Goal: Task Accomplishment & Management: Manage account settings

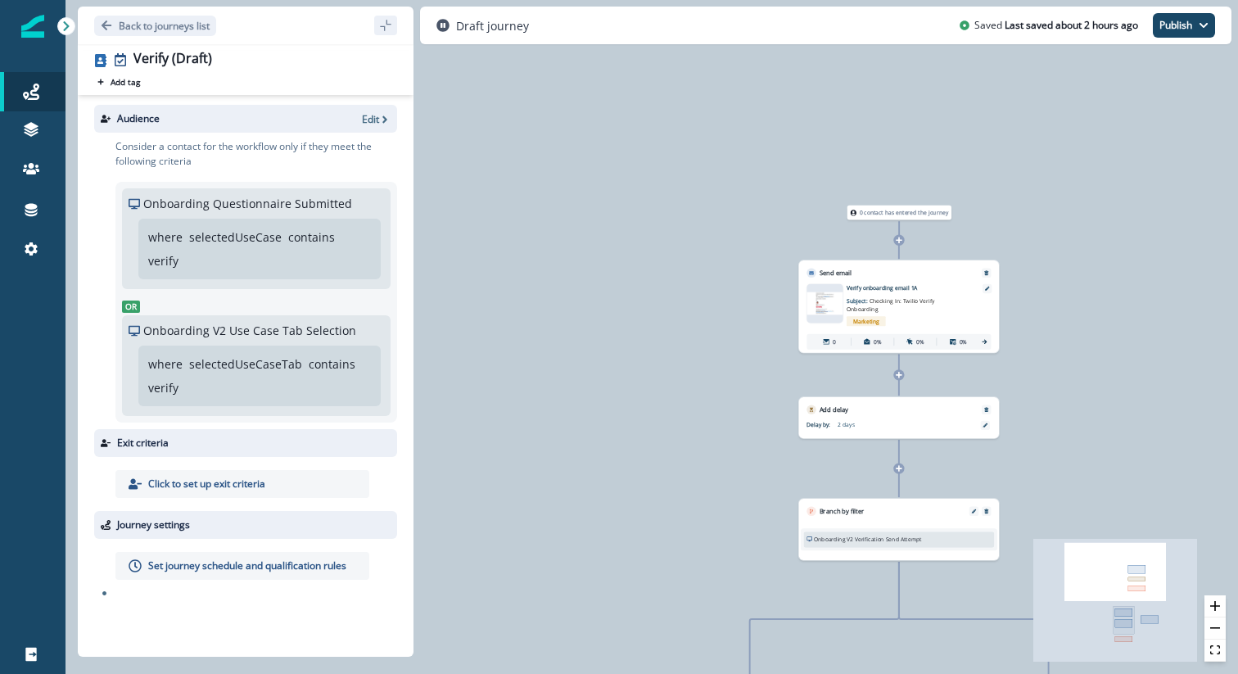
click at [899, 241] on icon at bounding box center [899, 240] width 7 height 7
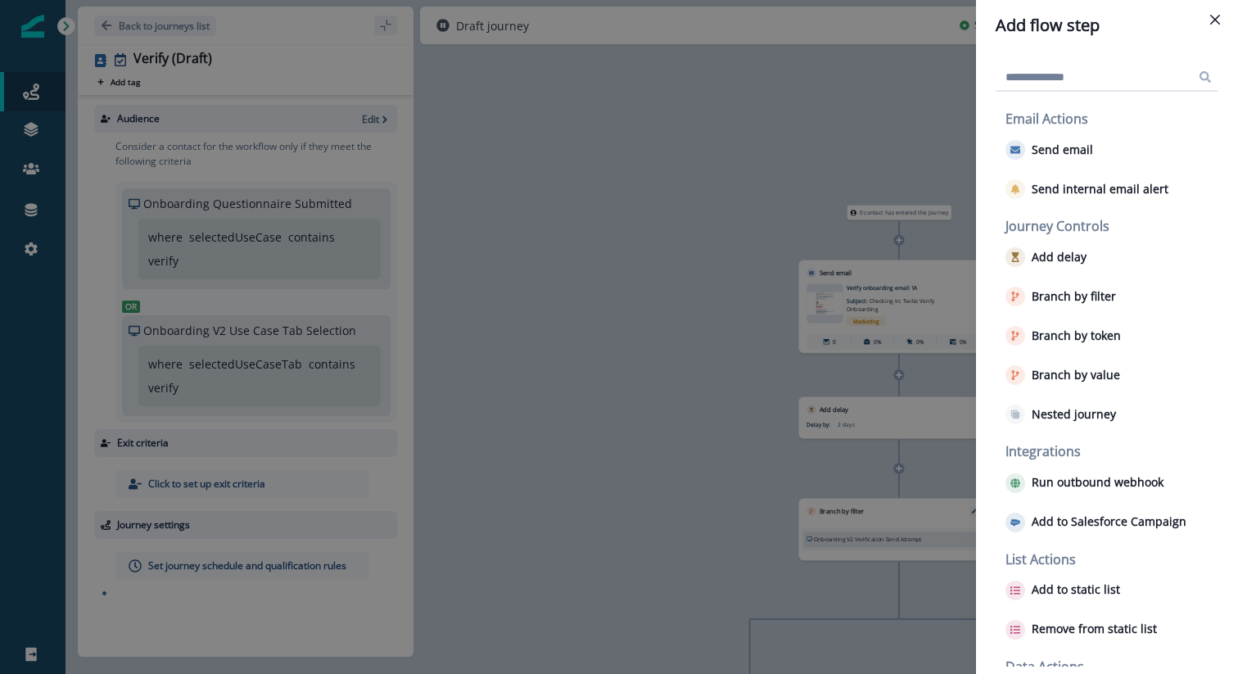
click at [736, 513] on div "Add flow step Email Actions Send email Send internal email alert Journey Contro…" at bounding box center [619, 337] width 1238 height 674
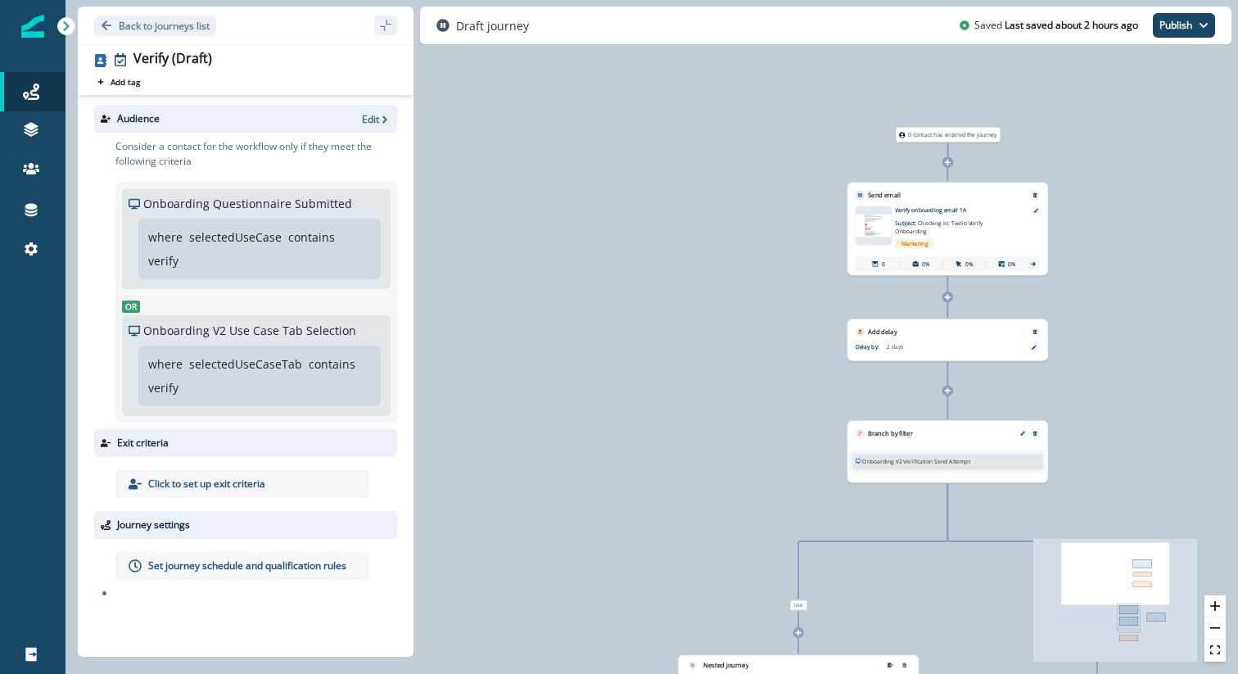
click at [948, 161] on icon at bounding box center [948, 163] width 7 height 7
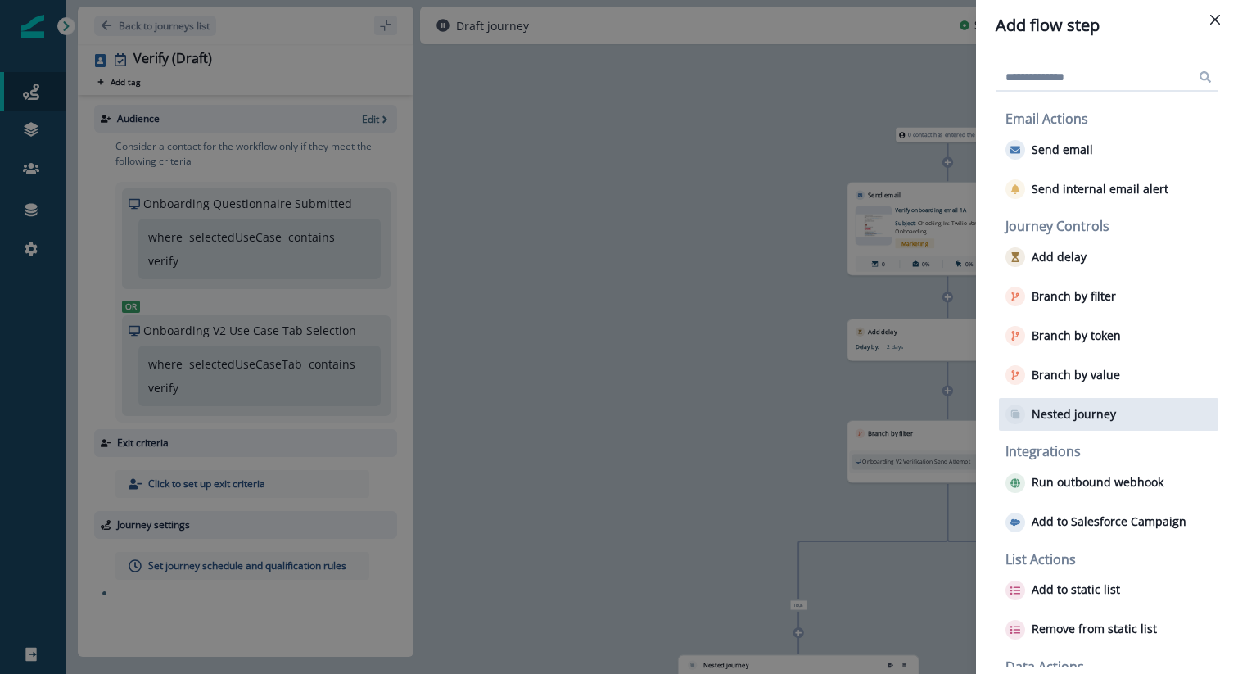
click at [1070, 411] on p "Nested journey" at bounding box center [1074, 415] width 84 height 14
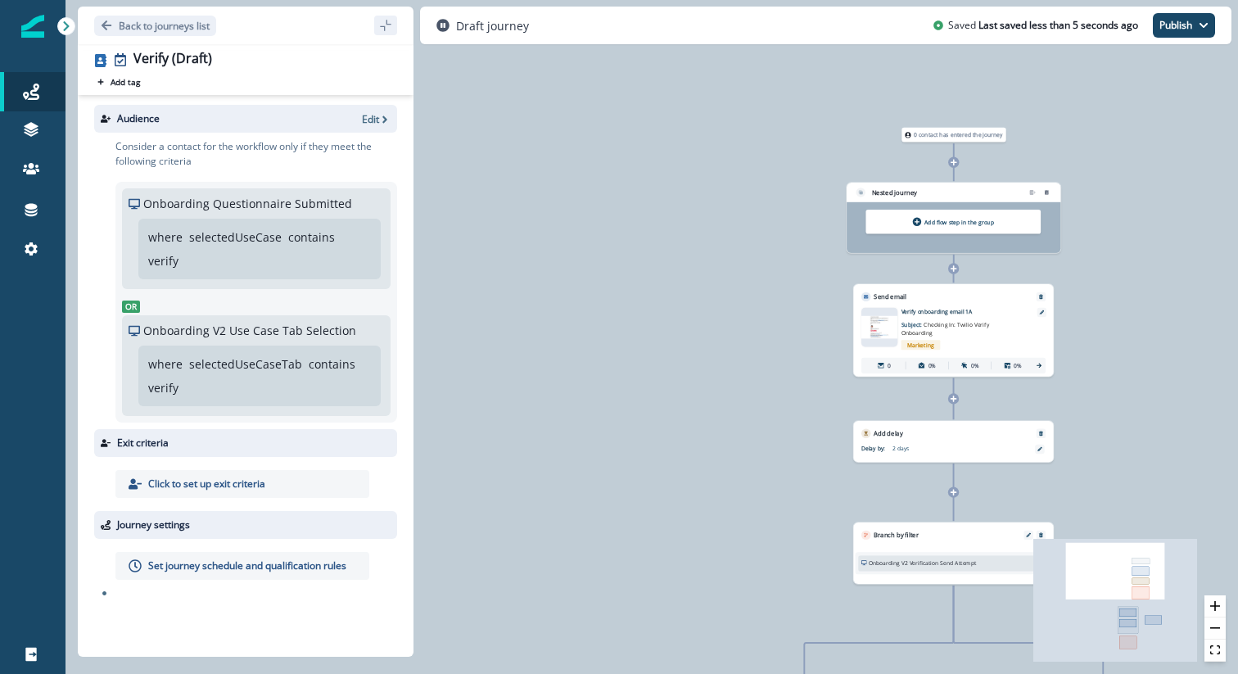
click at [948, 306] on div "Email asset changed, journey reports will be subject to change This asset has o…" at bounding box center [953, 338] width 200 height 75
click at [956, 225] on p "Add flow step in the group" at bounding box center [960, 221] width 70 height 7
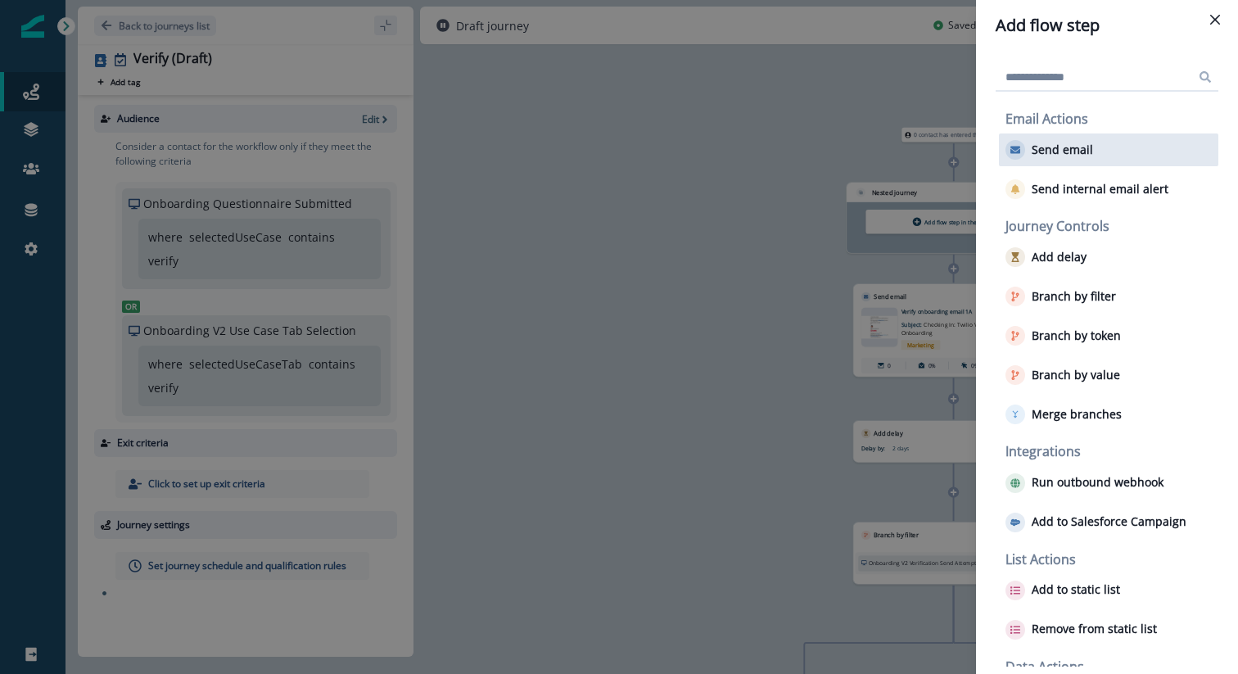
click at [1084, 160] on div "Send email" at bounding box center [1108, 149] width 219 height 33
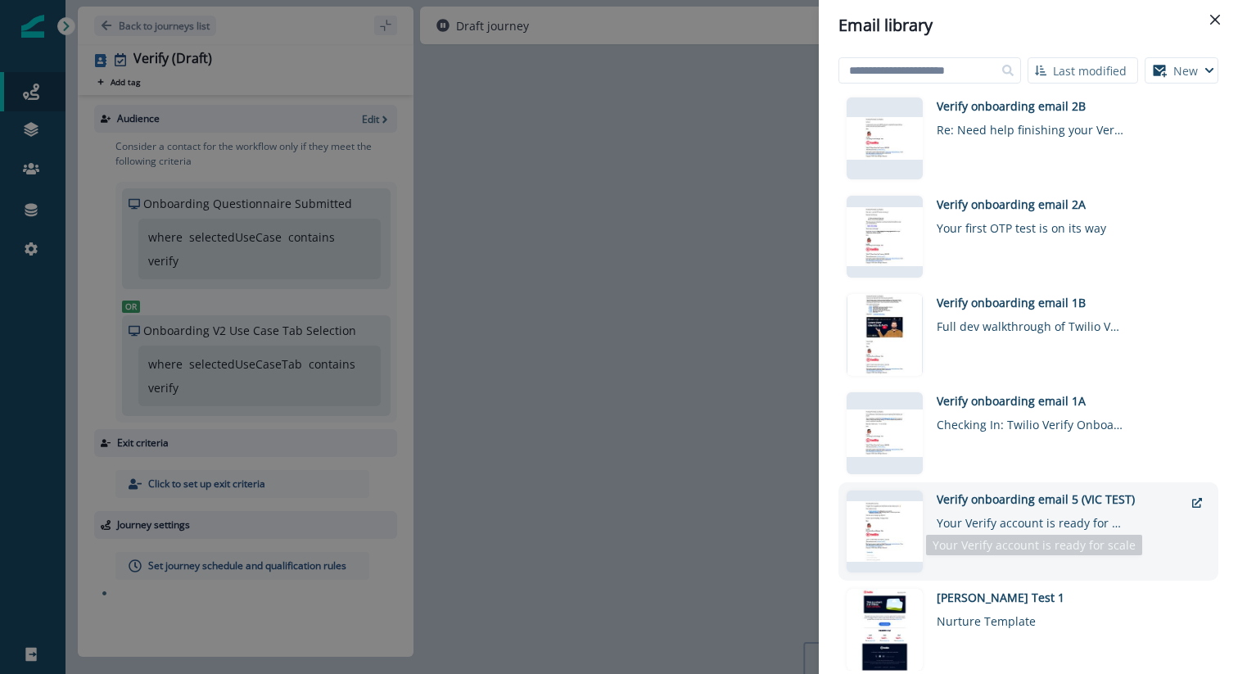
scroll to position [789, 0]
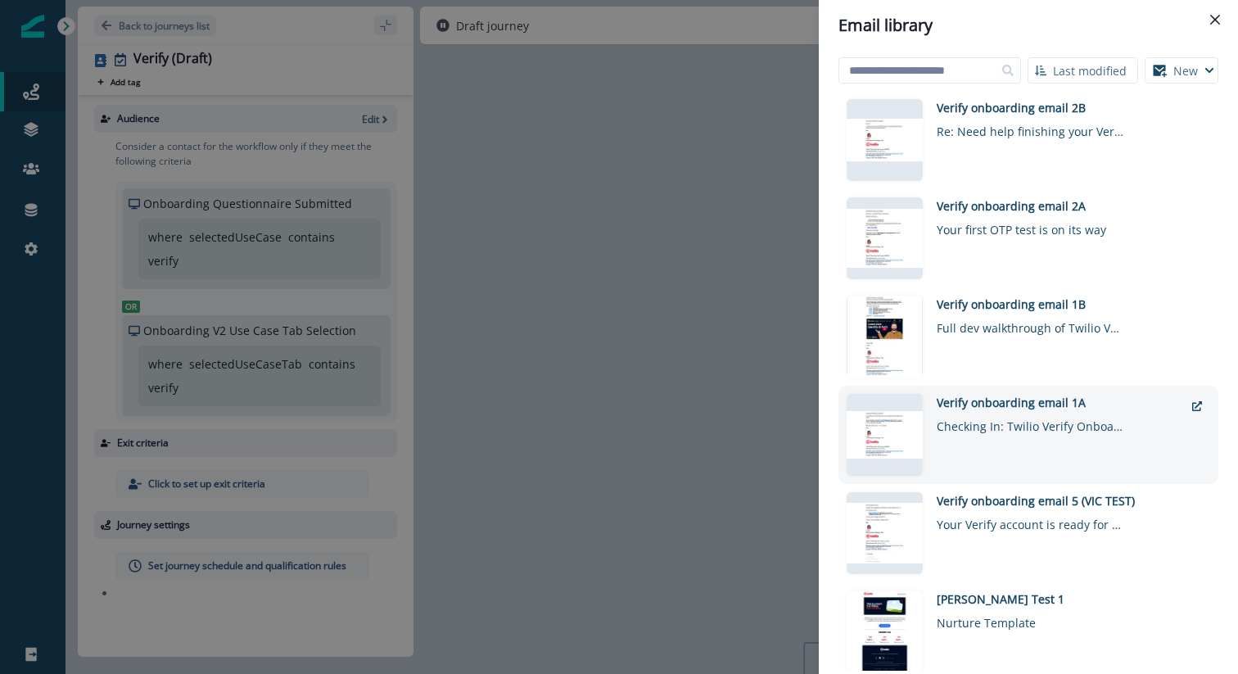
click at [996, 401] on div "Verify onboarding email 1A" at bounding box center [1060, 402] width 247 height 17
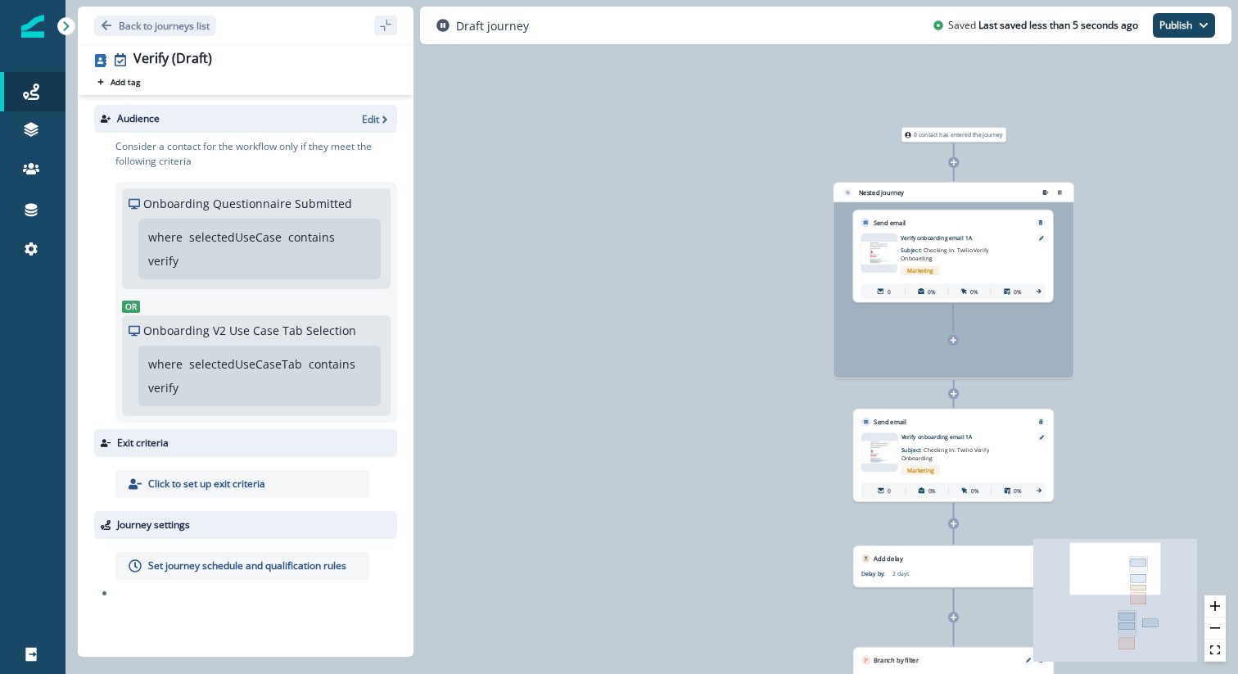
click at [956, 341] on icon at bounding box center [953, 340] width 7 height 7
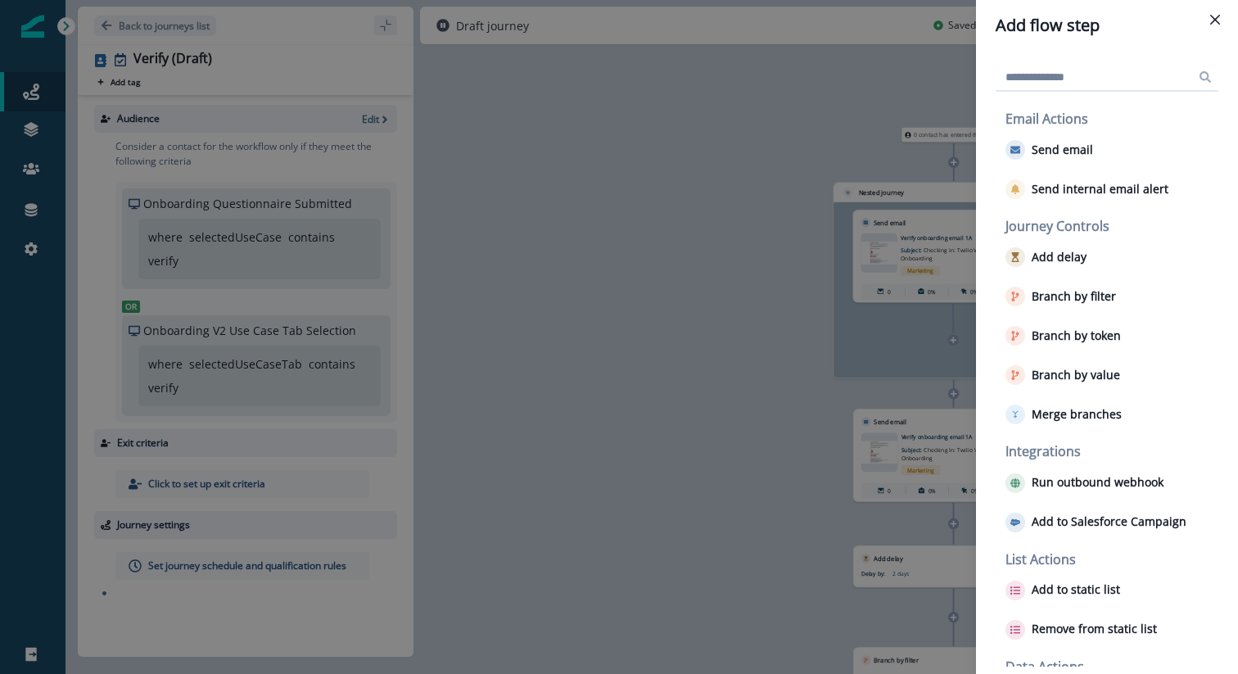
click at [934, 353] on div "Add flow step Email Actions Send email Send internal email alert Journey Contro…" at bounding box center [619, 337] width 1238 height 674
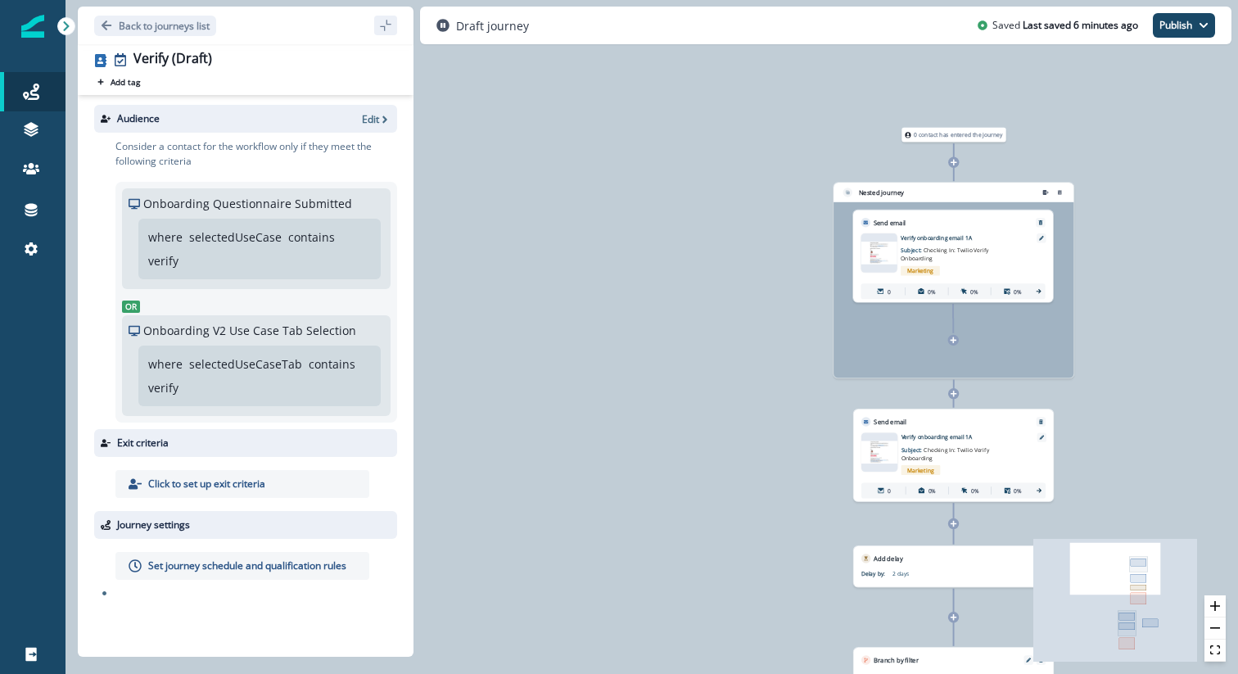
click at [954, 339] on icon at bounding box center [954, 340] width 7 height 7
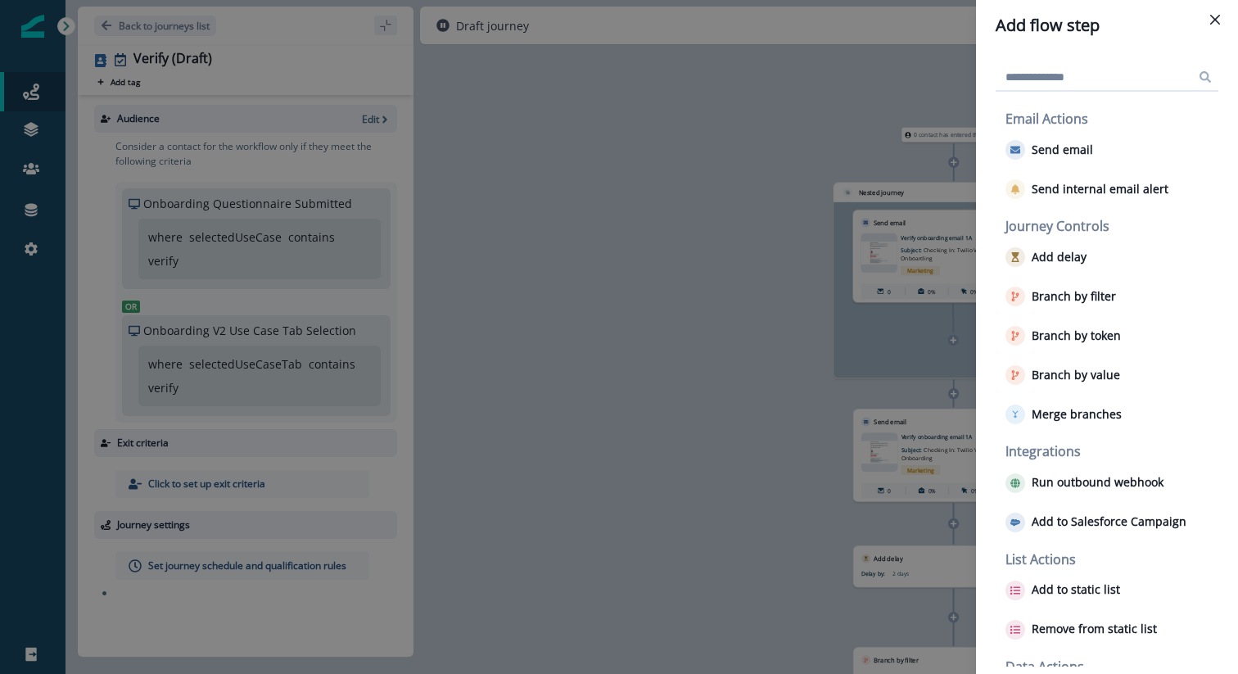
click at [829, 398] on div "Add flow step Email Actions Send email Send internal email alert Journey Contro…" at bounding box center [619, 337] width 1238 height 674
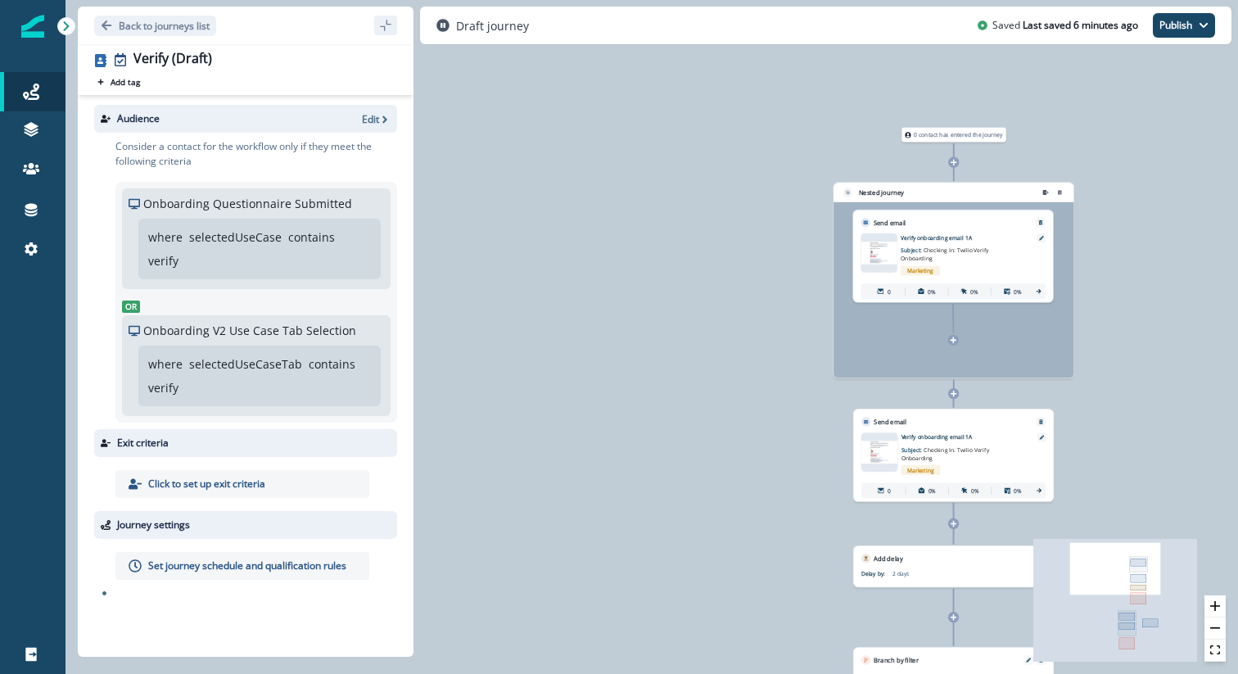
click at [951, 341] on icon at bounding box center [953, 340] width 7 height 7
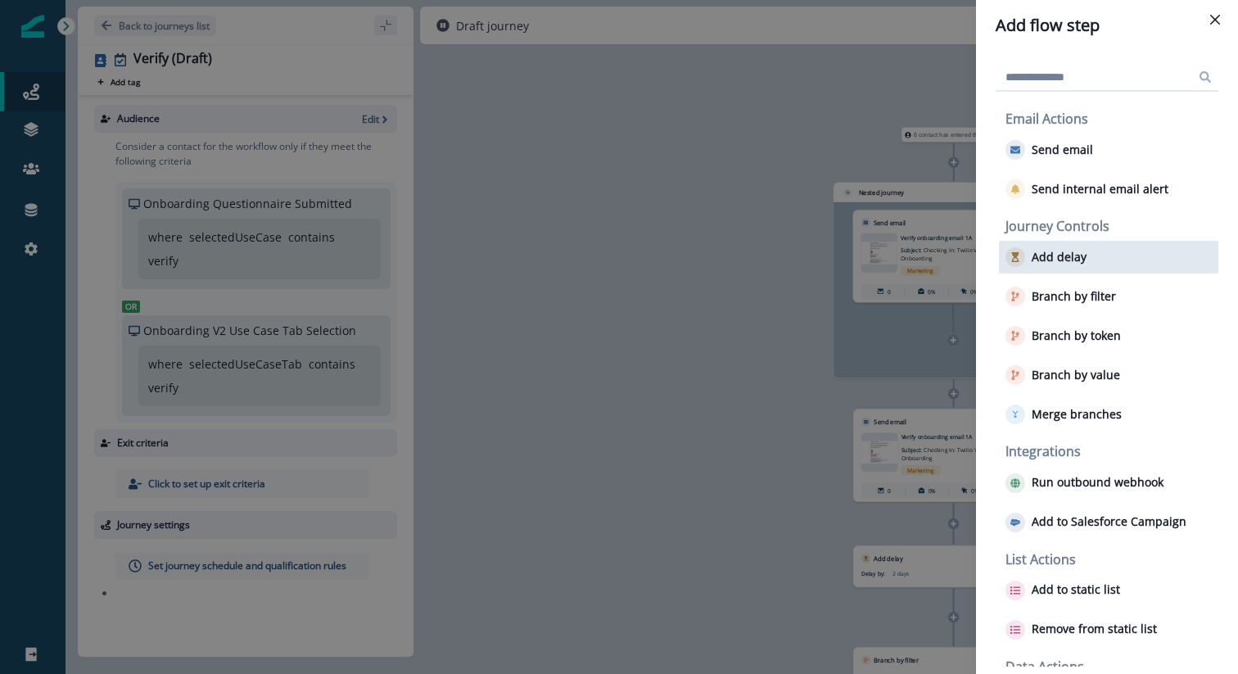
click at [1054, 256] on p "Add delay" at bounding box center [1059, 258] width 55 height 14
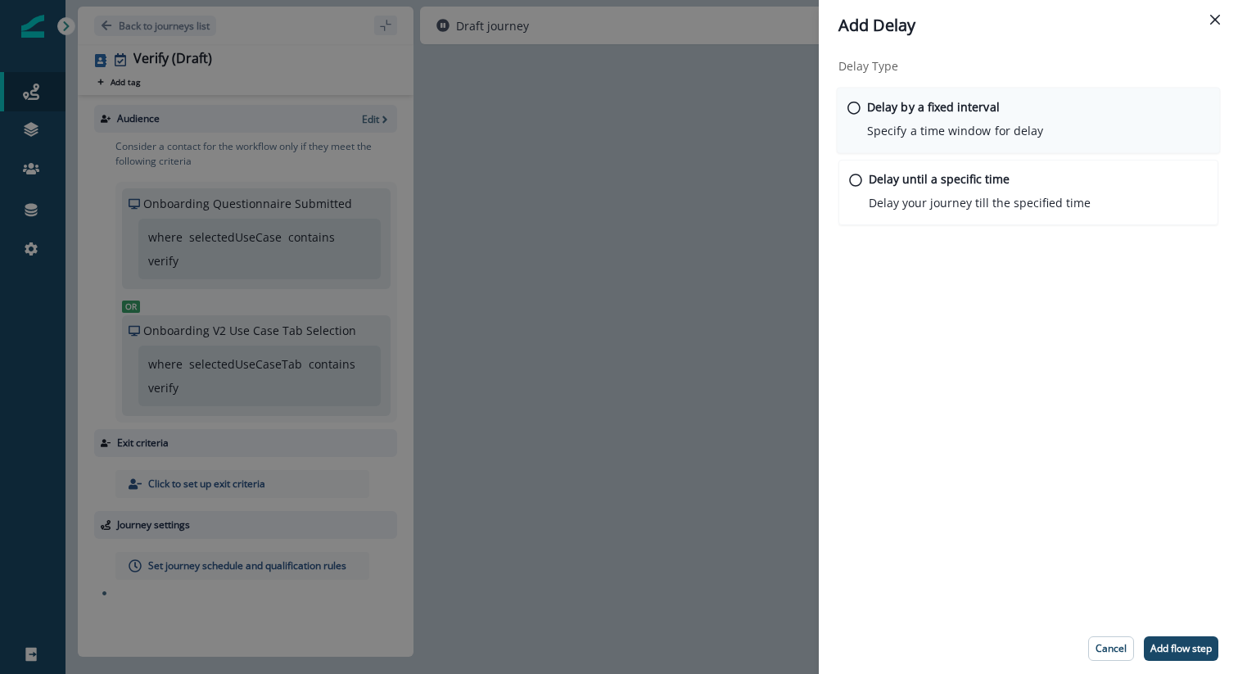
click at [974, 132] on p "Specify a time window for delay" at bounding box center [955, 130] width 176 height 17
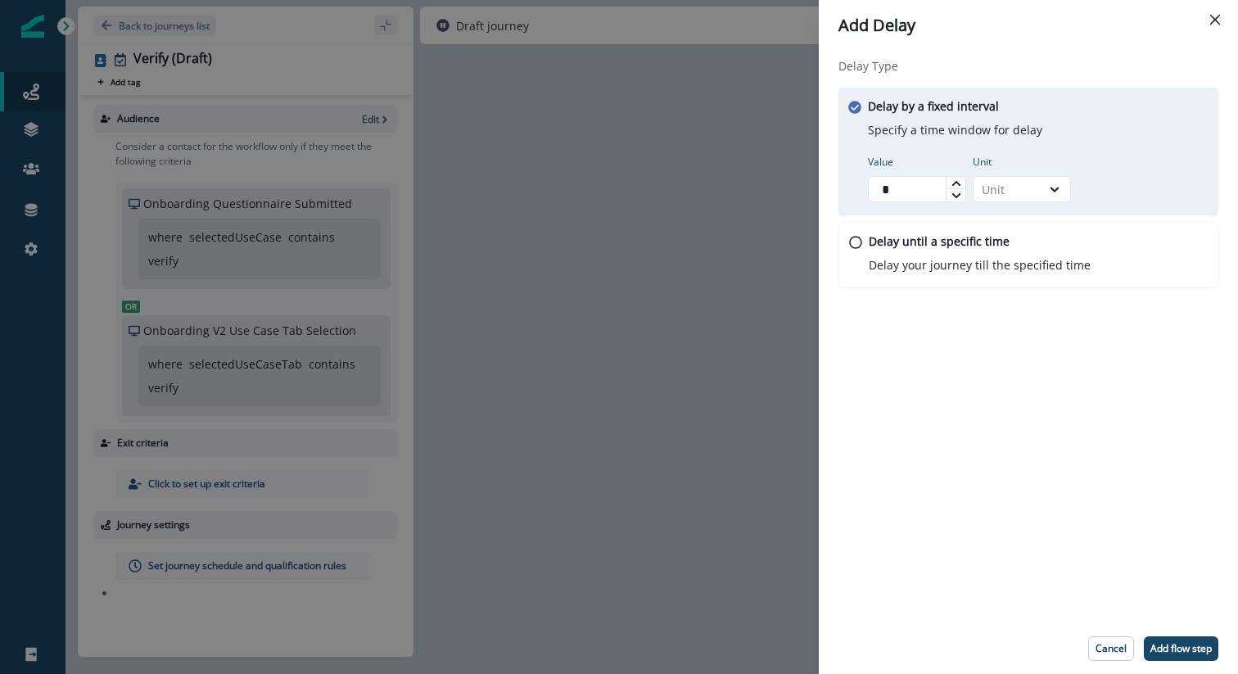
click at [952, 179] on icon at bounding box center [957, 184] width 10 height 10
type input "*"
click at [952, 179] on icon at bounding box center [957, 184] width 10 height 10
click at [1052, 184] on icon at bounding box center [1054, 189] width 15 height 16
click at [1019, 286] on div "Day" at bounding box center [1022, 288] width 98 height 30
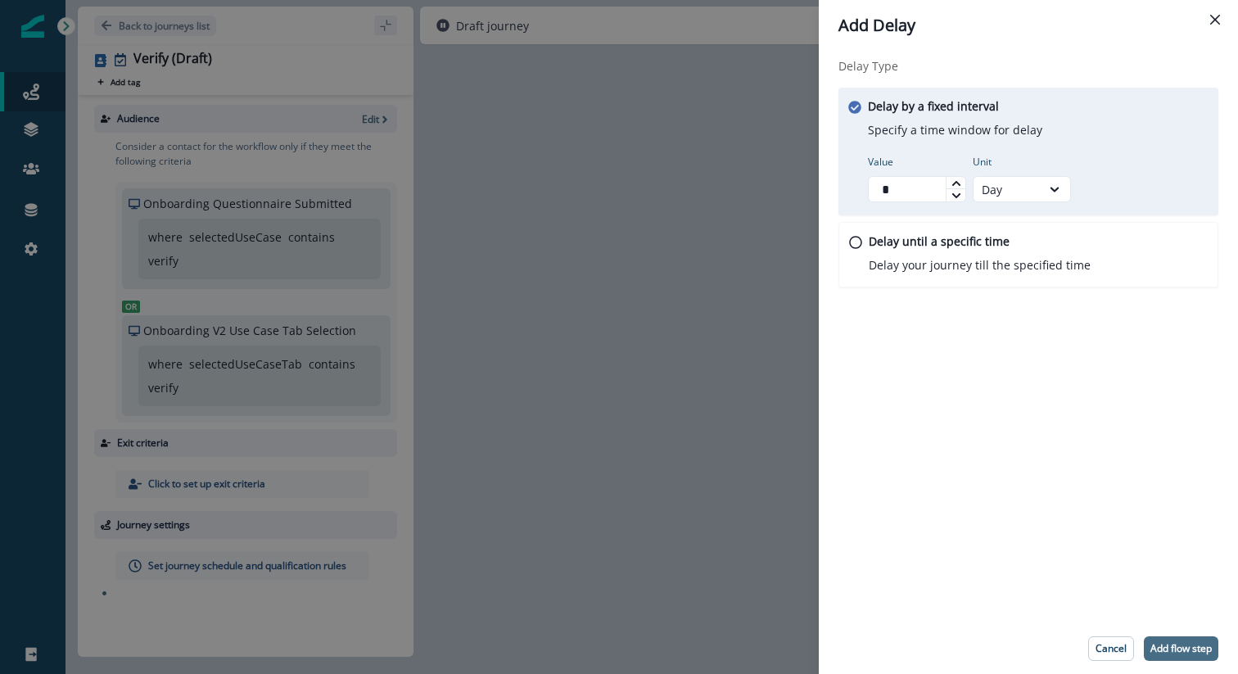
click at [1187, 643] on p "Add flow step" at bounding box center [1181, 648] width 61 height 11
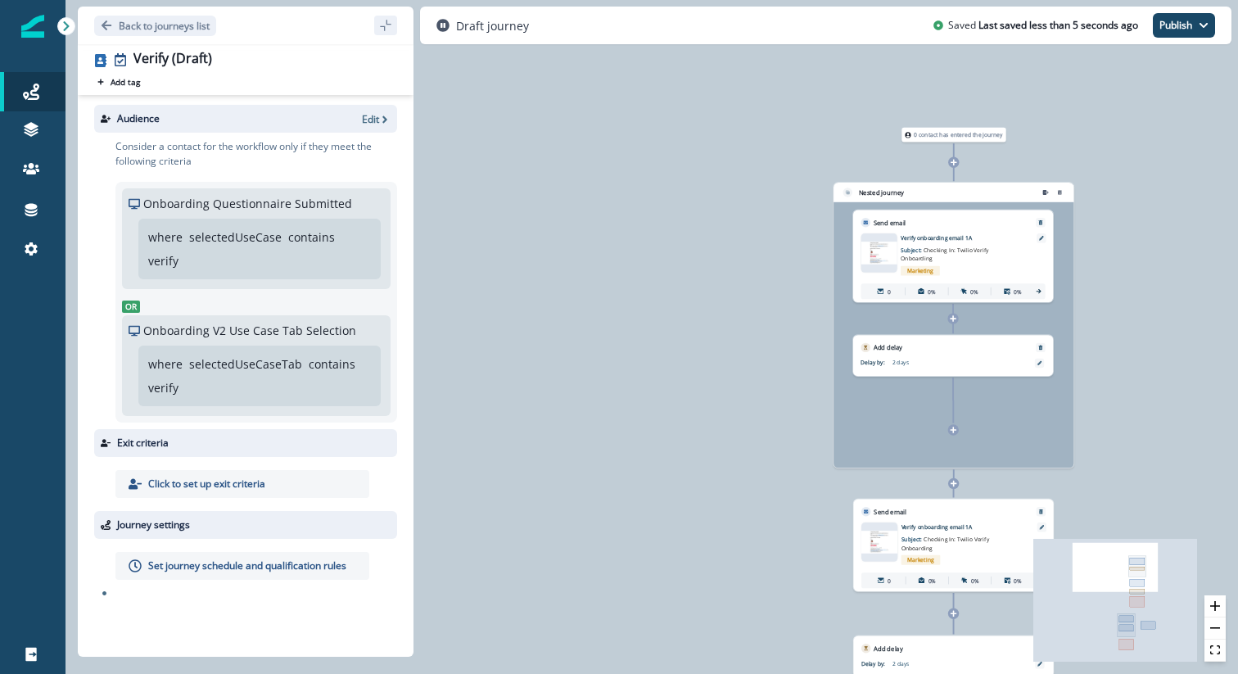
click at [954, 435] on div "Nested journey" at bounding box center [954, 325] width 240 height 285
click at [953, 425] on div at bounding box center [953, 429] width 11 height 11
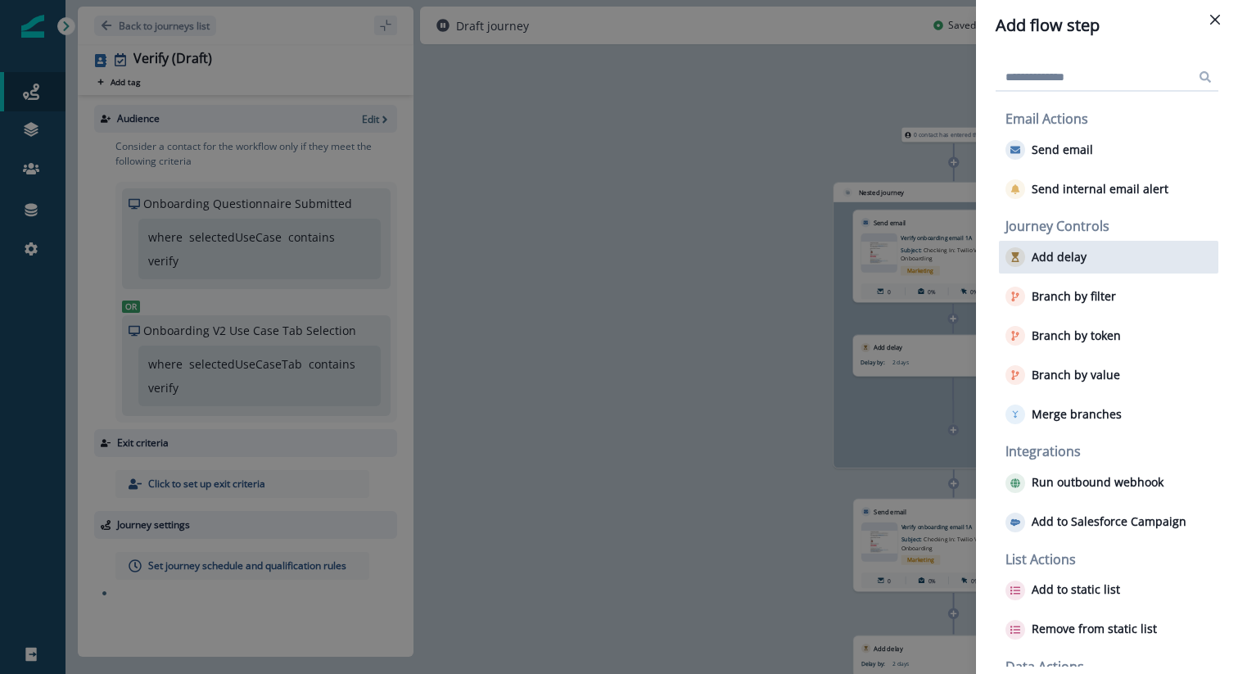
click at [1084, 267] on div "Add delay" at bounding box center [1108, 257] width 219 height 33
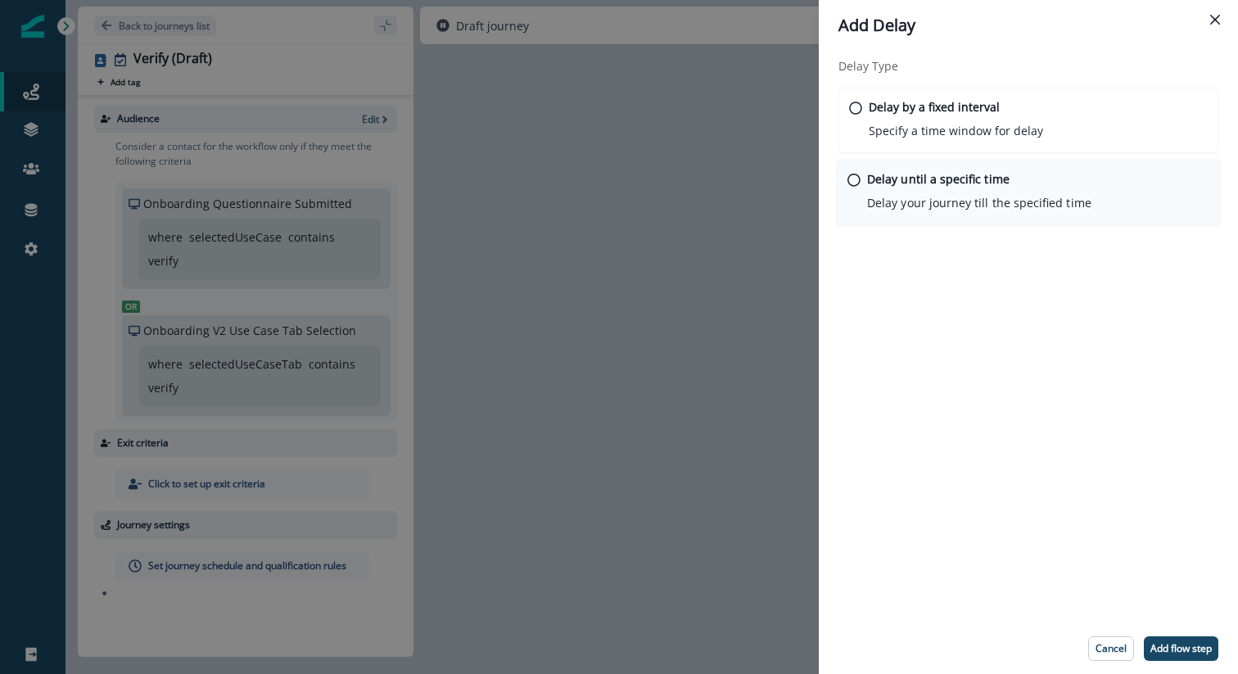
click at [1006, 192] on div "Delay until a specific time Delay your journey till the specified time" at bounding box center [979, 190] width 224 height 41
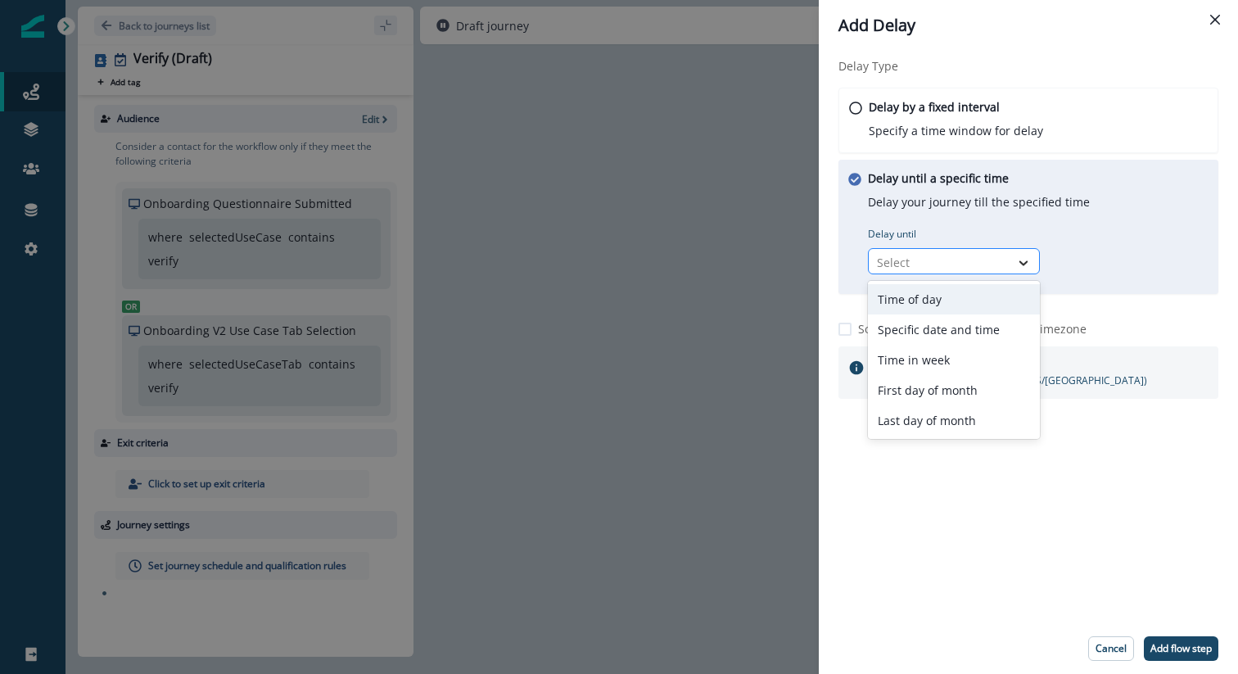
click at [1010, 263] on div at bounding box center [1024, 263] width 28 height 16
click at [985, 354] on div "Time in week" at bounding box center [954, 360] width 172 height 30
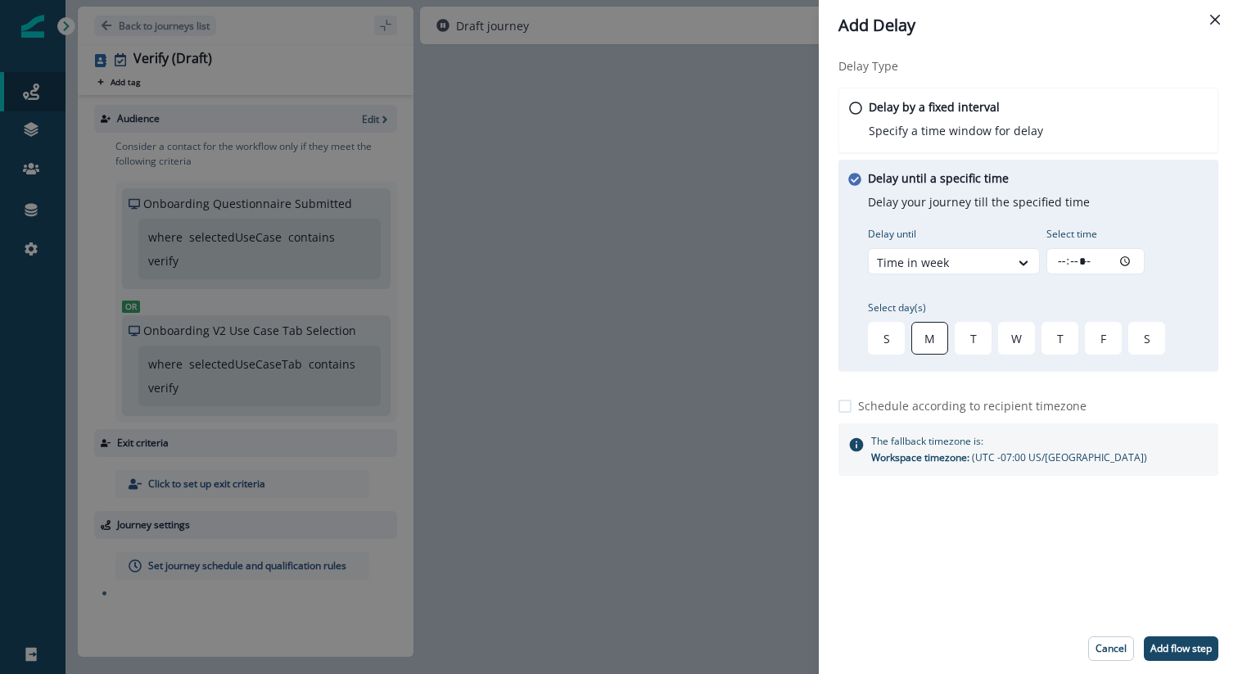
click at [932, 340] on div "M" at bounding box center [929, 338] width 37 height 33
click at [961, 339] on div "T" at bounding box center [973, 338] width 37 height 33
click at [1006, 337] on div "W" at bounding box center [1016, 338] width 37 height 33
click at [1055, 332] on div "T" at bounding box center [1060, 338] width 37 height 33
click at [1097, 329] on div "F" at bounding box center [1103, 338] width 37 height 33
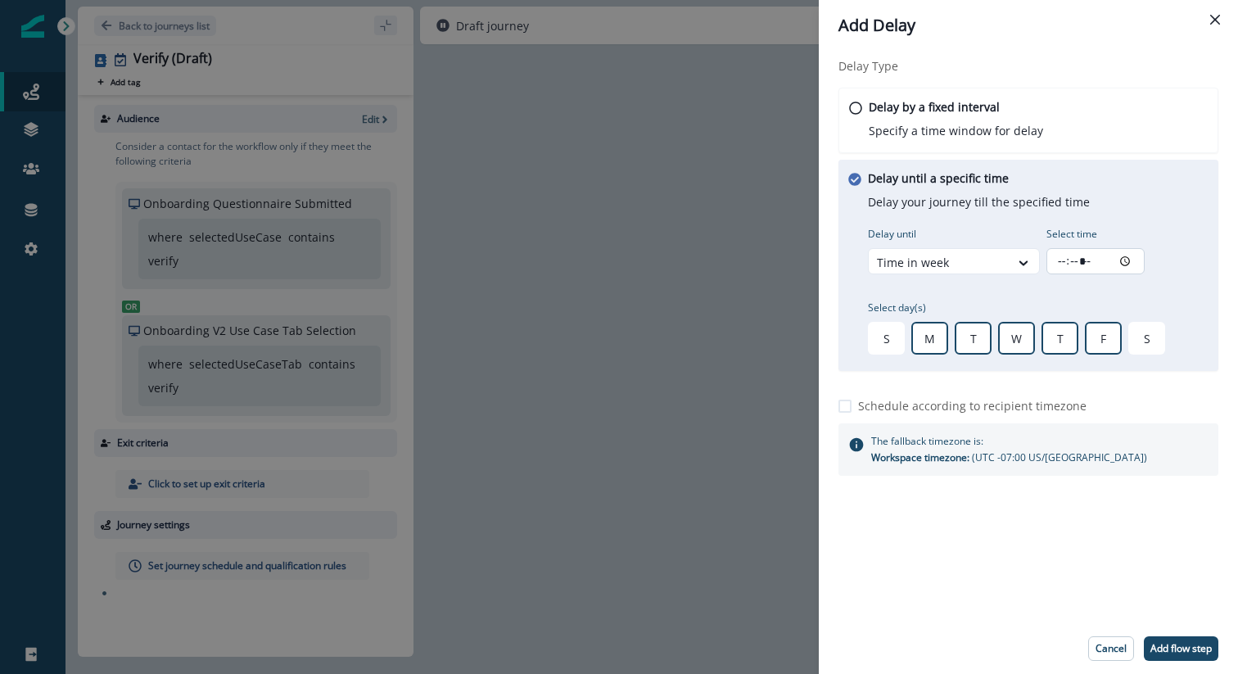
click at [1064, 262] on input "Select time" at bounding box center [1096, 261] width 98 height 26
type input "*****"
click at [871, 405] on p "Schedule according to recipient timezone" at bounding box center [972, 405] width 228 height 17
click at [1200, 655] on button "Add flow step" at bounding box center [1181, 648] width 75 height 25
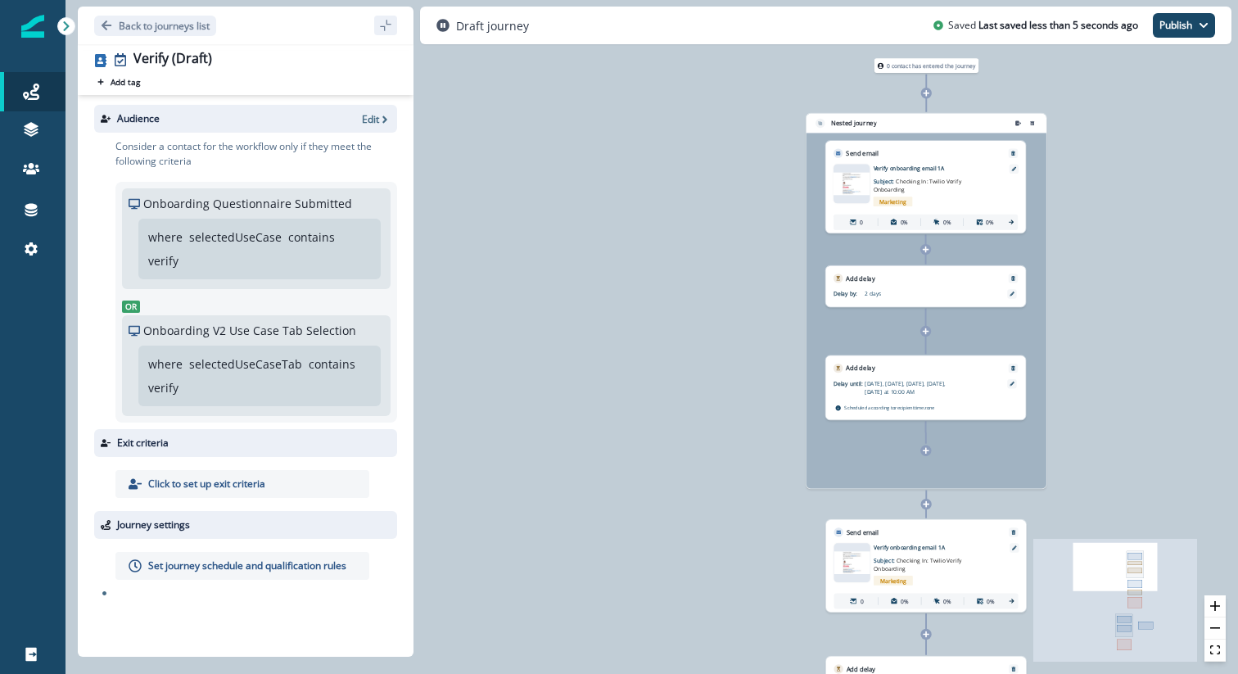
click at [927, 450] on icon at bounding box center [926, 450] width 7 height 7
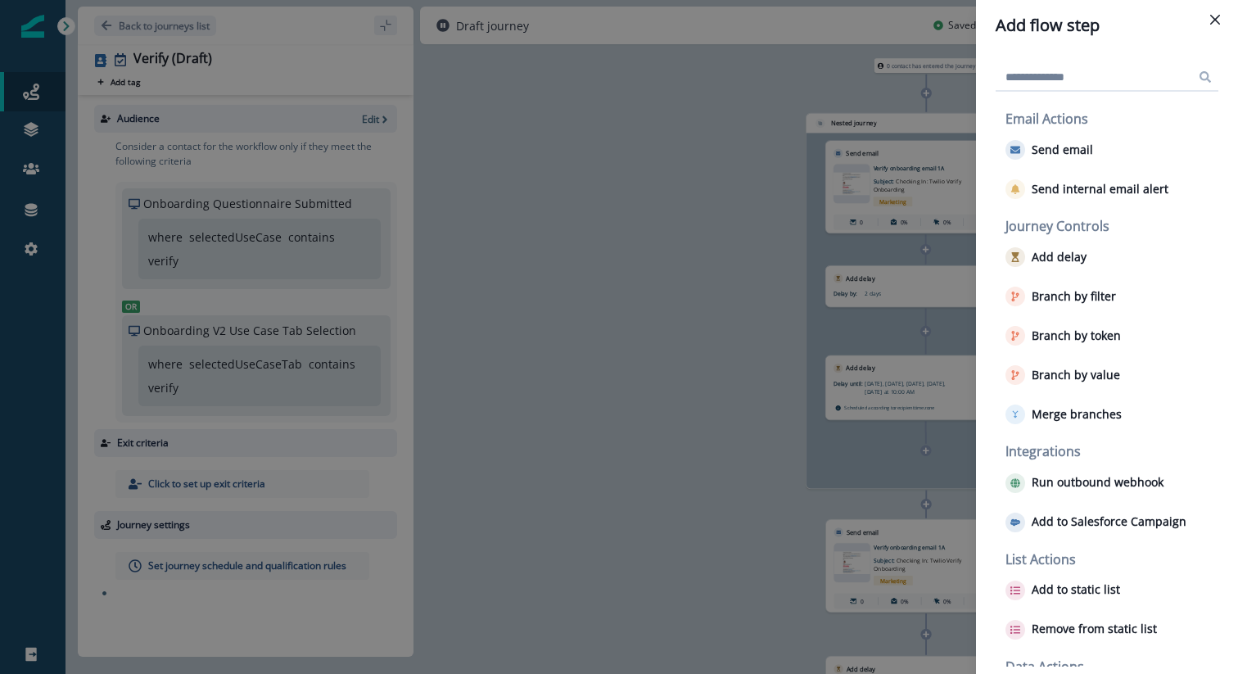
click at [870, 474] on div "Add flow step Email Actions Send email Send internal email alert Journey Contro…" at bounding box center [619, 337] width 1238 height 674
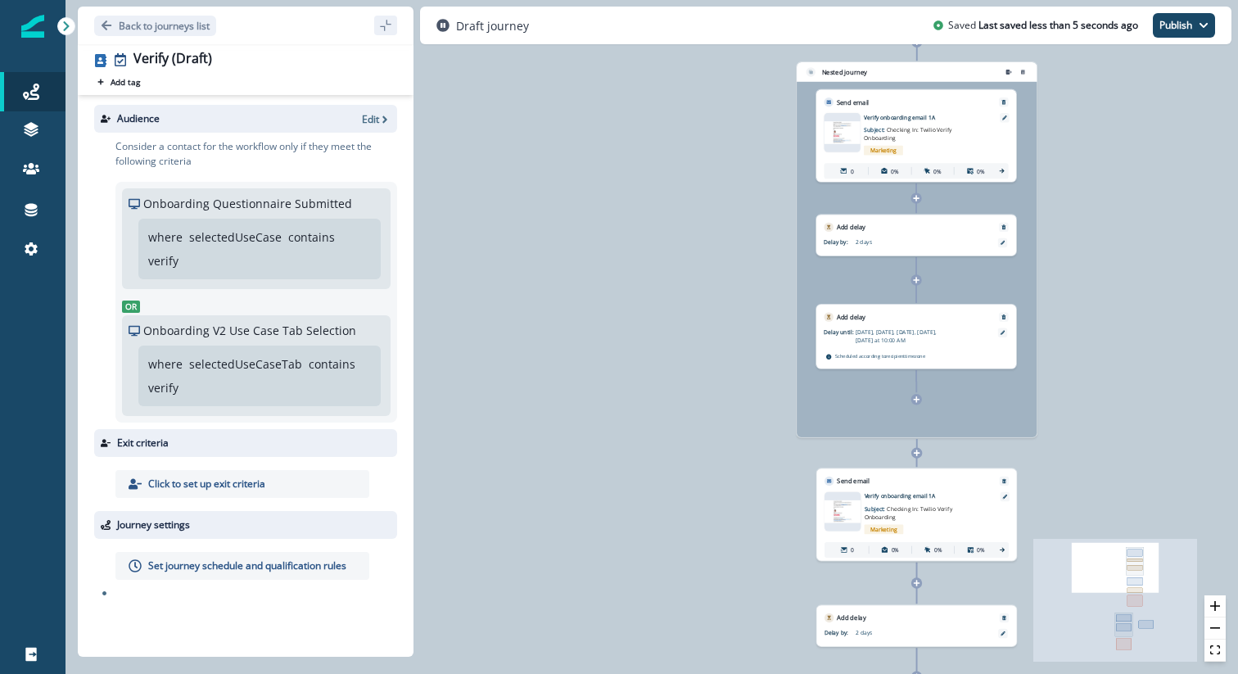
click at [914, 403] on icon at bounding box center [916, 399] width 7 height 7
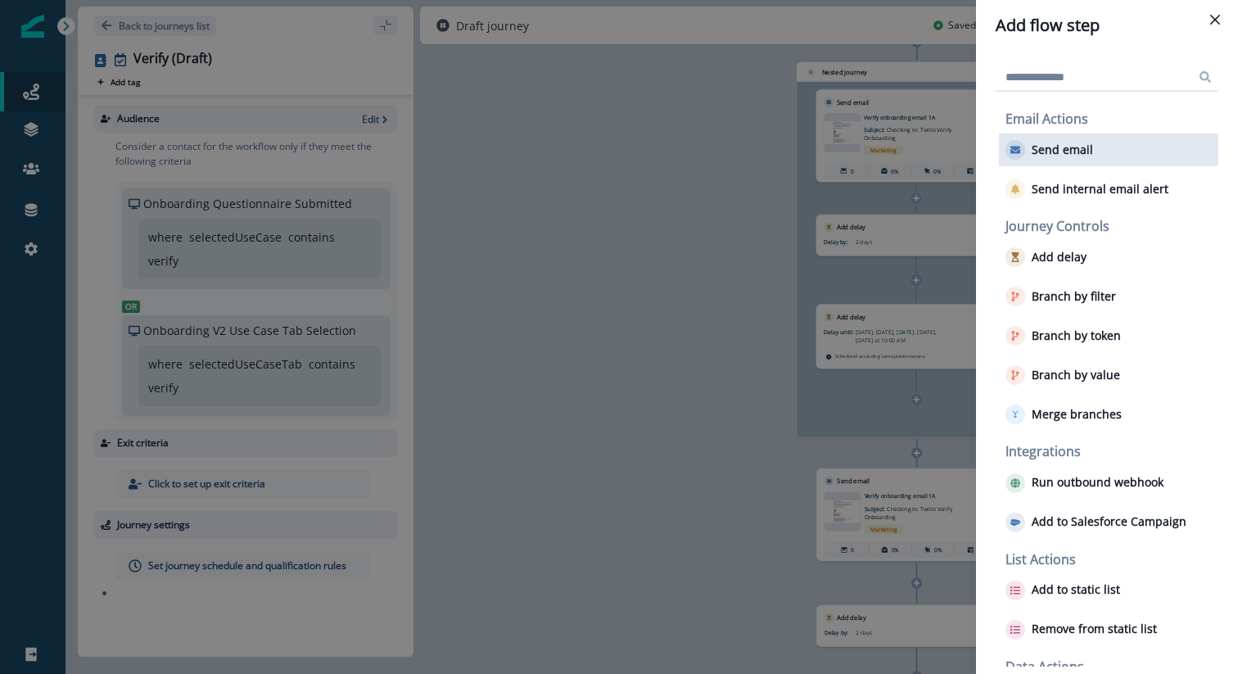
click at [1093, 150] on div "Send email" at bounding box center [1108, 149] width 219 height 33
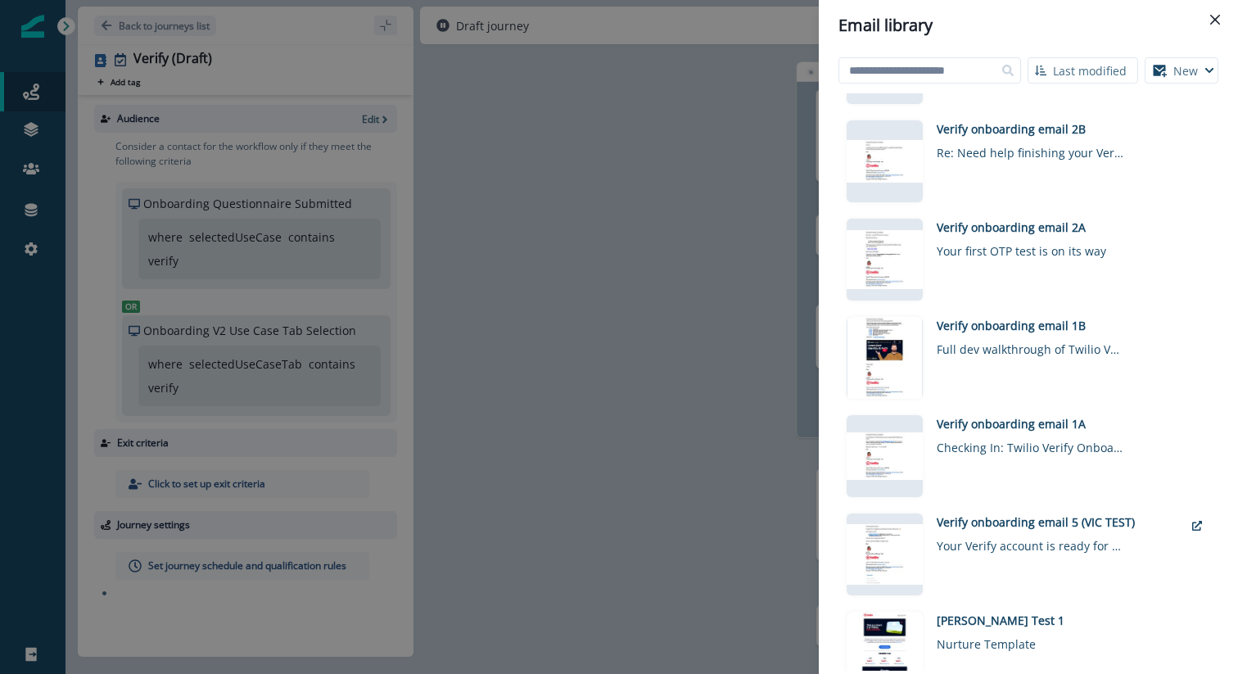
scroll to position [748, 0]
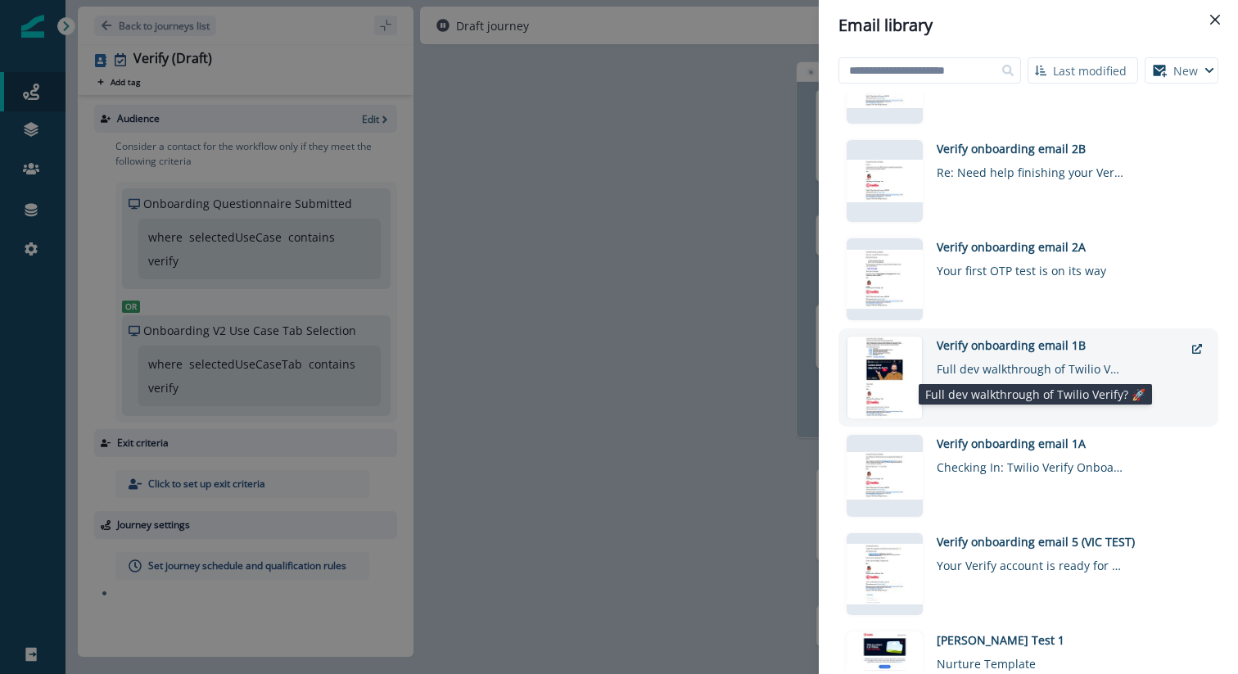
click at [1013, 360] on div "Full dev walkthrough of Twilio Verify? 🚀" at bounding box center [1031, 366] width 188 height 24
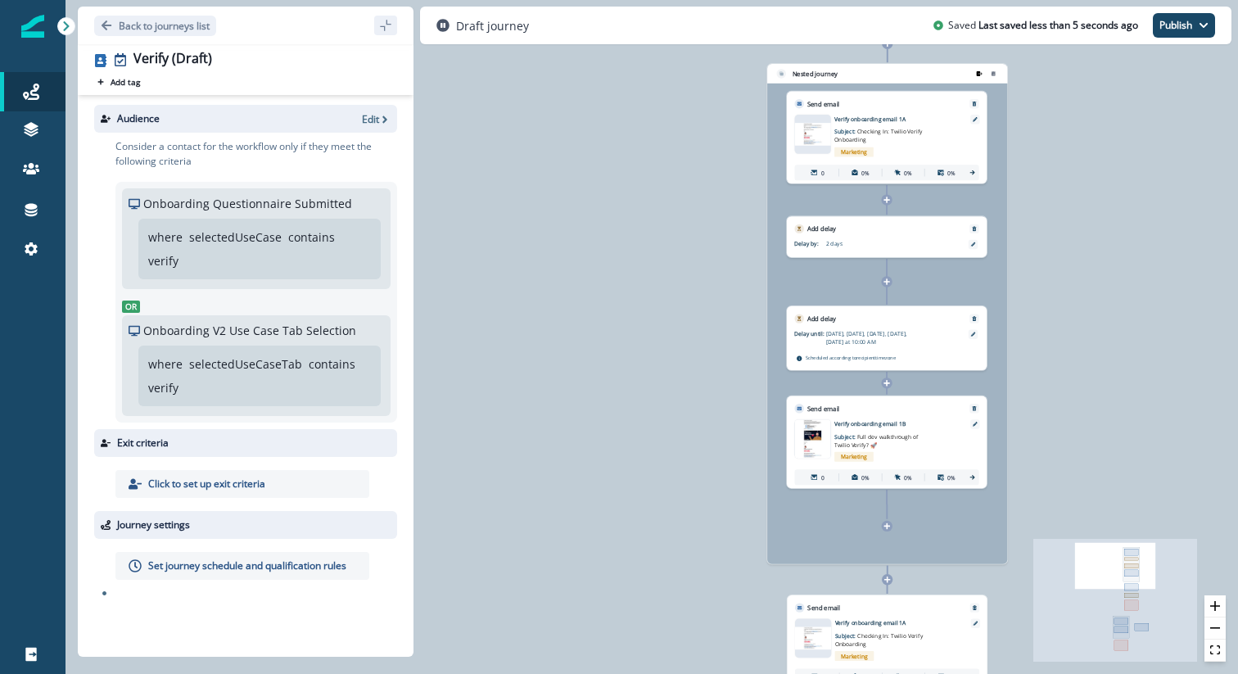
click at [979, 74] on icon "remove-group" at bounding box center [980, 73] width 6 height 5
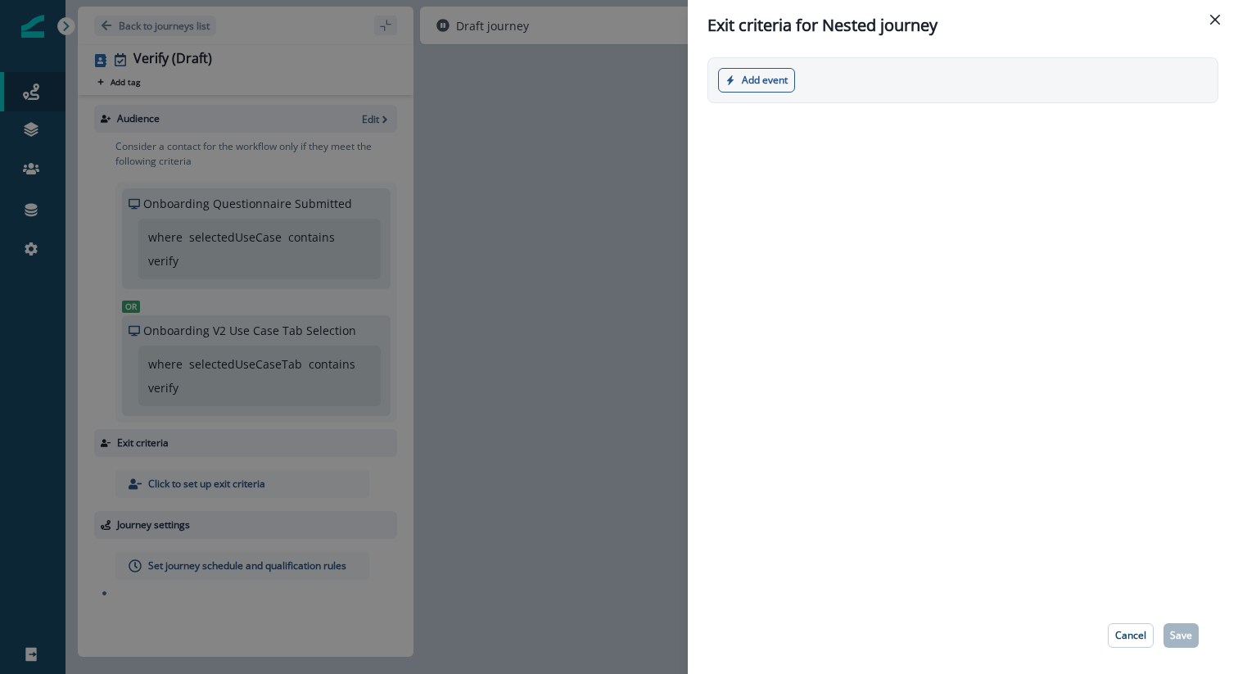
click at [628, 259] on div "Exit criteria for Nested journey Add event Product event Marketing event Cancel…" at bounding box center [619, 337] width 1238 height 674
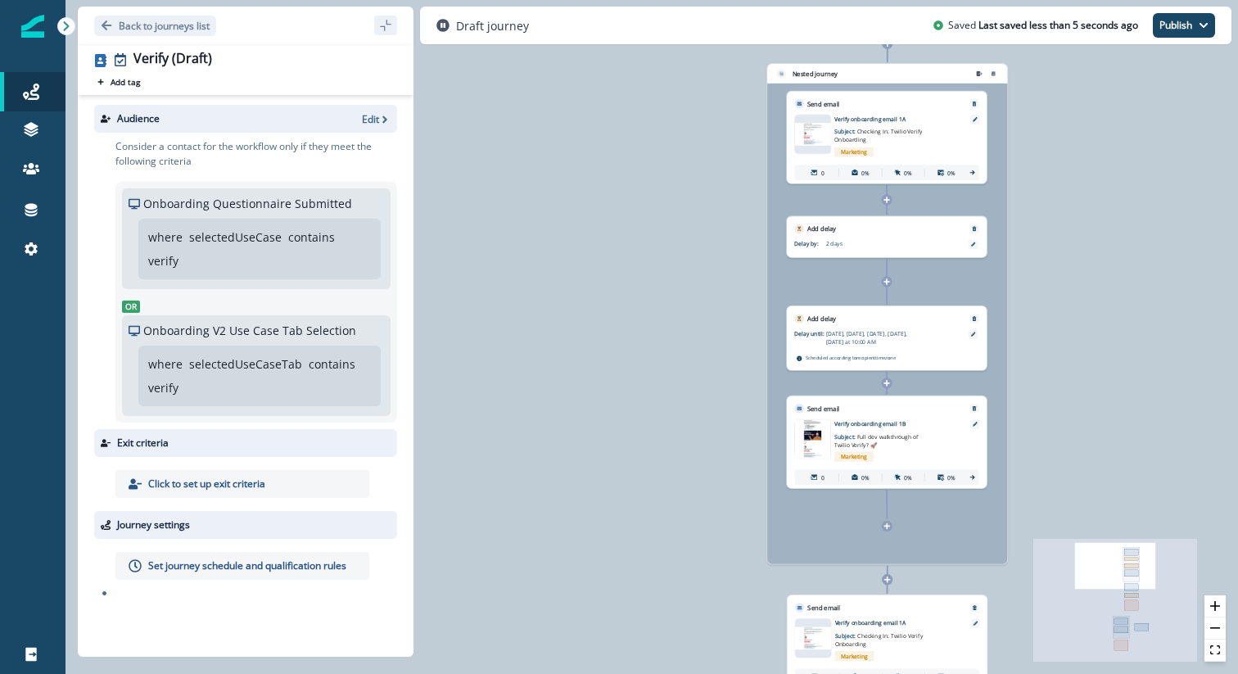
click at [887, 581] on icon at bounding box center [887, 580] width 7 height 7
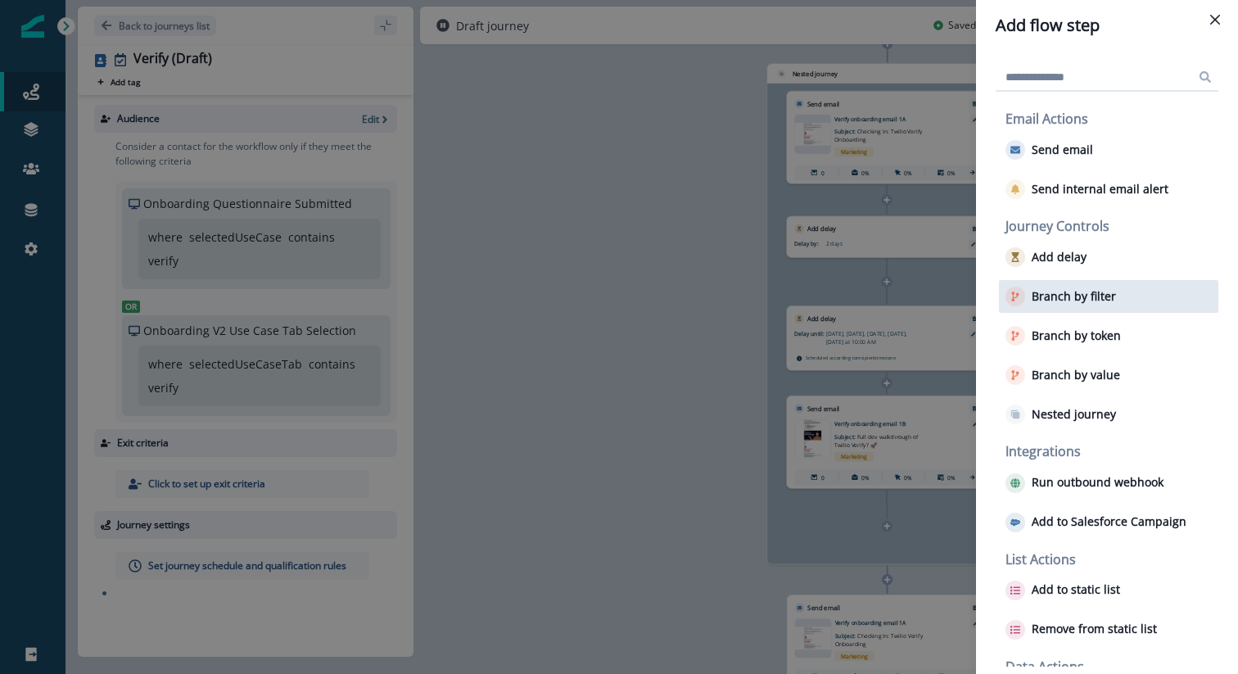
click at [1082, 297] on p "Branch by filter" at bounding box center [1074, 297] width 84 height 14
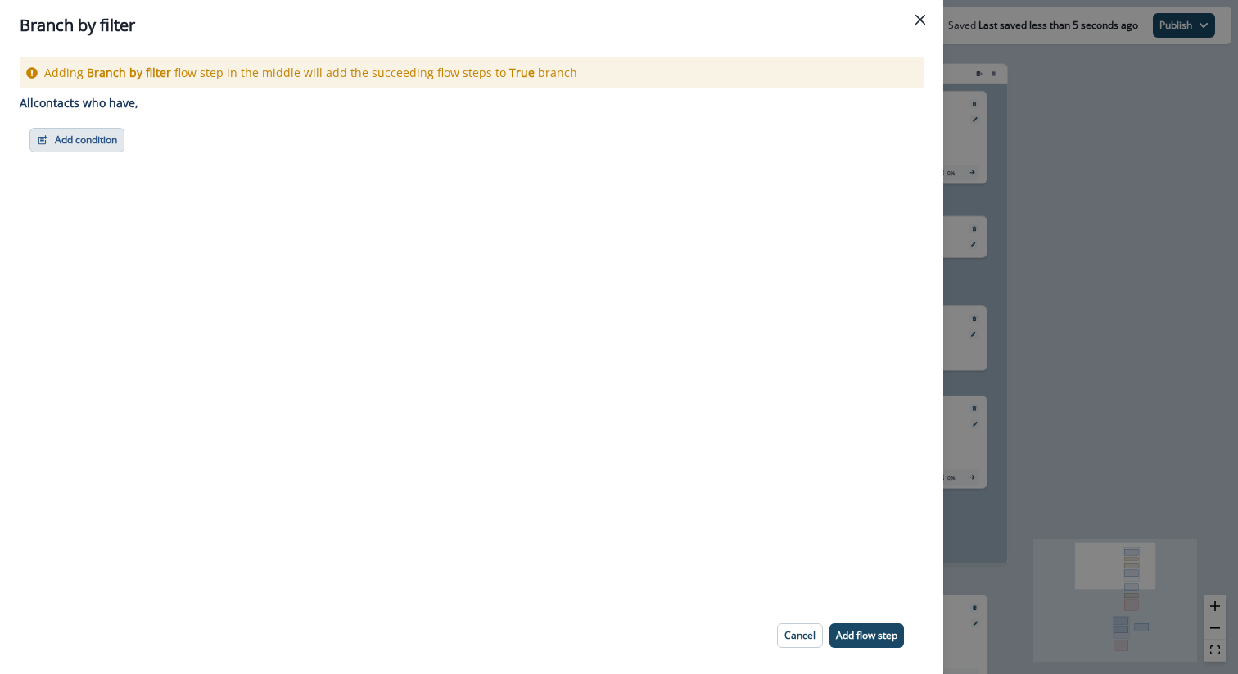
click at [103, 143] on button "Add condition" at bounding box center [76, 140] width 95 height 25
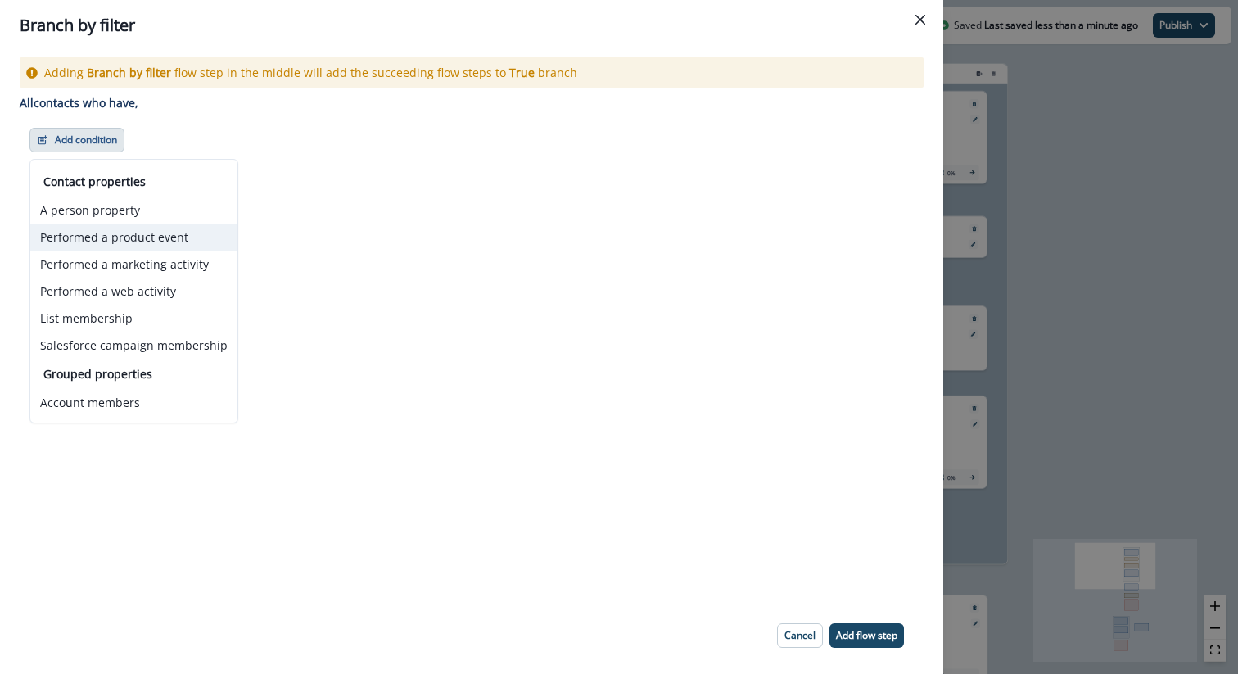
click at [133, 237] on button "Performed a product event" at bounding box center [133, 237] width 207 height 27
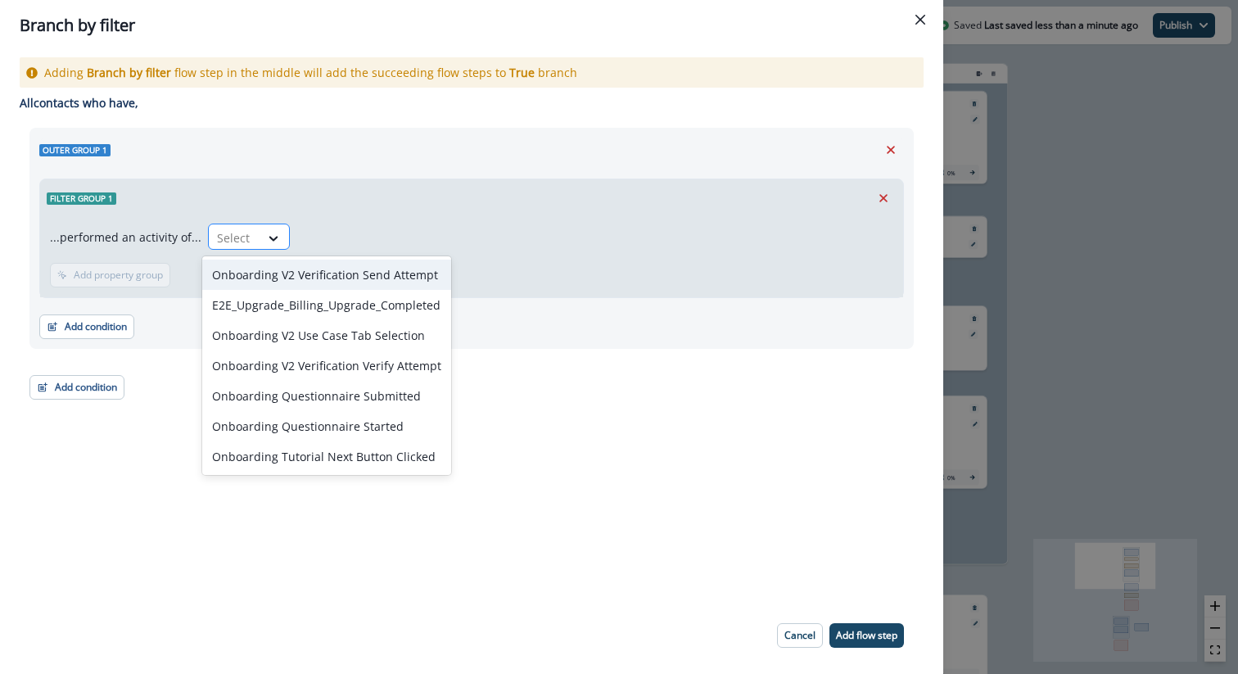
click at [241, 235] on div at bounding box center [234, 238] width 34 height 20
click at [287, 274] on div "Onboarding V2 Verification Send Attempt" at bounding box center [326, 275] width 249 height 30
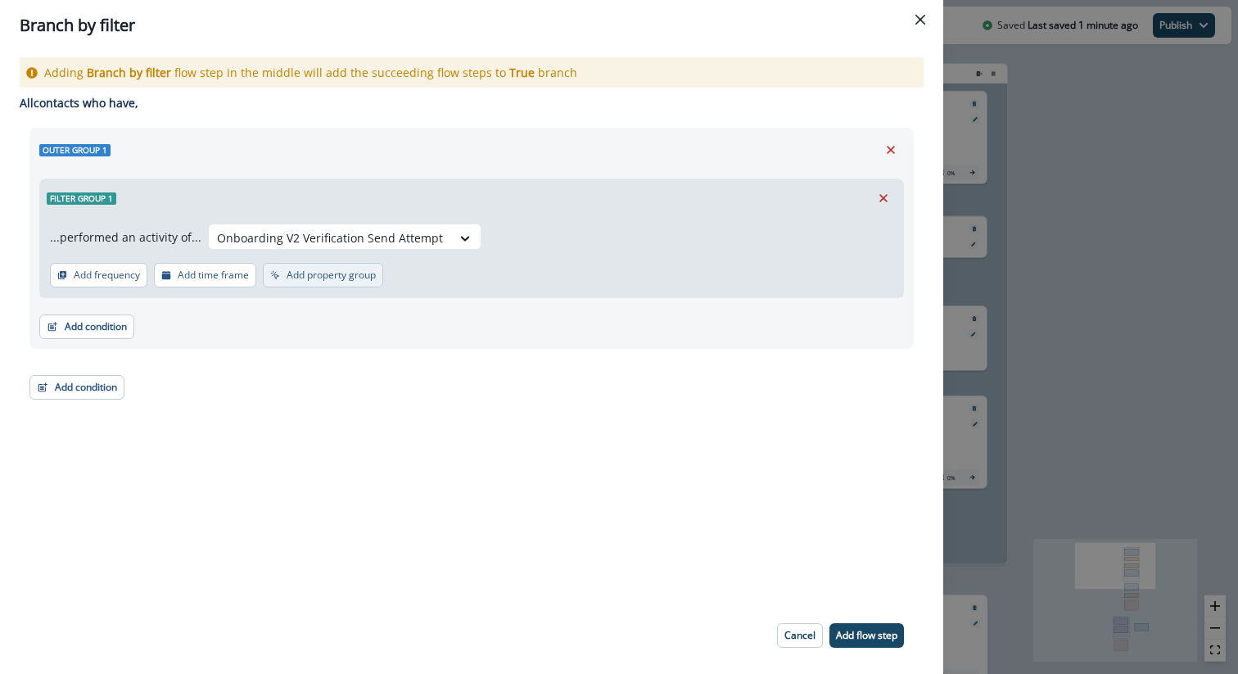
click at [356, 270] on p "Add property group" at bounding box center [331, 274] width 89 height 11
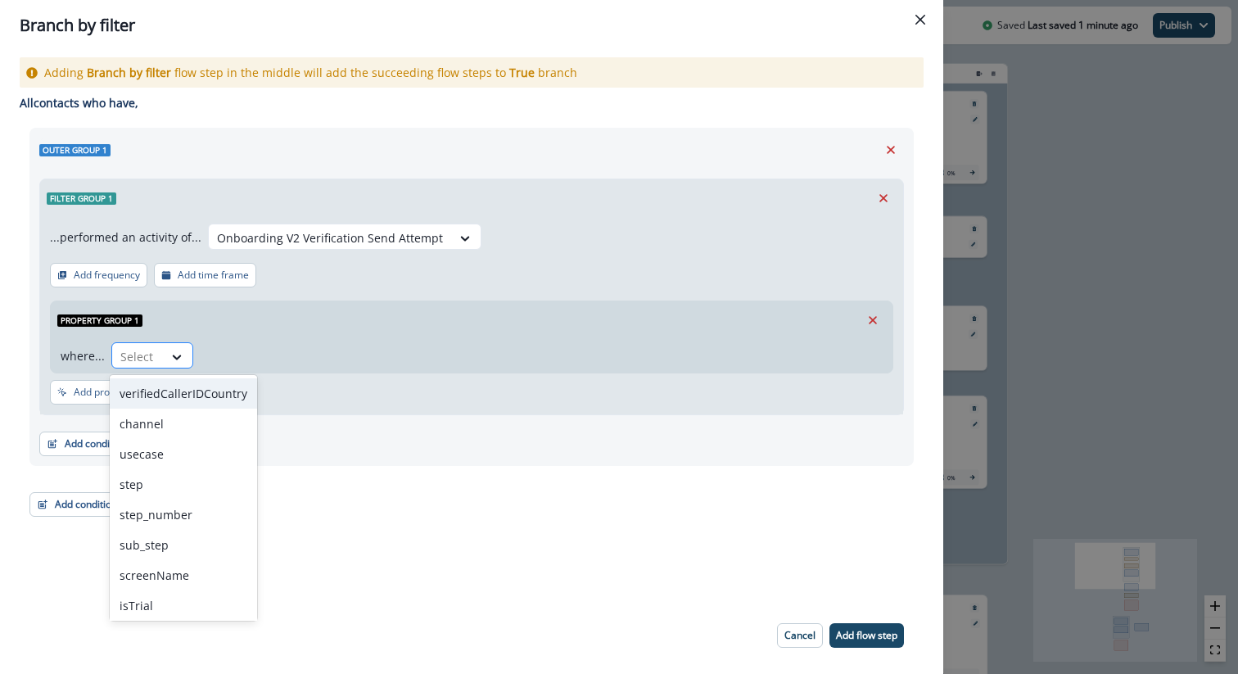
click at [159, 351] on div "Select" at bounding box center [137, 356] width 51 height 27
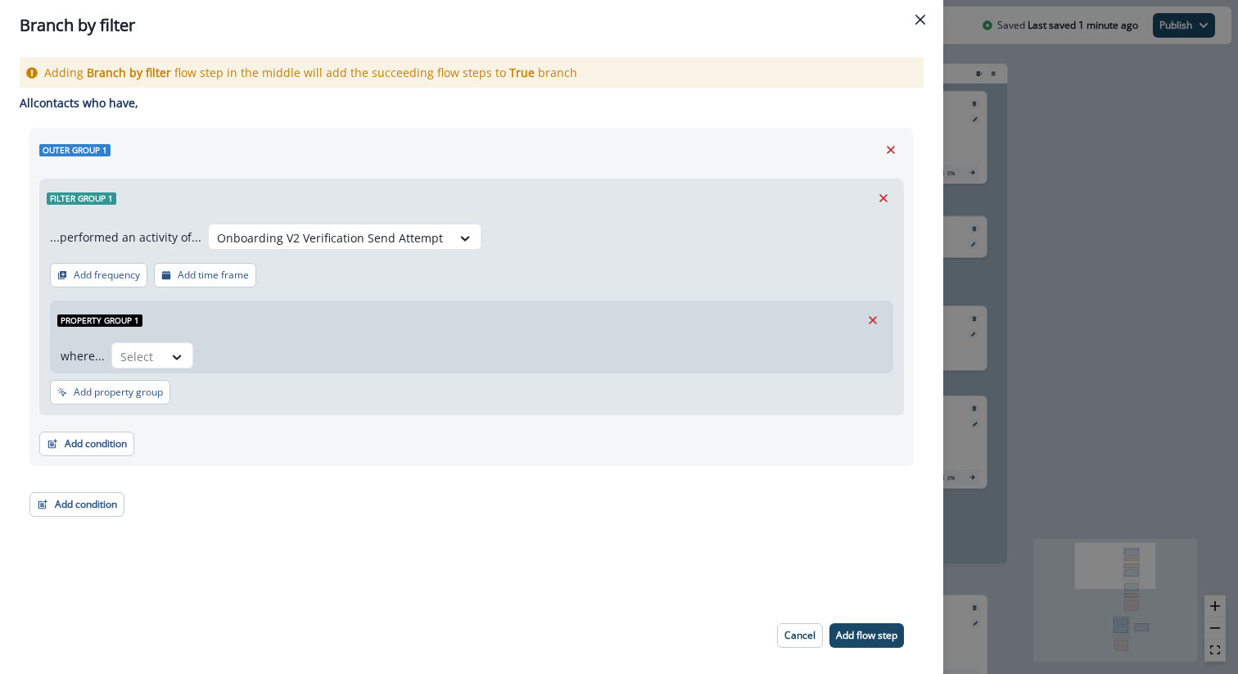
click at [393, 465] on div "Outer group 1 Filter group 1 ...performed an activity of... Onboarding V2 Verif…" at bounding box center [471, 297] width 884 height 338
click at [877, 319] on icon "Remove" at bounding box center [873, 320] width 15 height 15
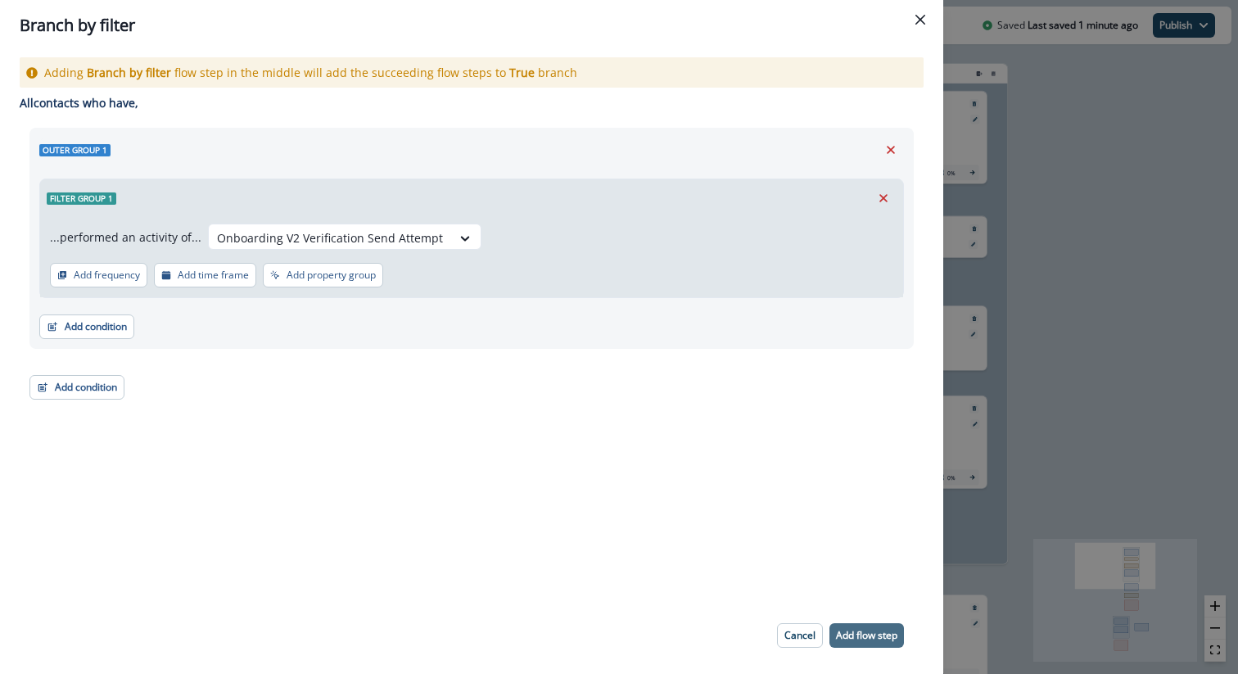
click at [857, 631] on p "Add flow step" at bounding box center [866, 635] width 61 height 11
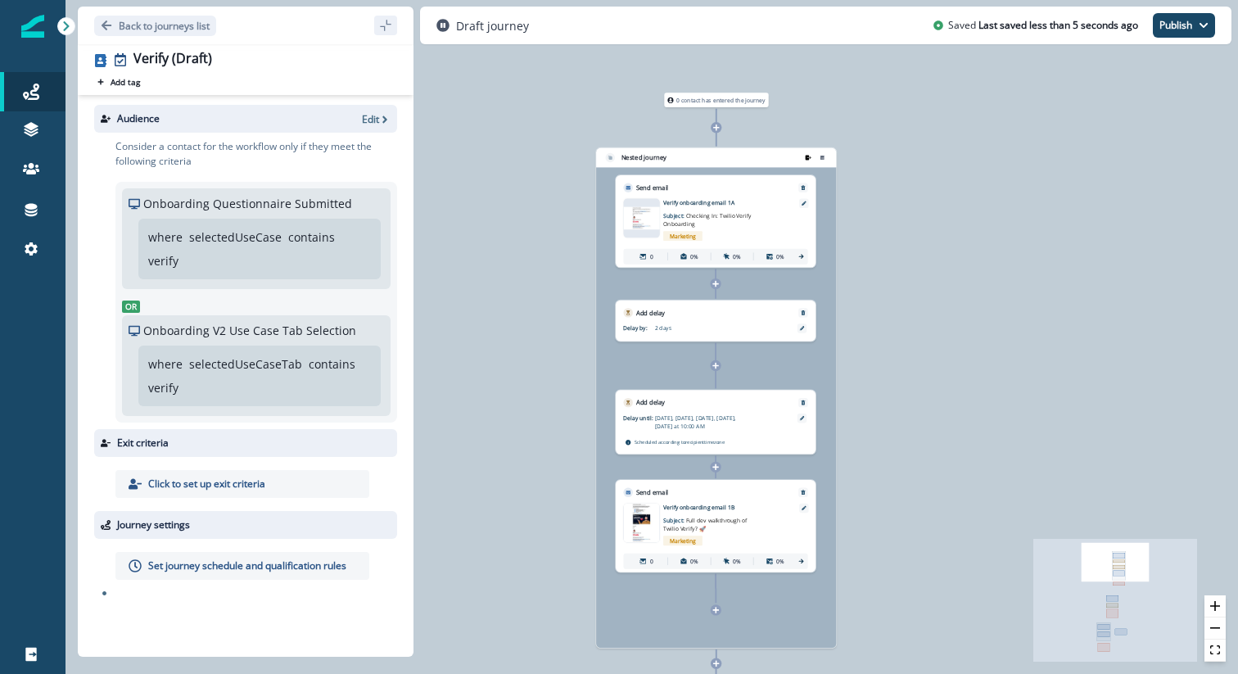
click at [809, 156] on icon "remove-group" at bounding box center [808, 157] width 7 height 7
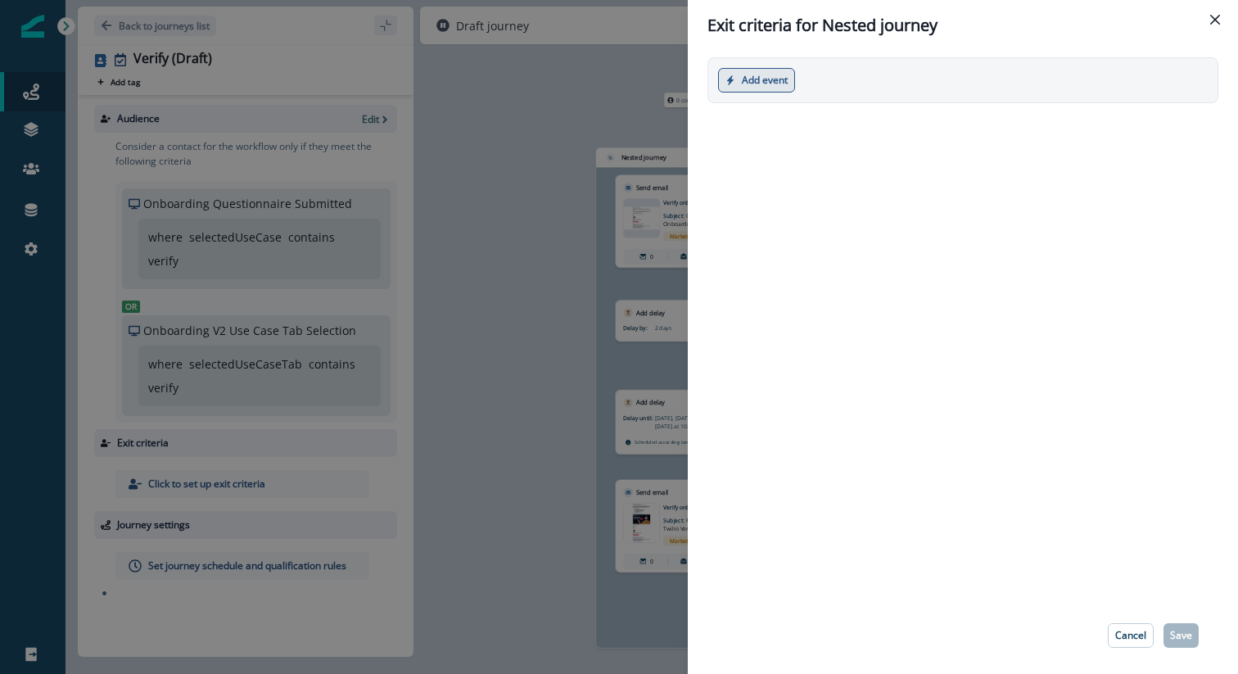
click at [779, 81] on button "Add event" at bounding box center [756, 80] width 77 height 25
click at [788, 126] on button "Product event" at bounding box center [810, 119] width 182 height 27
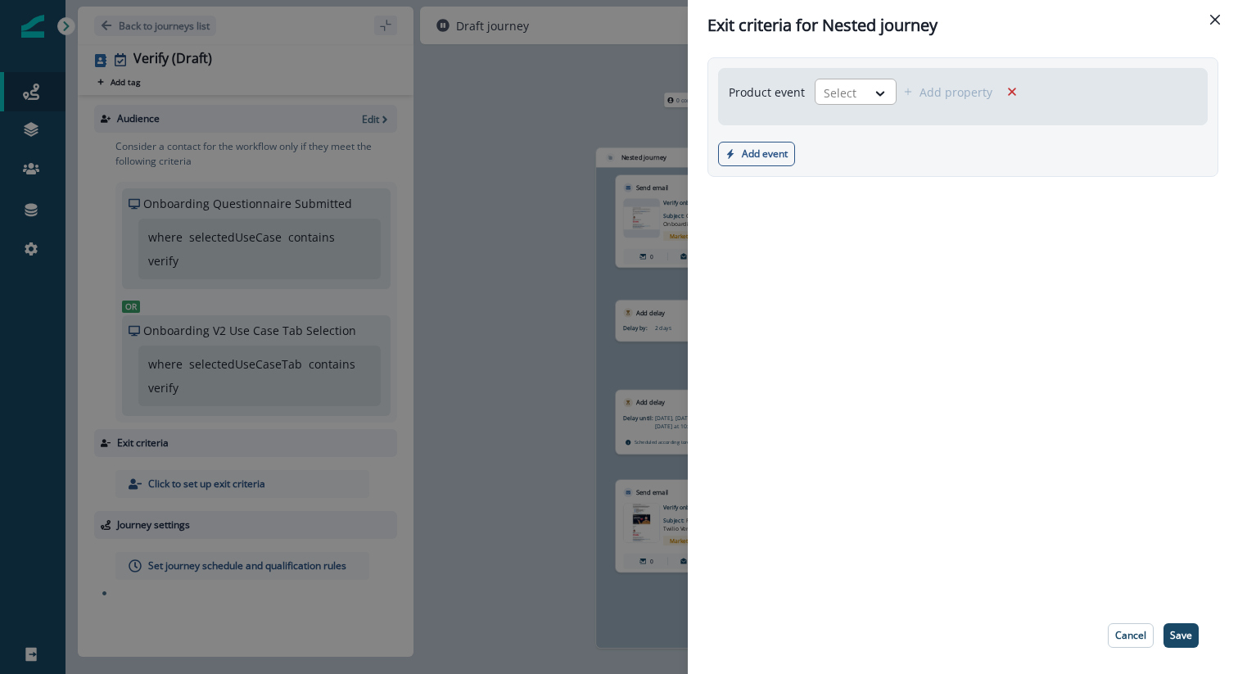
click at [856, 88] on div at bounding box center [841, 93] width 34 height 20
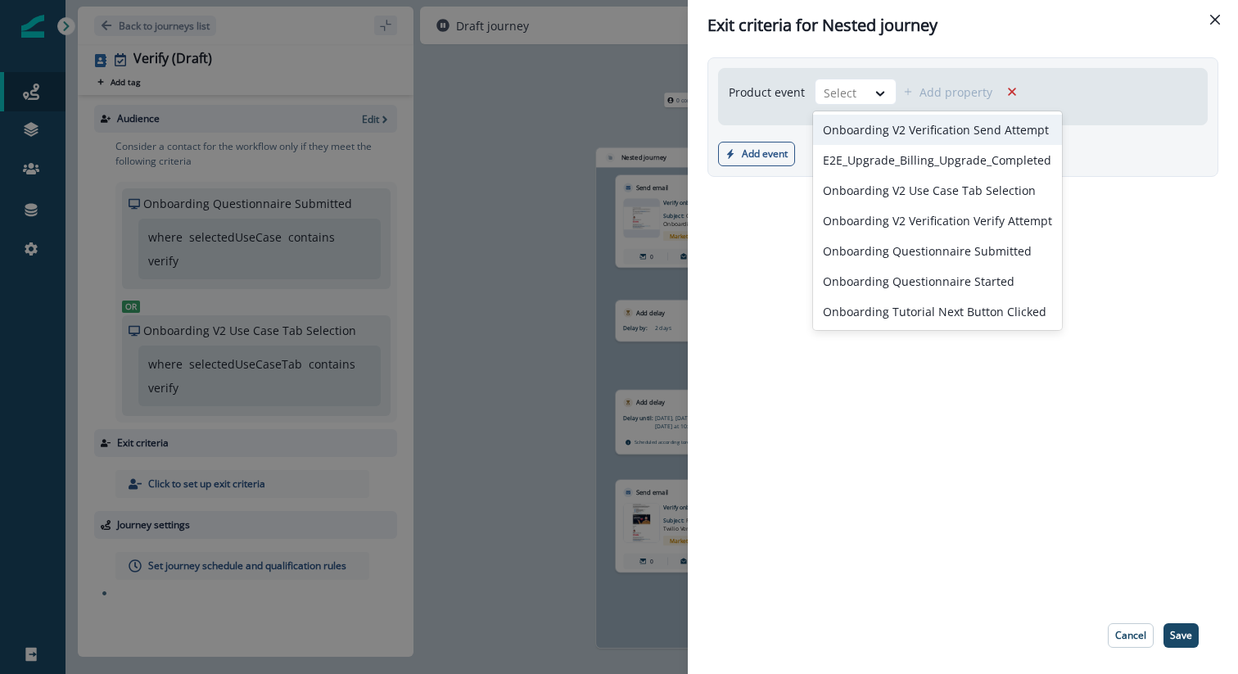
click at [934, 117] on div "Onboarding V2 Verification Send Attempt" at bounding box center [937, 130] width 249 height 30
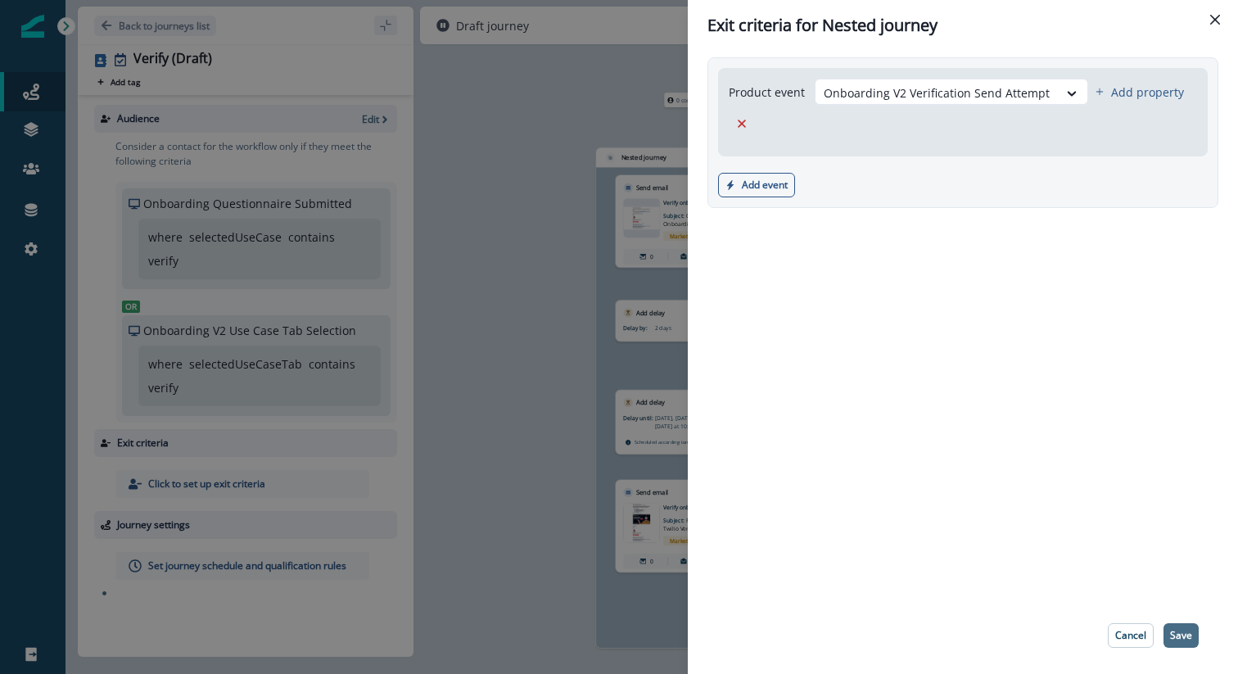
click at [1185, 627] on button "Save" at bounding box center [1181, 635] width 35 height 25
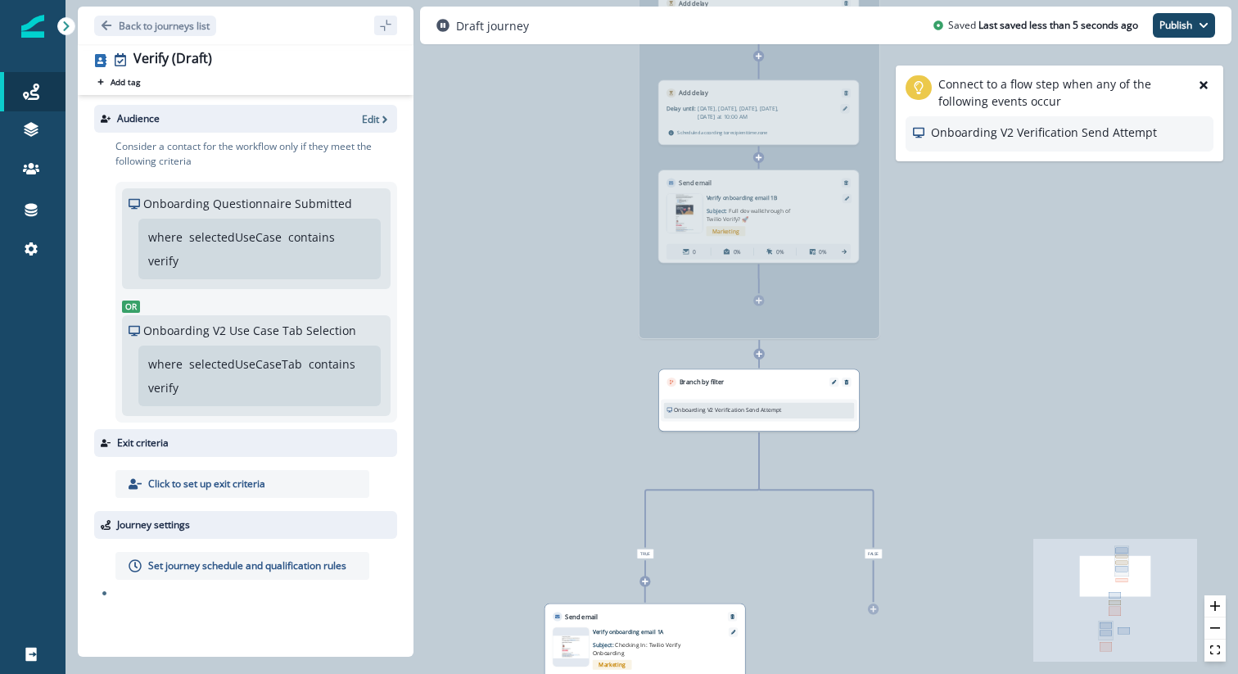
click at [647, 581] on icon at bounding box center [645, 581] width 7 height 7
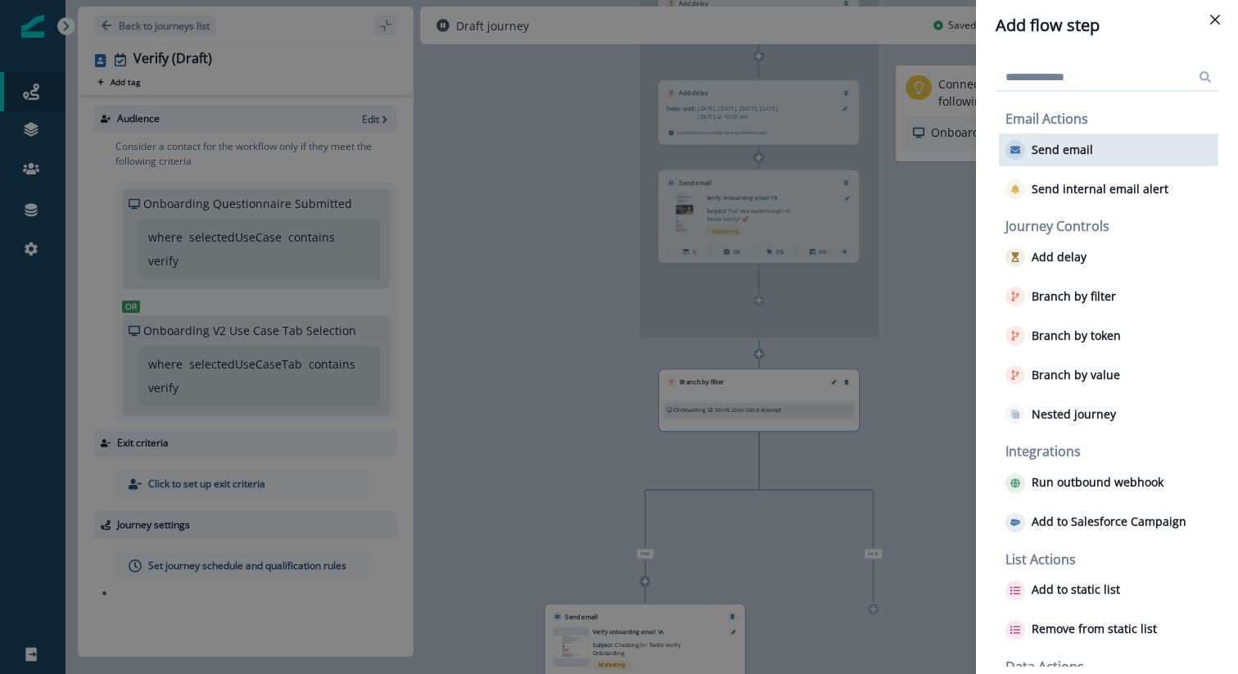
click at [1092, 156] on div "Send email" at bounding box center [1108, 149] width 219 height 33
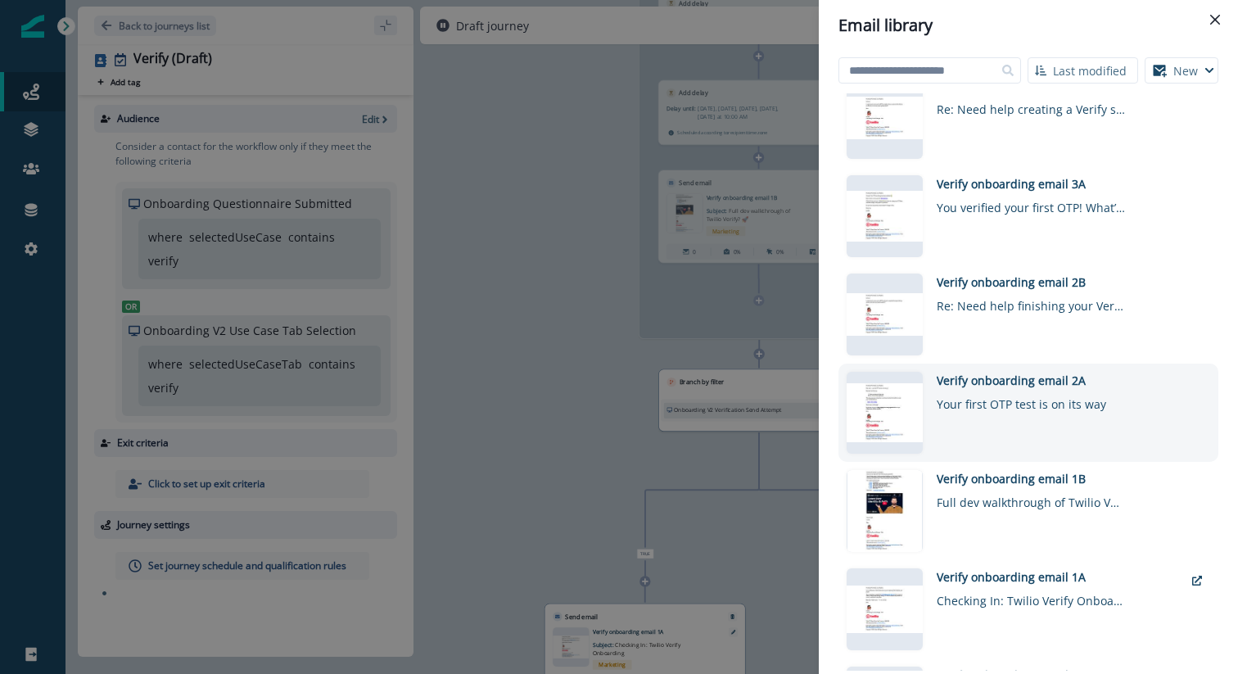
scroll to position [604, 0]
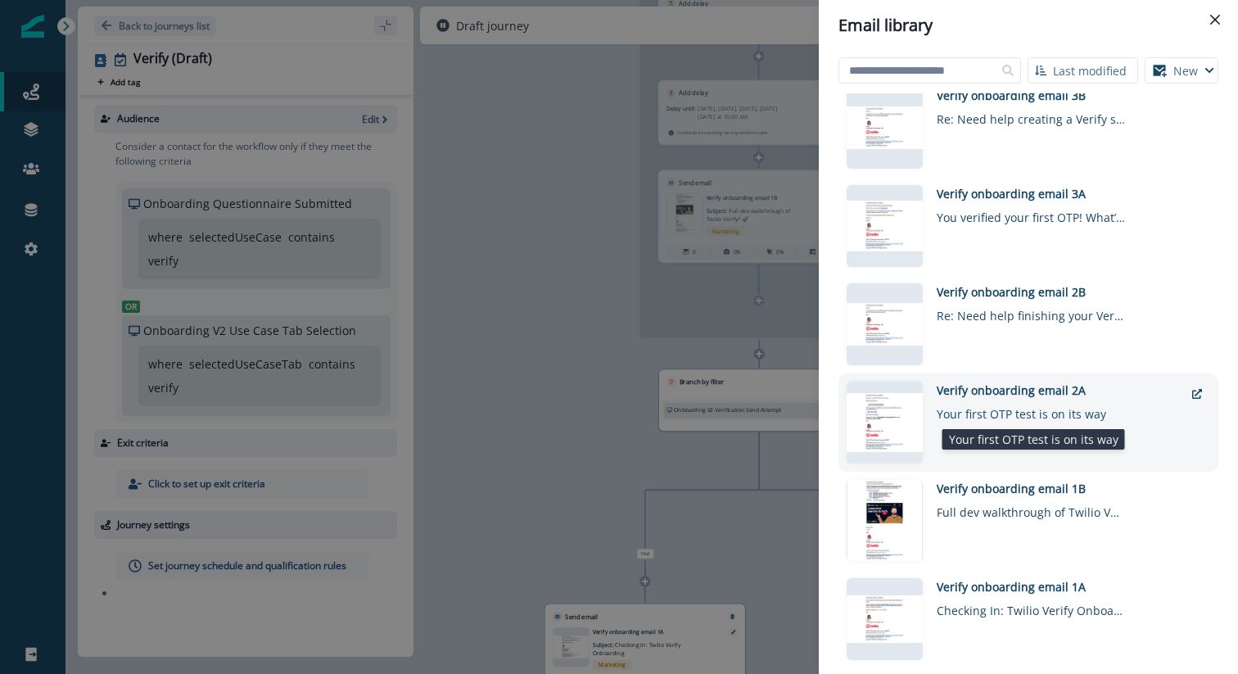
click at [1001, 408] on div "Your first OTP test is on its way" at bounding box center [1031, 411] width 188 height 24
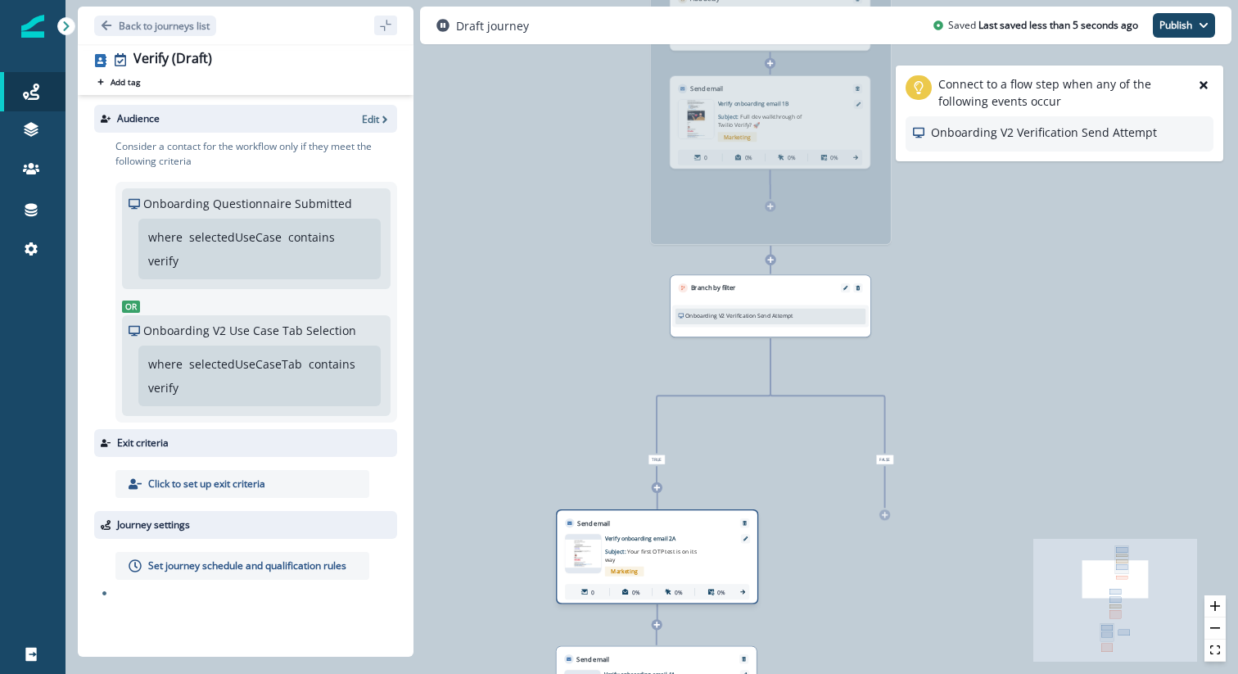
click at [678, 520] on div "Send email Email asset changed, journey reports will be subject to change This …" at bounding box center [657, 556] width 202 height 94
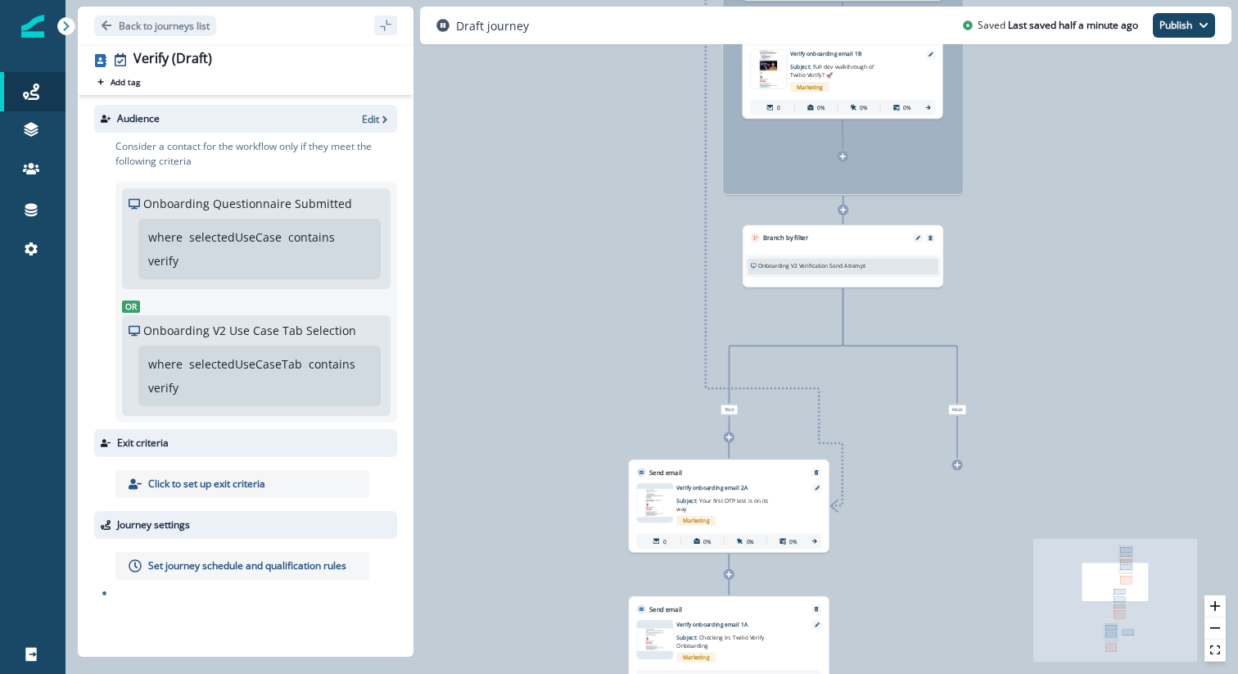
click at [730, 441] on div at bounding box center [729, 437] width 11 height 11
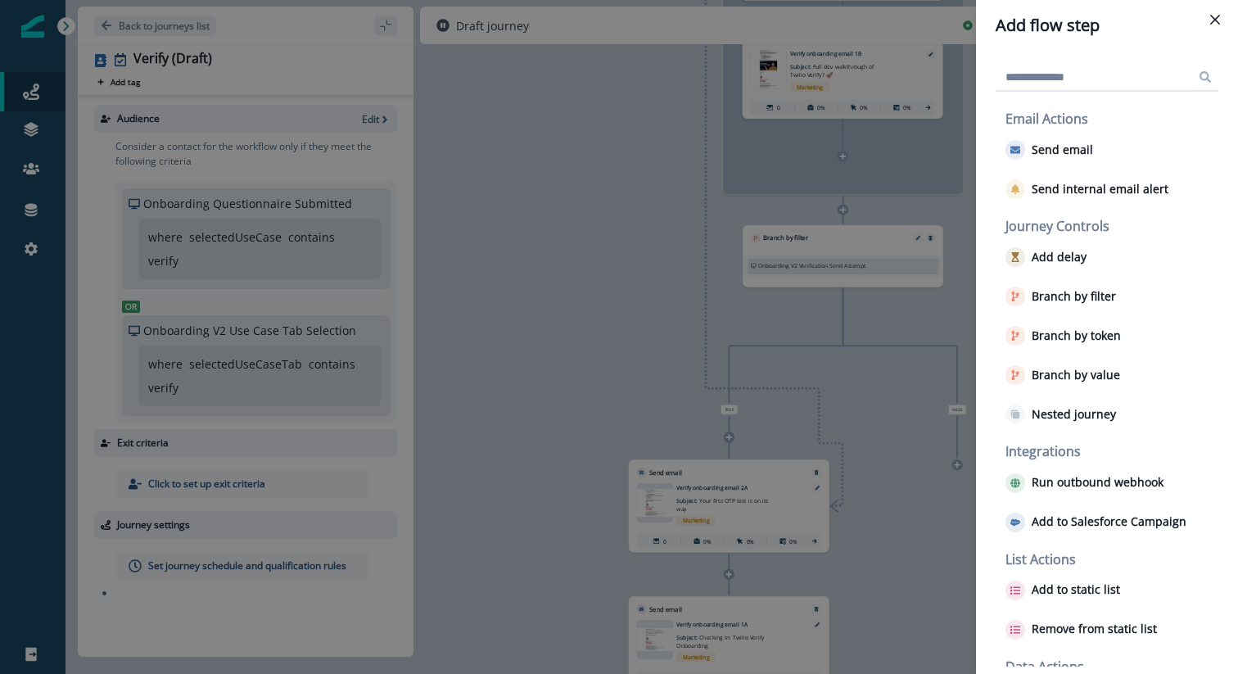
click at [906, 441] on div "Add flow step Email Actions Send email Send internal email alert Journey Contro…" at bounding box center [619, 337] width 1238 height 674
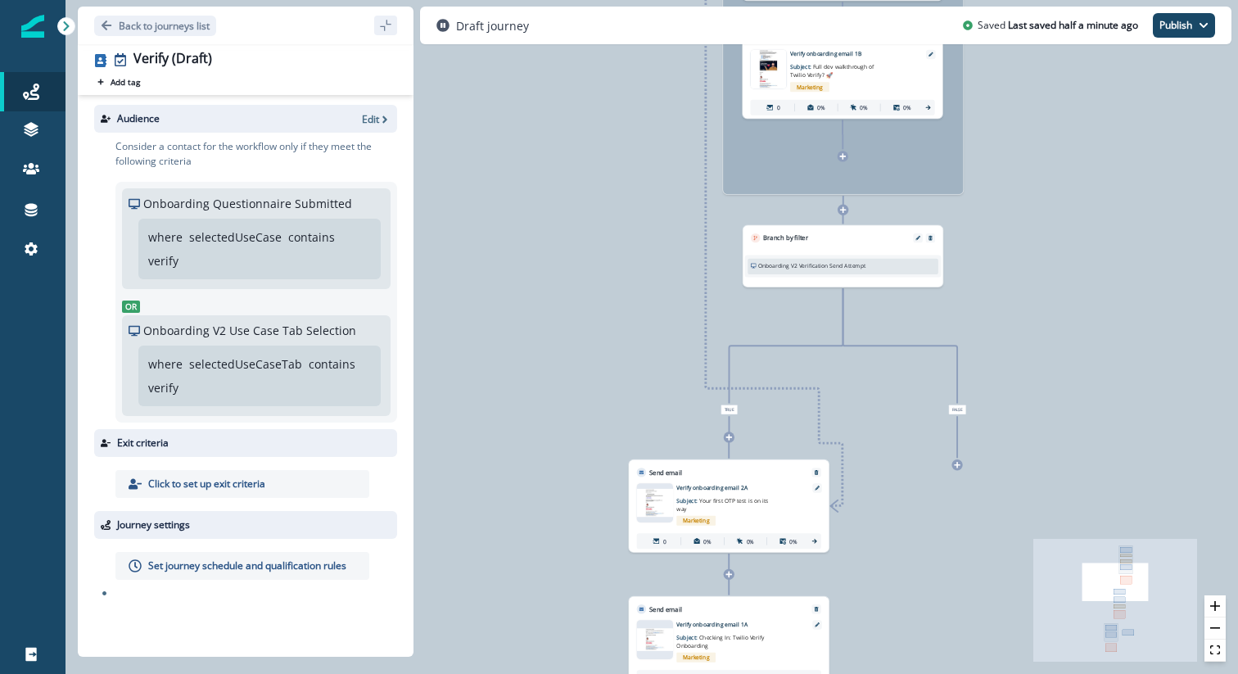
click at [732, 439] on div at bounding box center [729, 437] width 11 height 11
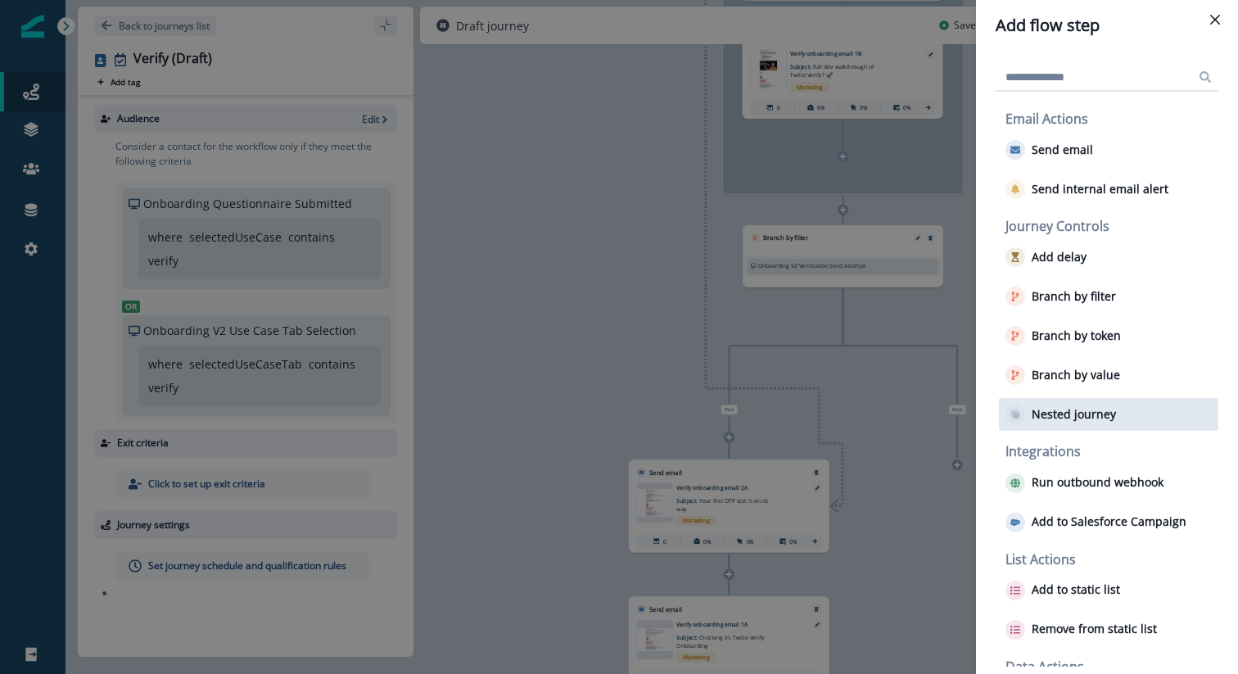
click at [1070, 409] on p "Nested journey" at bounding box center [1074, 415] width 84 height 14
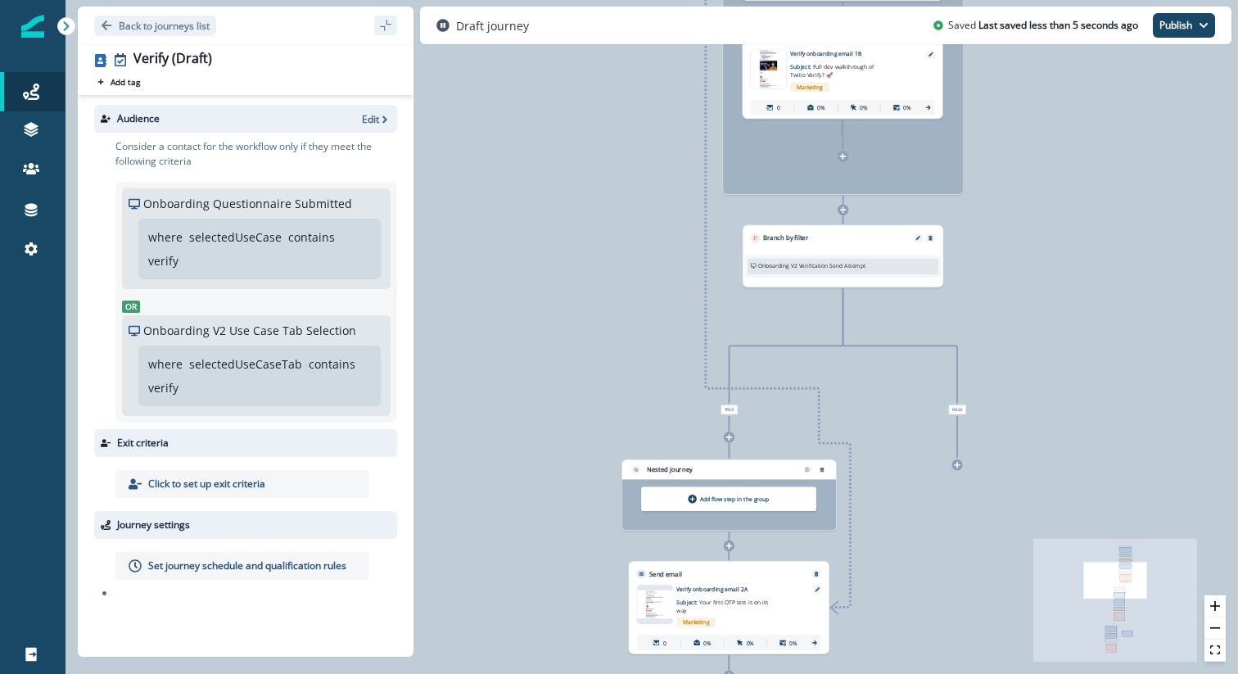
click at [730, 509] on div "Add flow step in the group" at bounding box center [728, 499] width 175 height 25
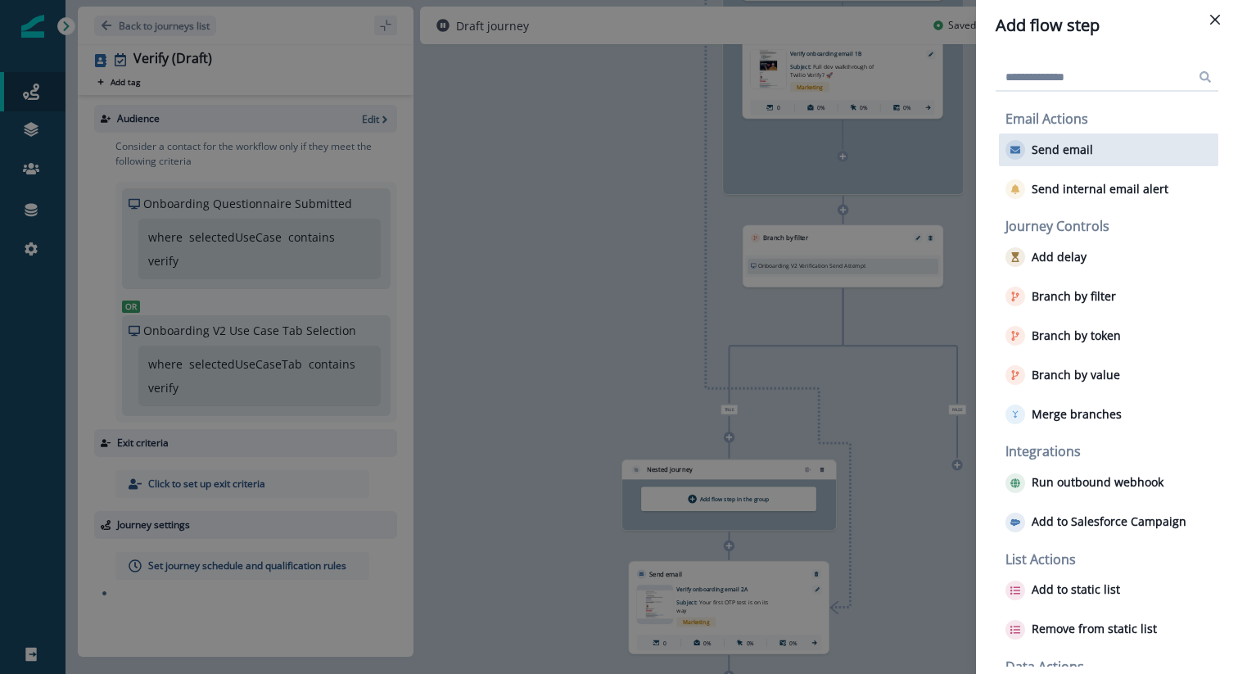
click at [1096, 146] on div "Send email" at bounding box center [1108, 149] width 219 height 33
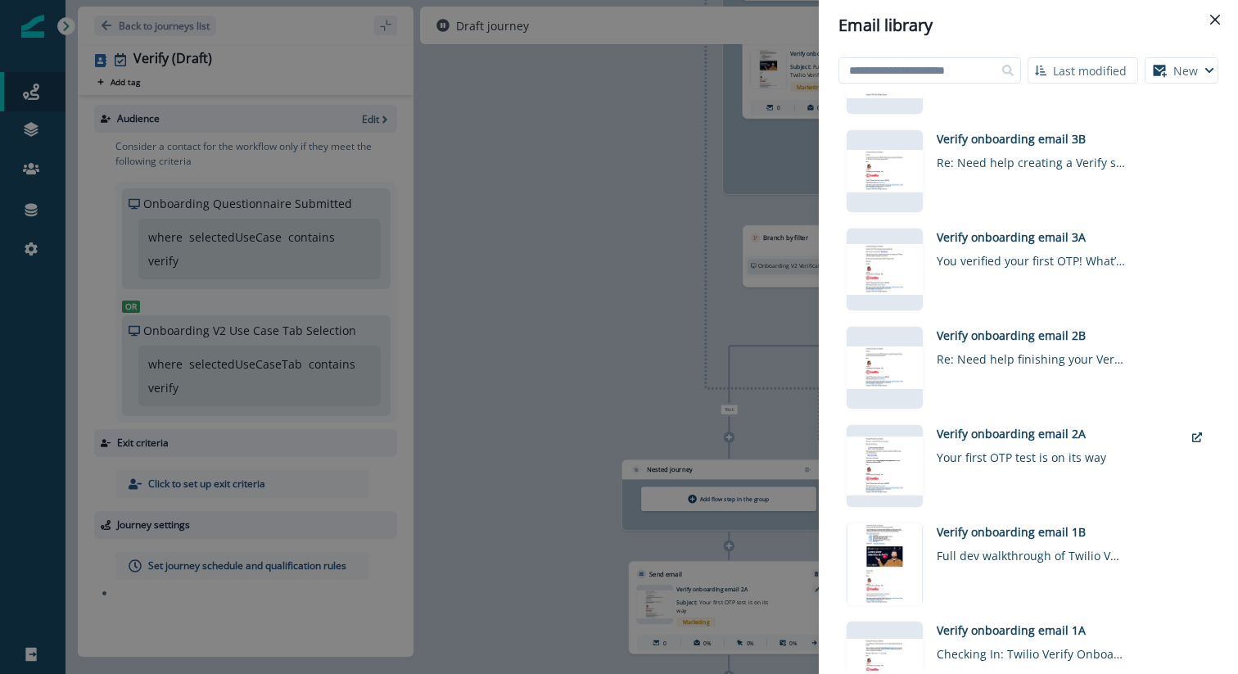
scroll to position [562, 0]
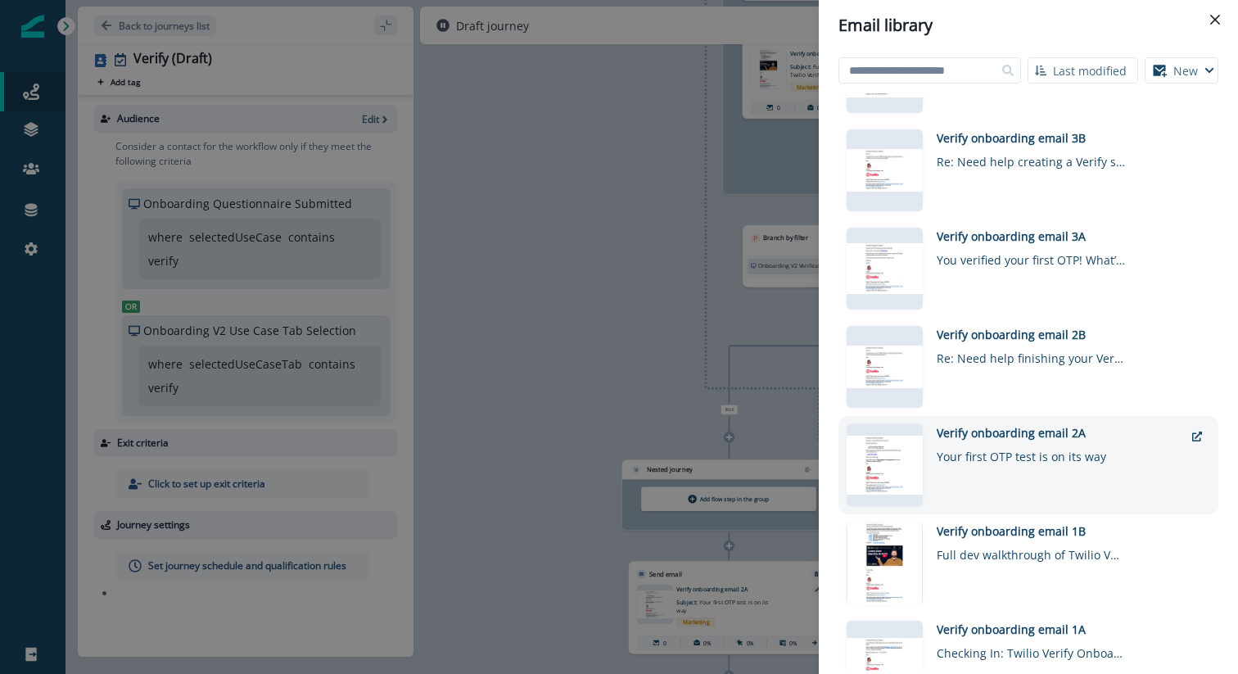
click at [996, 432] on div "Verify onboarding email 2A" at bounding box center [1060, 432] width 247 height 17
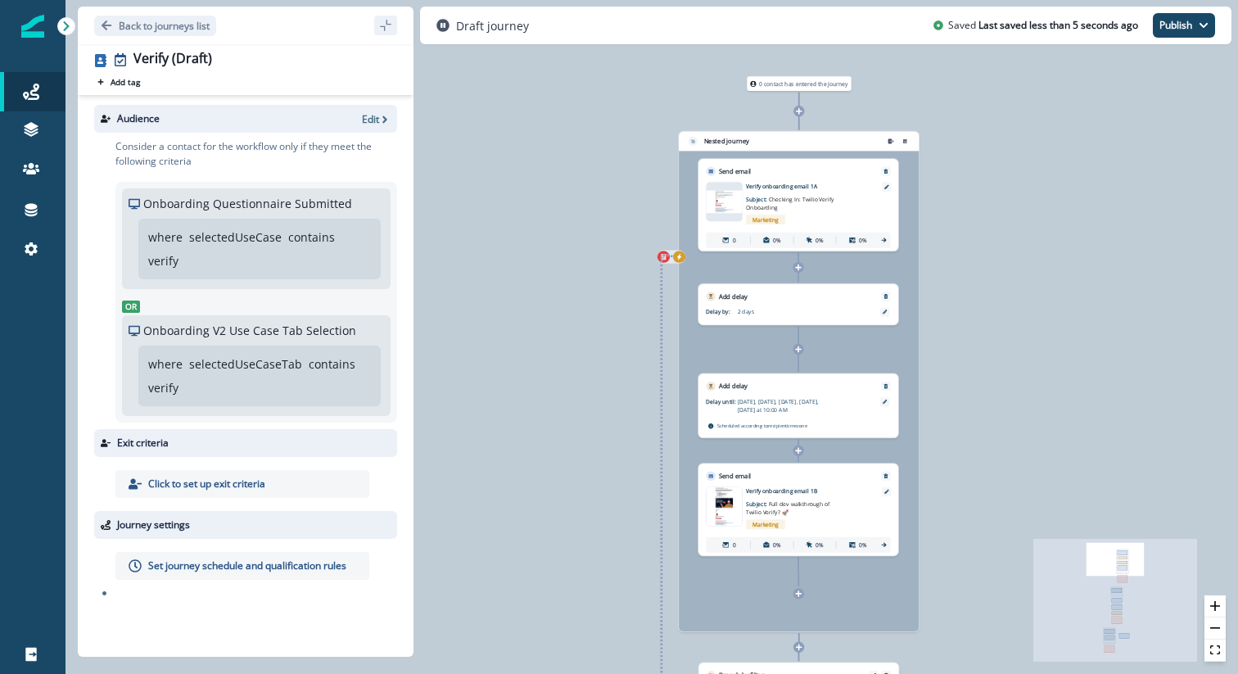
click at [679, 262] on button "exit-criteria-left-source-0" at bounding box center [679, 256] width 12 height 11
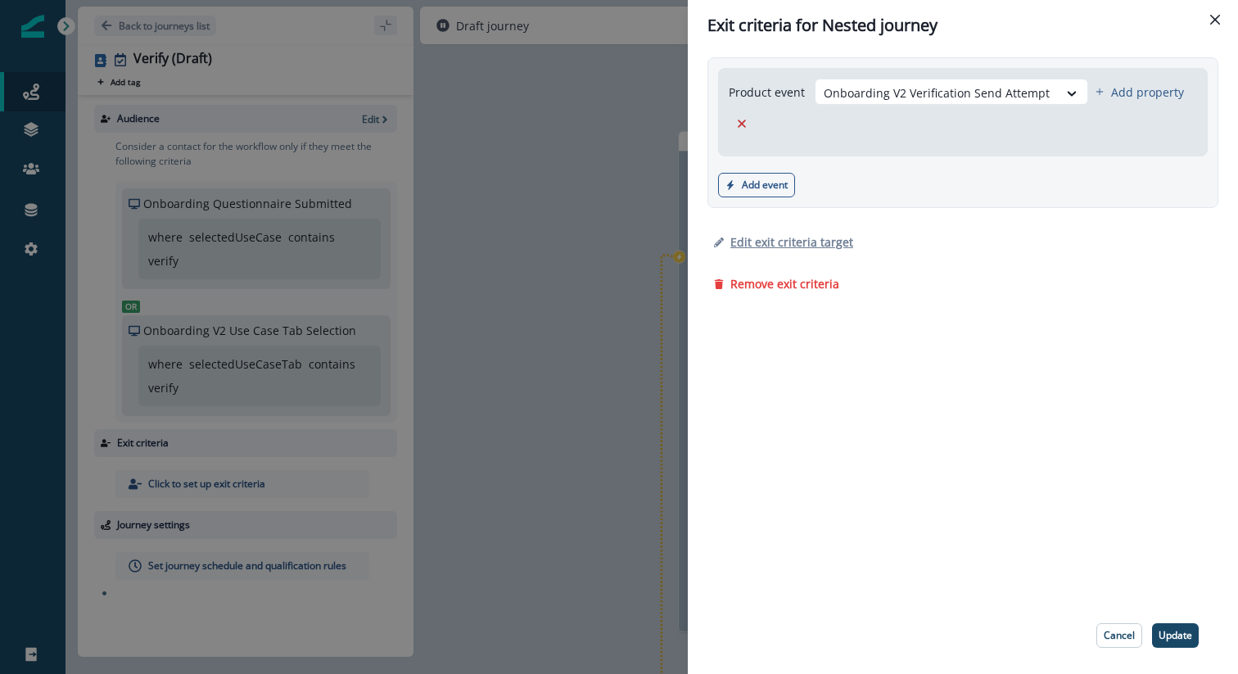
click at [762, 242] on p "Edit exit criteria target" at bounding box center [791, 242] width 123 height 16
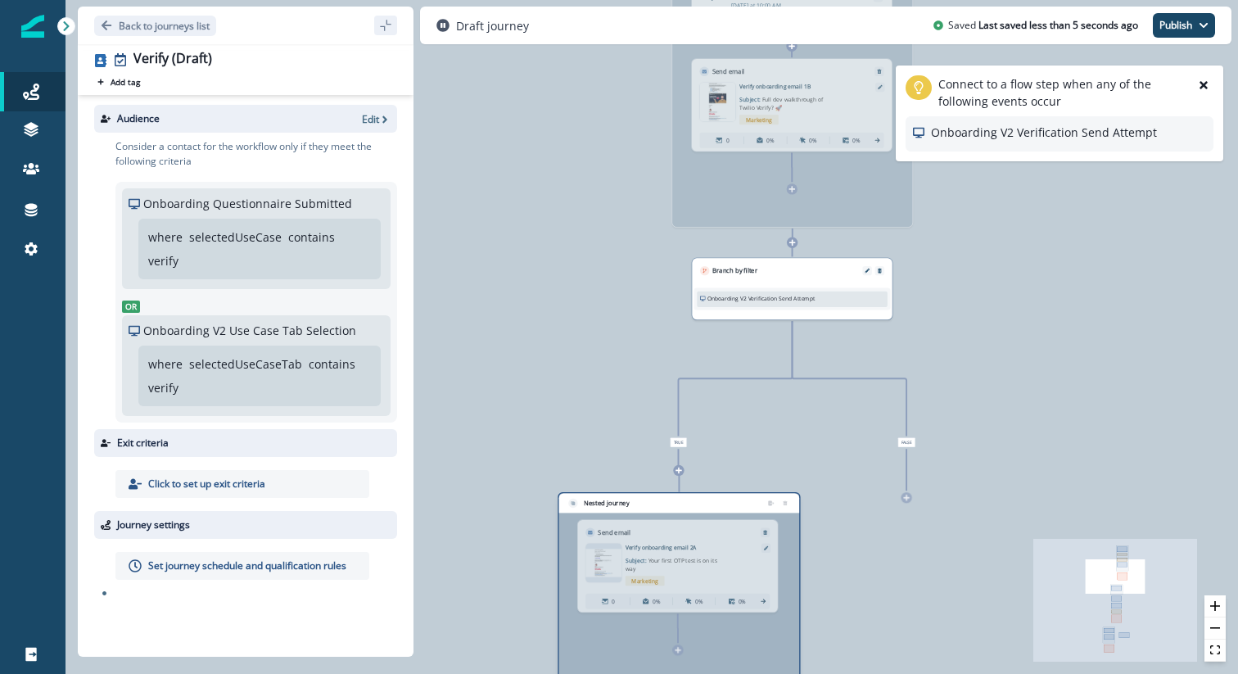
click at [667, 502] on div "Nested journey" at bounding box center [679, 590] width 242 height 197
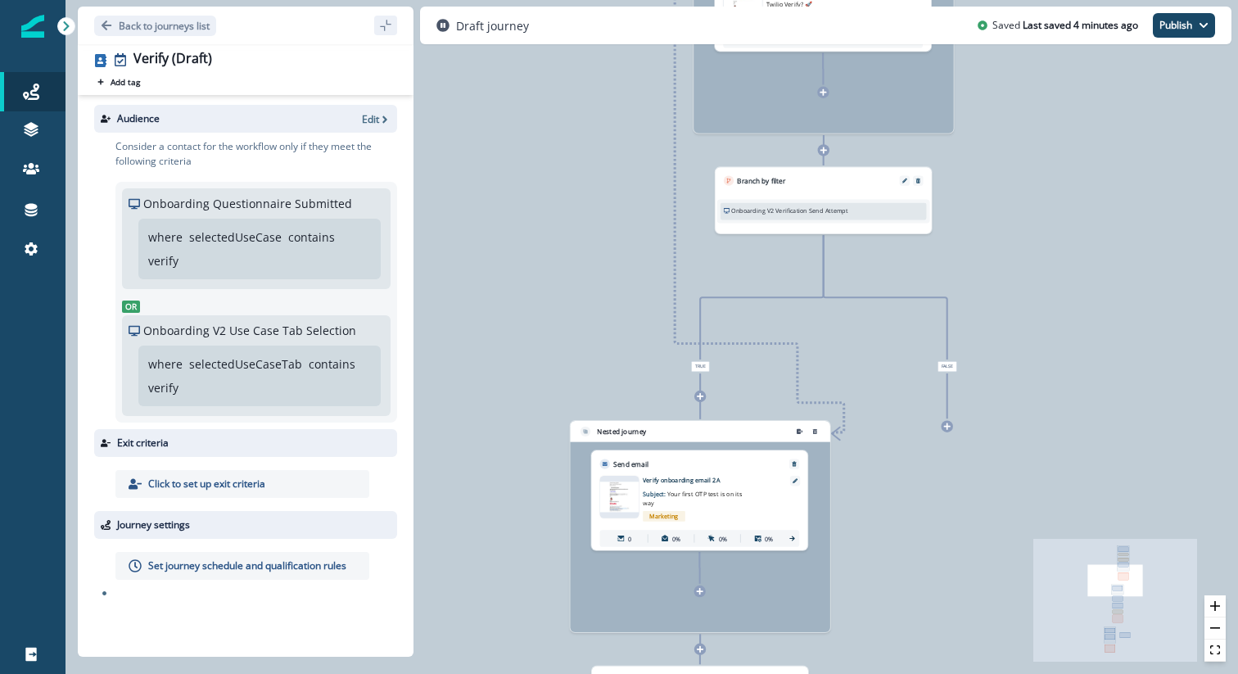
click at [817, 207] on p "Onboarding V2 Verification Send Attempt" at bounding box center [789, 210] width 117 height 9
click at [904, 185] on div at bounding box center [905, 180] width 10 height 10
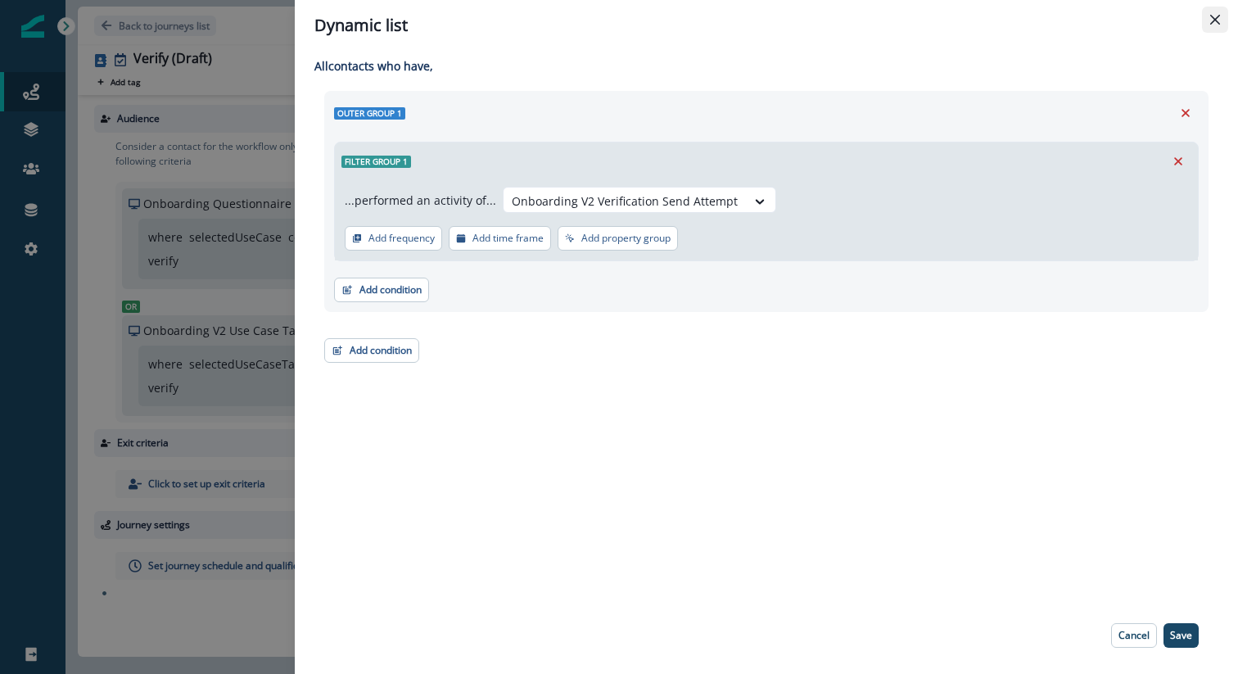
click at [1217, 25] on button "Close" at bounding box center [1215, 20] width 26 height 26
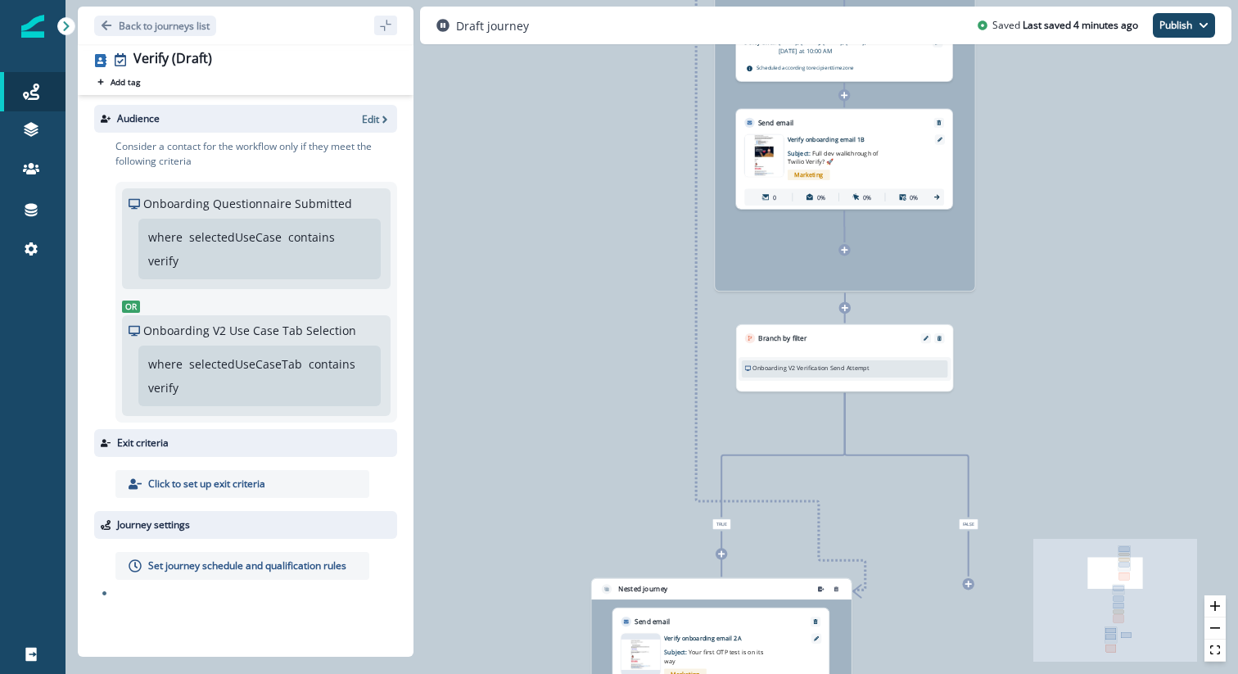
click at [844, 305] on icon at bounding box center [845, 308] width 7 height 7
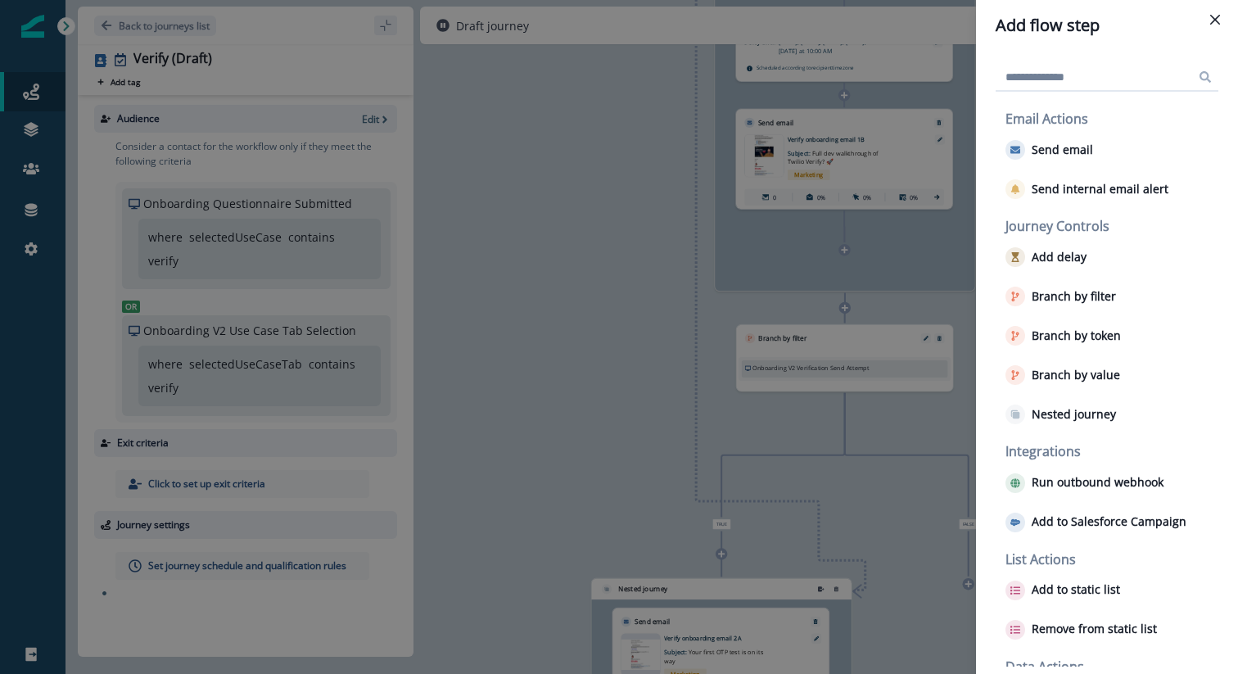
click at [929, 530] on div "Add flow step Email Actions Send email Send internal email alert Journey Contro…" at bounding box center [619, 337] width 1238 height 674
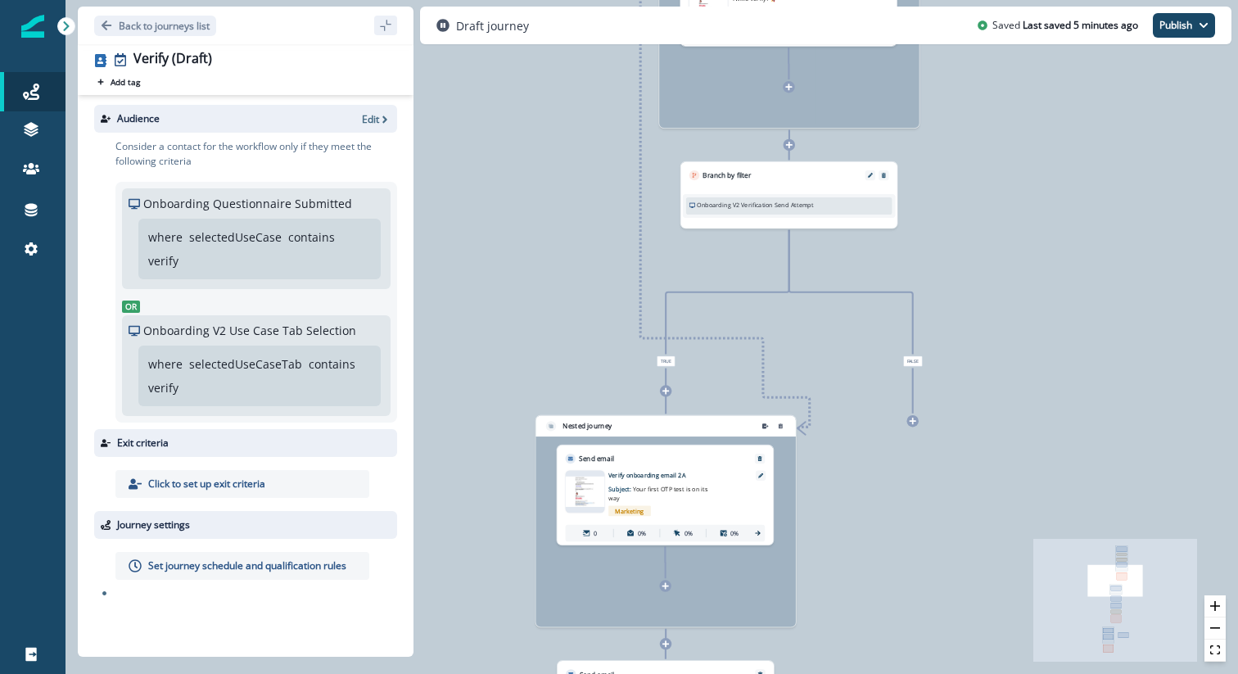
click at [663, 583] on icon at bounding box center [665, 585] width 7 height 7
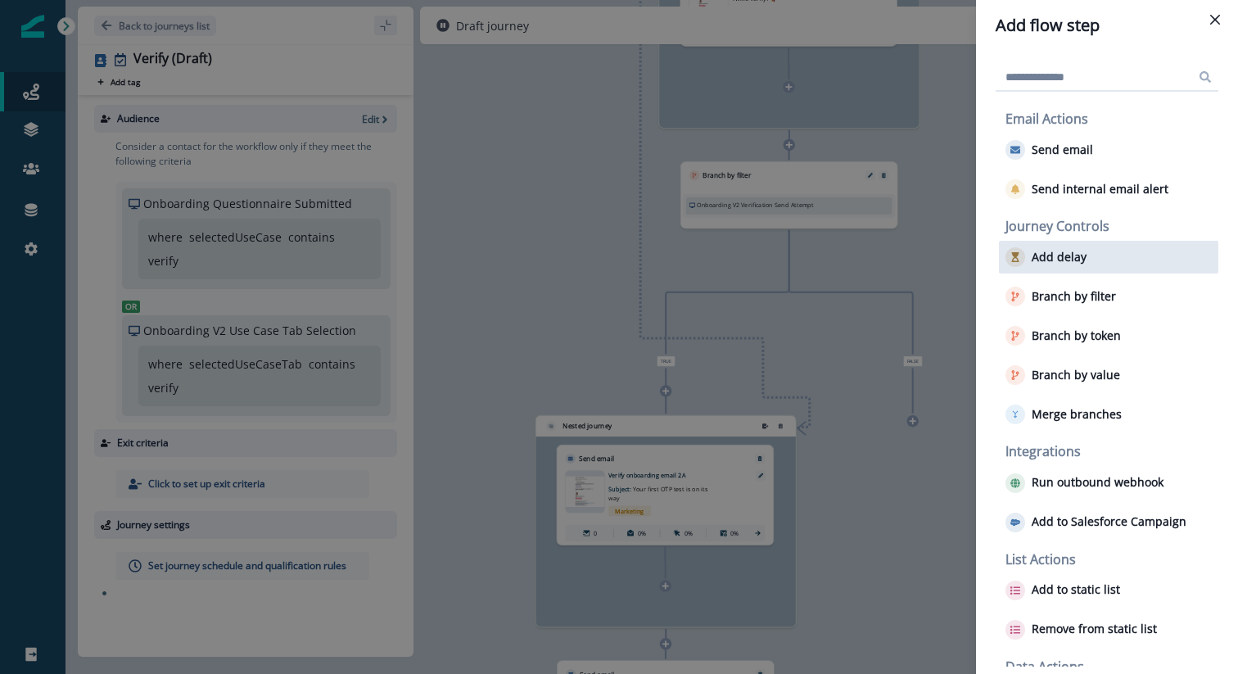
click at [1088, 252] on div "Add delay" at bounding box center [1108, 257] width 219 height 33
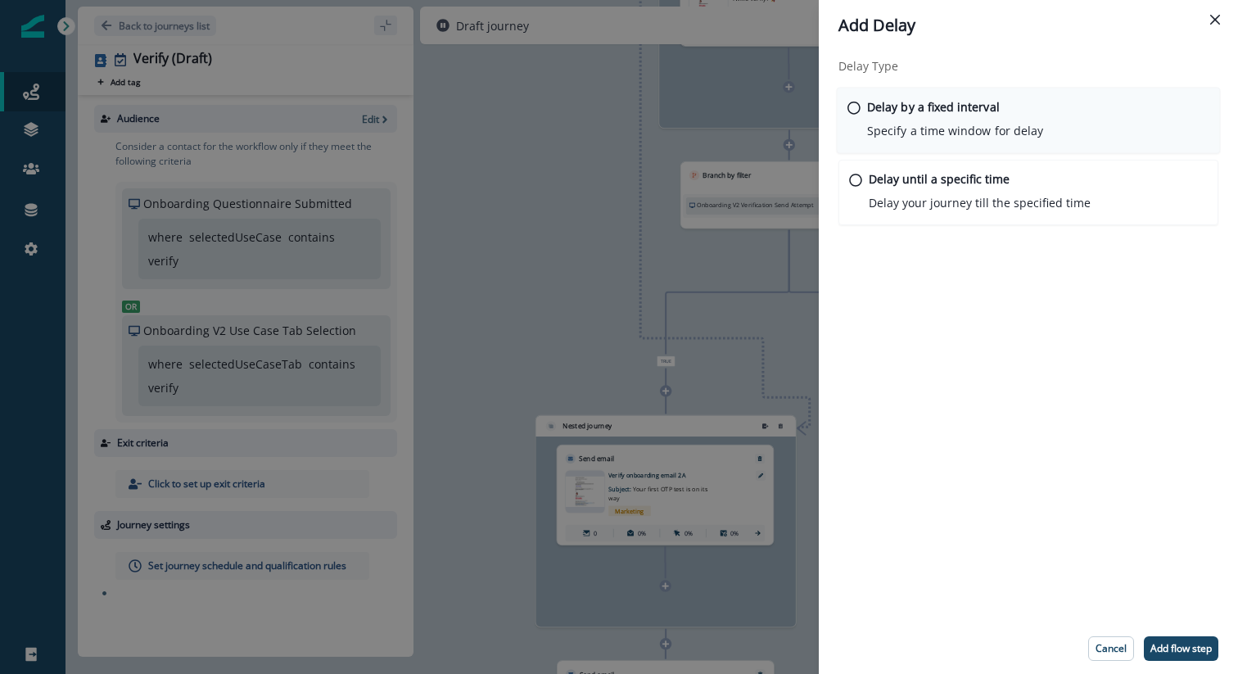
click at [976, 117] on div "Delay by a fixed interval Specify a time window for delay" at bounding box center [955, 119] width 176 height 42
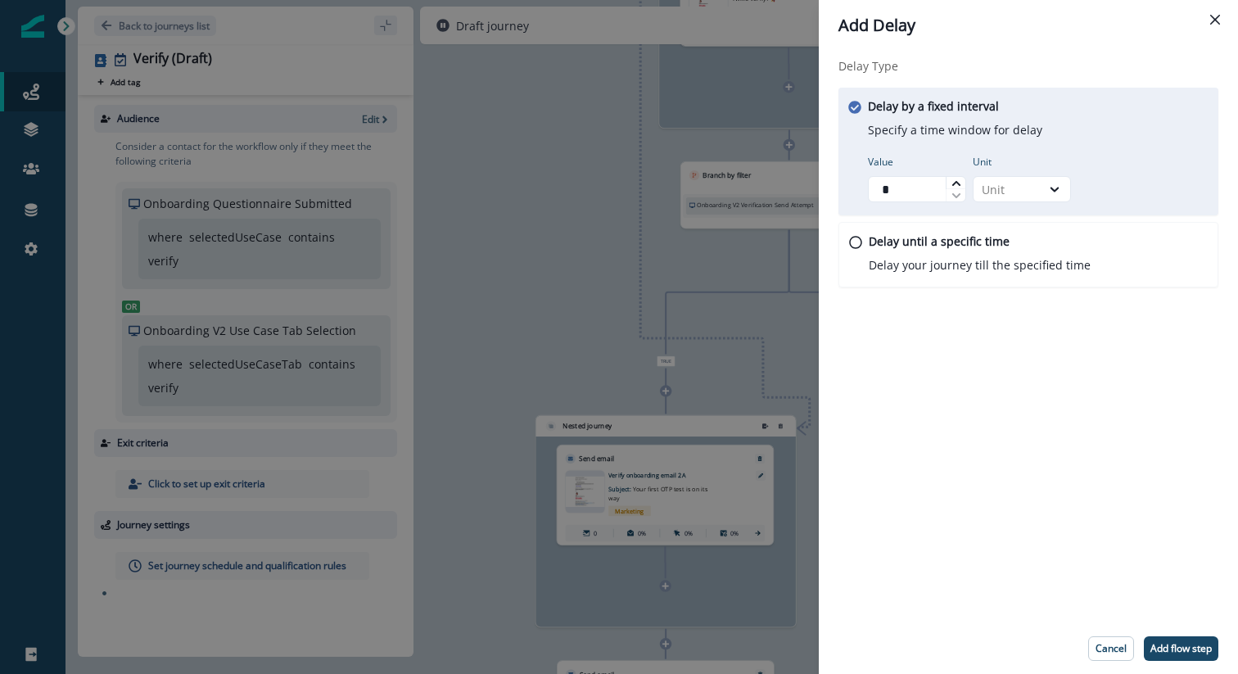
click at [948, 183] on div at bounding box center [956, 183] width 20 height 12
type input "*"
click at [948, 183] on div at bounding box center [956, 183] width 20 height 12
click at [1047, 191] on div at bounding box center [1055, 189] width 28 height 16
click at [1009, 281] on div "Day" at bounding box center [1022, 288] width 98 height 30
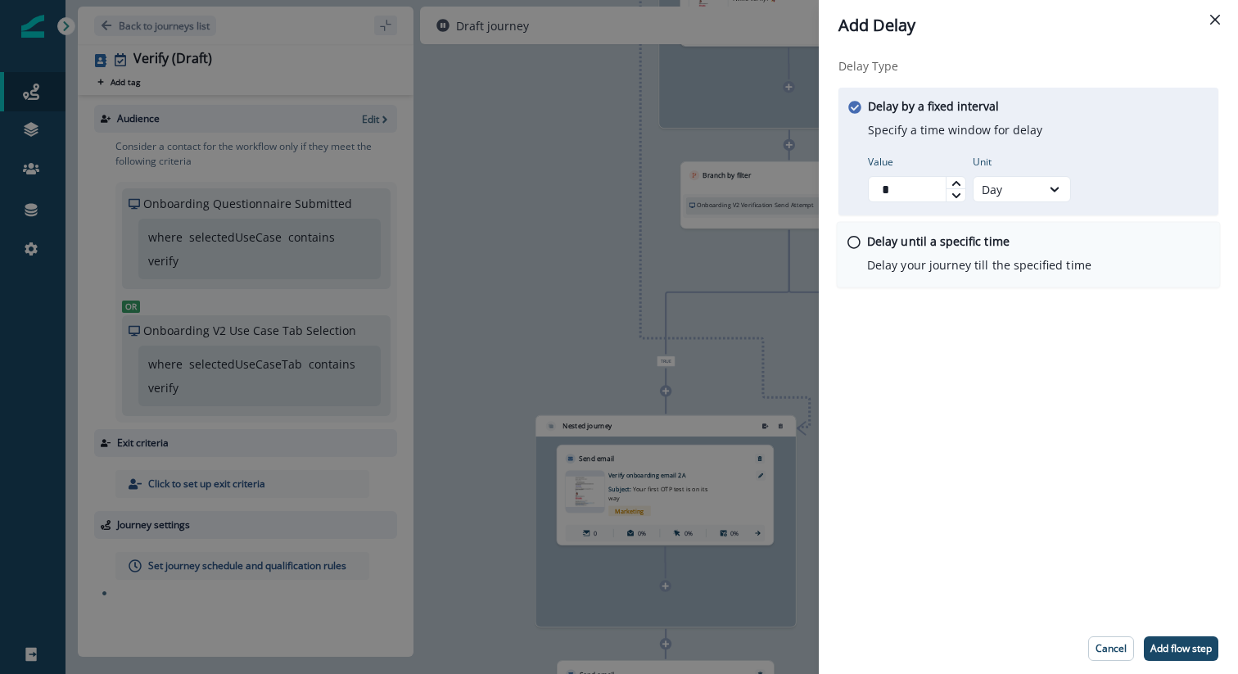
click at [953, 249] on p "Delay until a specific time" at bounding box center [938, 241] width 142 height 17
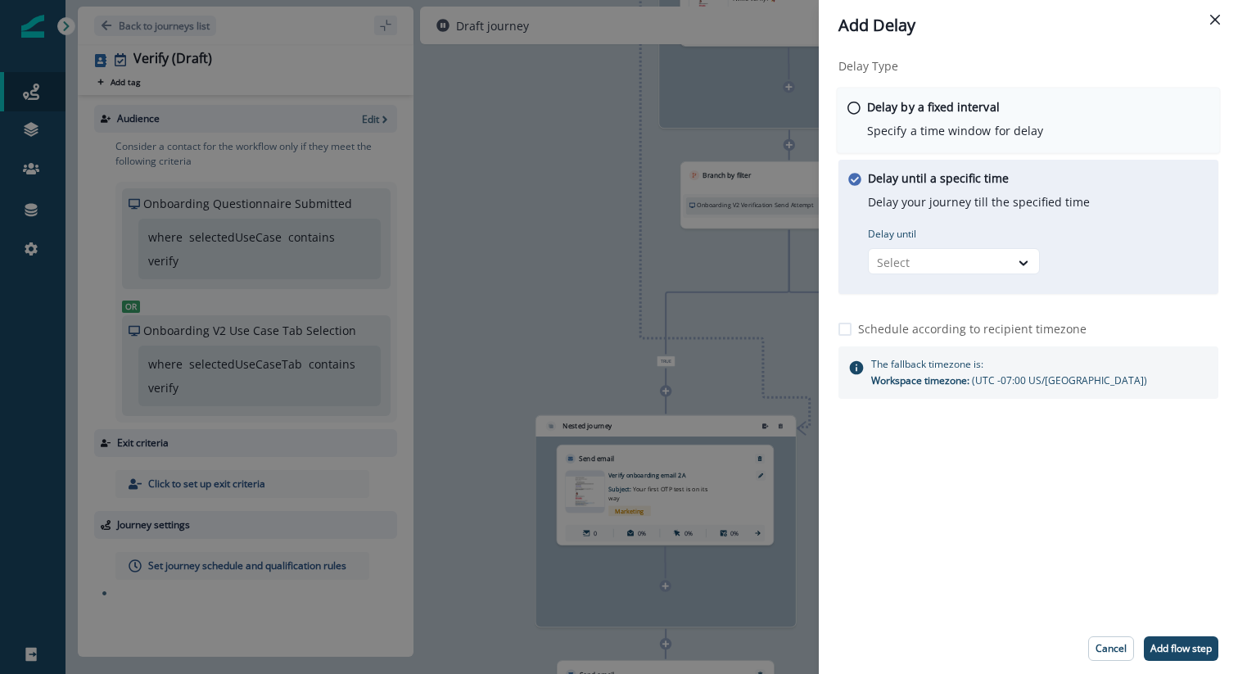
click at [991, 140] on div "Delay by a fixed interval Specify a time window for delay" at bounding box center [1029, 121] width 384 height 66
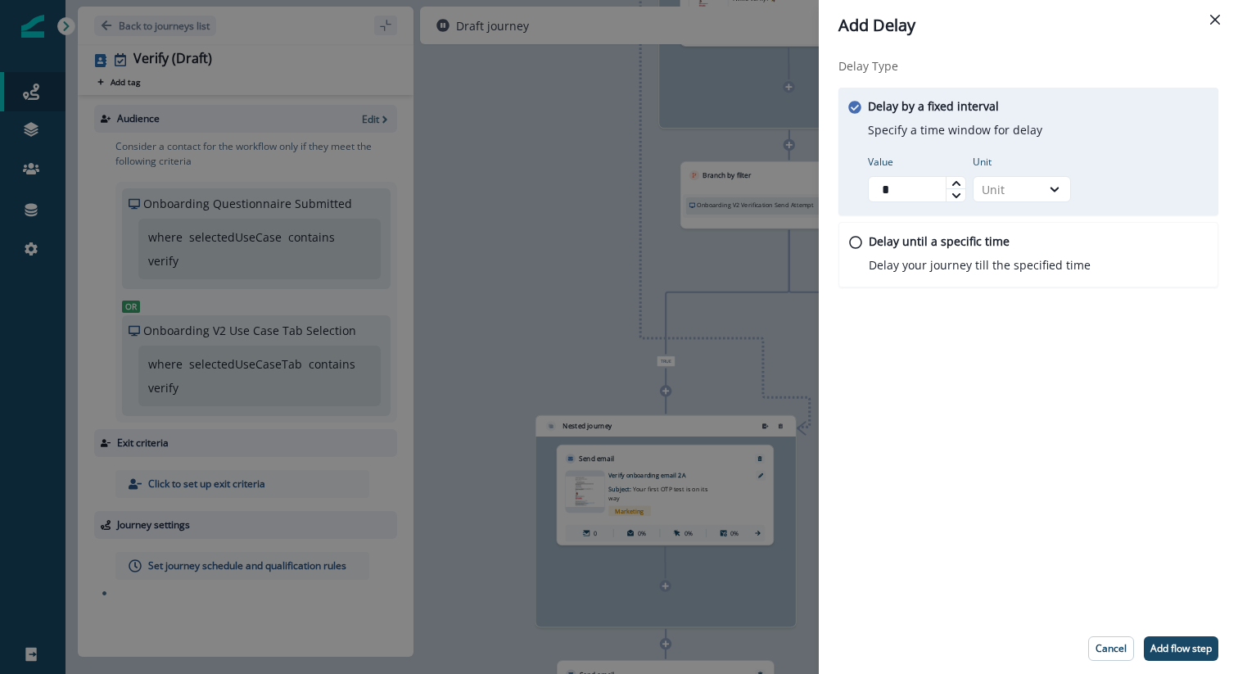
click at [953, 177] on div at bounding box center [956, 183] width 20 height 12
type input "*"
click at [953, 177] on div at bounding box center [956, 183] width 20 height 12
click at [1054, 184] on icon at bounding box center [1054, 189] width 15 height 16
click at [1023, 278] on div "Day" at bounding box center [1022, 288] width 98 height 30
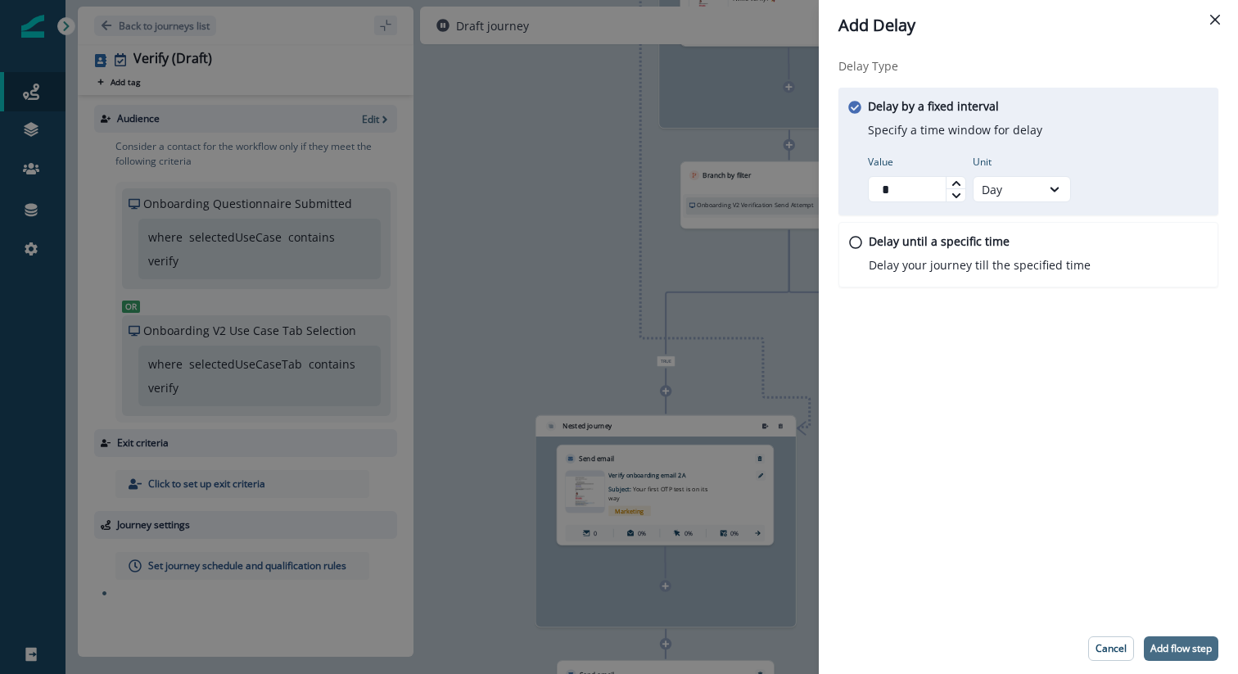
click at [1178, 648] on p "Add flow step" at bounding box center [1181, 648] width 61 height 11
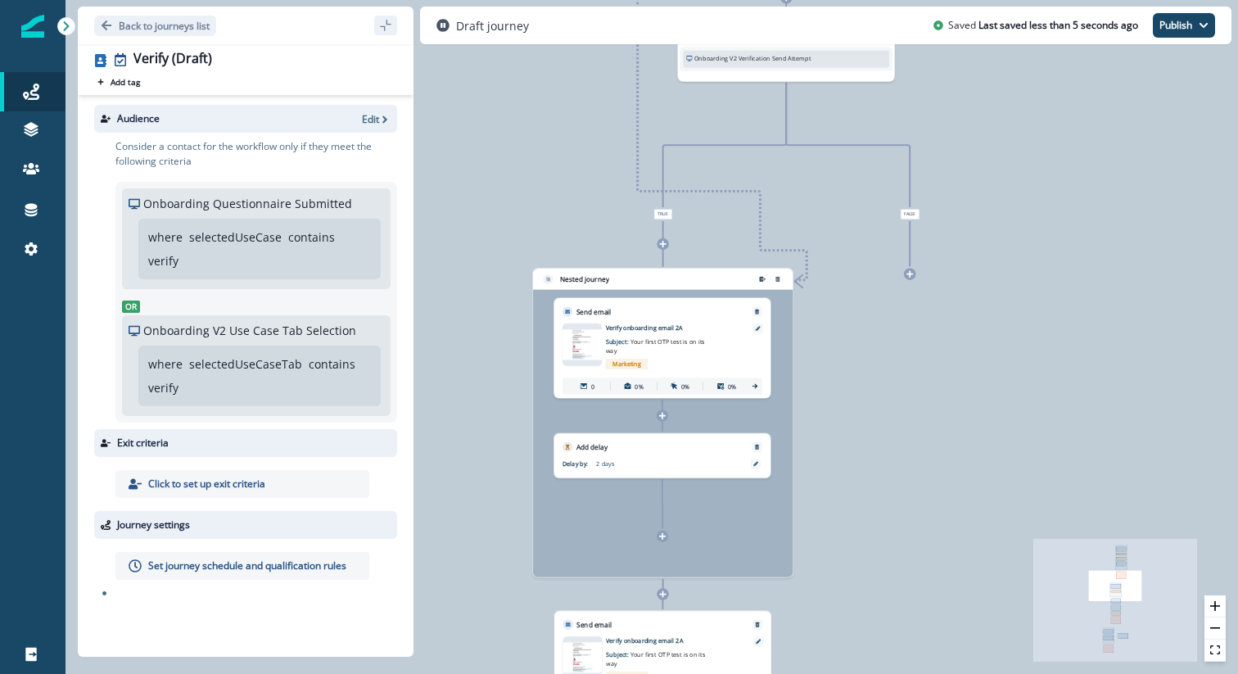
click at [661, 541] on div at bounding box center [662, 536] width 11 height 11
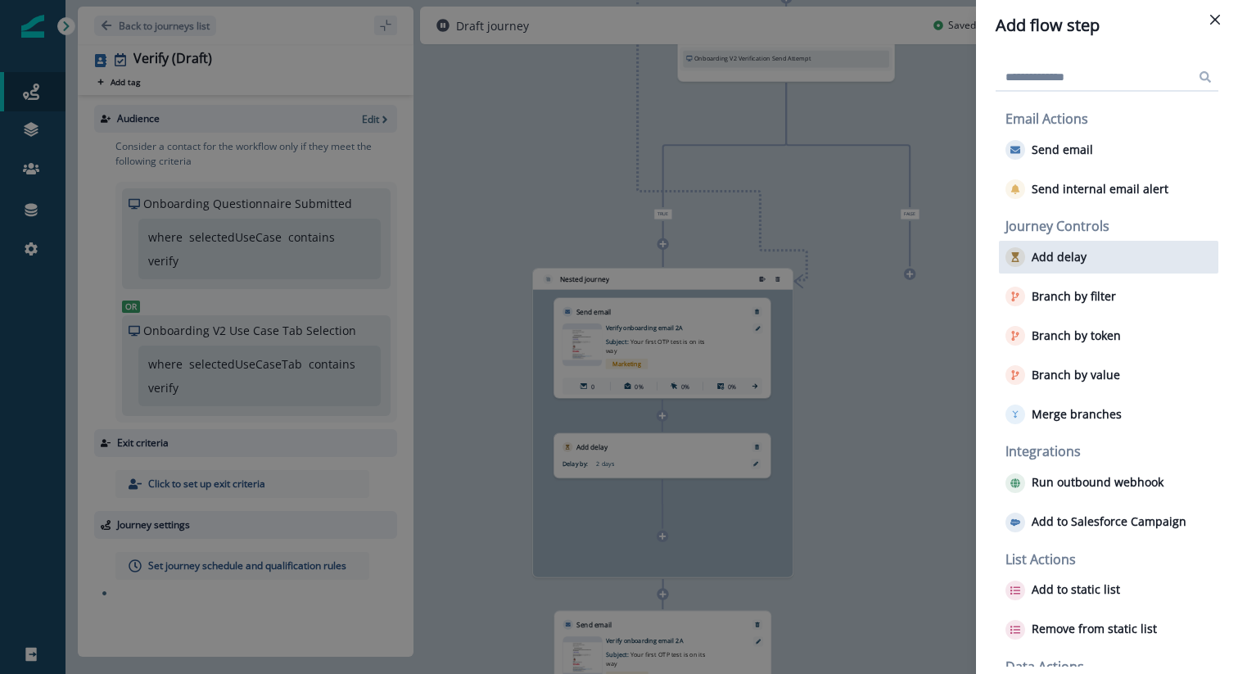
click at [1060, 260] on p "Add delay" at bounding box center [1059, 258] width 55 height 14
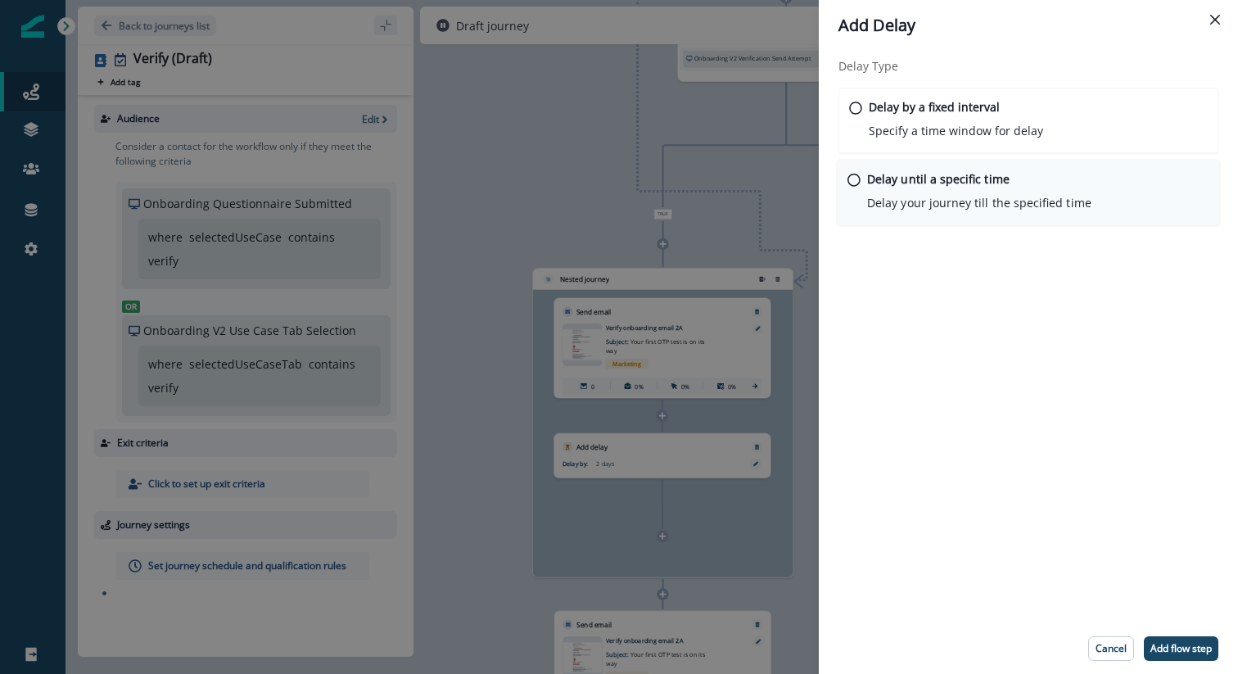
click at [999, 198] on p "Delay your journey till the specified time" at bounding box center [979, 202] width 224 height 17
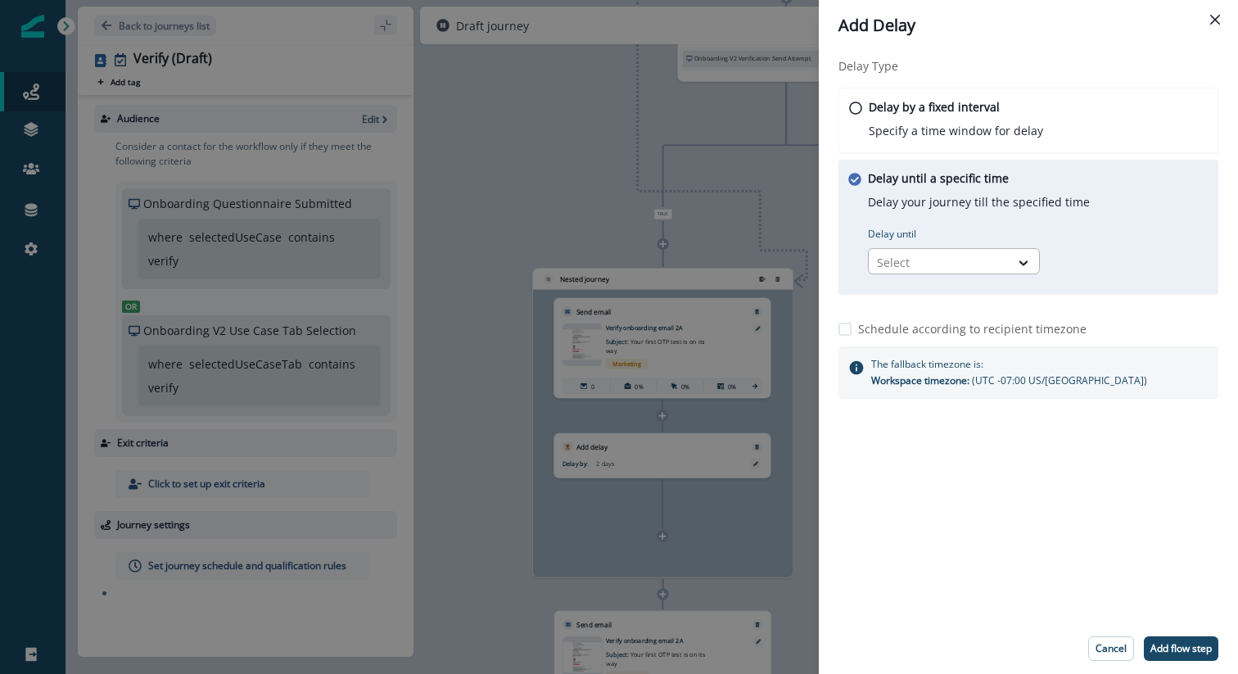
click at [970, 273] on div "Select" at bounding box center [939, 262] width 141 height 27
click at [959, 366] on div "Time in week" at bounding box center [954, 360] width 172 height 30
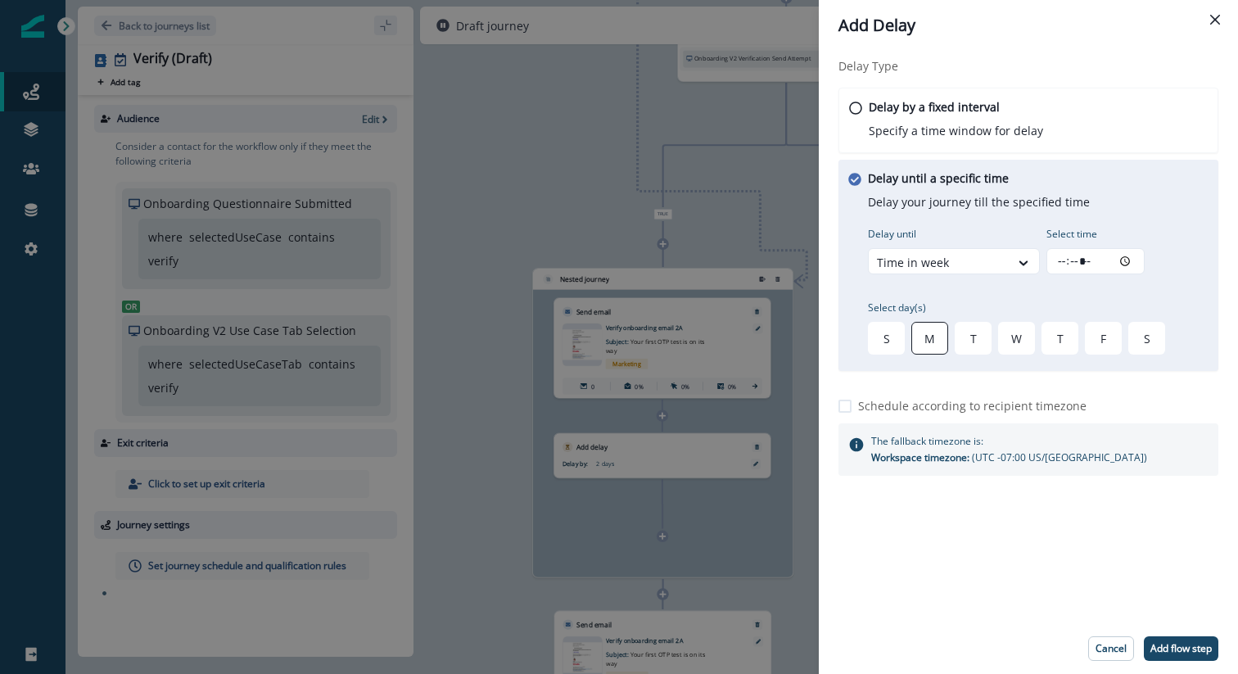
click at [928, 345] on div "M" at bounding box center [929, 338] width 37 height 33
click at [972, 344] on div "T" at bounding box center [973, 338] width 37 height 33
click at [1015, 341] on div "W" at bounding box center [1016, 338] width 37 height 33
click at [1054, 338] on div "T" at bounding box center [1060, 338] width 37 height 33
click at [1097, 337] on div "F" at bounding box center [1103, 338] width 37 height 33
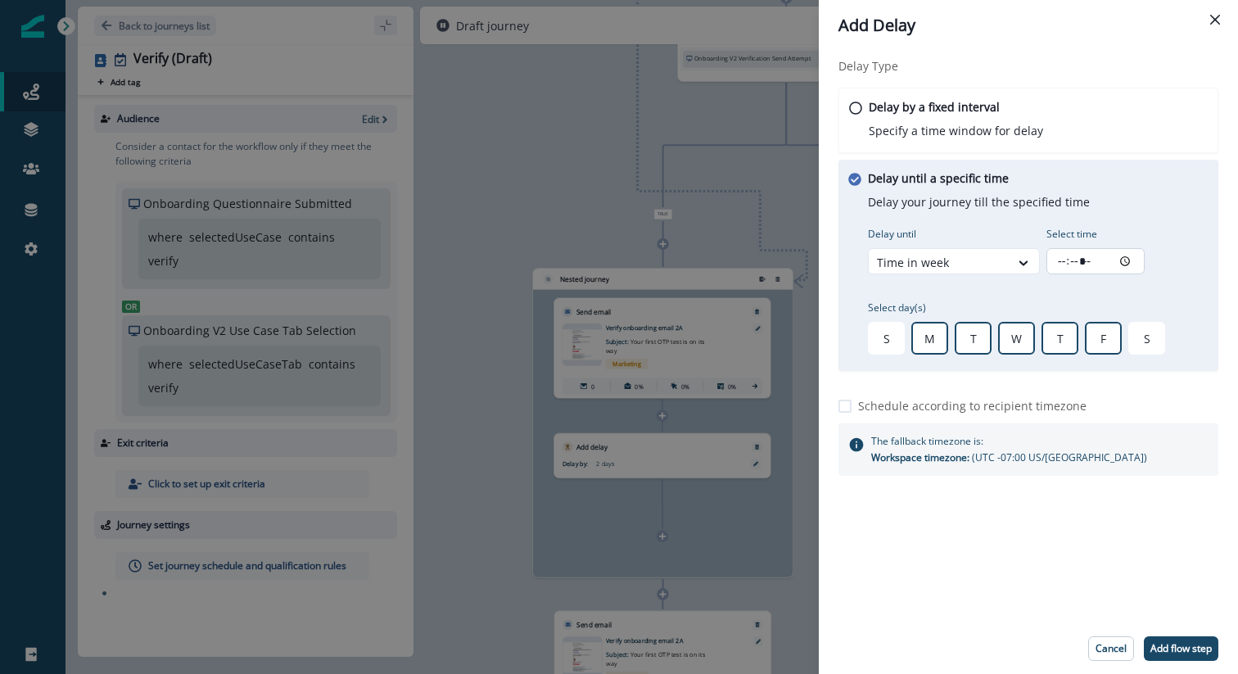
click at [1083, 260] on input "Select time" at bounding box center [1096, 261] width 98 height 26
click at [1056, 259] on input "Select time" at bounding box center [1096, 261] width 98 height 26
type input "*****"
click at [1056, 561] on div "Delay Type Delay by a fixed interval Specify a time window for delay Delay unti…" at bounding box center [1028, 337] width 419 height 572
click at [871, 411] on p "Schedule according to recipient timezone" at bounding box center [972, 405] width 228 height 17
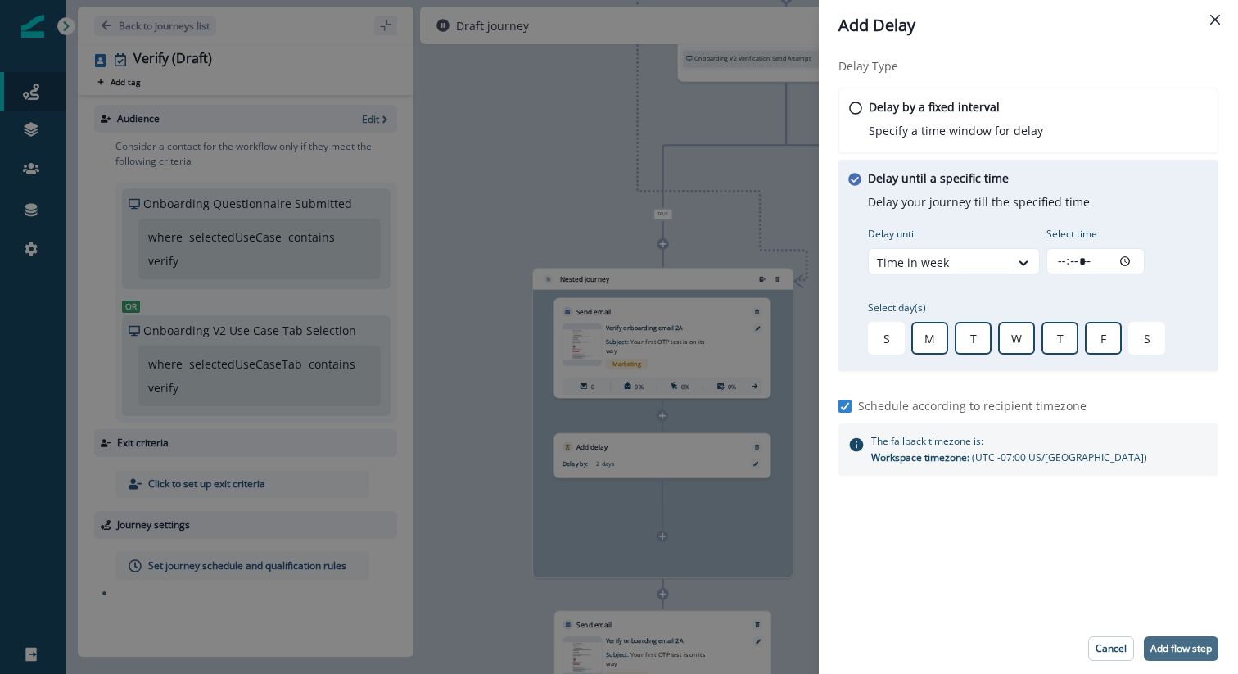
click at [1185, 651] on p "Add flow step" at bounding box center [1181, 648] width 61 height 11
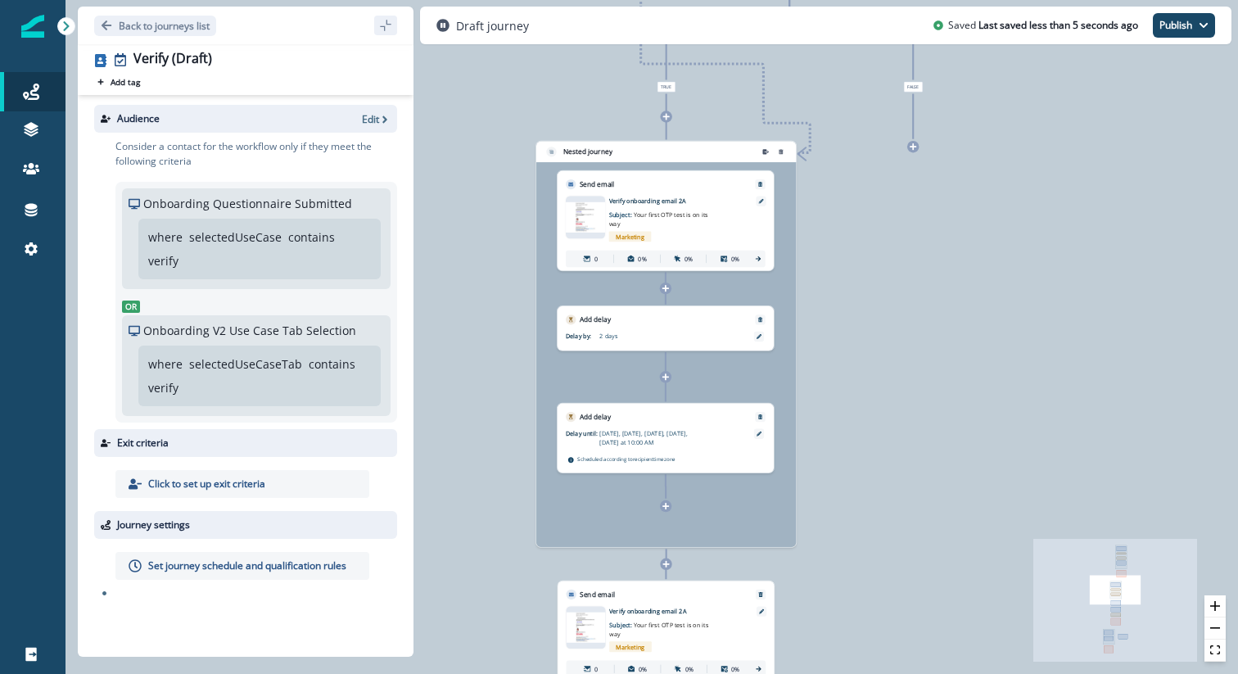
click at [664, 510] on div at bounding box center [665, 505] width 11 height 11
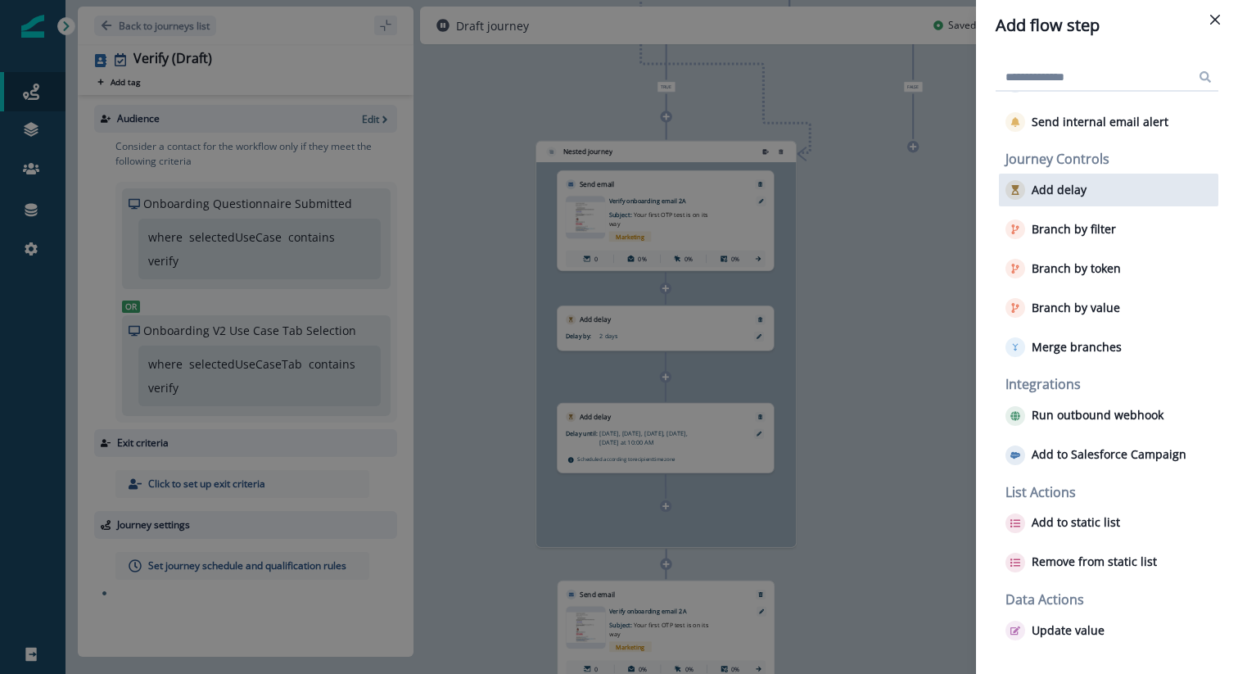
scroll to position [0, 0]
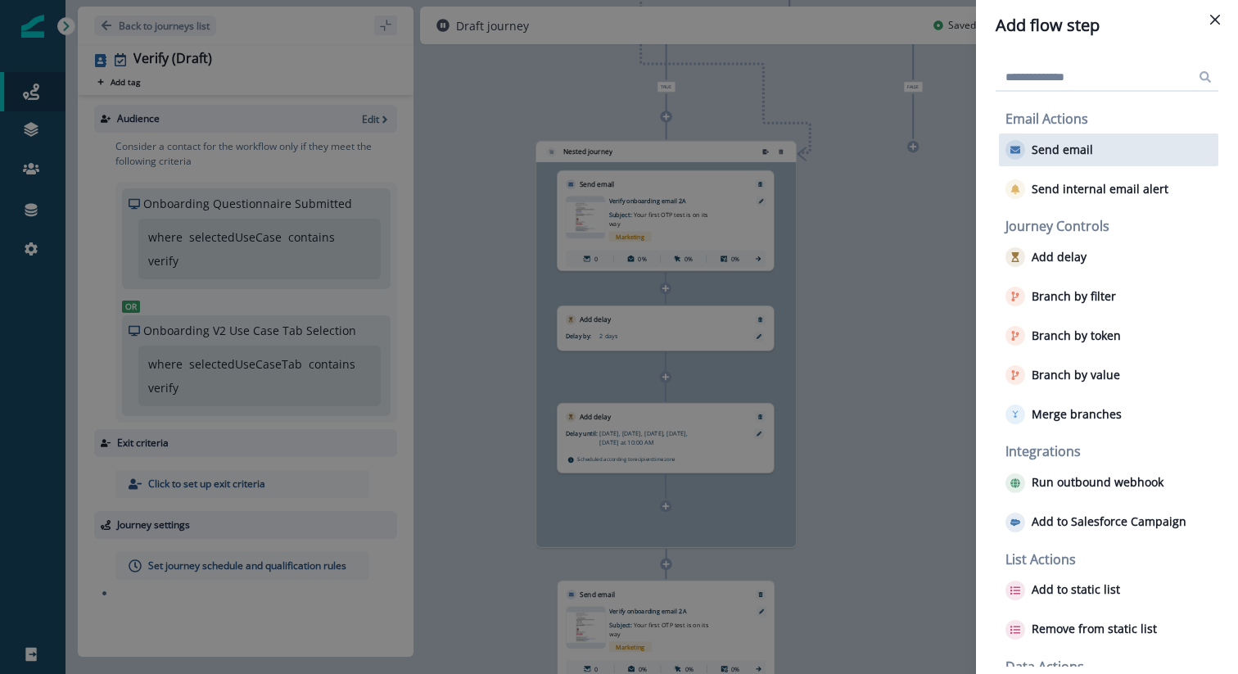
click at [1062, 153] on p "Send email" at bounding box center [1062, 150] width 61 height 14
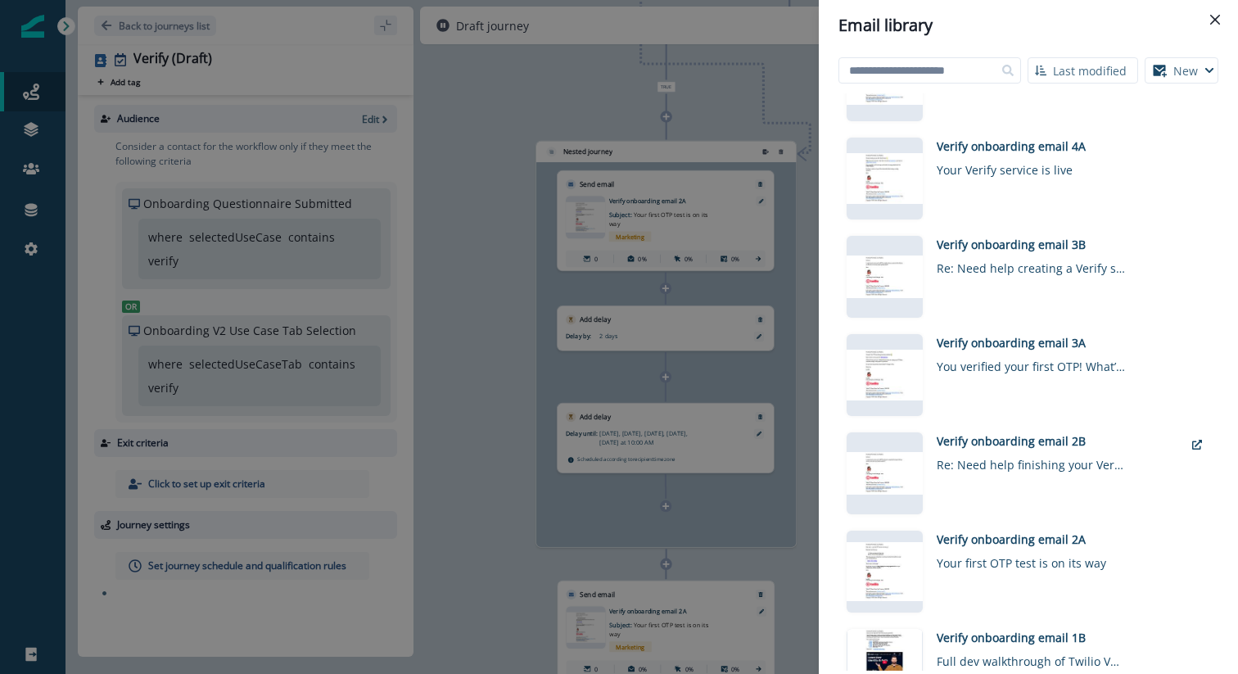
scroll to position [446, 0]
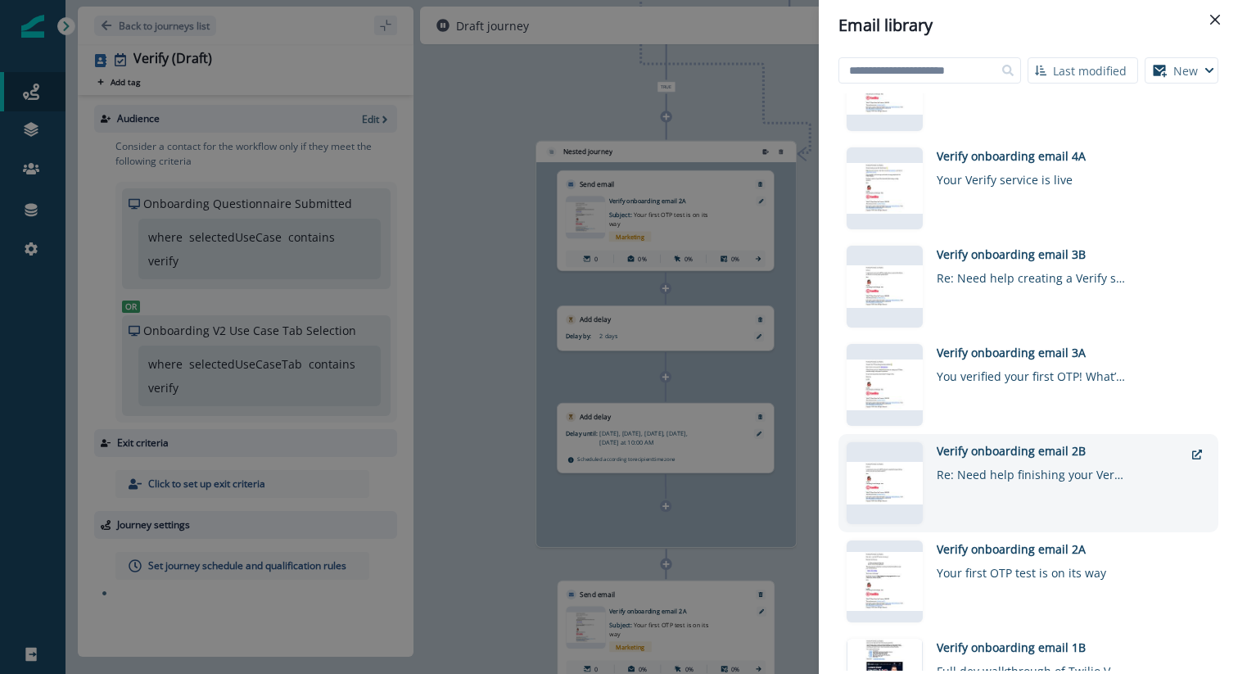
click at [996, 450] on div "Verify onboarding email 2B" at bounding box center [1060, 450] width 247 height 17
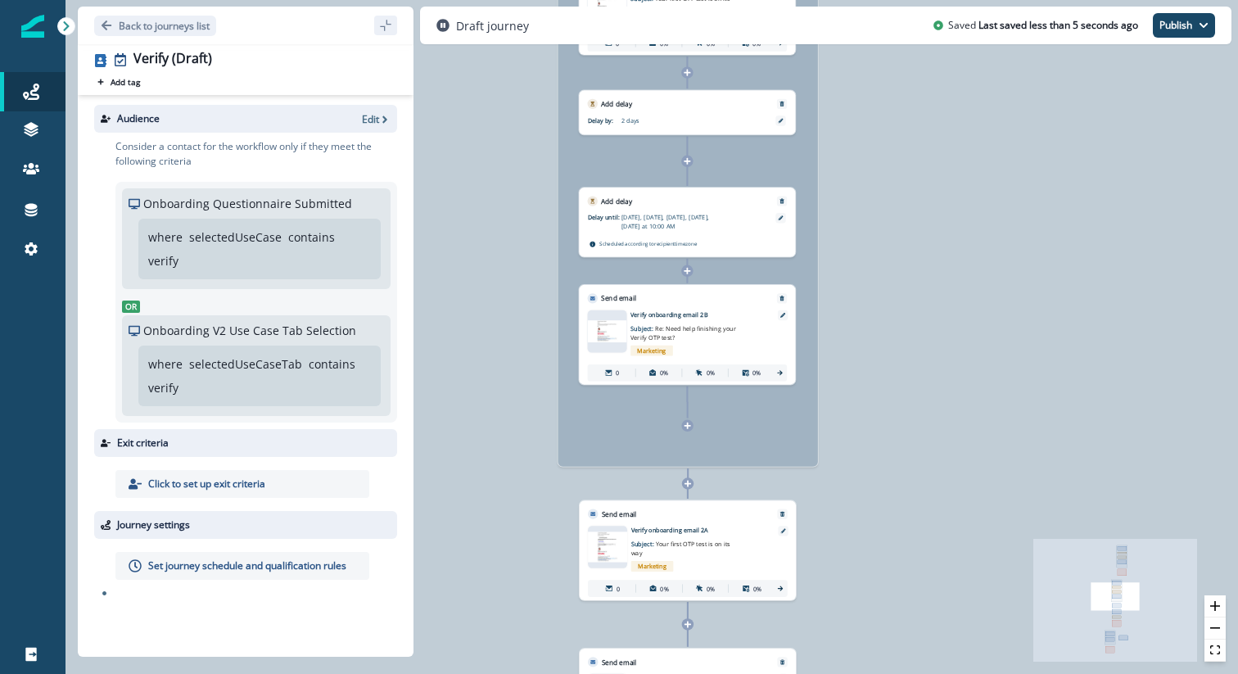
click at [688, 485] on icon at bounding box center [688, 483] width 7 height 7
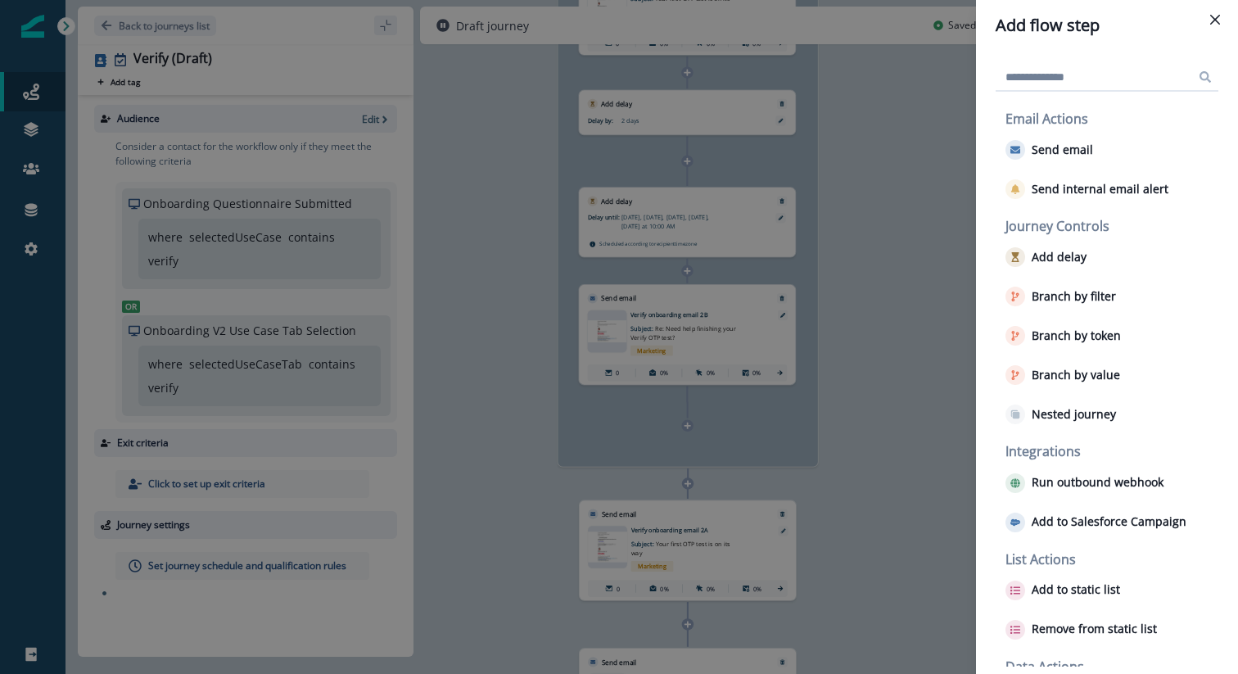
click at [853, 404] on div "Add flow step Email Actions Send email Send internal email alert Journey Contro…" at bounding box center [619, 337] width 1238 height 674
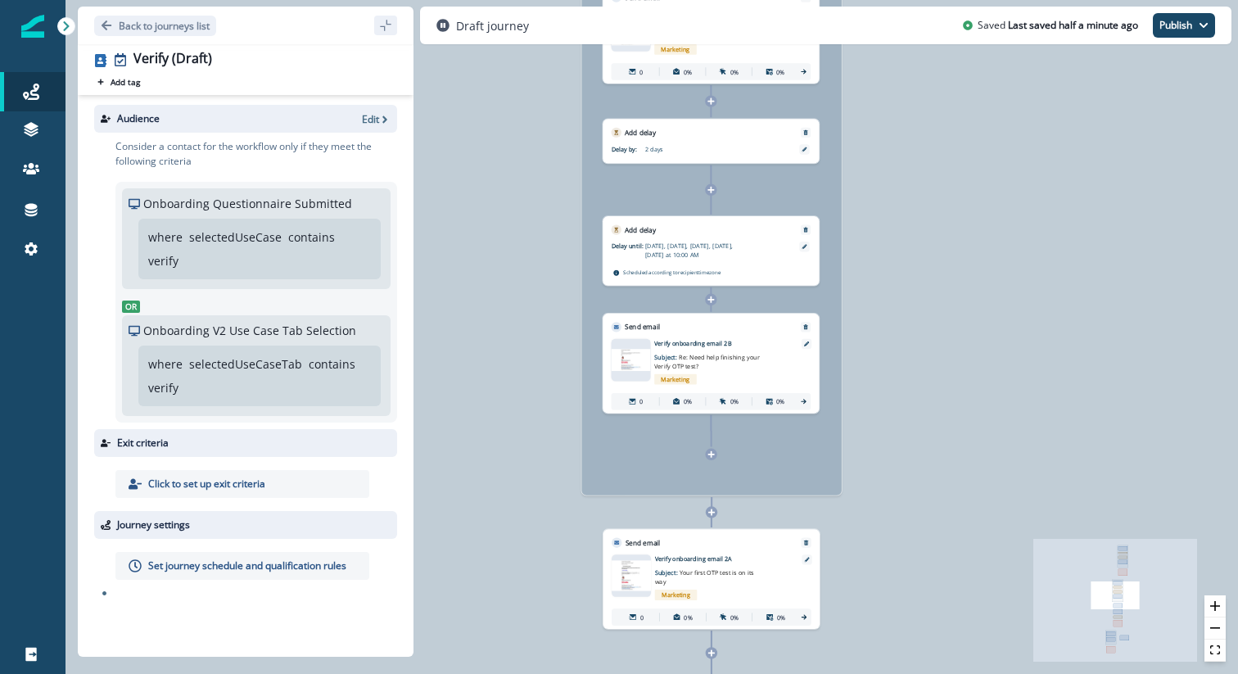
click at [711, 513] on icon at bounding box center [711, 512] width 7 height 7
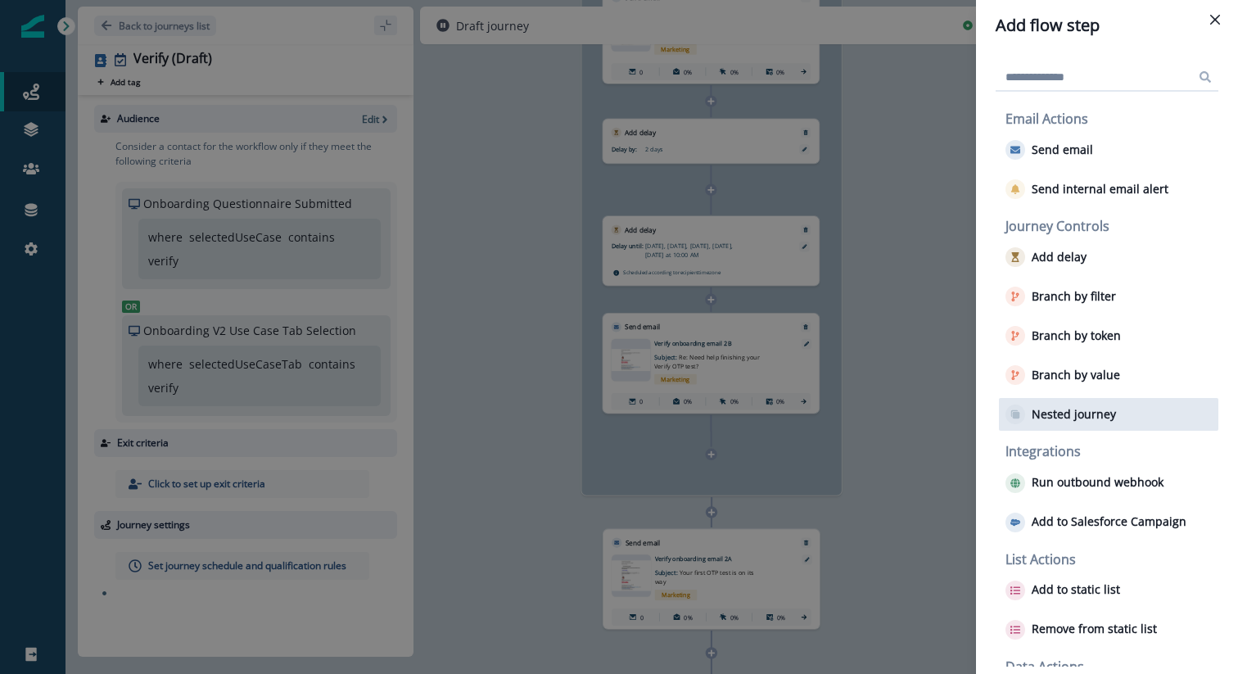
click at [1064, 418] on p "Nested journey" at bounding box center [1074, 415] width 84 height 14
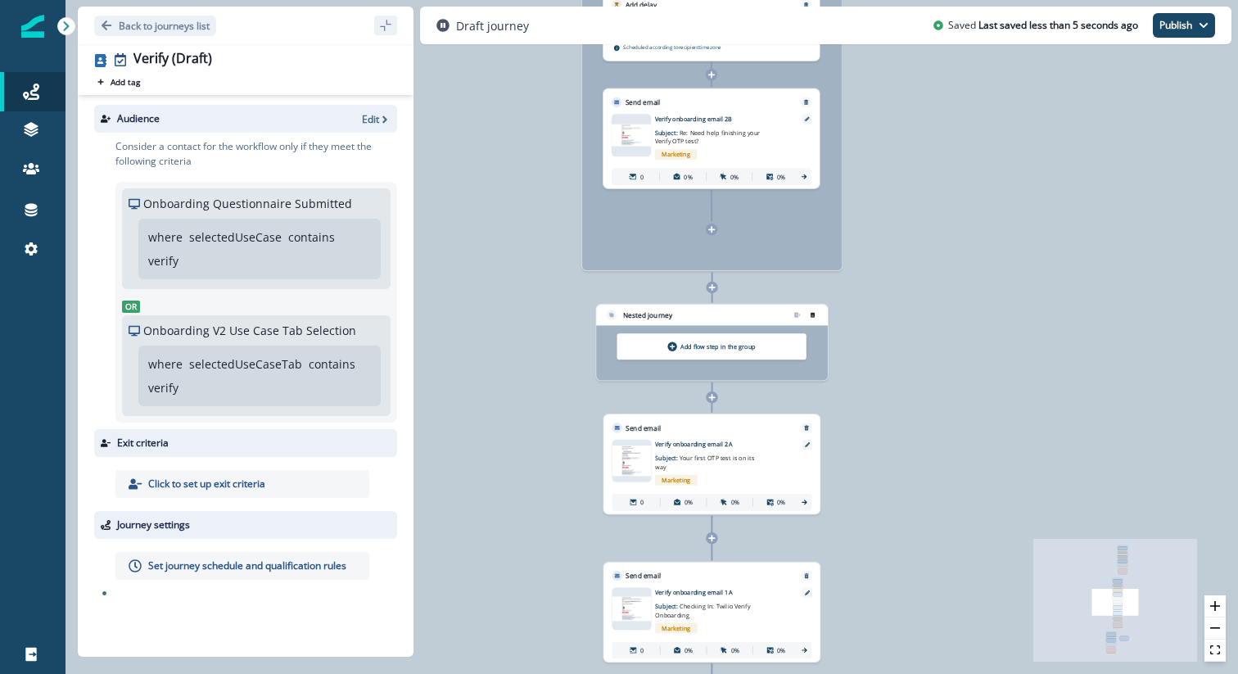
click at [814, 314] on icon "remove-group" at bounding box center [813, 314] width 4 height 5
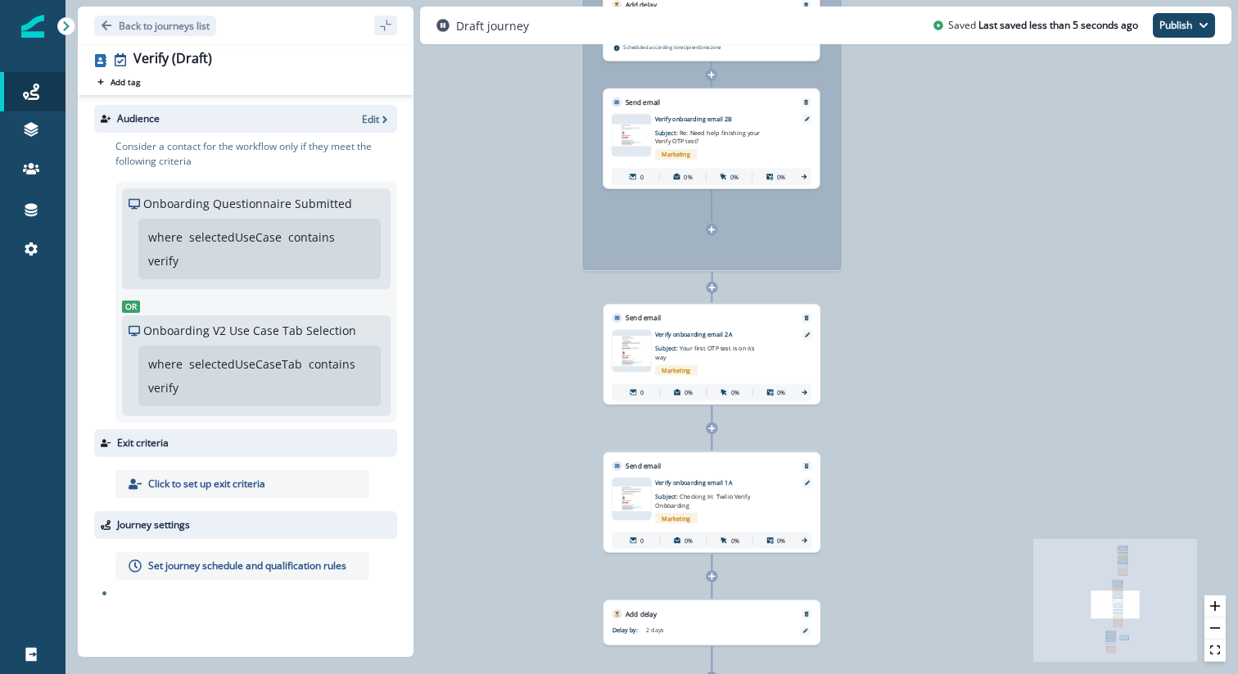
click at [714, 289] on icon at bounding box center [711, 286] width 7 height 7
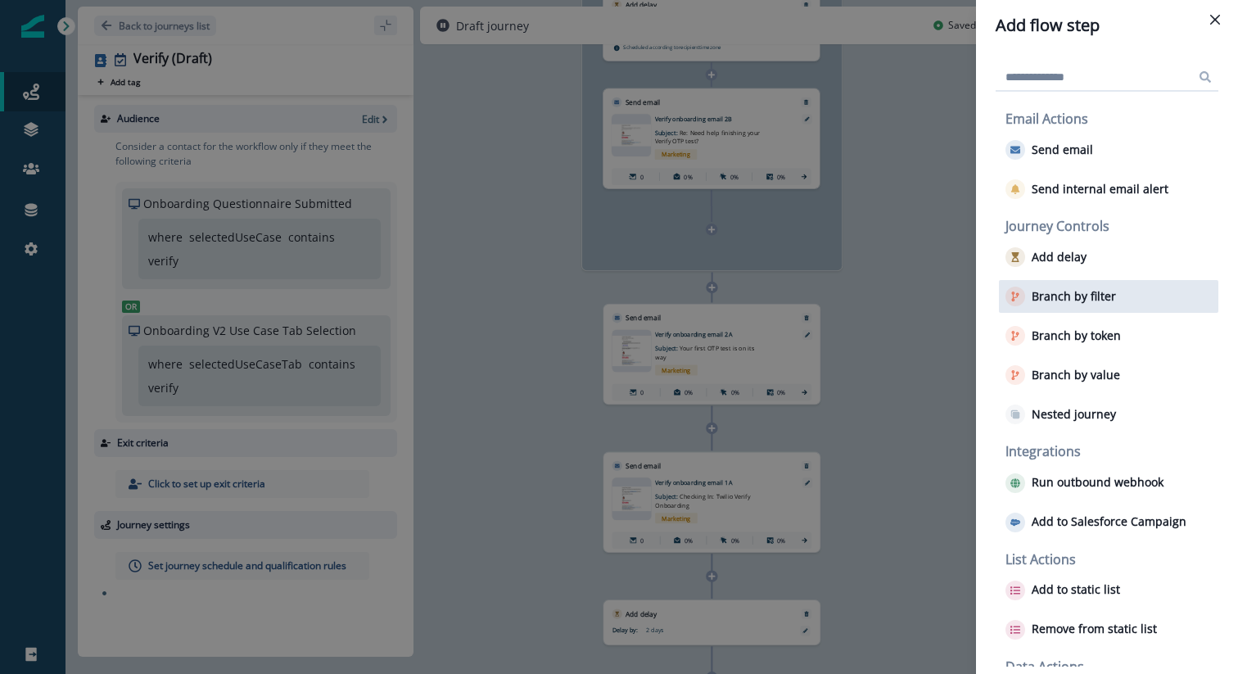
click at [1074, 290] on p "Branch by filter" at bounding box center [1074, 297] width 84 height 14
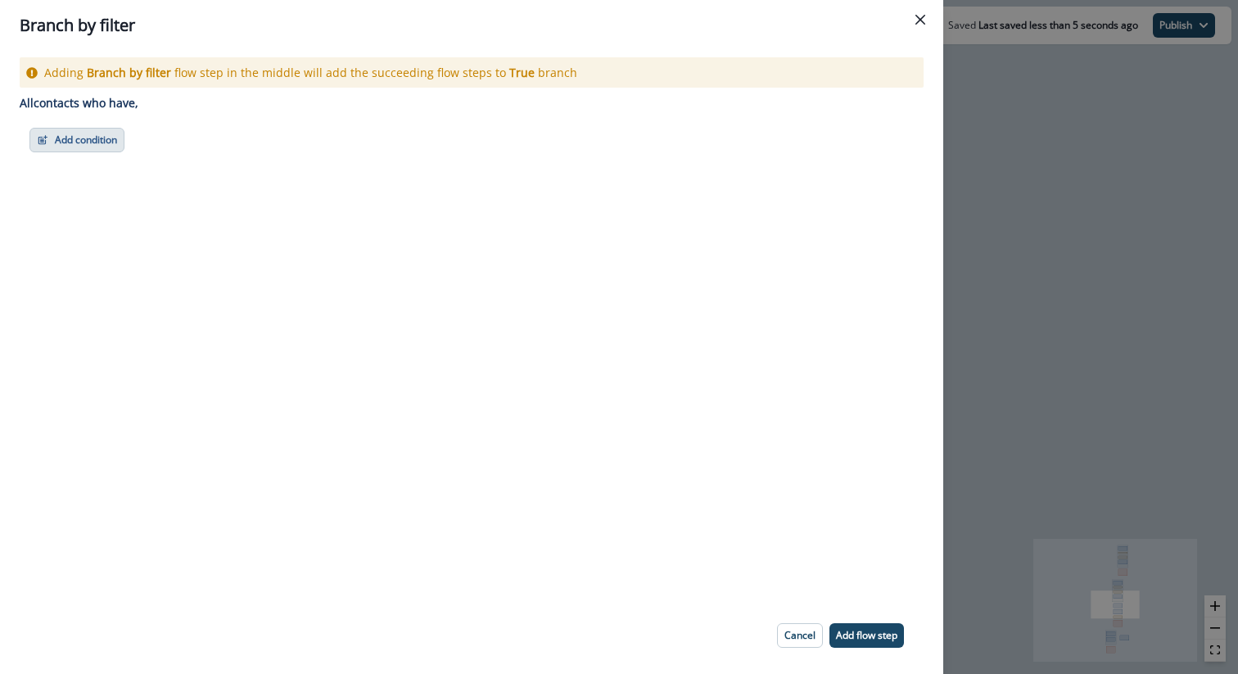
click at [91, 134] on button "Add condition" at bounding box center [76, 140] width 95 height 25
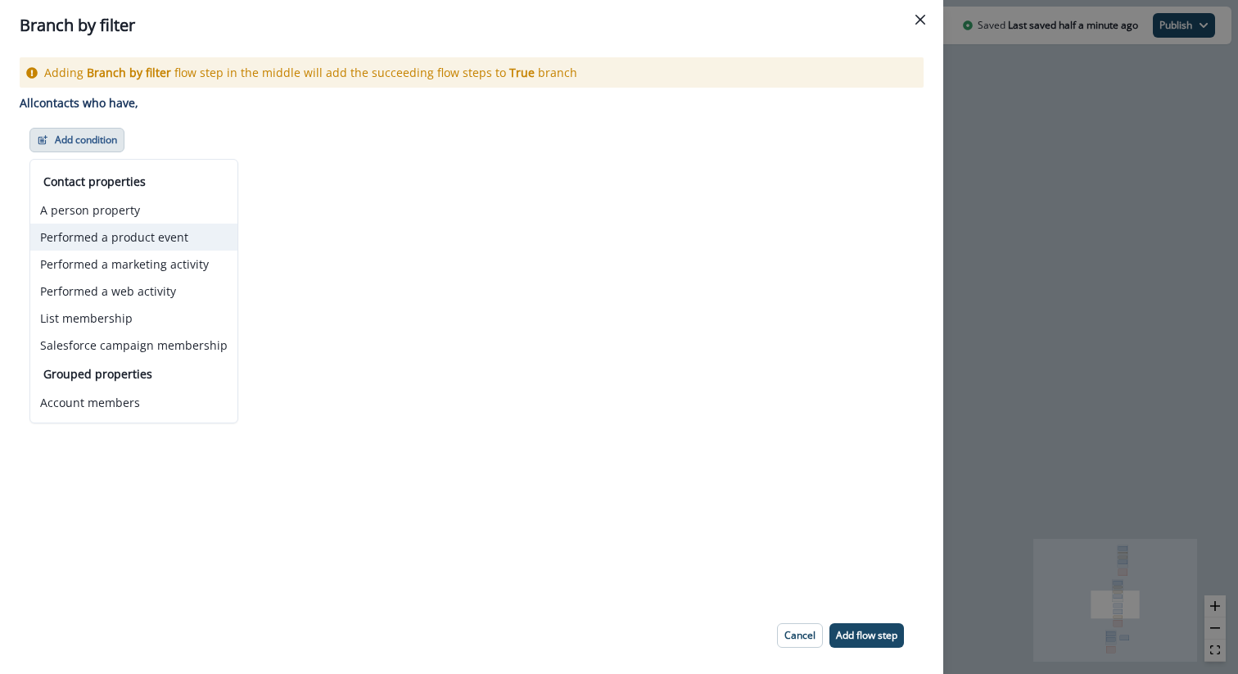
click at [155, 234] on button "Performed a product event" at bounding box center [133, 237] width 207 height 27
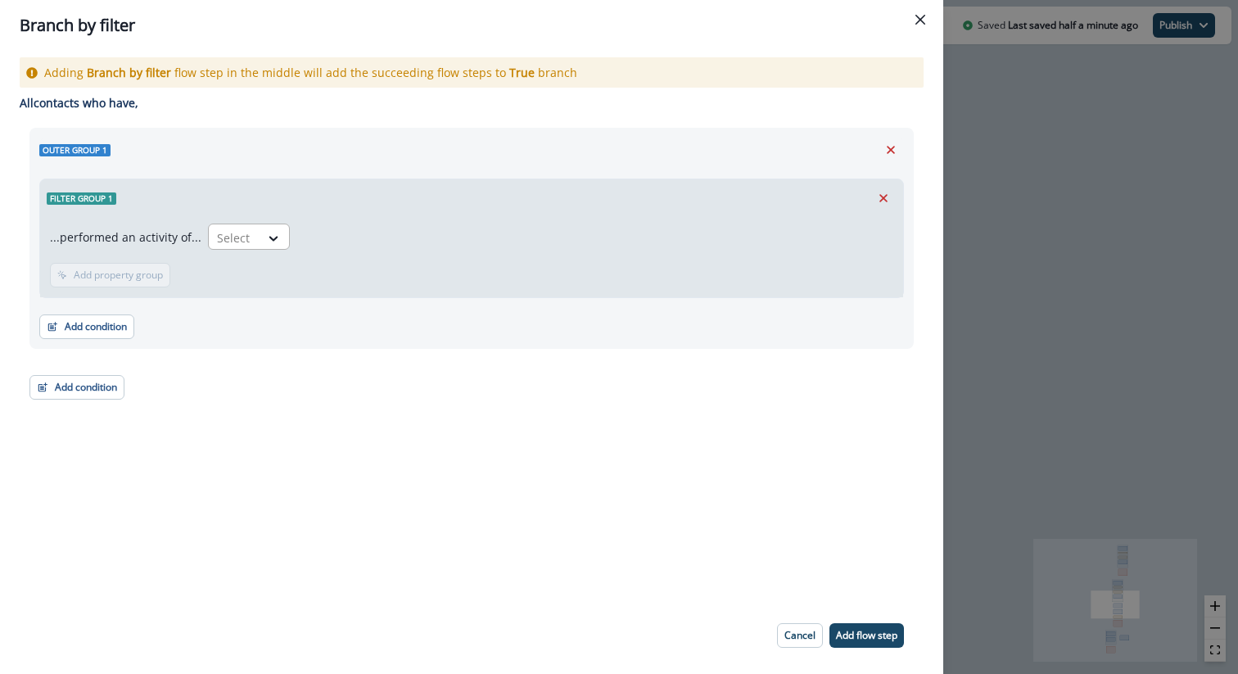
click at [245, 242] on div at bounding box center [234, 238] width 34 height 20
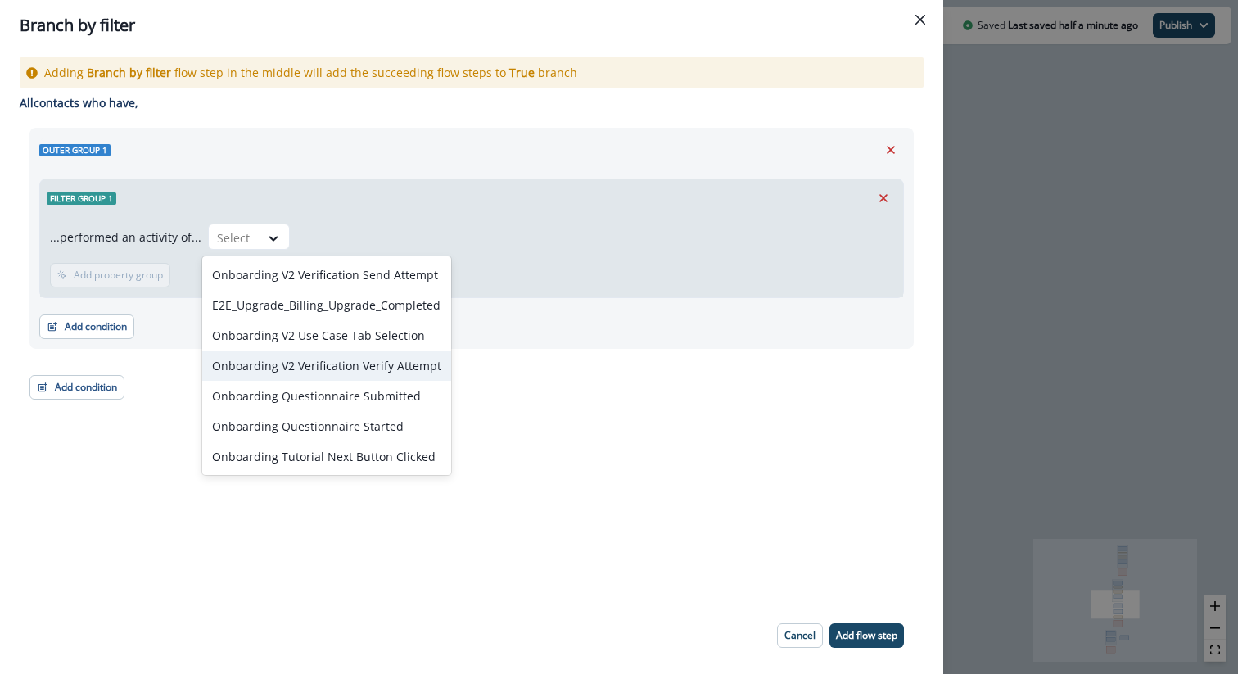
click at [338, 371] on div "Onboarding V2 Verification Verify Attempt" at bounding box center [326, 366] width 249 height 30
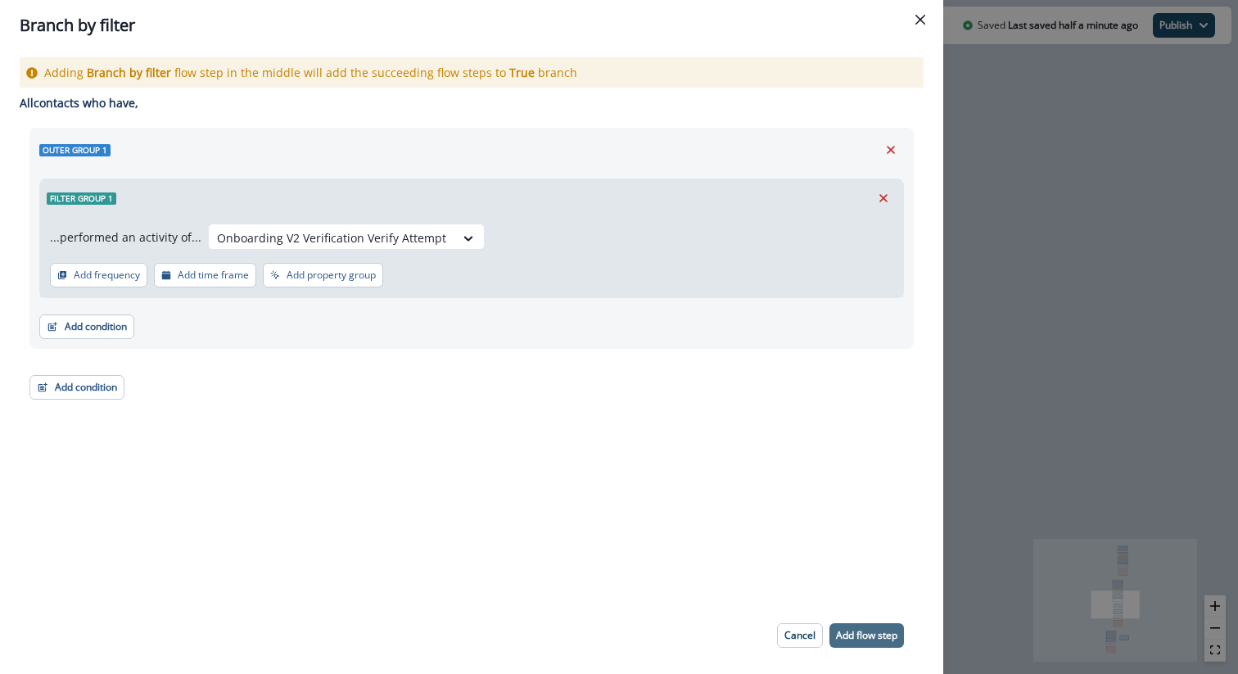
click at [865, 626] on button "Add flow step" at bounding box center [867, 635] width 75 height 25
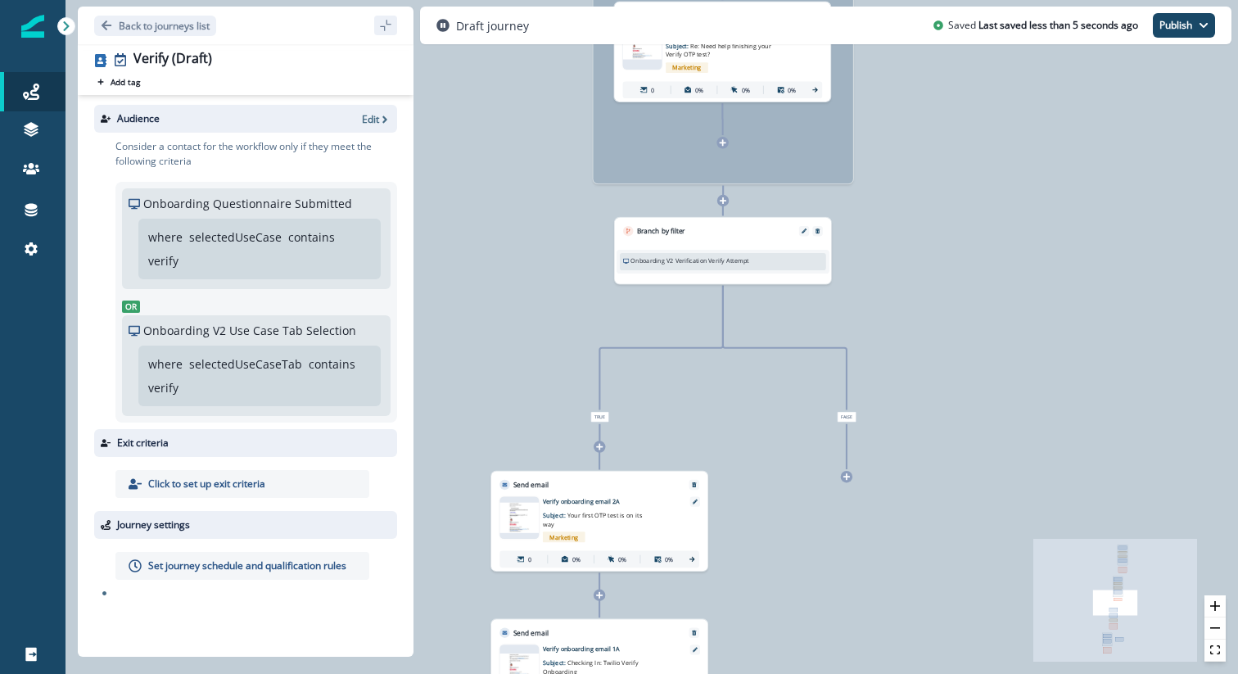
click at [596, 447] on icon at bounding box center [599, 446] width 7 height 7
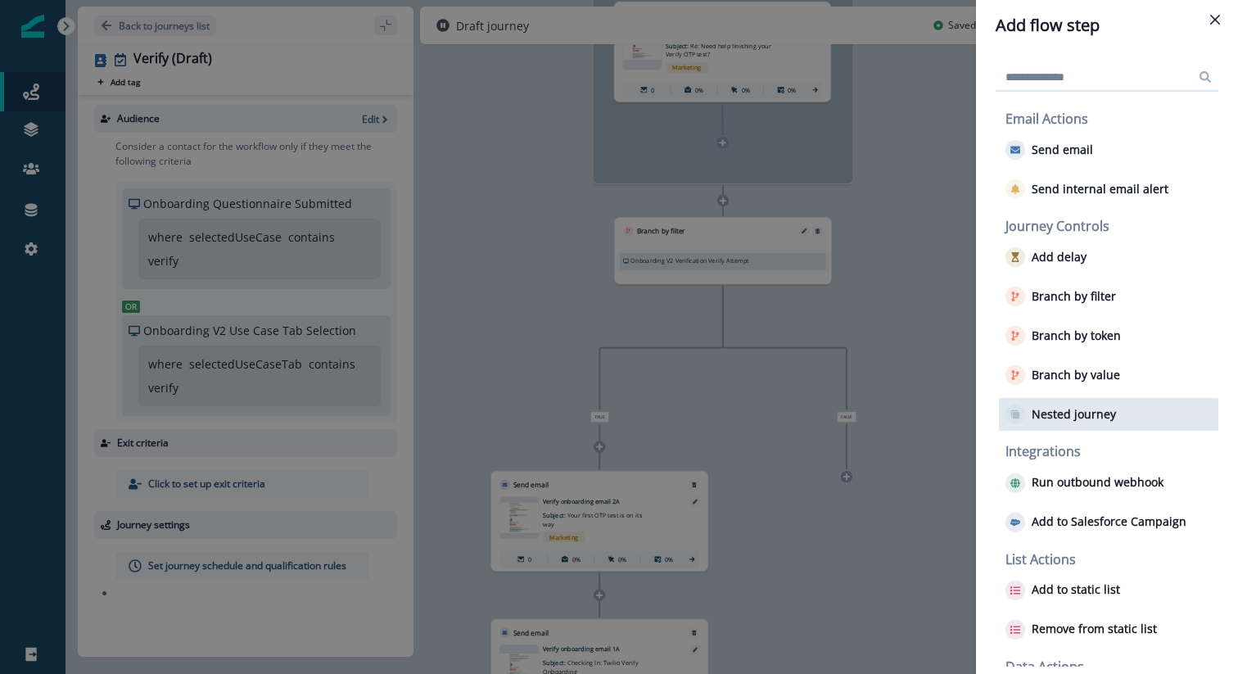
click at [1083, 418] on p "Nested journey" at bounding box center [1074, 415] width 84 height 14
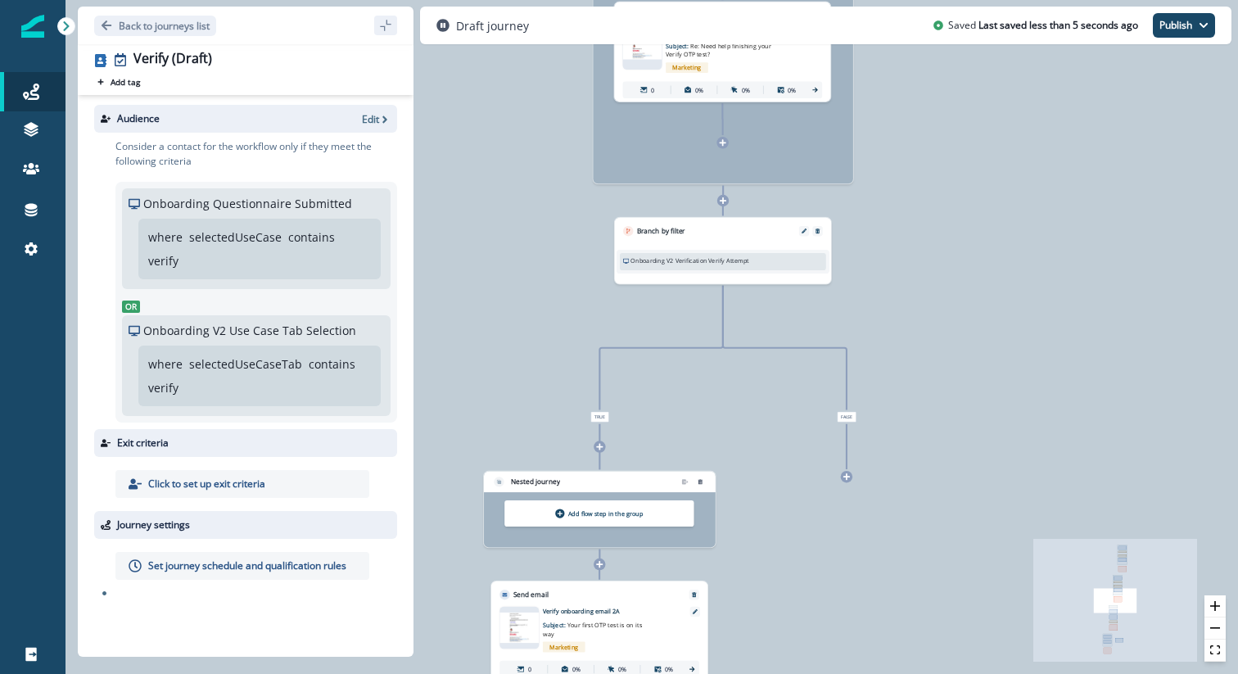
click at [594, 524] on div "Add flow step in the group" at bounding box center [598, 513] width 189 height 26
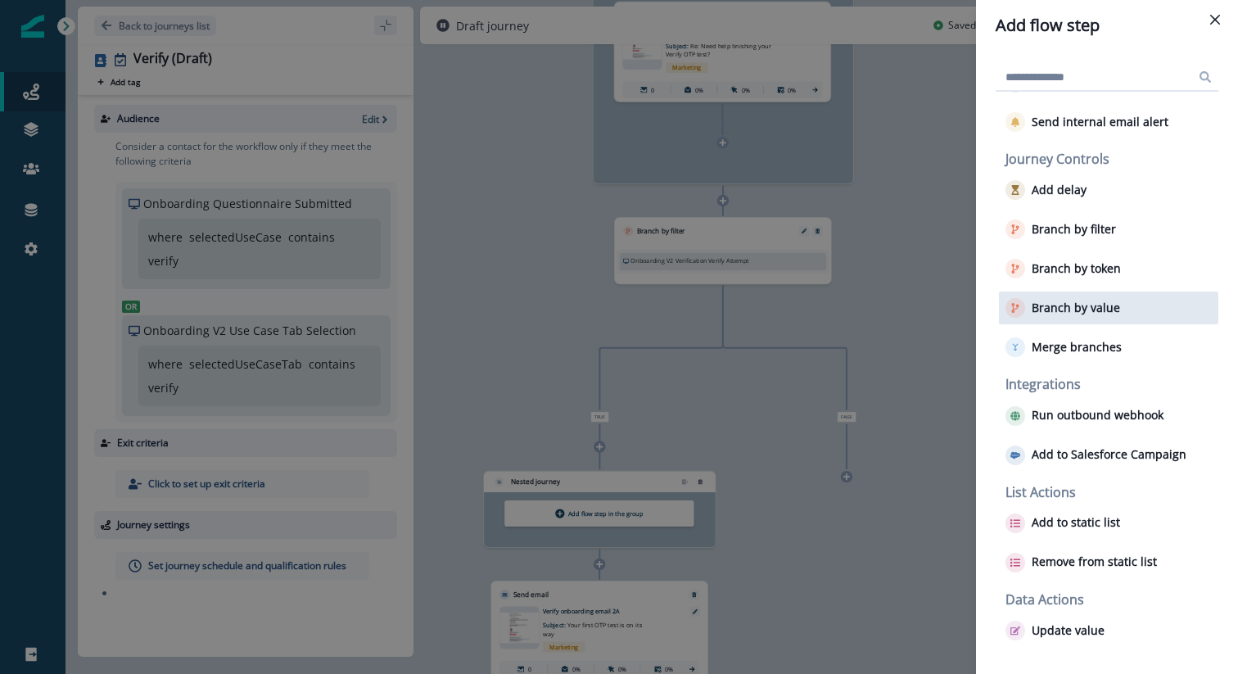
scroll to position [0, 0]
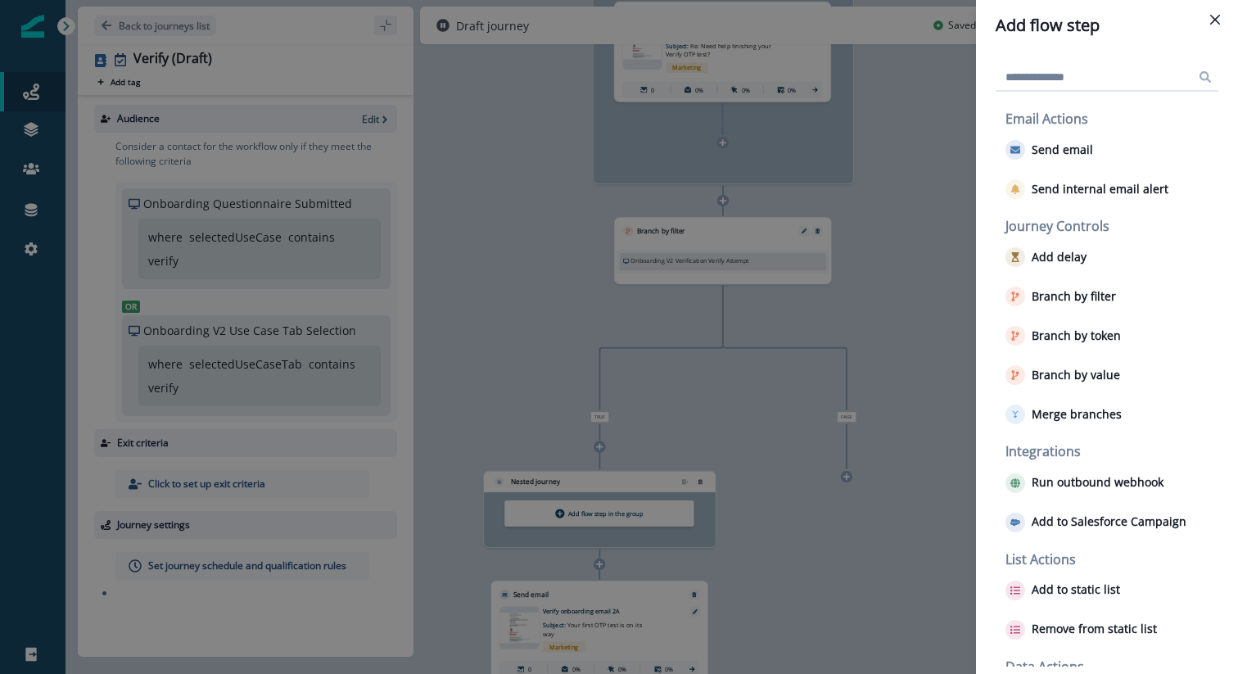
click at [1058, 170] on div "Email Actions Send email Send internal email alert" at bounding box center [1108, 158] width 219 height 94
click at [1049, 156] on p "Send email" at bounding box center [1062, 150] width 61 height 14
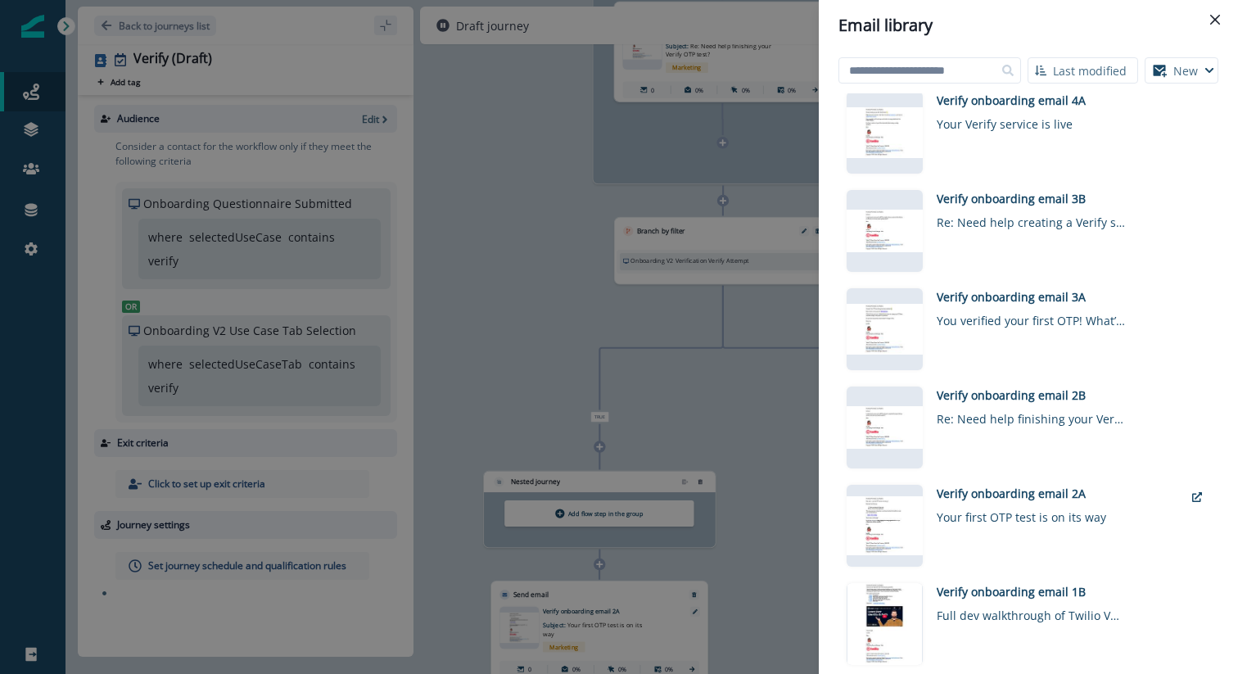
scroll to position [524, 0]
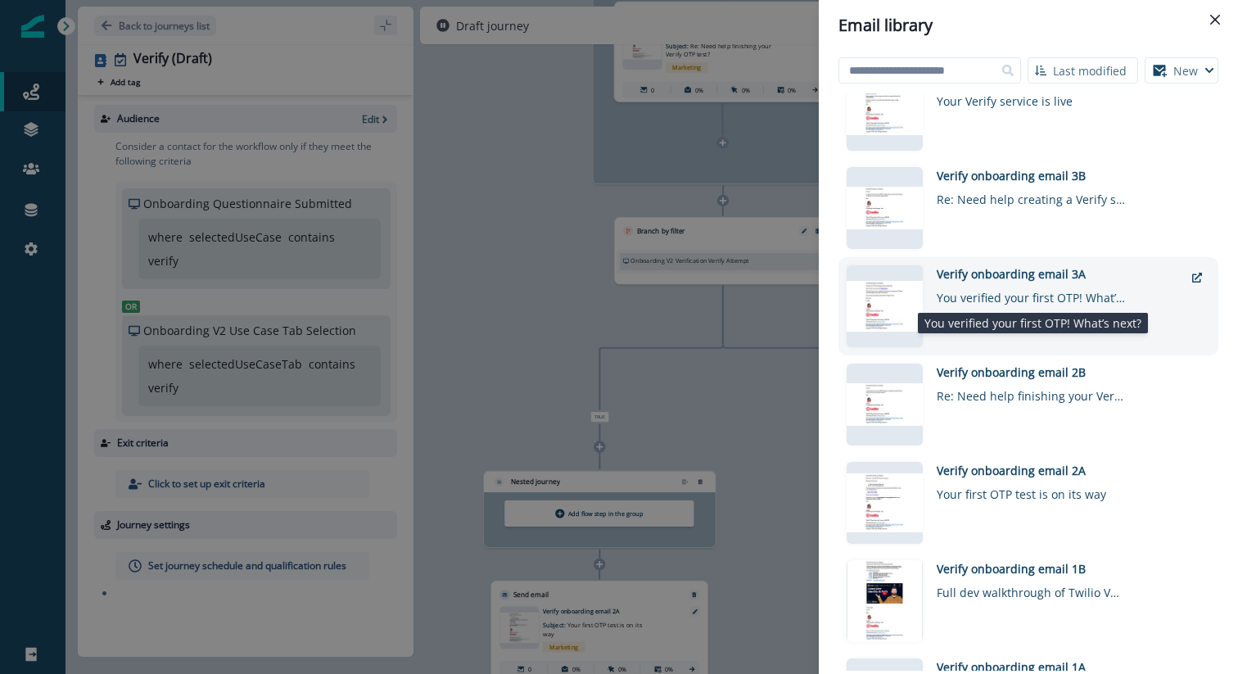
click at [966, 297] on div "You verified your first OTP! What’s next?" at bounding box center [1031, 295] width 188 height 24
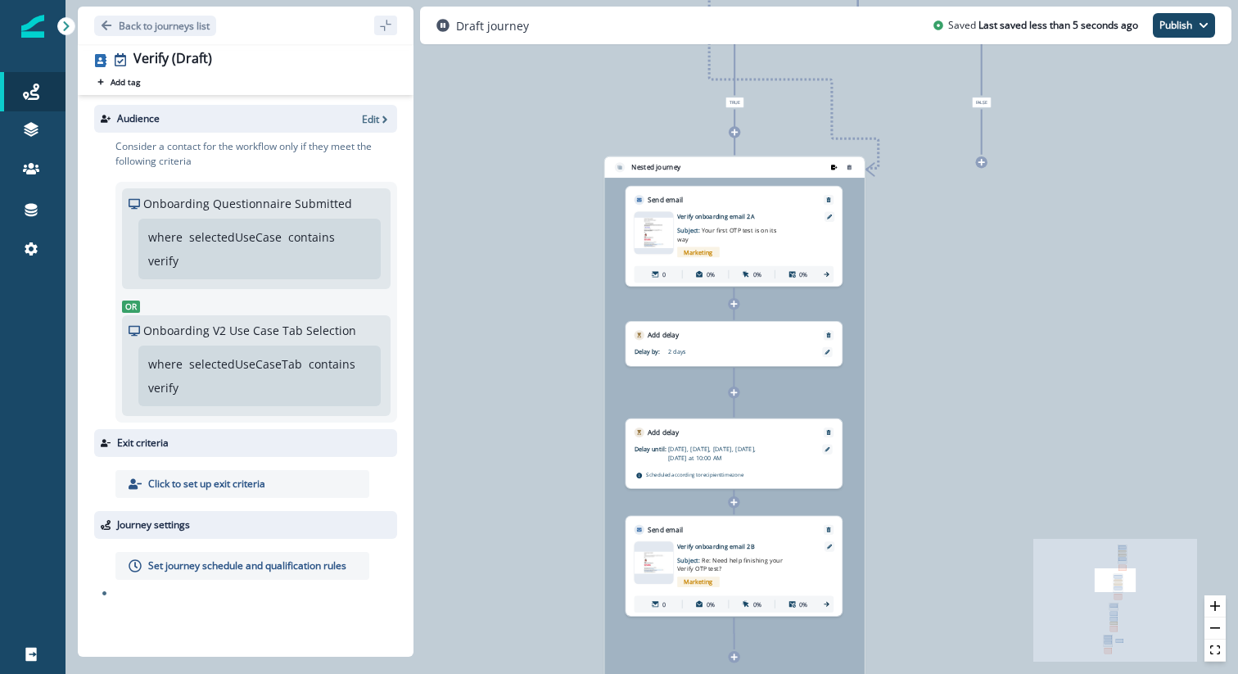
click at [834, 166] on icon "remove-group" at bounding box center [834, 167] width 7 height 5
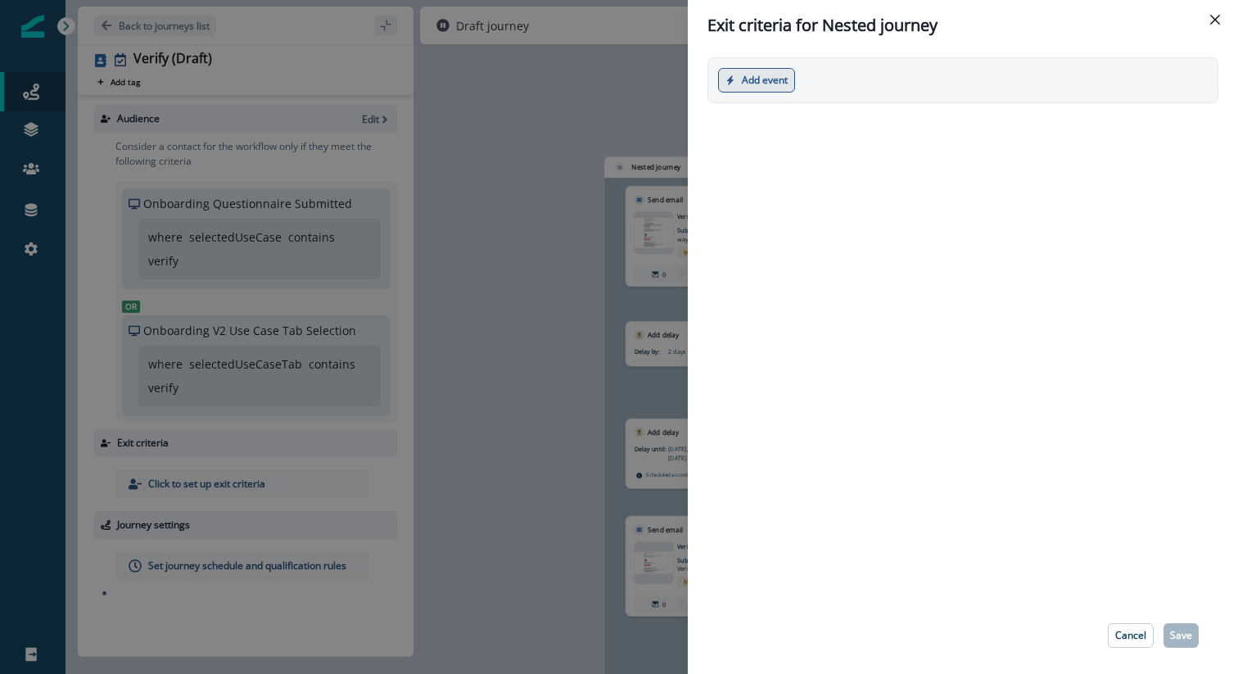
click at [758, 84] on button "Add event" at bounding box center [756, 80] width 77 height 25
click at [794, 152] on button "Marketing event" at bounding box center [810, 146] width 182 height 27
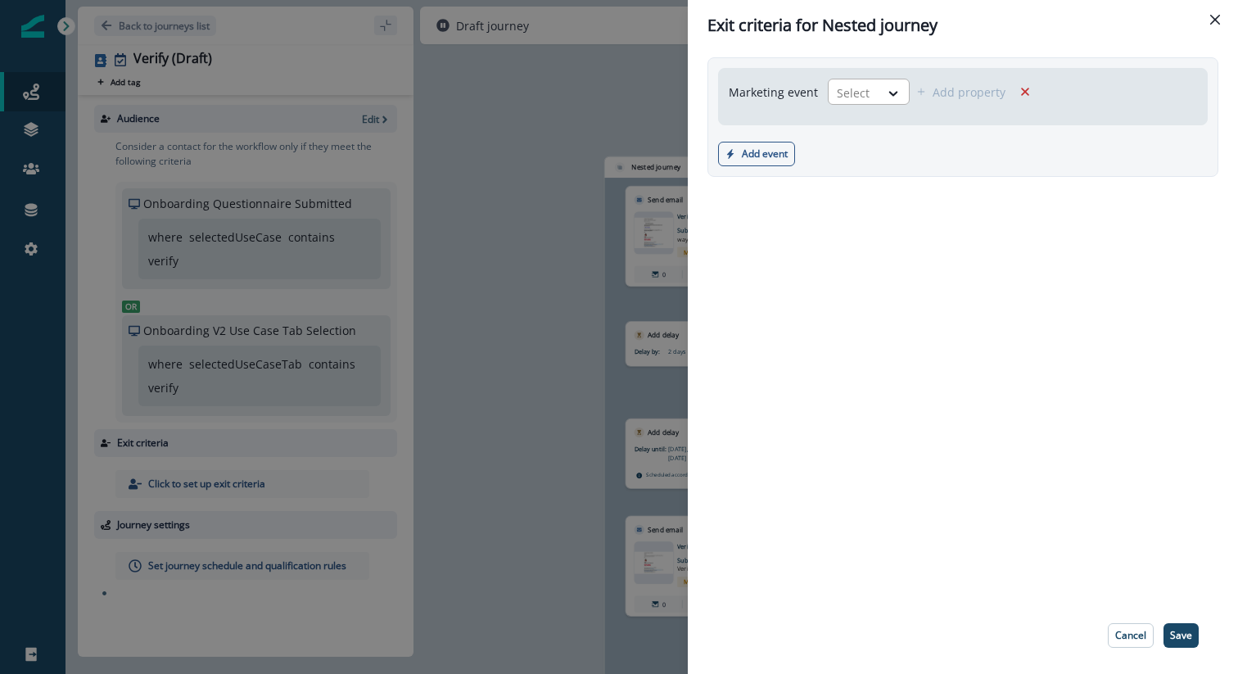
click at [855, 86] on div at bounding box center [854, 93] width 34 height 20
click at [1012, 85] on button "Remove" at bounding box center [1025, 91] width 26 height 25
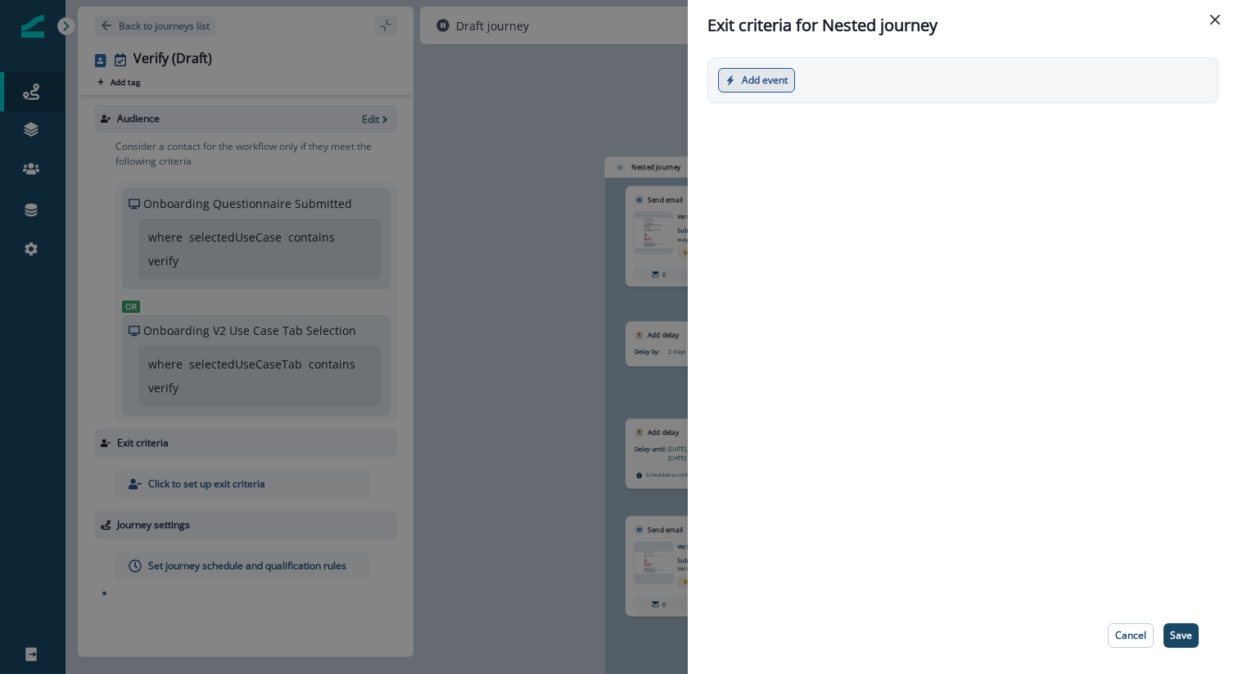
click at [789, 84] on button "Add event" at bounding box center [756, 80] width 77 height 25
click at [818, 118] on button "Product event" at bounding box center [810, 119] width 182 height 27
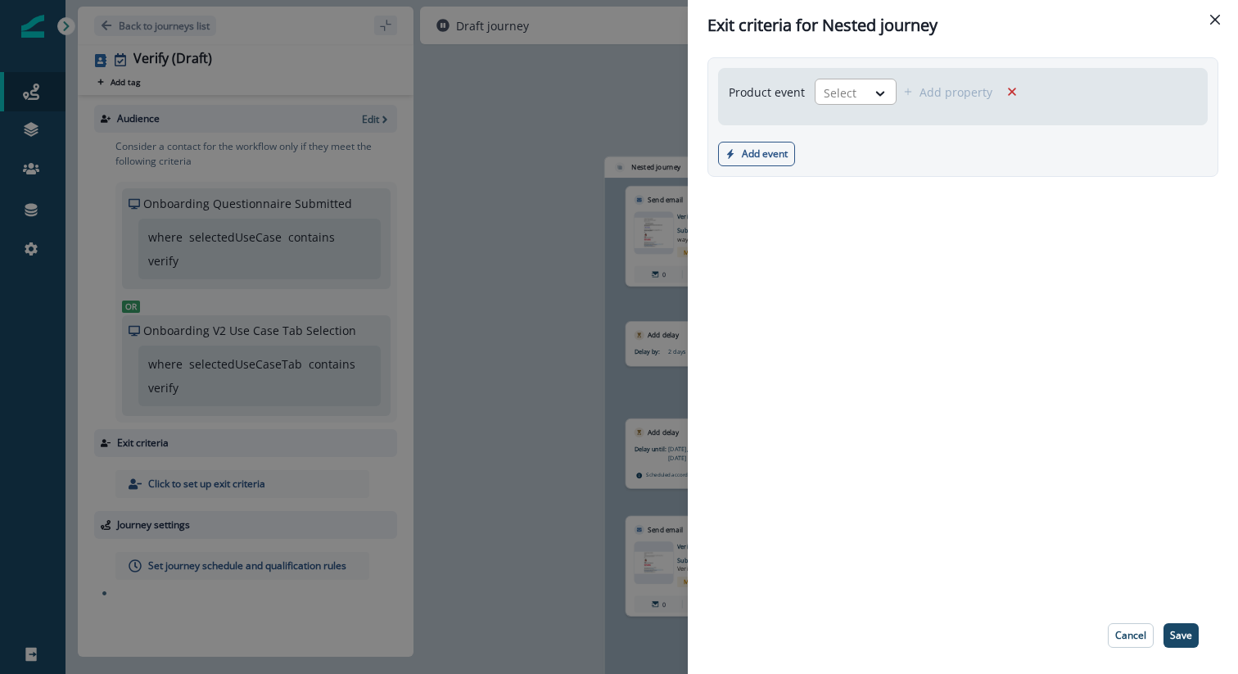
click at [863, 85] on div "Select" at bounding box center [841, 92] width 51 height 27
click at [1152, 217] on div "Product event Select Add property Add event Product event Marketing event" at bounding box center [963, 324] width 550 height 546
click at [1211, 26] on button "Close" at bounding box center [1215, 20] width 26 height 26
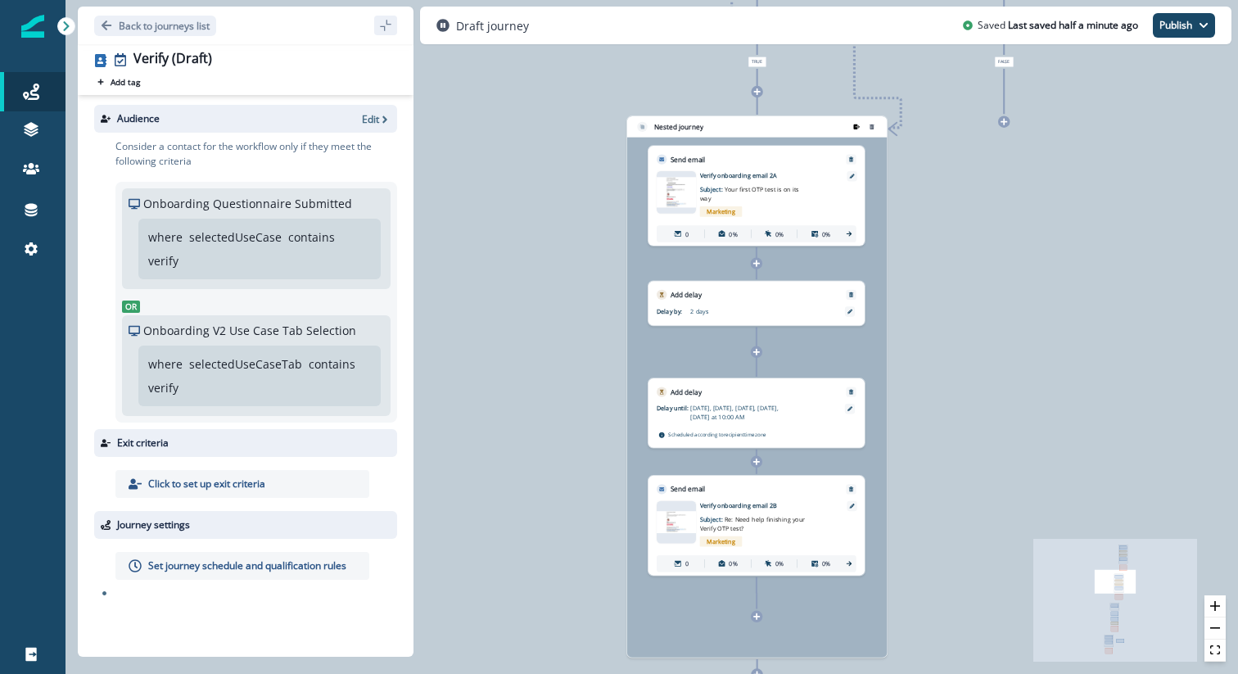
click at [859, 128] on icon "remove-group" at bounding box center [856, 126] width 7 height 7
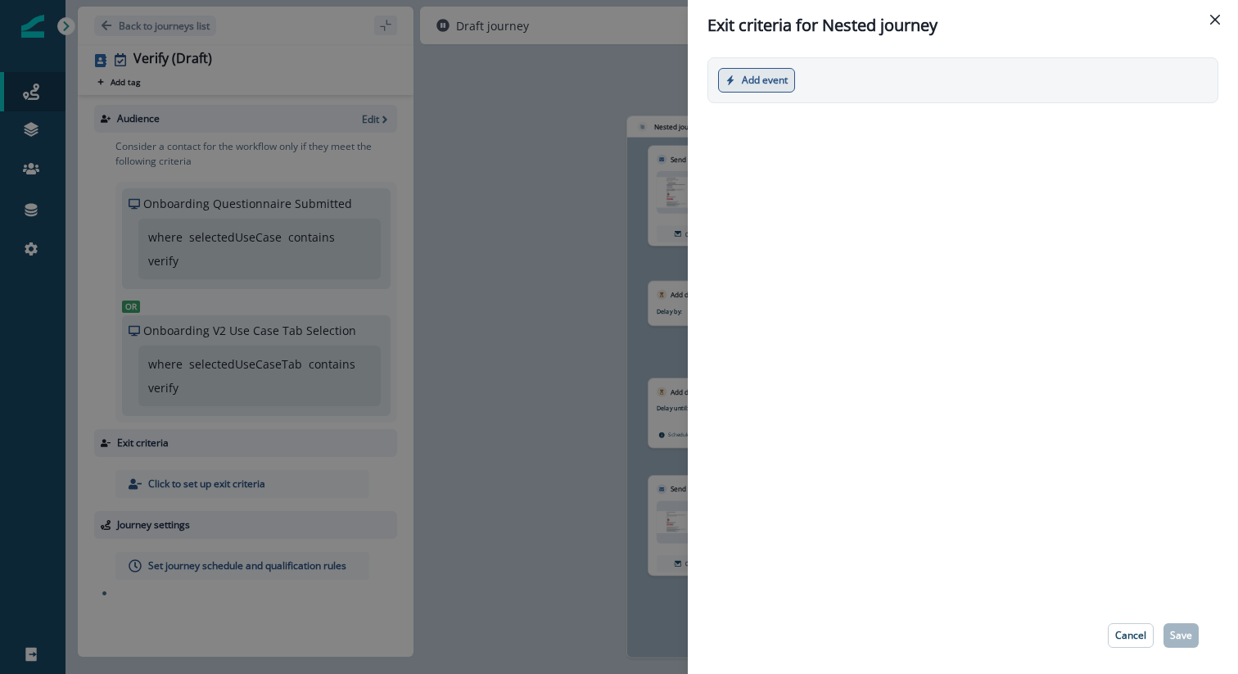
click at [746, 84] on button "Add event" at bounding box center [756, 80] width 77 height 25
click at [773, 120] on button "Product event" at bounding box center [810, 119] width 182 height 27
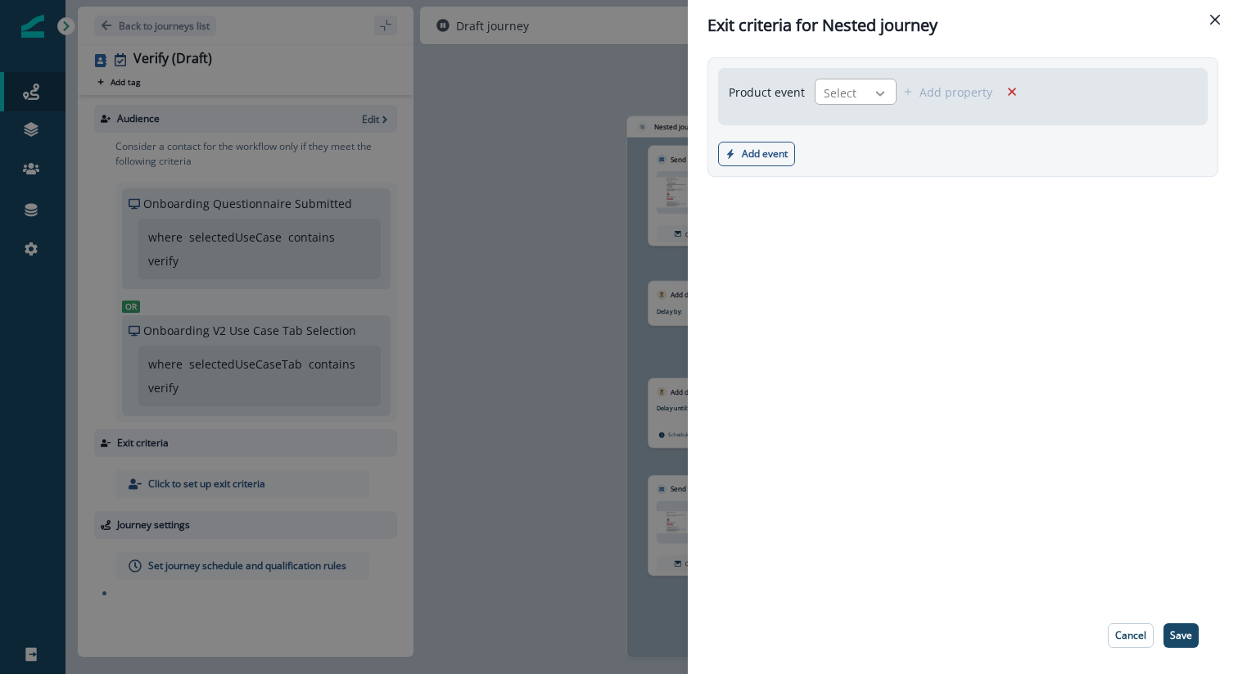
click at [874, 93] on icon at bounding box center [880, 93] width 15 height 16
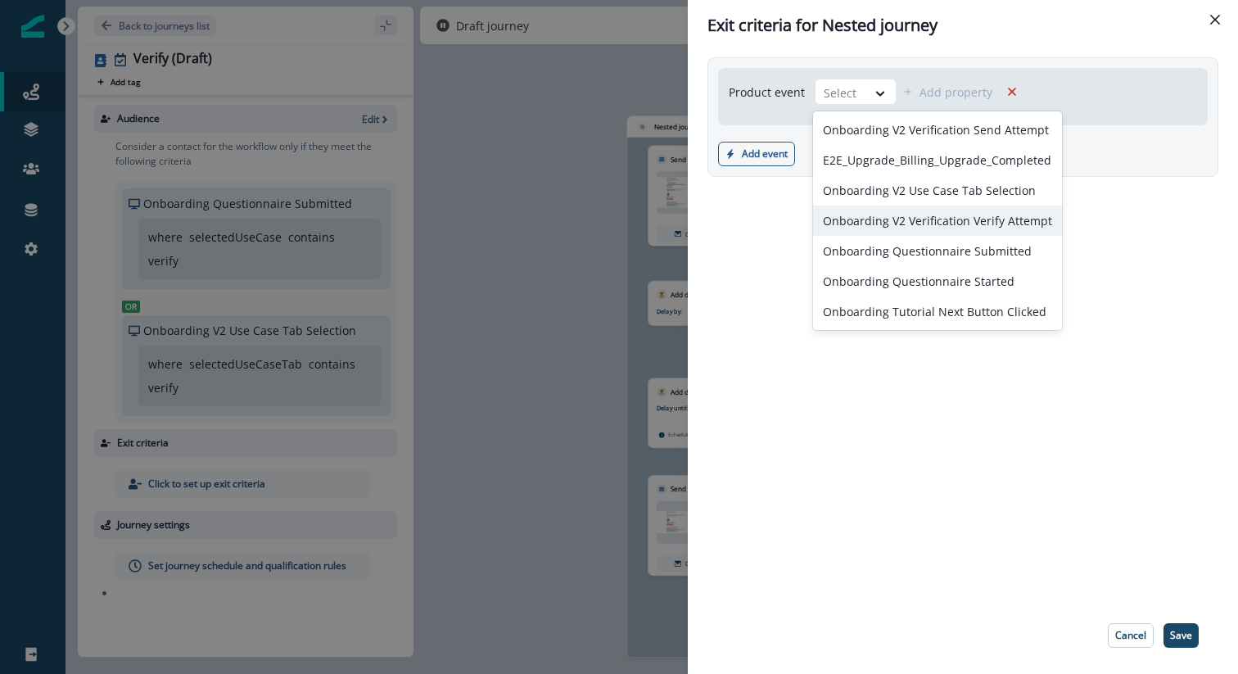
click at [957, 220] on div "Onboarding V2 Verification Verify Attempt" at bounding box center [937, 221] width 249 height 30
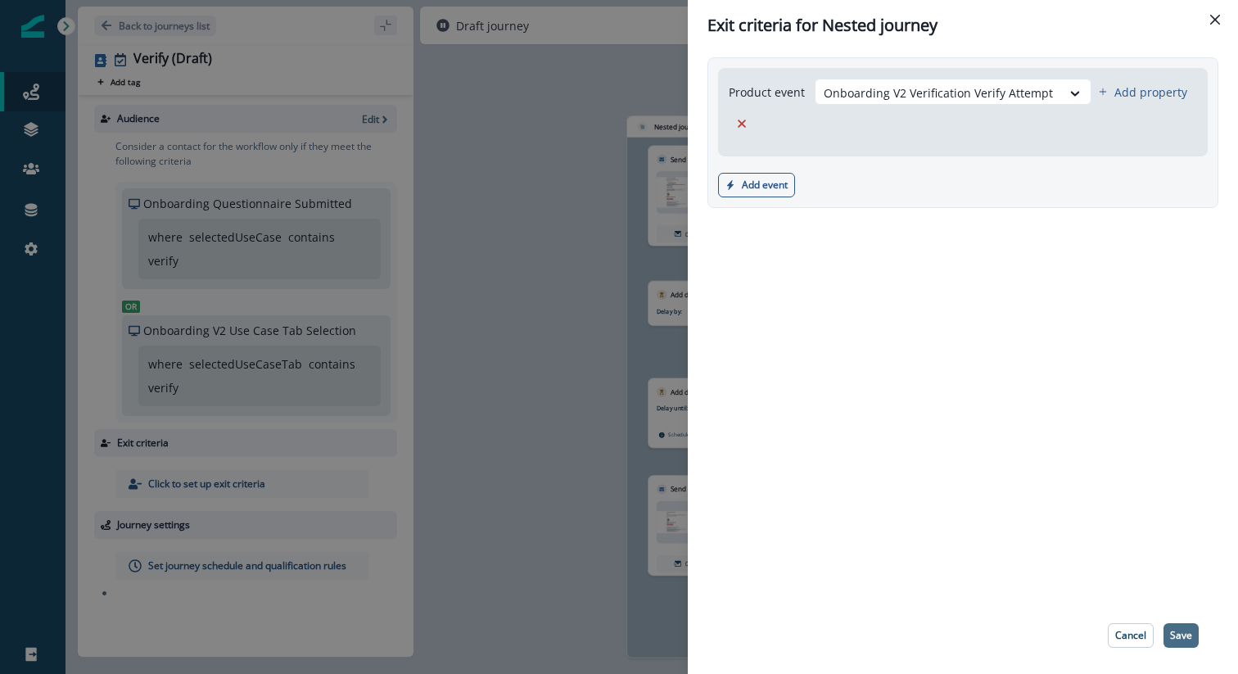
click at [1176, 630] on p "Save" at bounding box center [1181, 635] width 22 height 11
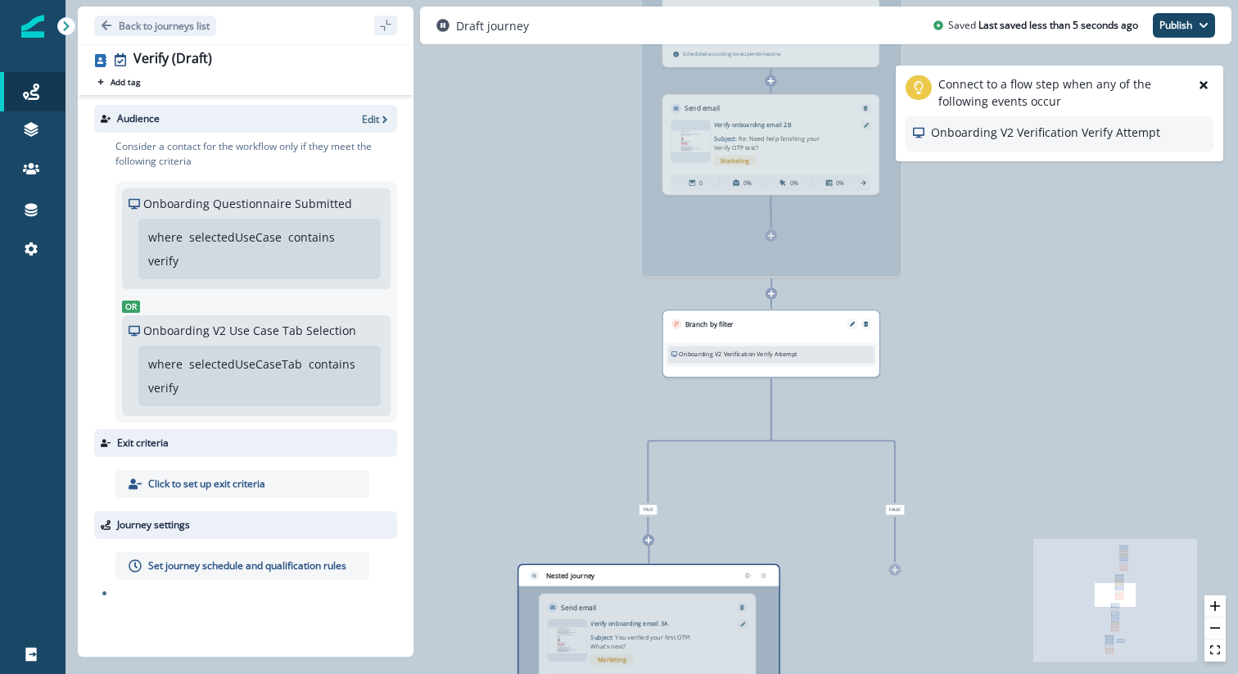
click at [621, 574] on div "Nested journey" at bounding box center [649, 670] width 263 height 214
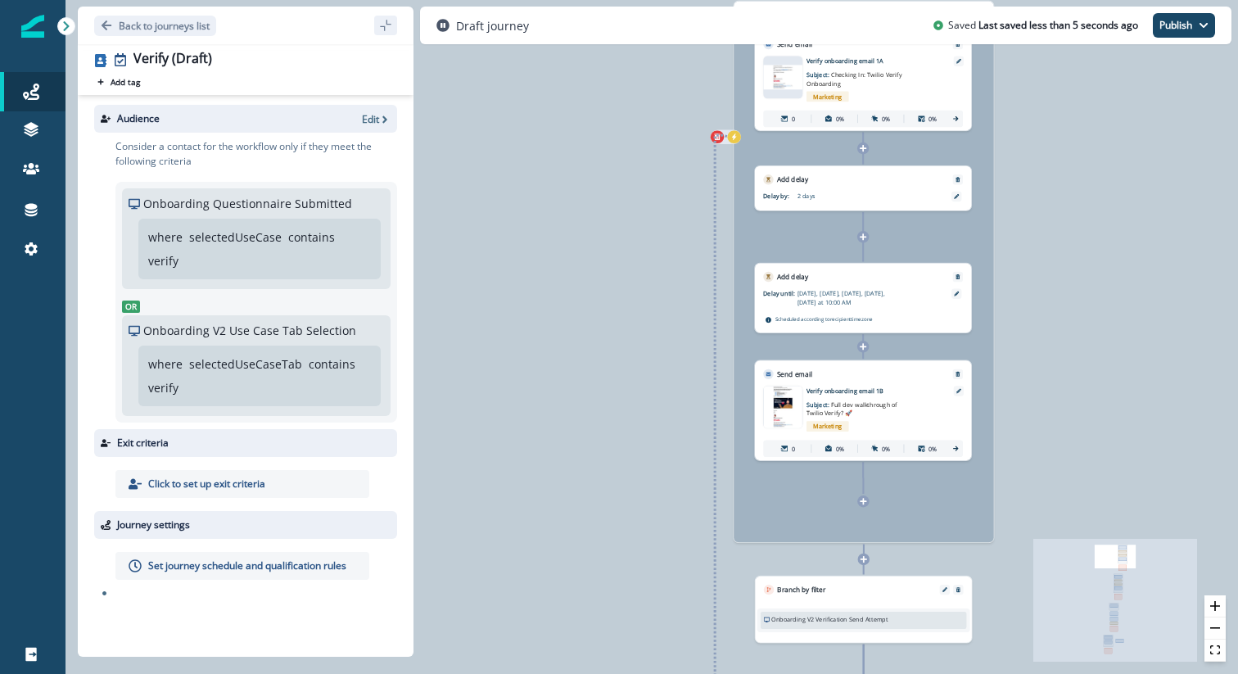
click at [731, 143] on div at bounding box center [726, 136] width 30 height 15
click at [738, 142] on div at bounding box center [726, 136] width 30 height 15
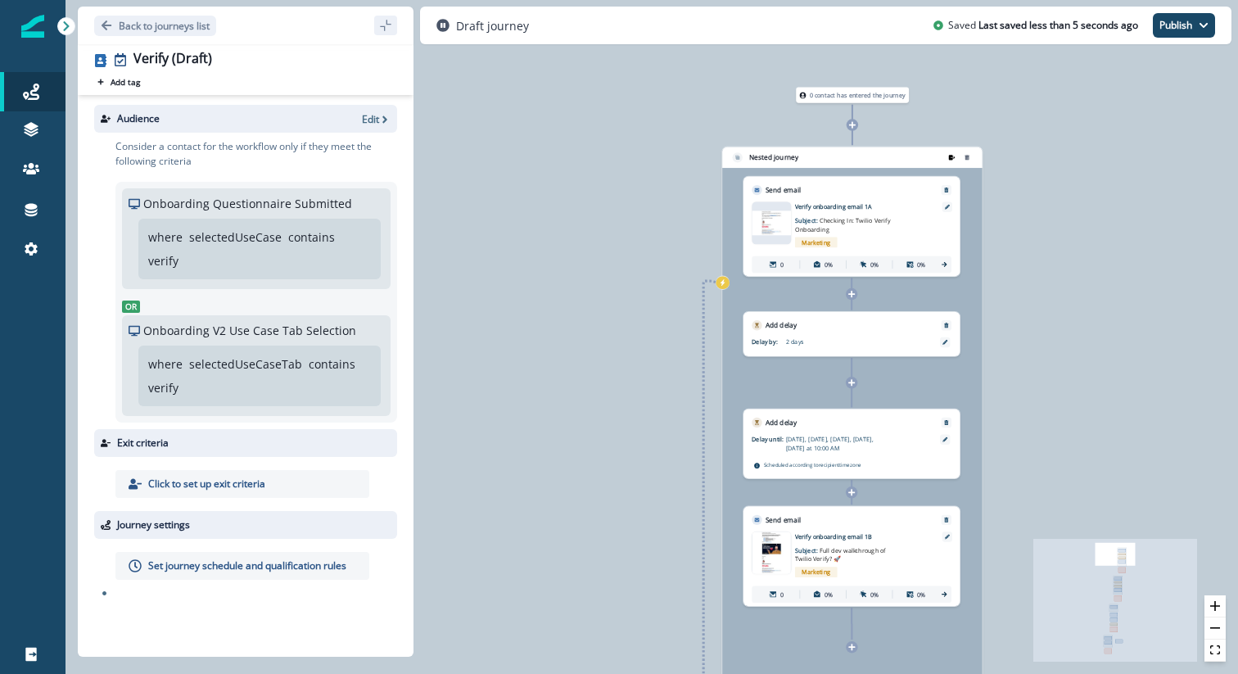
click at [951, 156] on icon "remove-group" at bounding box center [952, 157] width 7 height 5
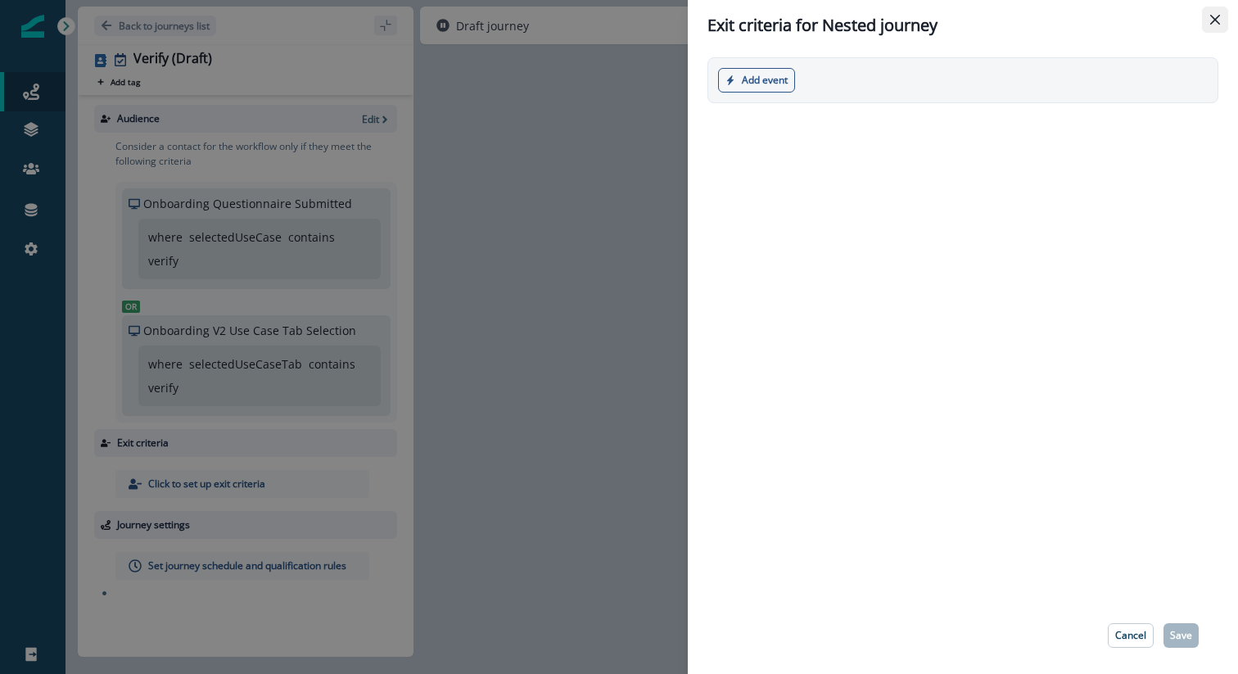
click at [1209, 19] on button "Close" at bounding box center [1215, 20] width 26 height 26
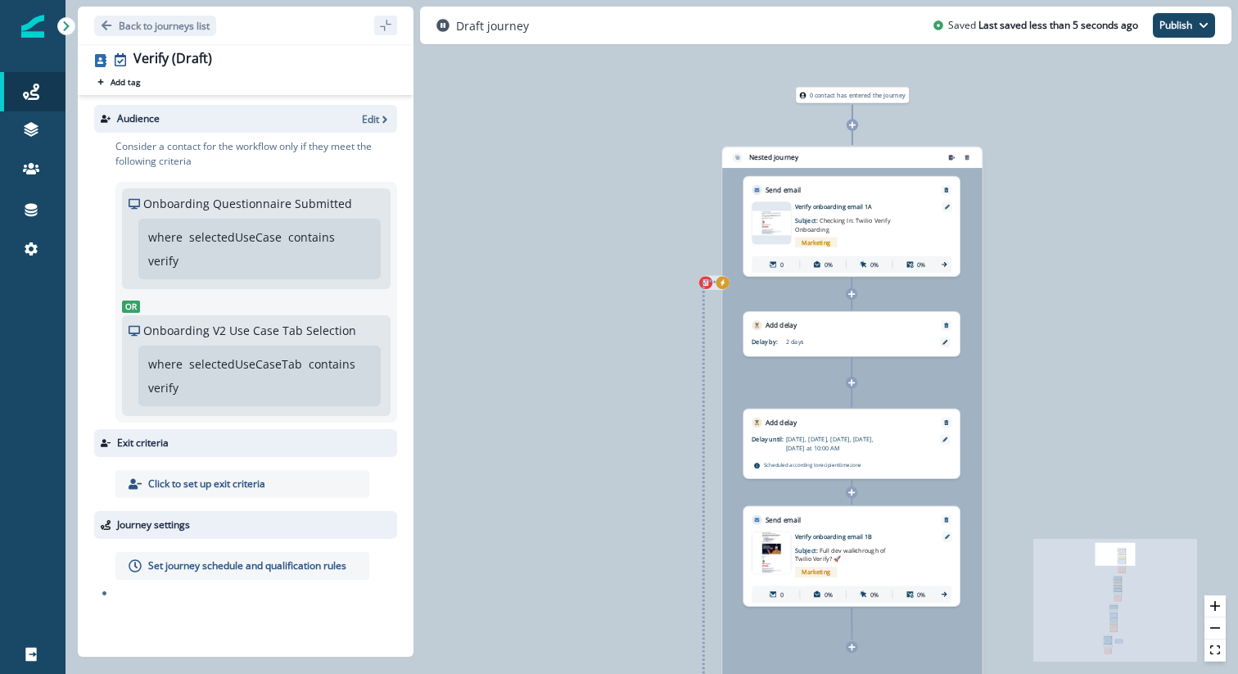
click at [726, 285] on icon "exit-criteria-left-source-0" at bounding box center [723, 282] width 7 height 7
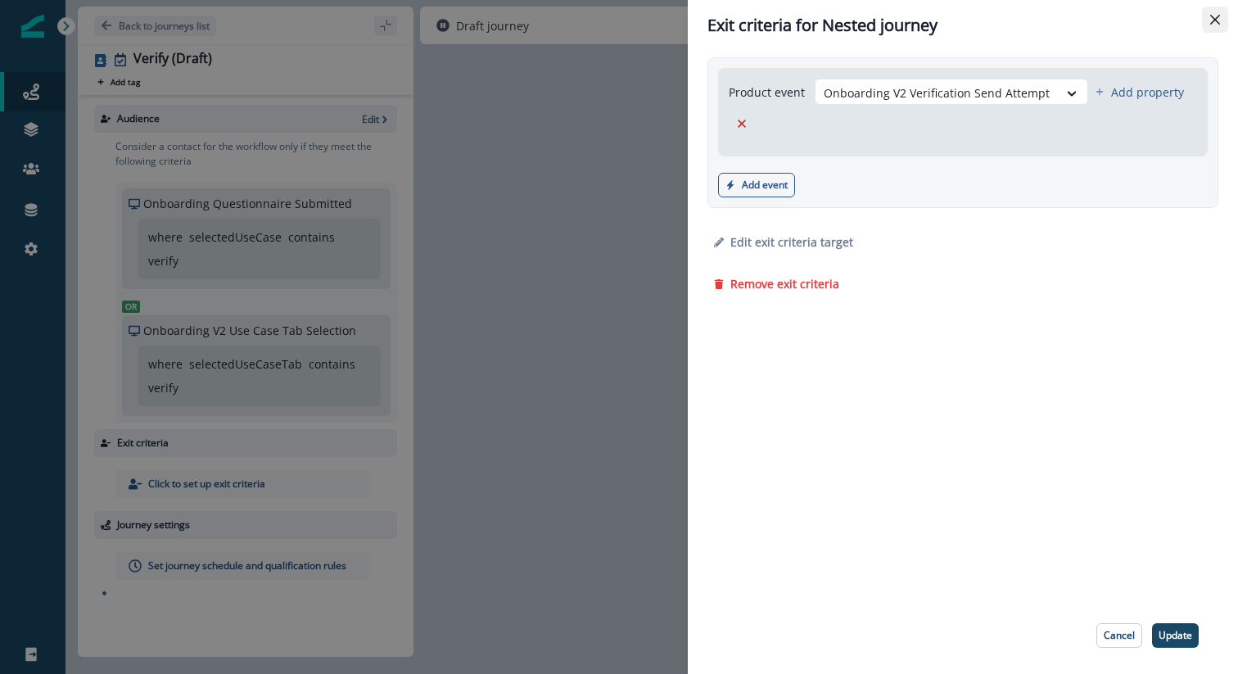
click at [1214, 17] on icon "Close" at bounding box center [1215, 20] width 10 height 10
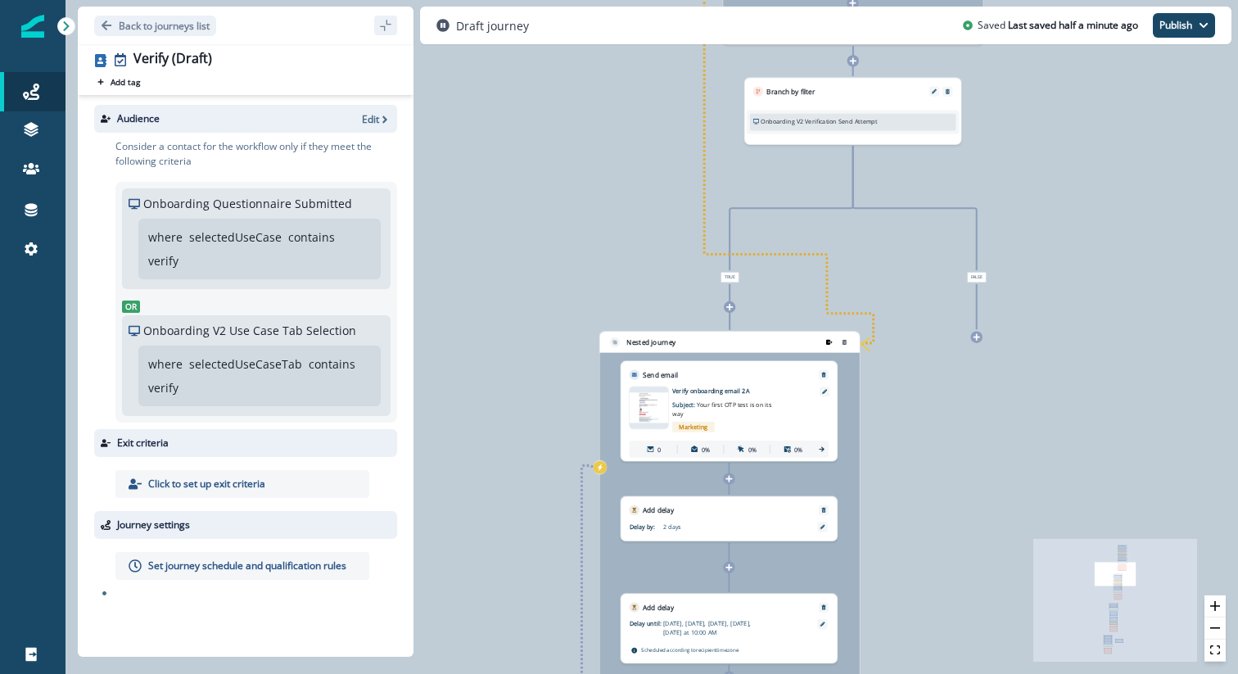
click at [827, 340] on icon "remove-group" at bounding box center [829, 341] width 7 height 5
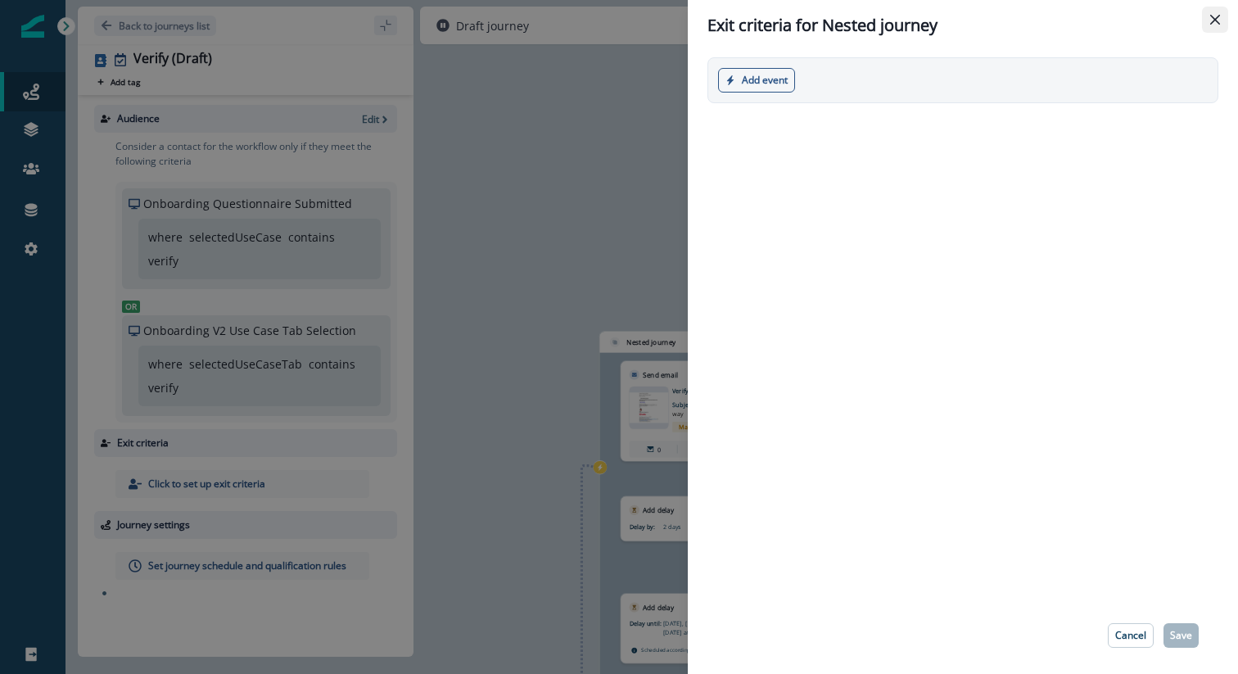
click at [1213, 18] on icon "Close" at bounding box center [1215, 20] width 10 height 10
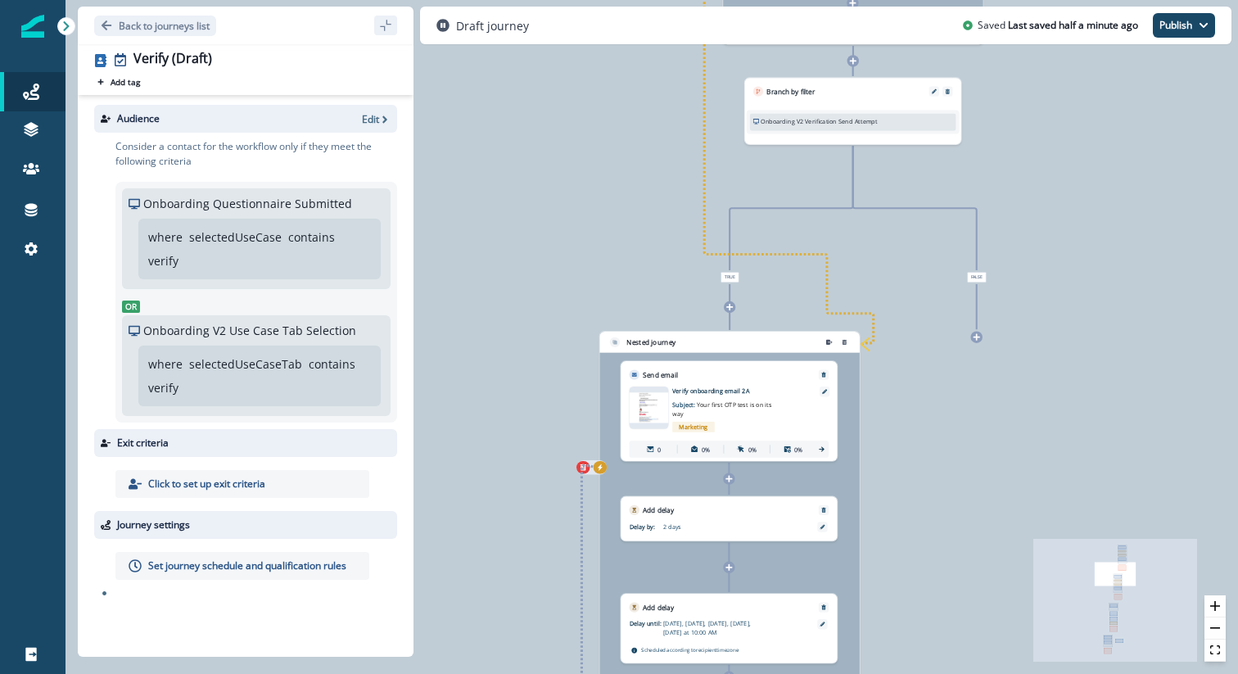
click at [599, 468] on icon "exit-criteria-left-source-0" at bounding box center [600, 467] width 5 height 7
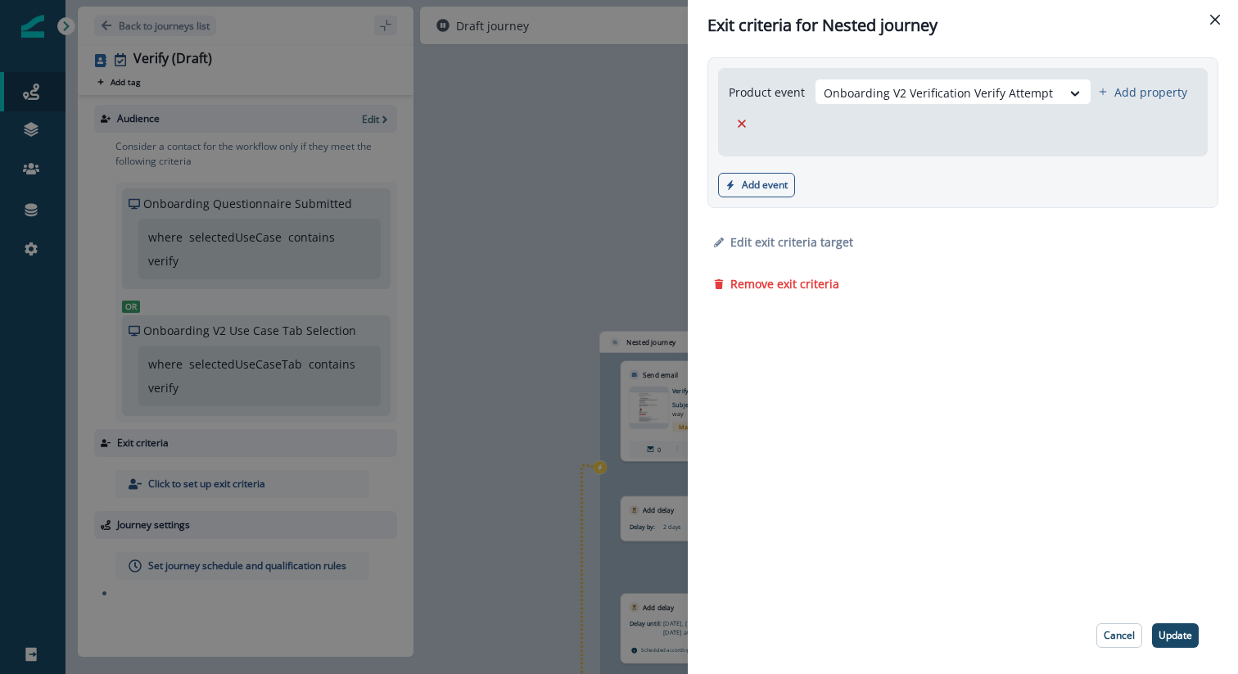
click at [568, 294] on div "Exit criteria for Nested journey Product event Onboarding V2 Verification Verif…" at bounding box center [619, 337] width 1238 height 674
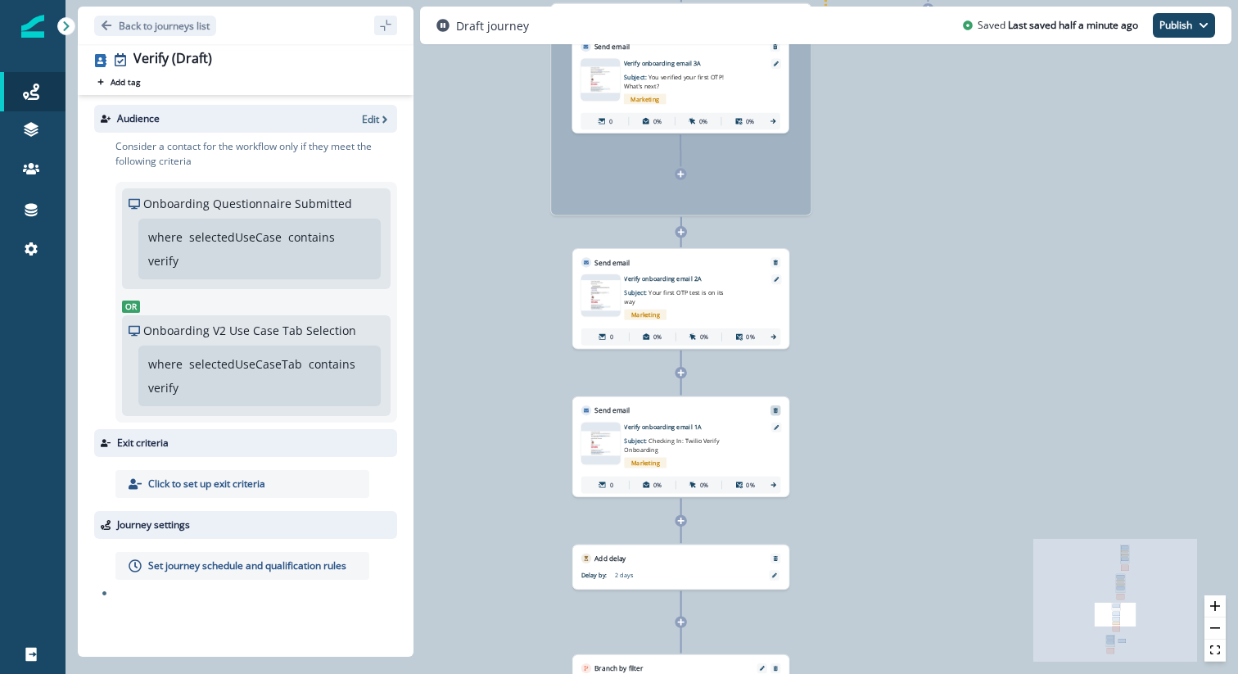
click at [776, 408] on icon "Remove" at bounding box center [776, 411] width 6 height 6
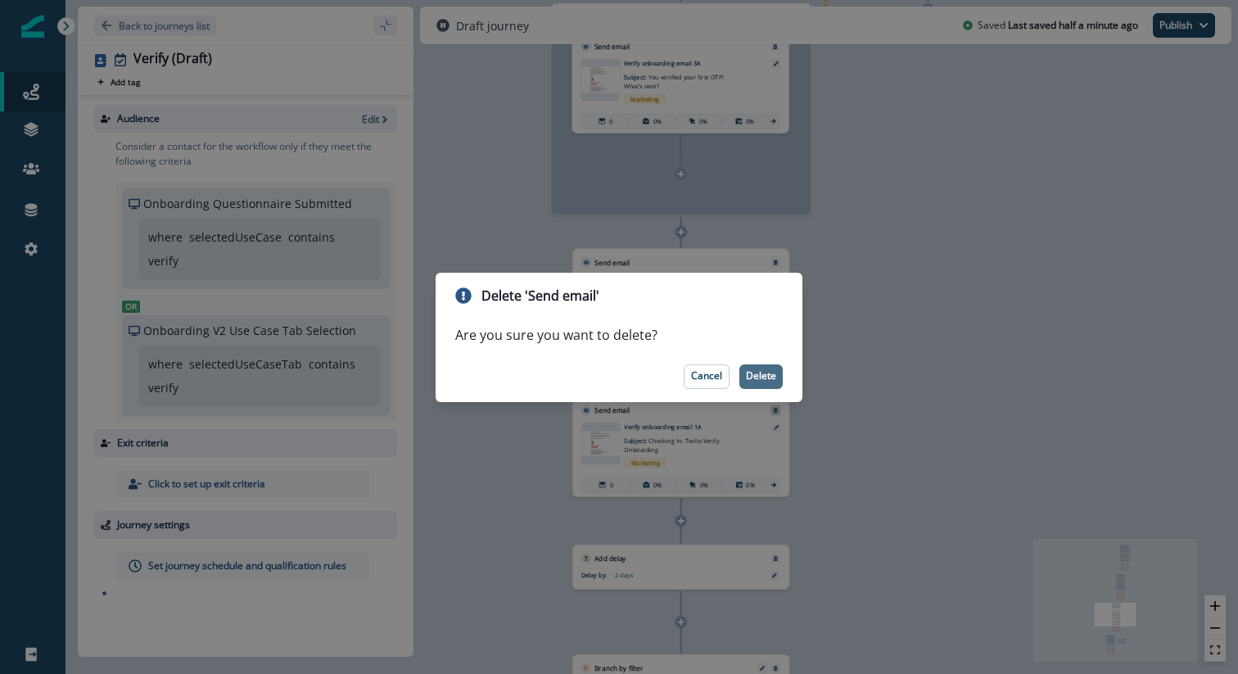
click at [771, 381] on p "Delete" at bounding box center [761, 375] width 30 height 11
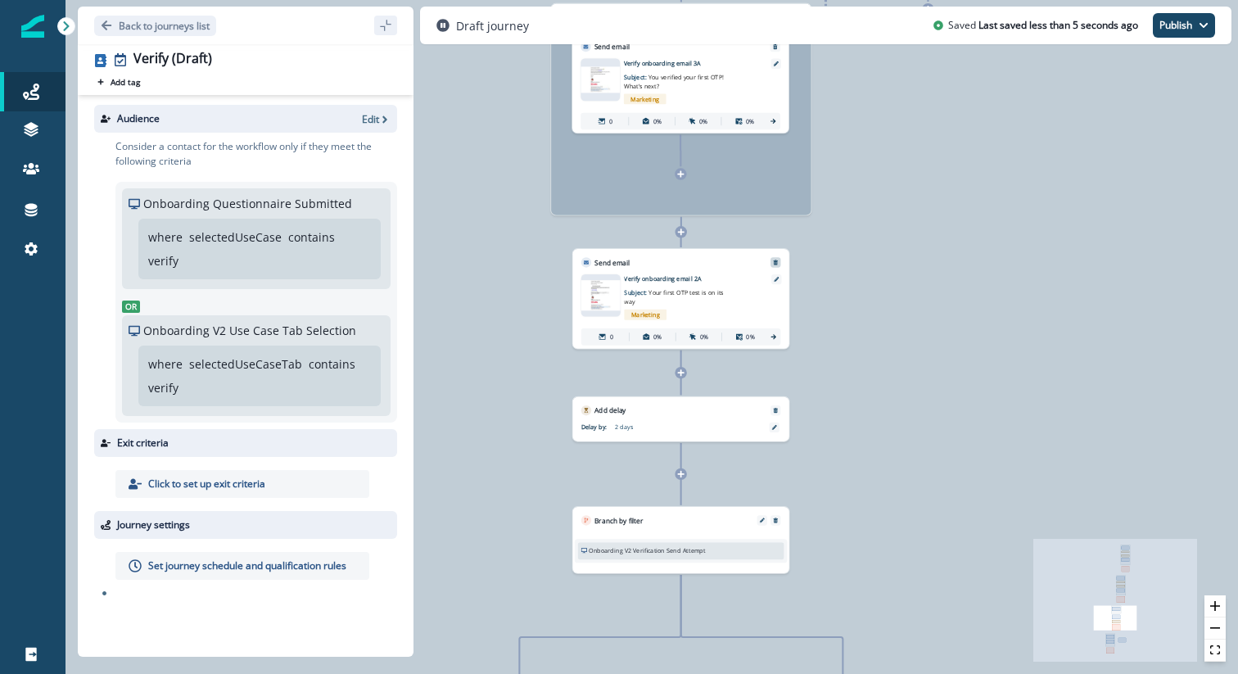
click at [776, 260] on icon "Remove" at bounding box center [776, 262] width 4 height 5
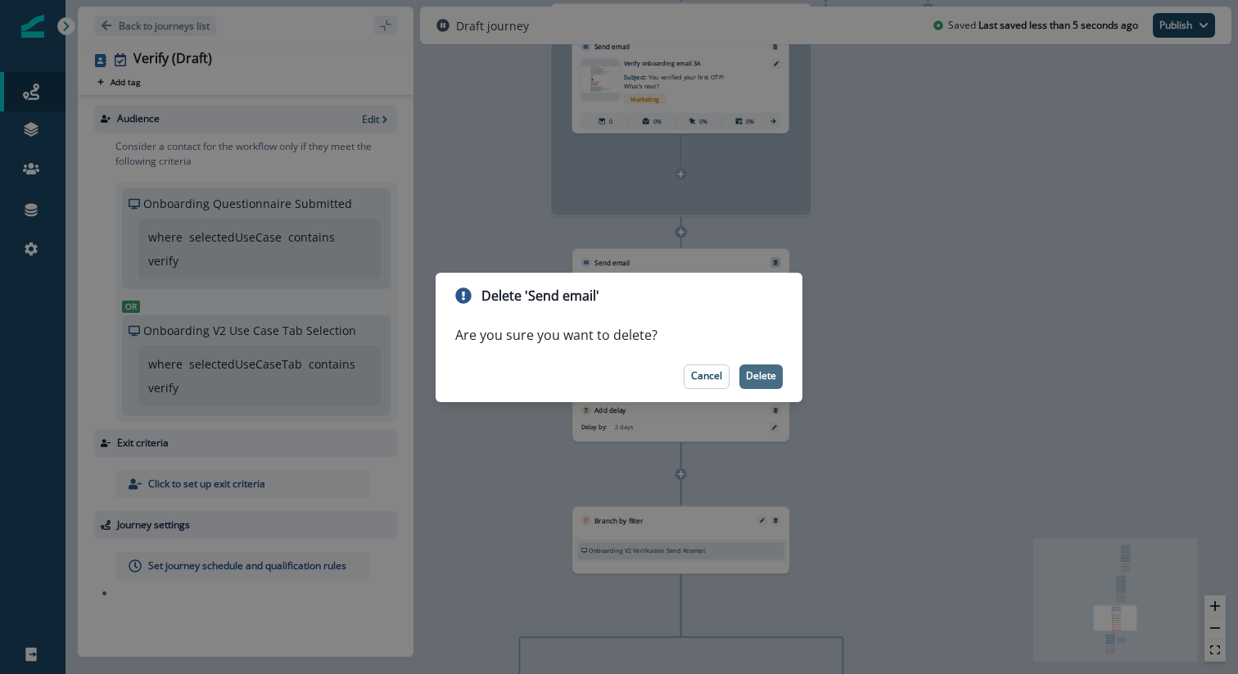
click at [775, 378] on p "Delete" at bounding box center [761, 375] width 30 height 11
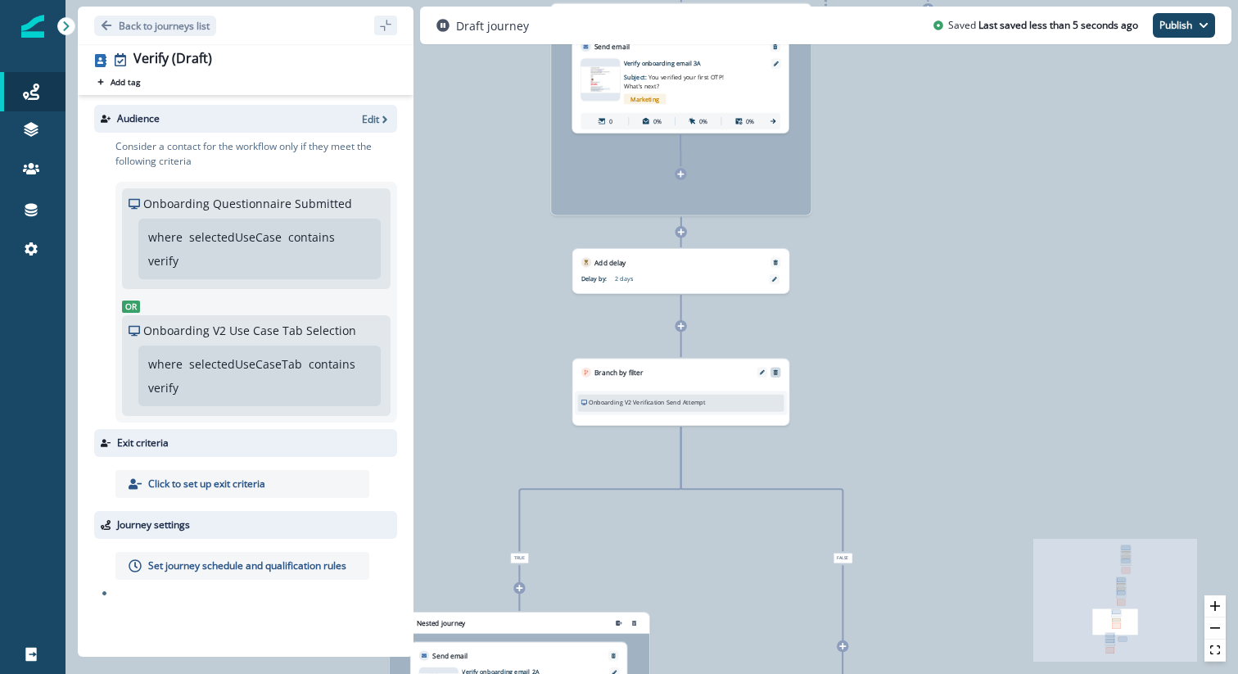
click at [775, 369] on icon "Remove" at bounding box center [776, 372] width 6 height 6
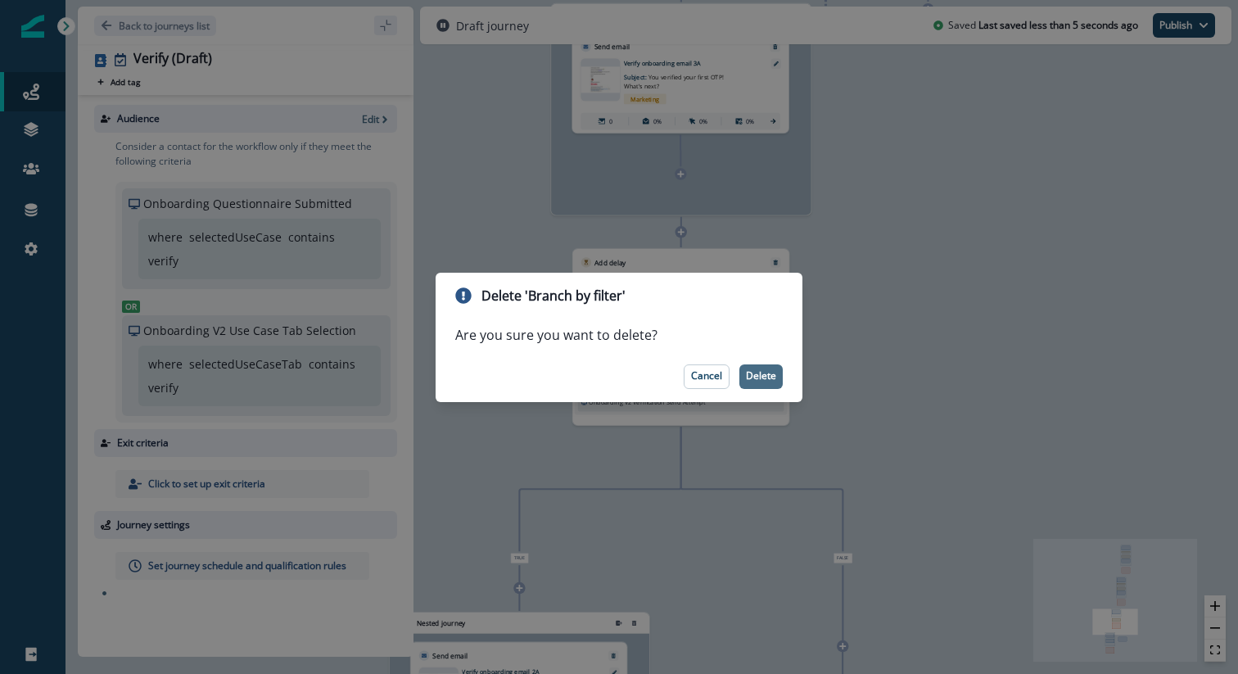
click at [767, 376] on p "Delete" at bounding box center [761, 375] width 30 height 11
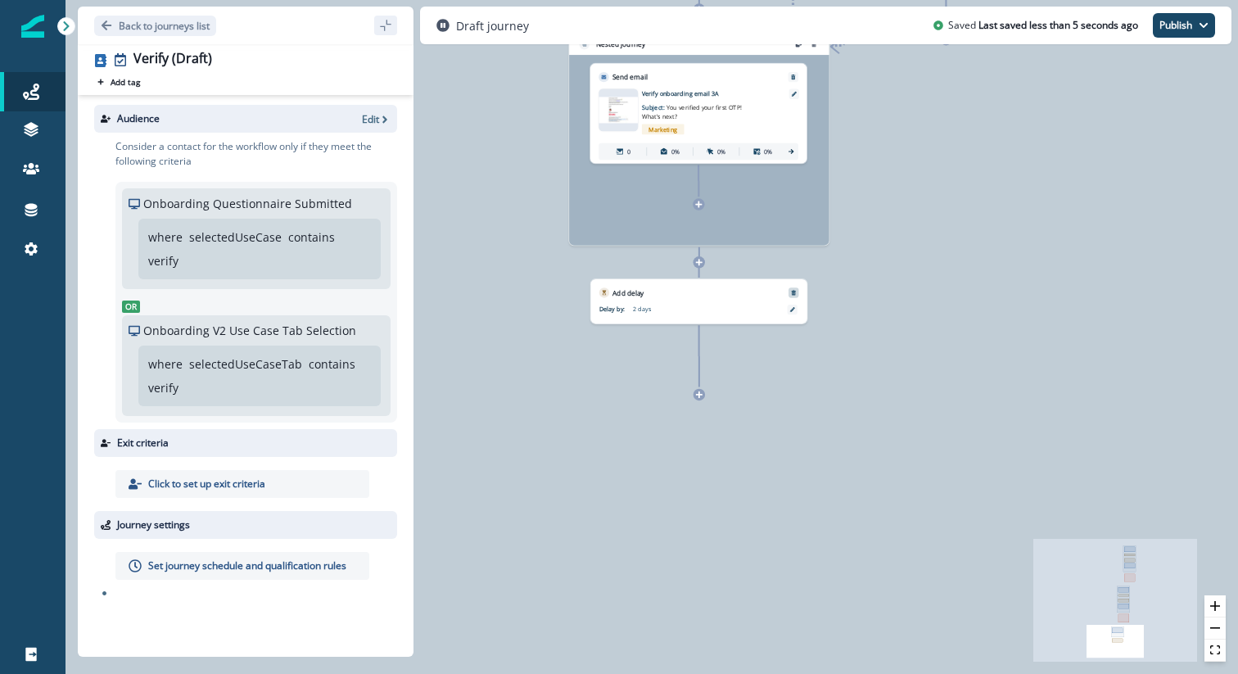
click at [797, 290] on button "Remove" at bounding box center [794, 293] width 14 height 6
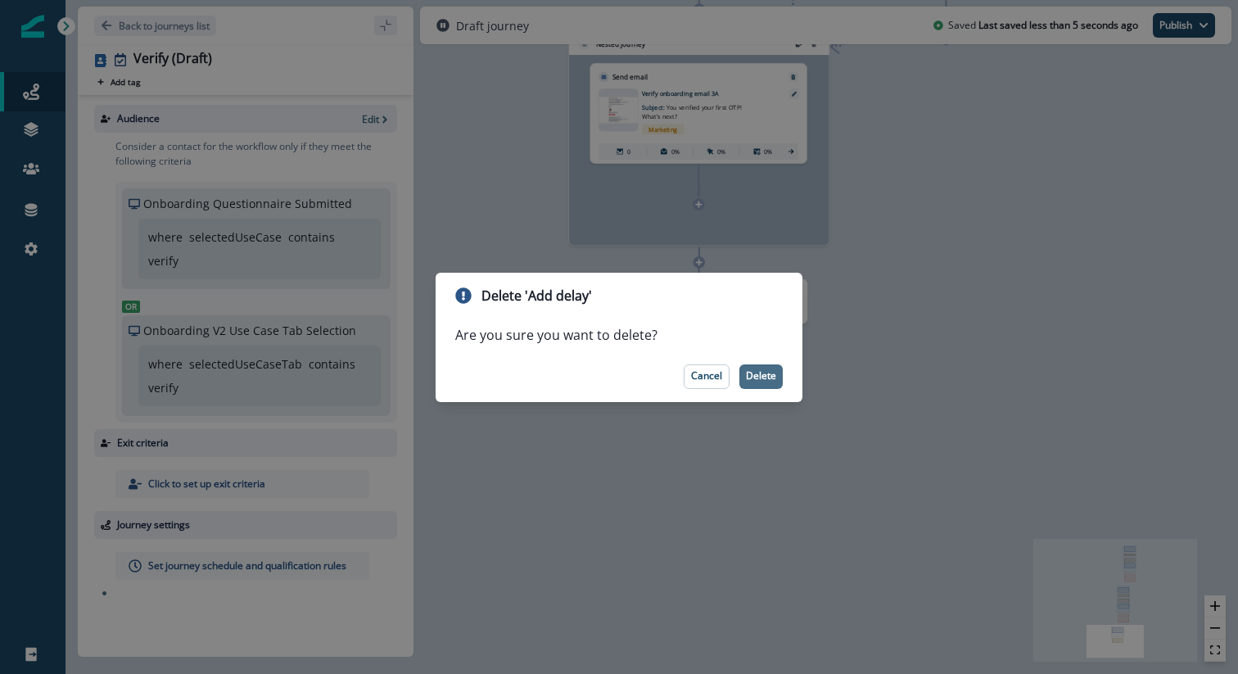
click at [760, 373] on p "Delete" at bounding box center [761, 375] width 30 height 11
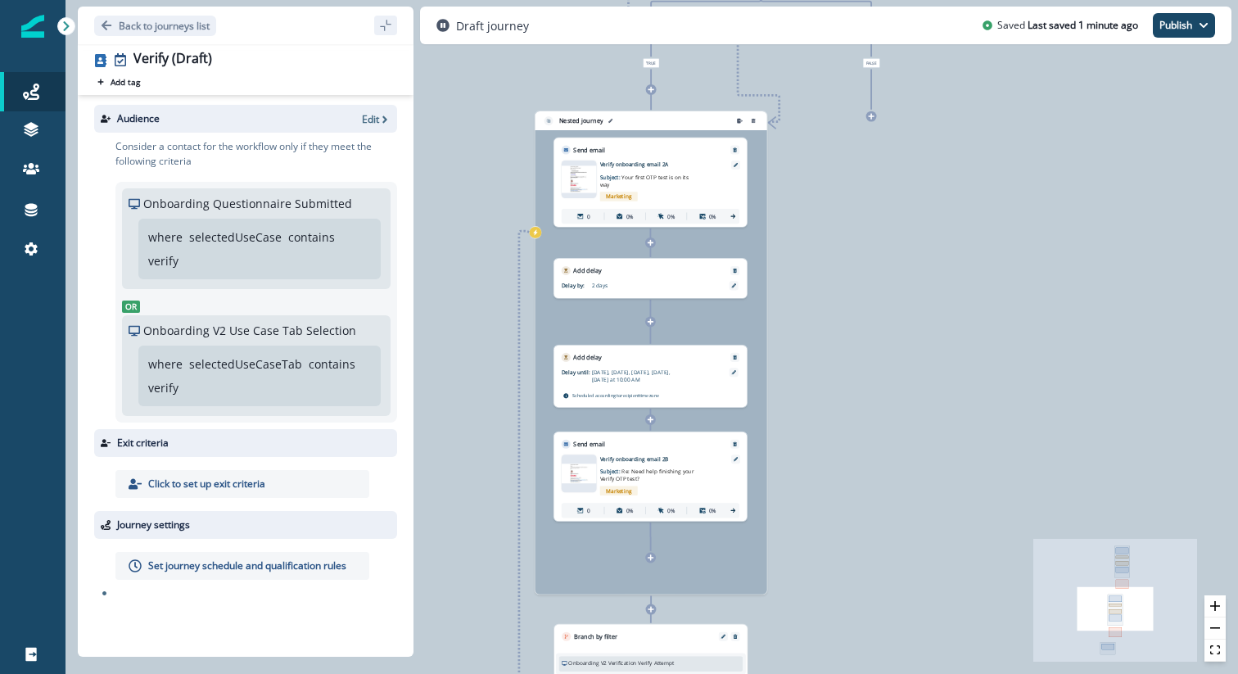
click at [653, 123] on div "Nested journey" at bounding box center [630, 120] width 174 height 11
click at [608, 120] on icon "edit-group-name" at bounding box center [610, 121] width 5 height 5
click at [650, 124] on div "**********" at bounding box center [651, 120] width 232 height 19
click at [873, 275] on div "**********" at bounding box center [652, 337] width 1173 height 674
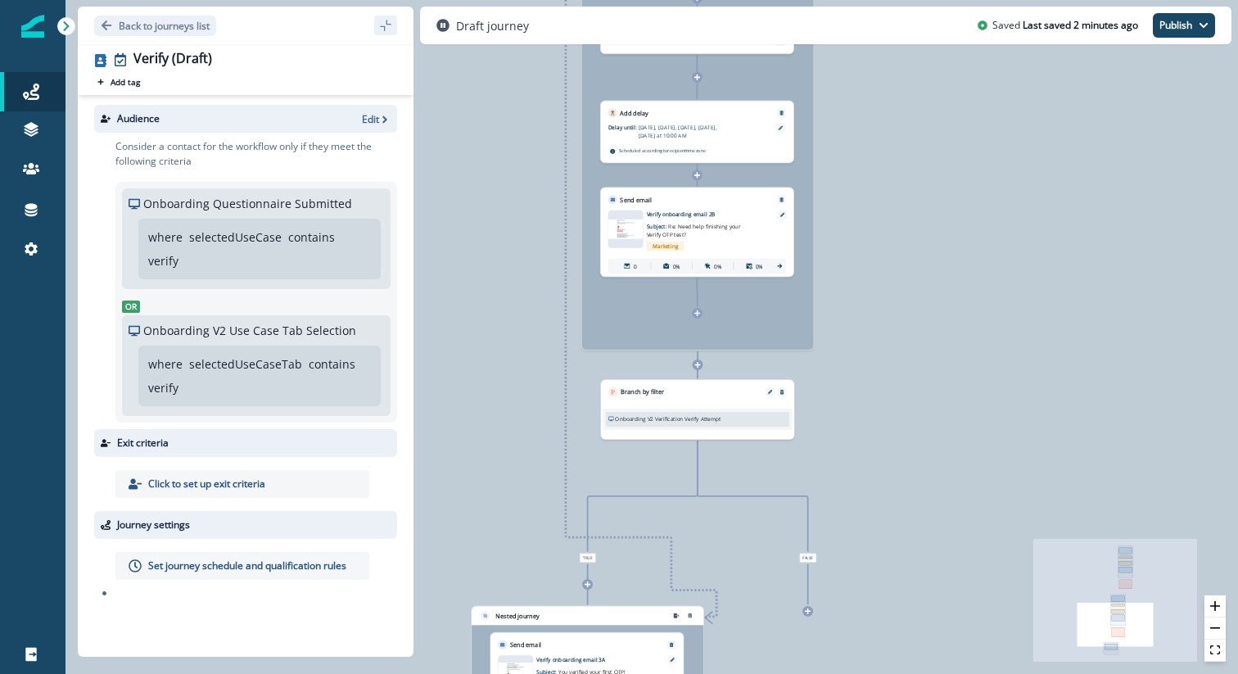
click at [873, 275] on div "**********" at bounding box center [652, 337] width 1173 height 674
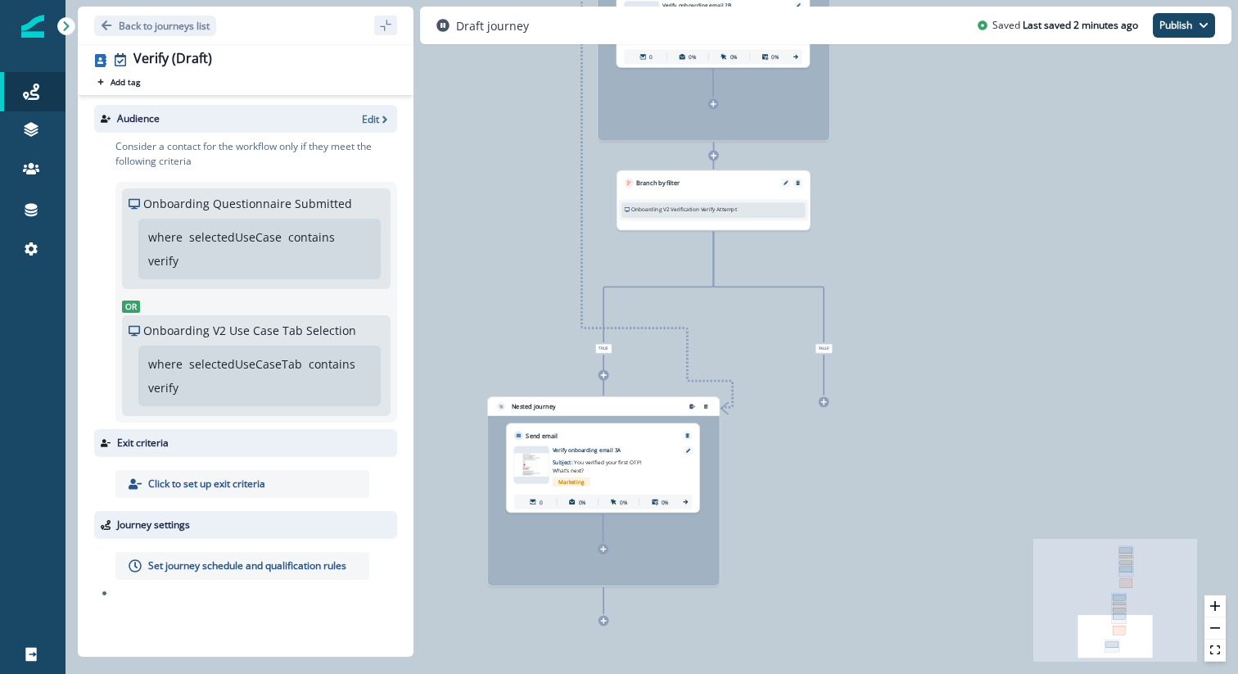
click at [604, 554] on div "Nested journey" at bounding box center [603, 491] width 232 height 188
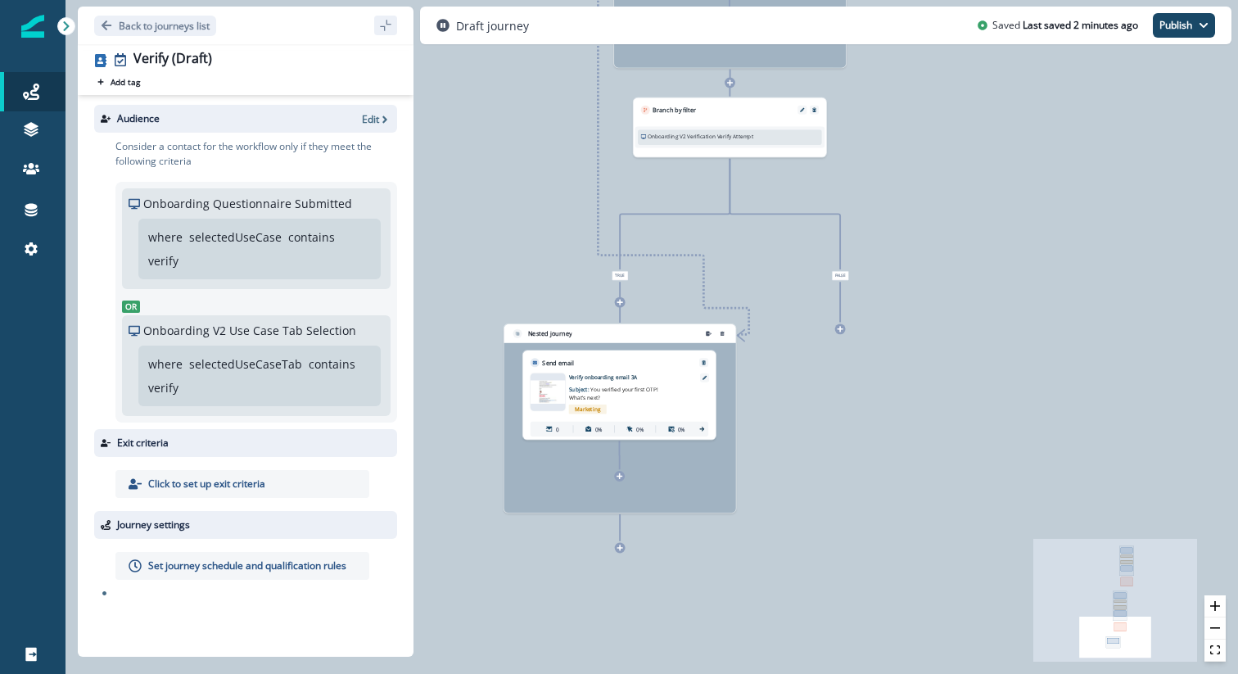
click at [621, 481] on div at bounding box center [619, 476] width 11 height 11
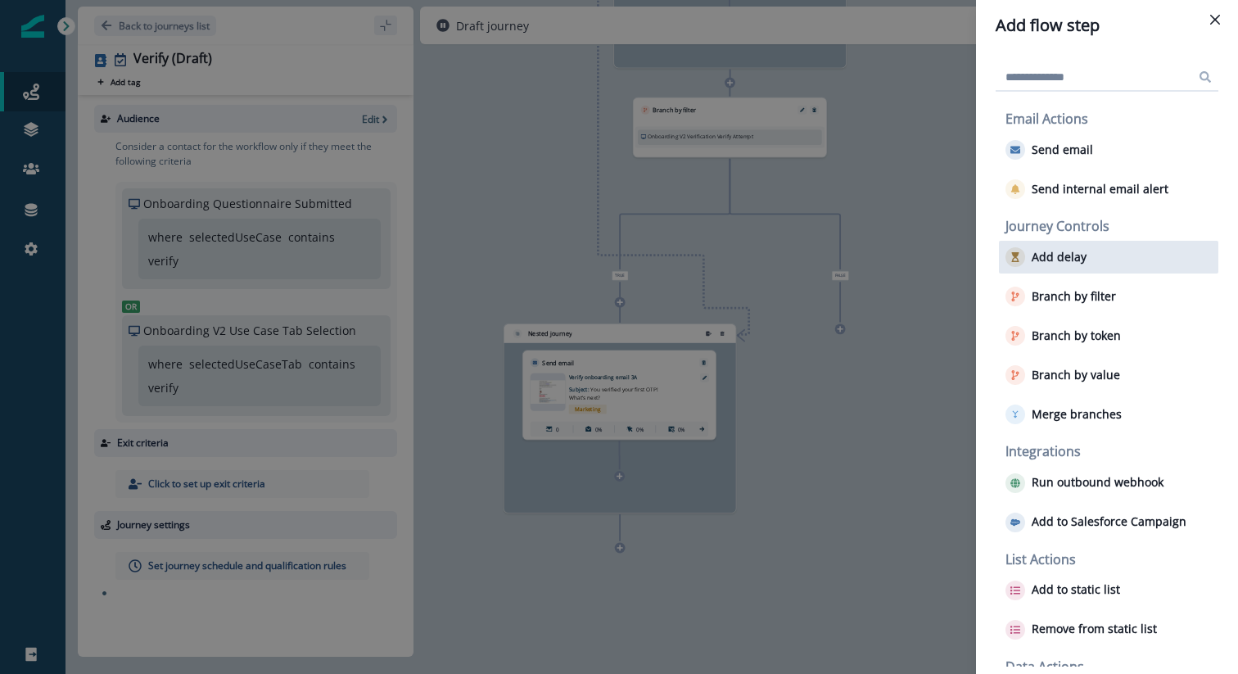
click at [1056, 247] on button "Add delay" at bounding box center [1046, 257] width 81 height 20
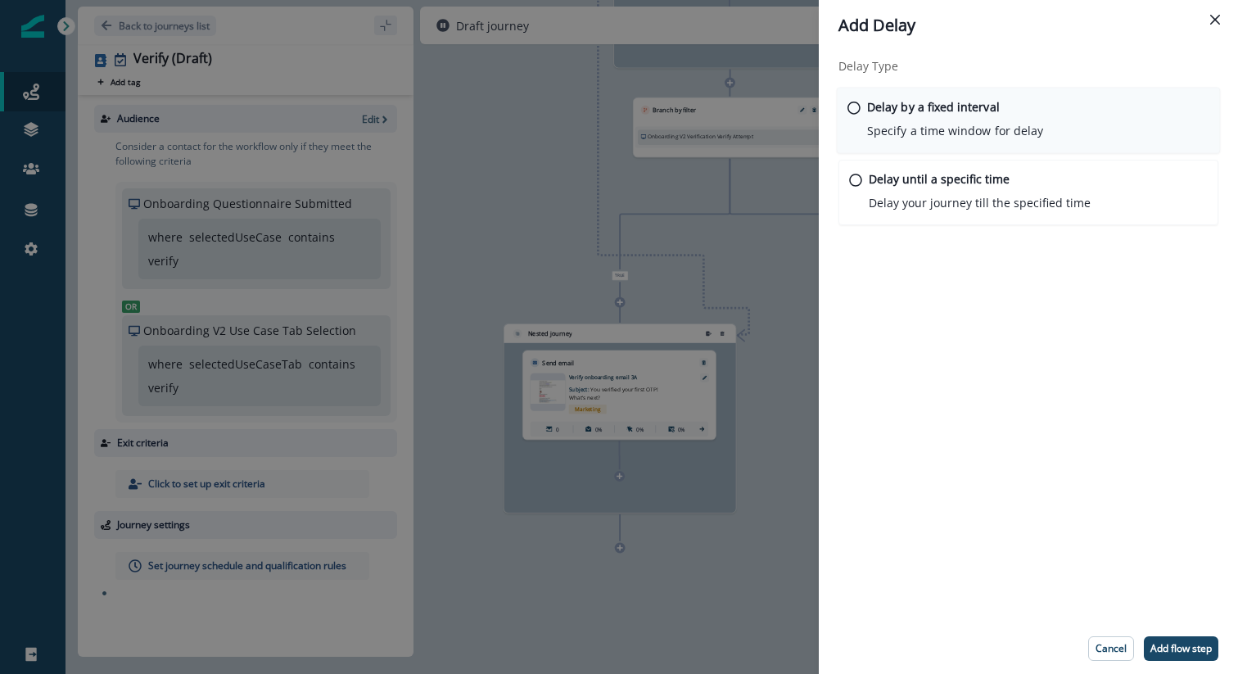
click at [996, 131] on p "Specify a time window for delay" at bounding box center [955, 130] width 176 height 17
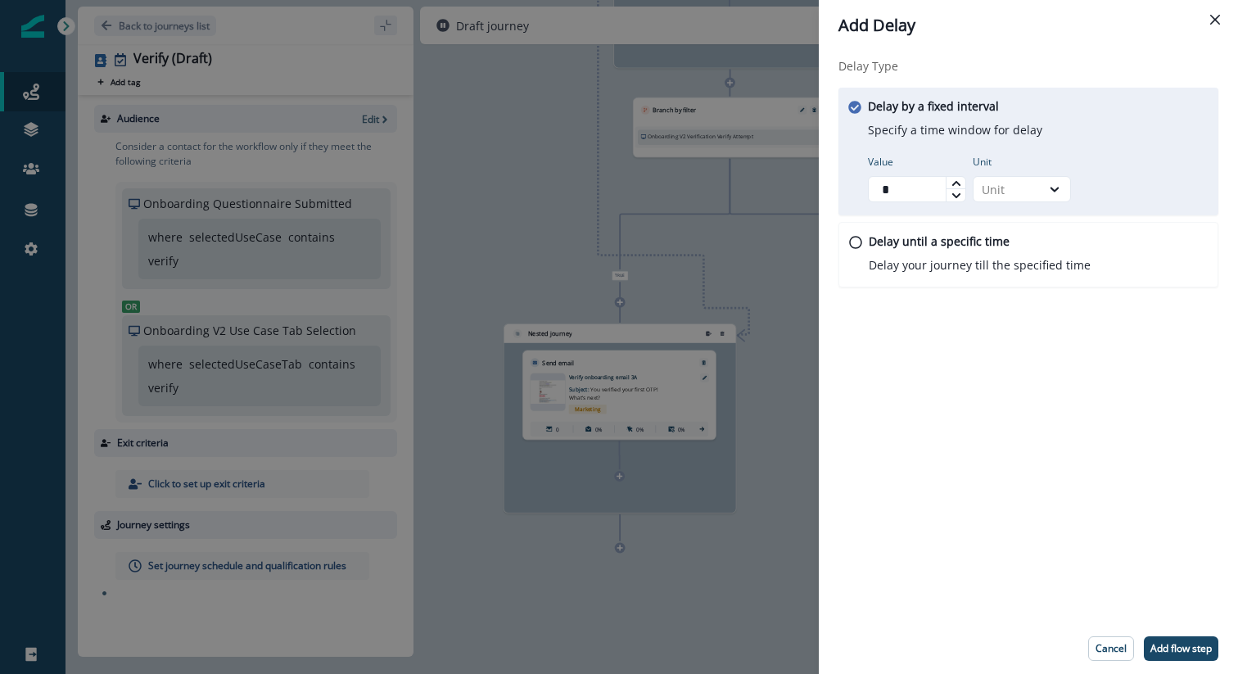
click at [952, 184] on icon at bounding box center [956, 182] width 8 height 5
type input "*"
click at [952, 184] on icon at bounding box center [956, 182] width 8 height 5
click at [1045, 186] on div at bounding box center [1055, 189] width 28 height 16
click at [1009, 284] on div "Day" at bounding box center [1022, 288] width 98 height 30
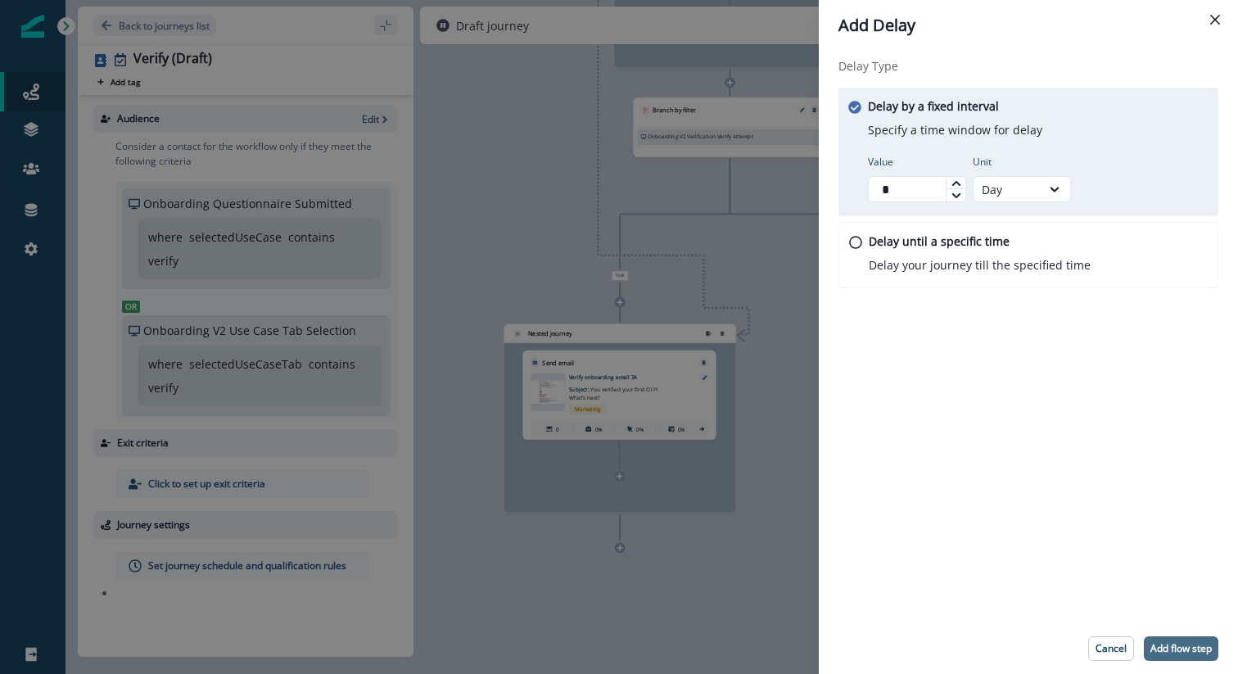
click at [1175, 644] on p "Add flow step" at bounding box center [1181, 648] width 61 height 11
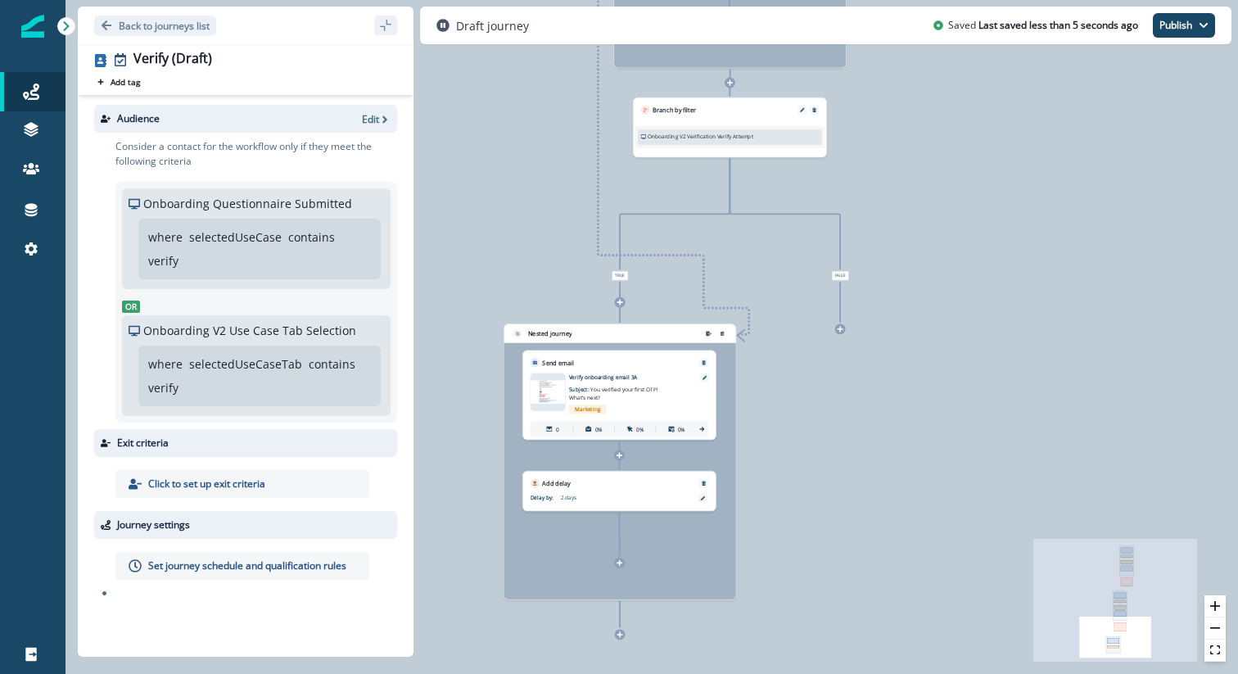
click at [615, 567] on div at bounding box center [619, 563] width 11 height 11
click at [621, 564] on icon at bounding box center [620, 562] width 7 height 7
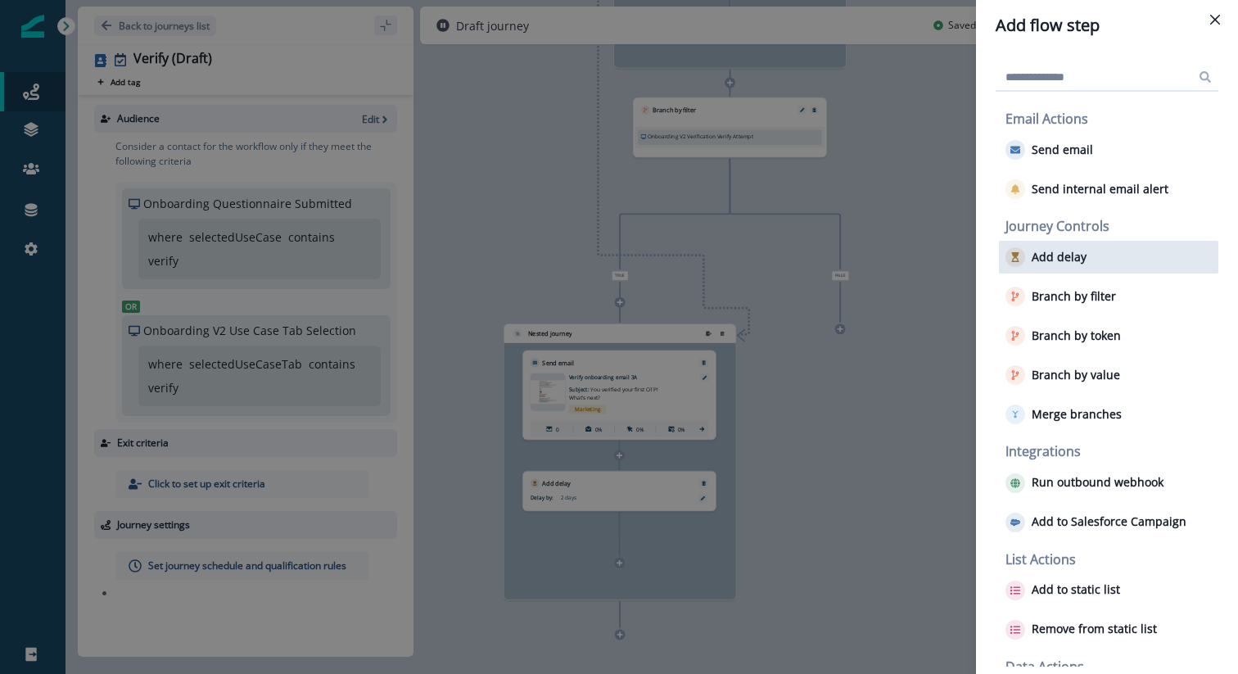
click at [1071, 269] on div "Add delay" at bounding box center [1108, 257] width 219 height 33
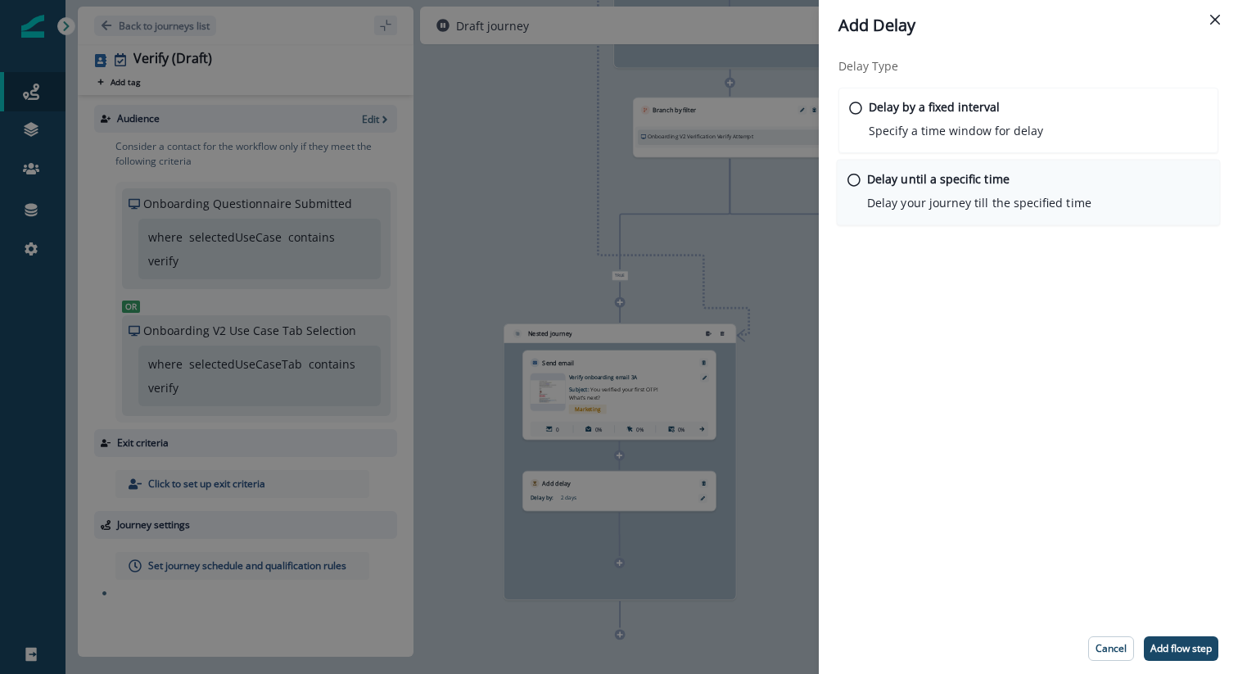
click at [980, 183] on p "Delay until a specific time" at bounding box center [938, 178] width 142 height 17
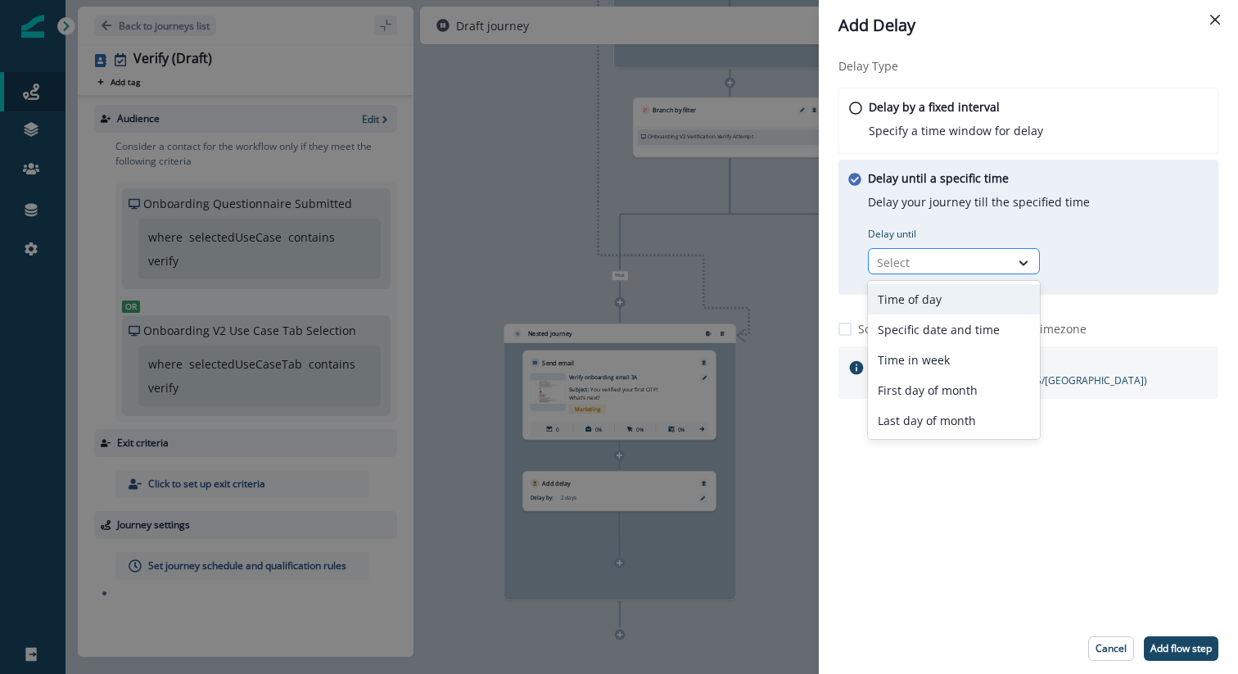
click at [1026, 261] on icon at bounding box center [1024, 262] width 9 height 5
click at [977, 290] on div "Time of day" at bounding box center [954, 299] width 172 height 30
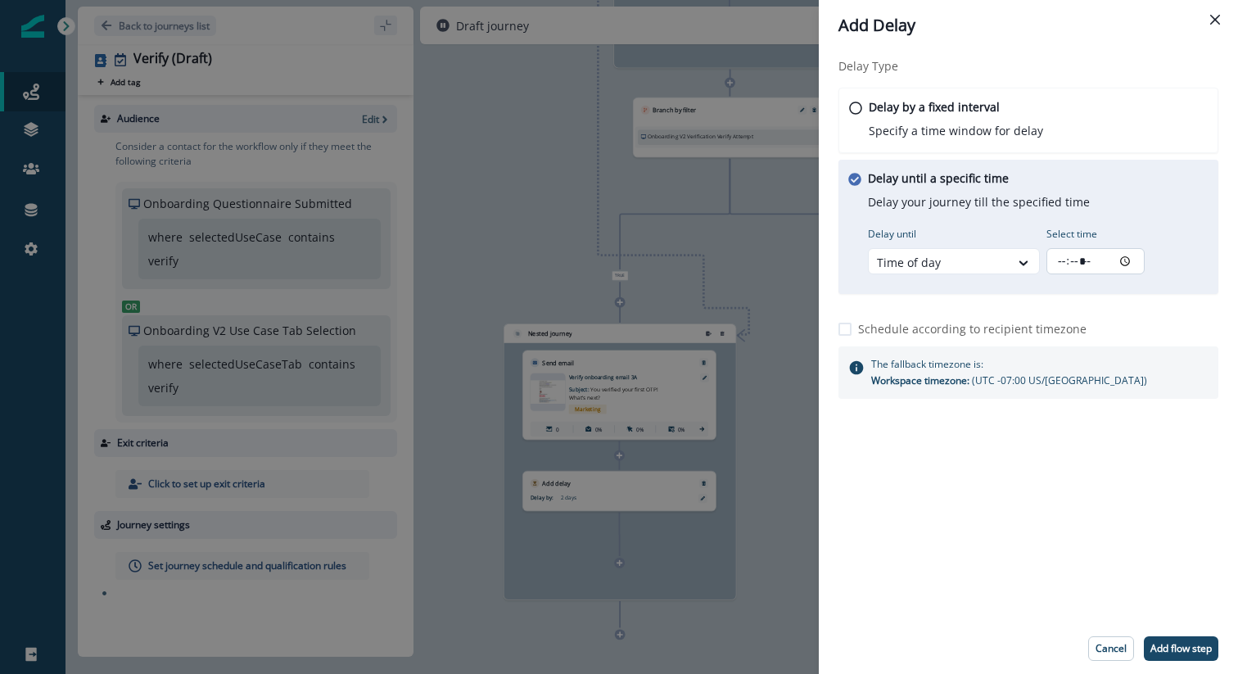
click at [1054, 260] on input "Select time" at bounding box center [1096, 261] width 98 height 26
type input "*****"
click at [967, 328] on p "Schedule according to recipient timezone" at bounding box center [972, 328] width 228 height 17
click at [1011, 259] on div at bounding box center [1024, 263] width 28 height 16
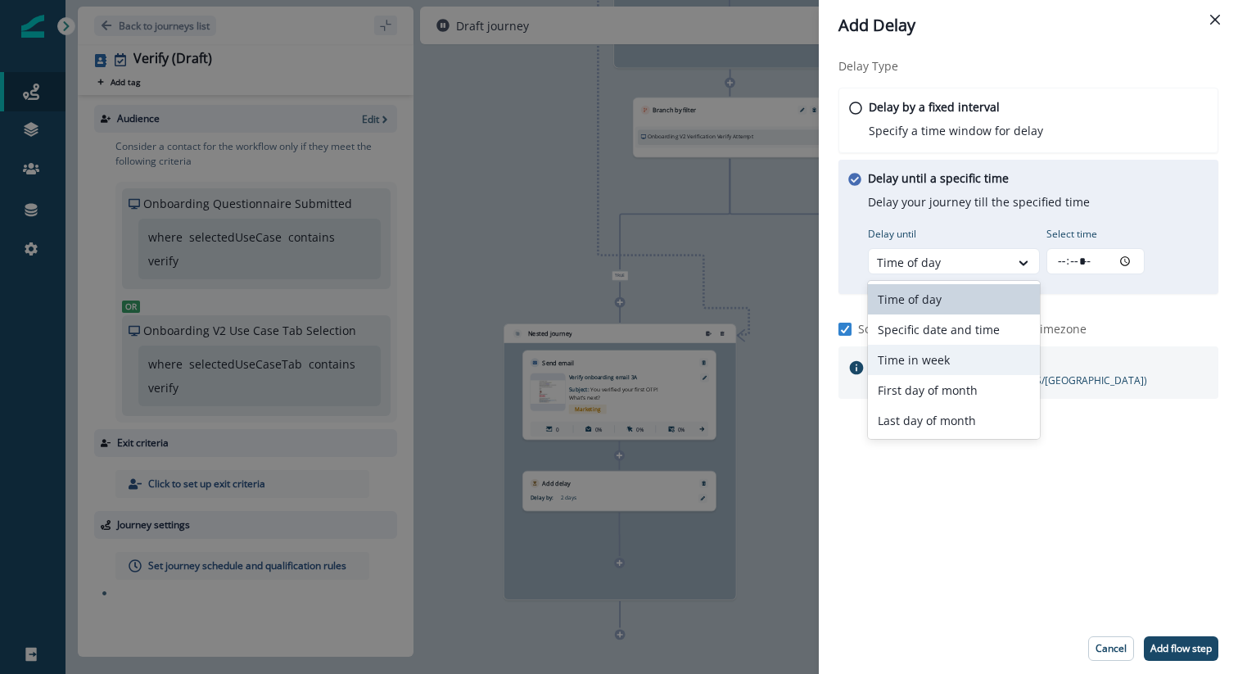
click at [960, 347] on div "Time in week" at bounding box center [954, 360] width 172 height 30
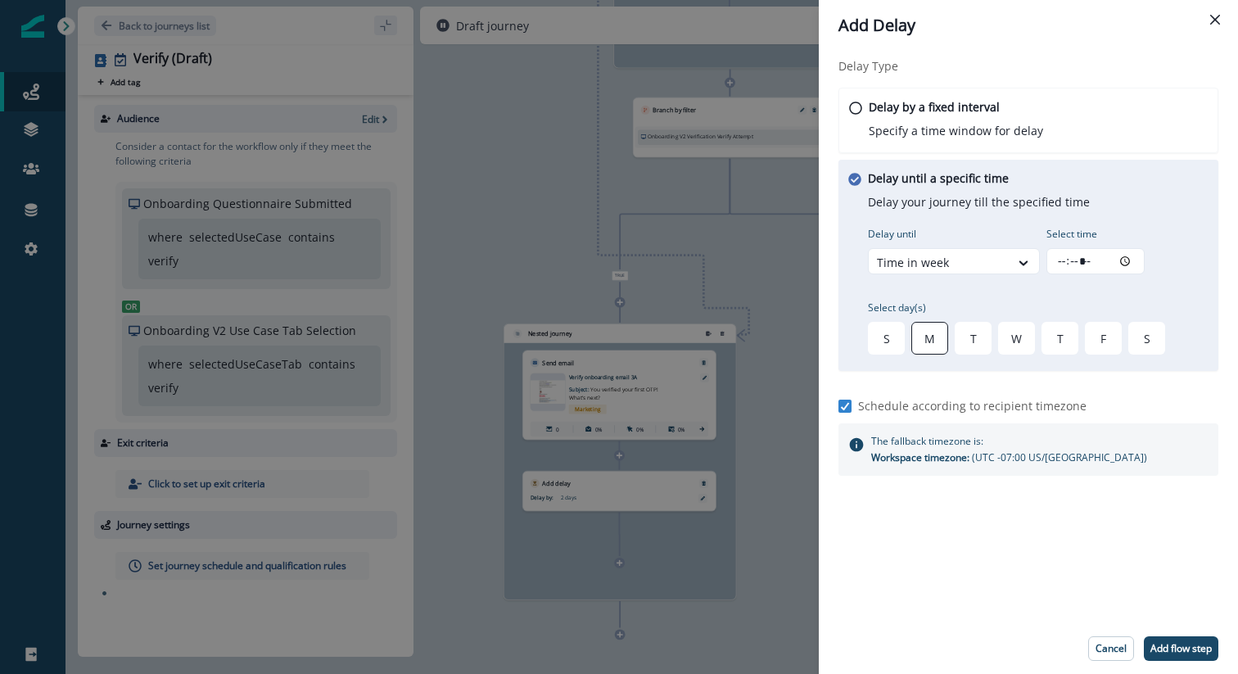
click at [933, 338] on div "M" at bounding box center [929, 338] width 37 height 33
click at [976, 341] on div "T" at bounding box center [973, 338] width 37 height 33
click at [1012, 341] on div "W" at bounding box center [1016, 338] width 37 height 33
click at [1052, 341] on div "T" at bounding box center [1060, 338] width 37 height 33
click at [1094, 343] on div "F" at bounding box center [1103, 338] width 37 height 33
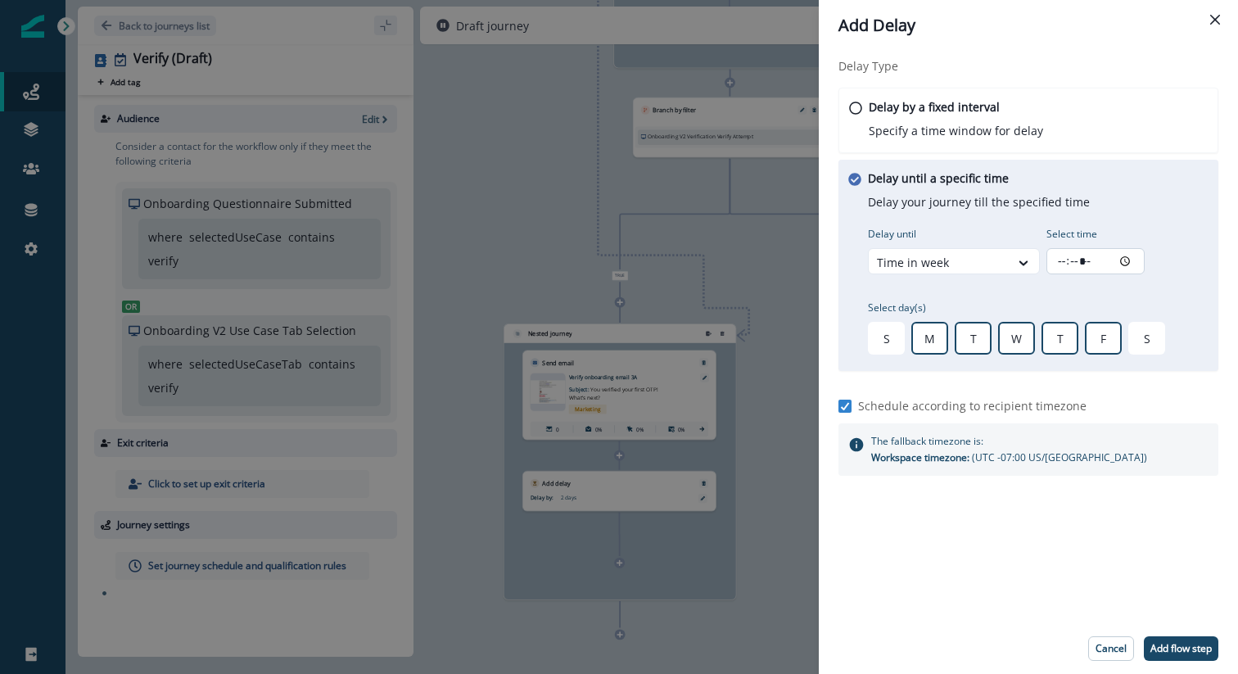
click at [1063, 261] on input "Select time" at bounding box center [1096, 261] width 98 height 26
type input "*****"
click at [1164, 645] on p "Add flow step" at bounding box center [1181, 648] width 61 height 11
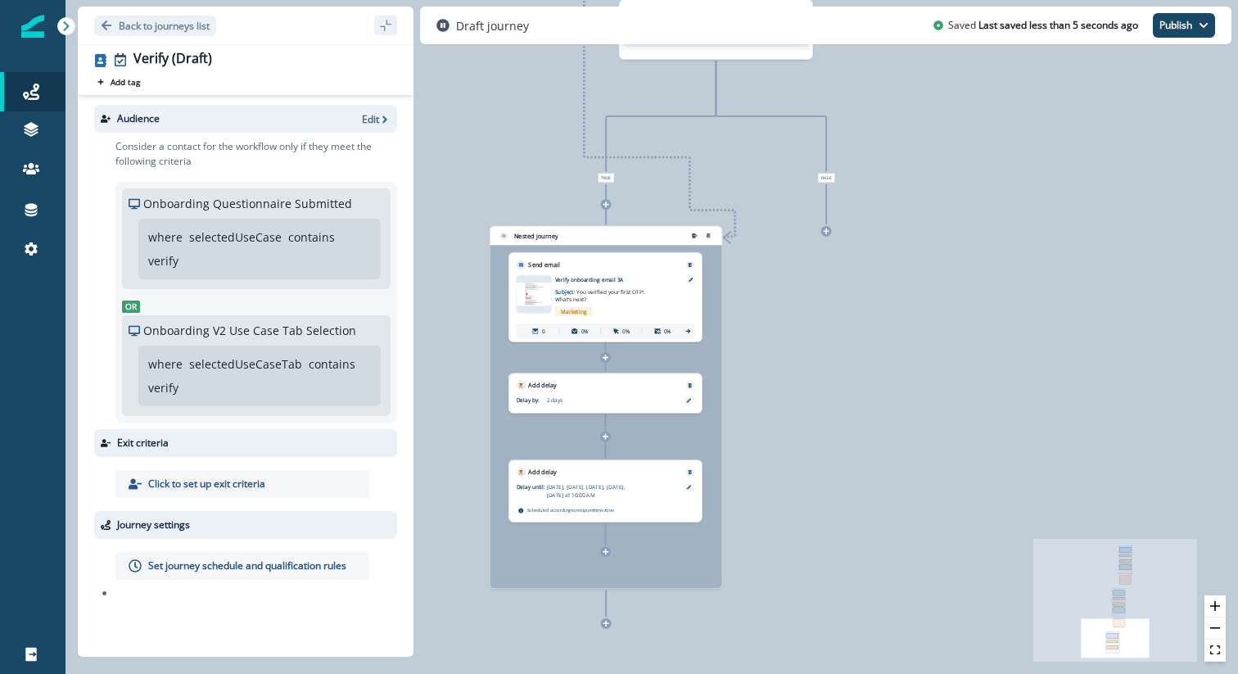
click at [605, 549] on icon at bounding box center [606, 552] width 6 height 6
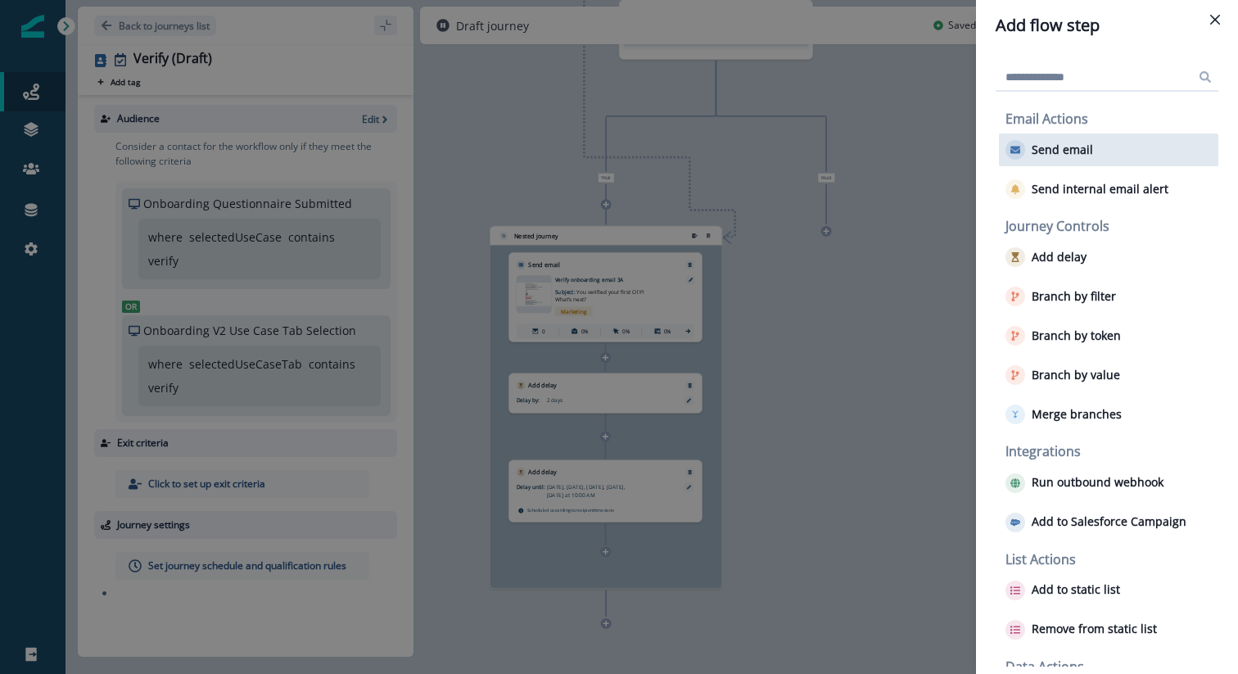
click at [1099, 137] on div "Send email" at bounding box center [1108, 149] width 219 height 33
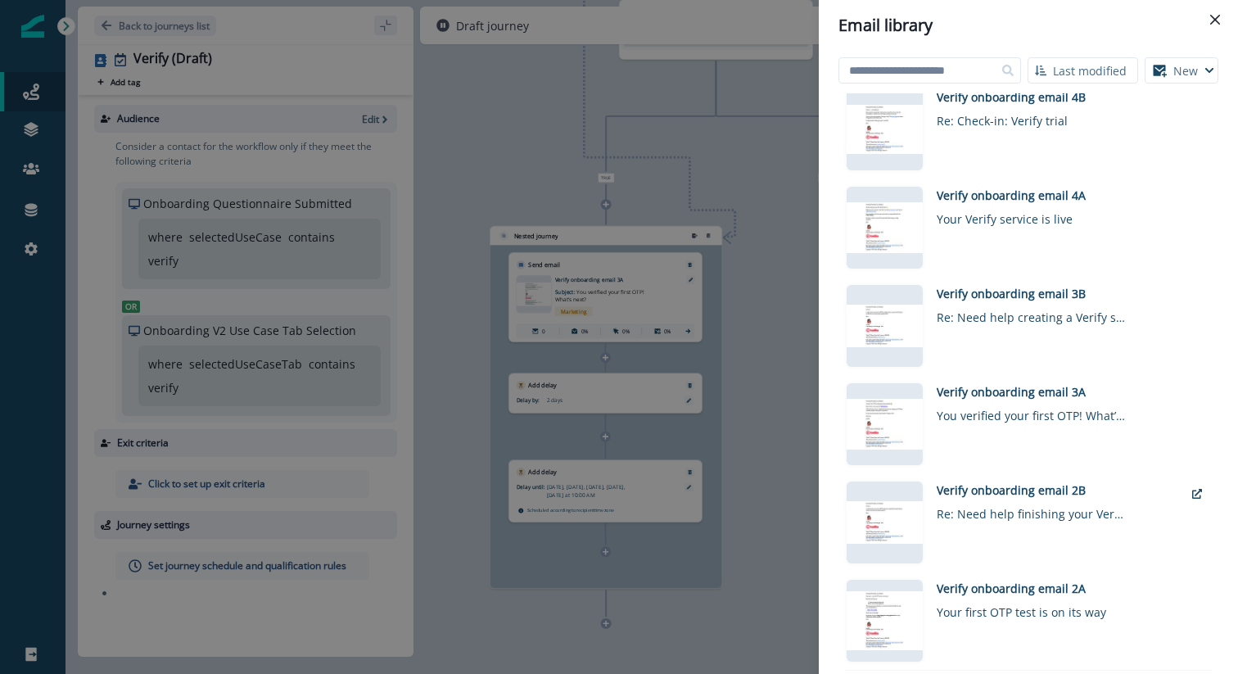
scroll to position [404, 0]
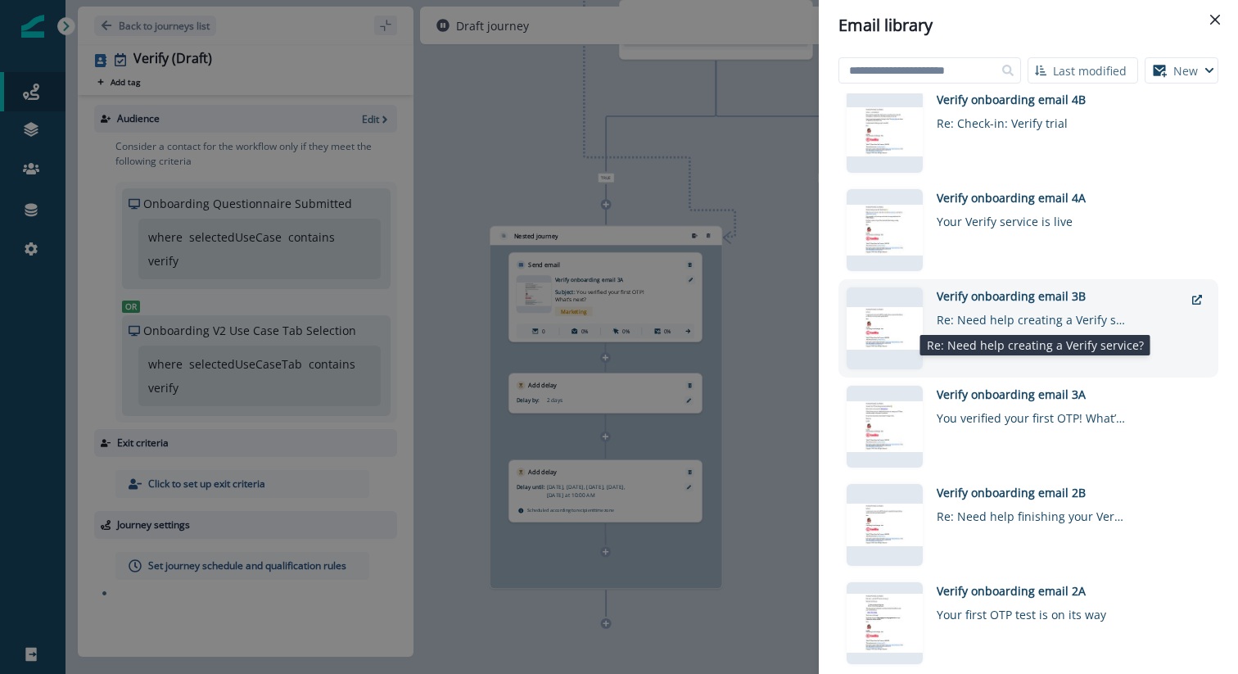
click at [990, 314] on div "Re: Need help creating a Verify service?" at bounding box center [1031, 317] width 188 height 24
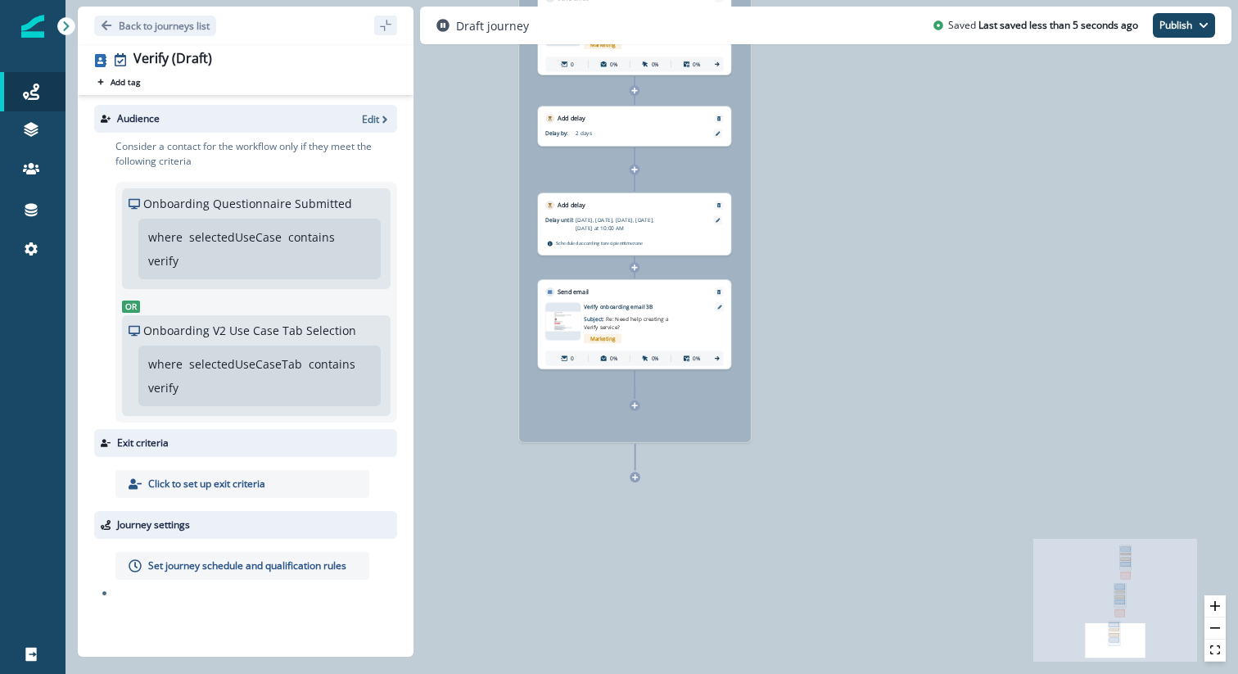
click at [637, 473] on div at bounding box center [635, 477] width 11 height 11
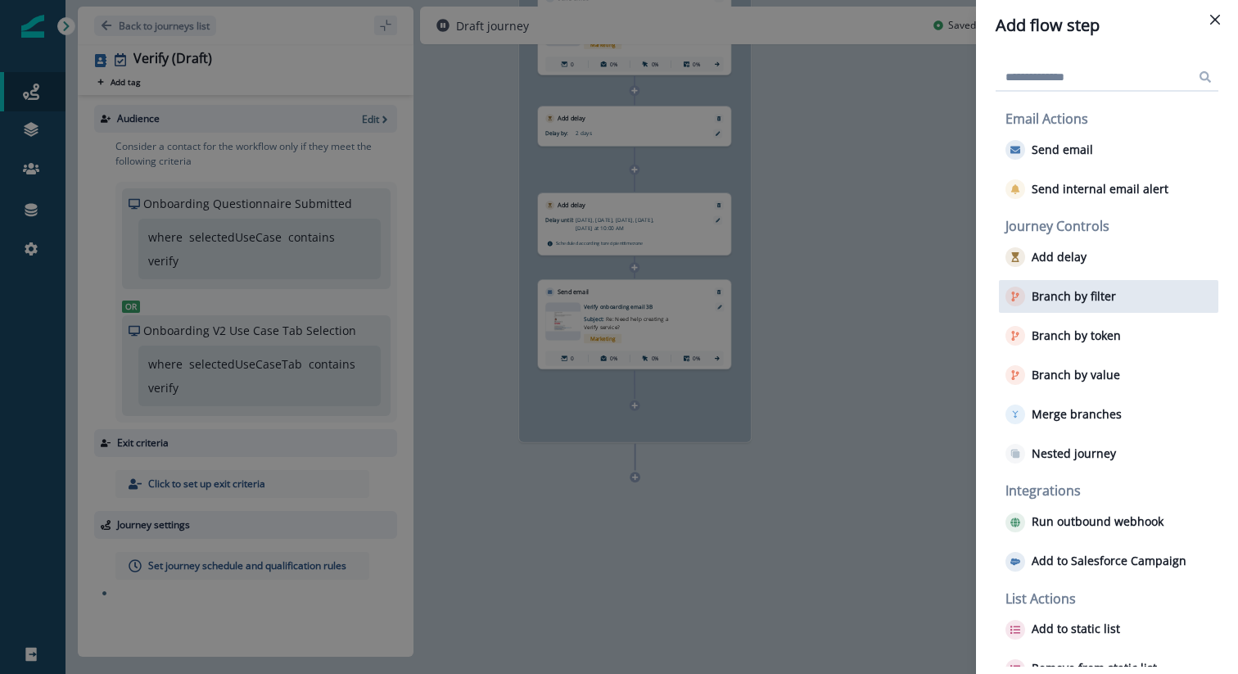
click at [1049, 302] on p "Branch by filter" at bounding box center [1074, 297] width 84 height 14
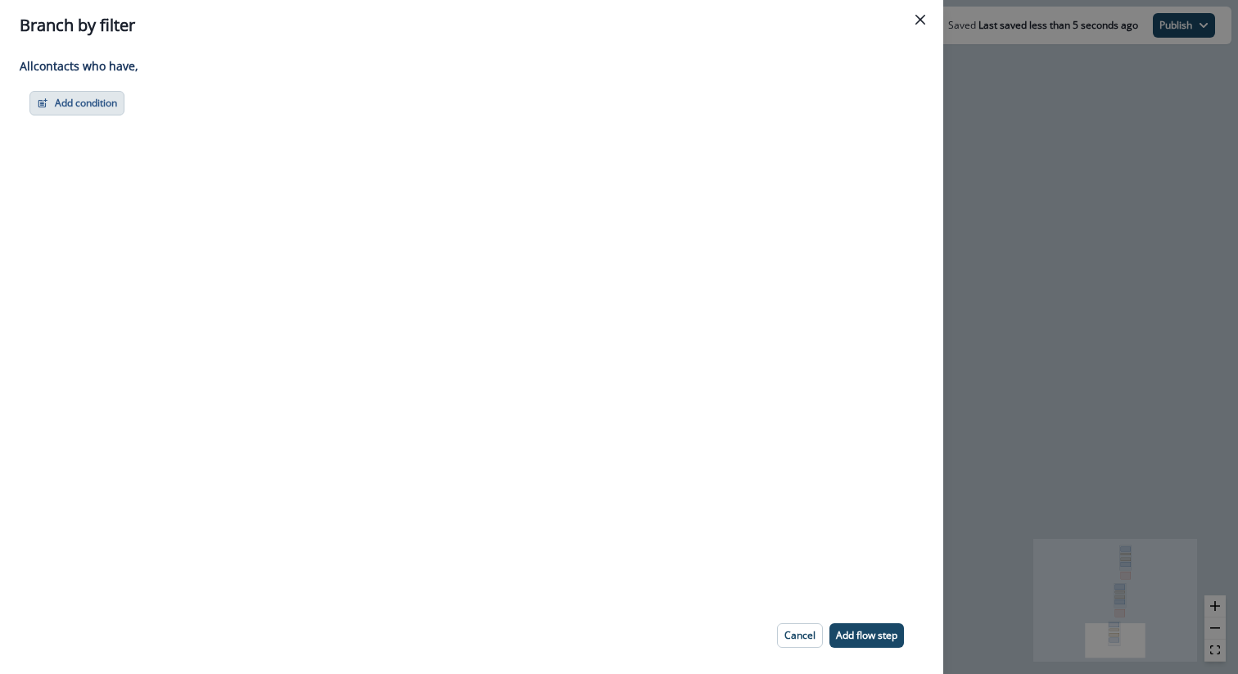
click at [77, 105] on button "Add condition" at bounding box center [76, 103] width 95 height 25
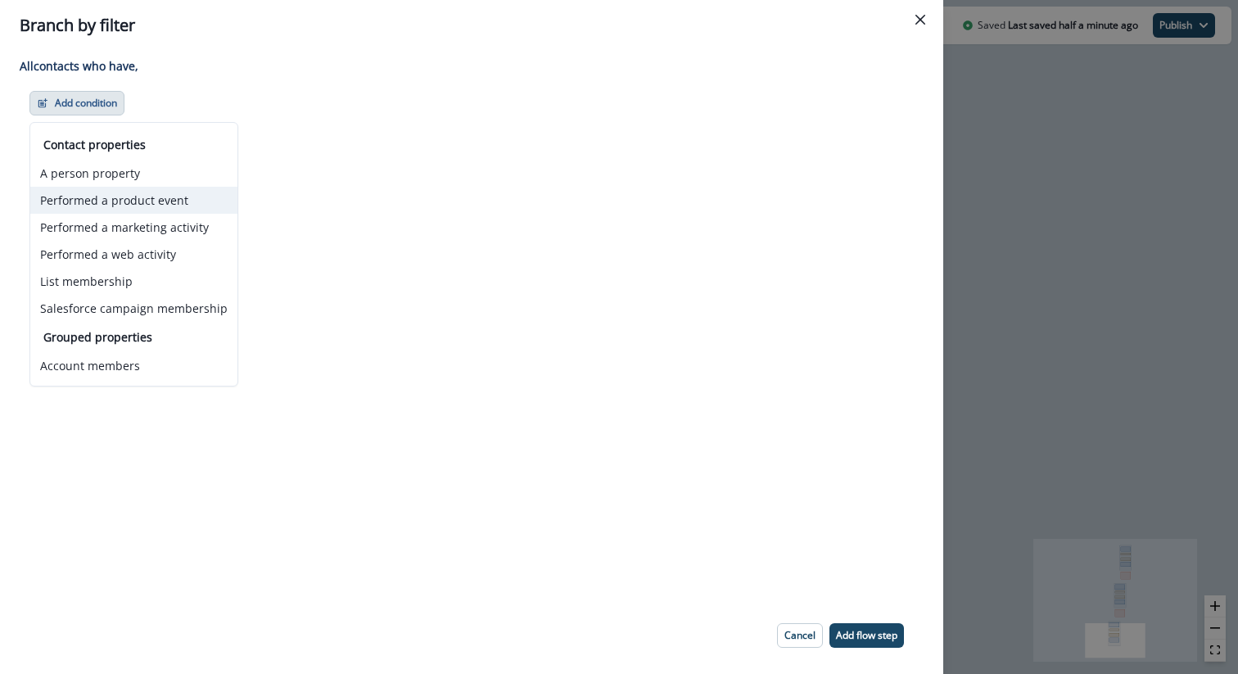
click at [115, 197] on button "Performed a product event" at bounding box center [133, 200] width 207 height 27
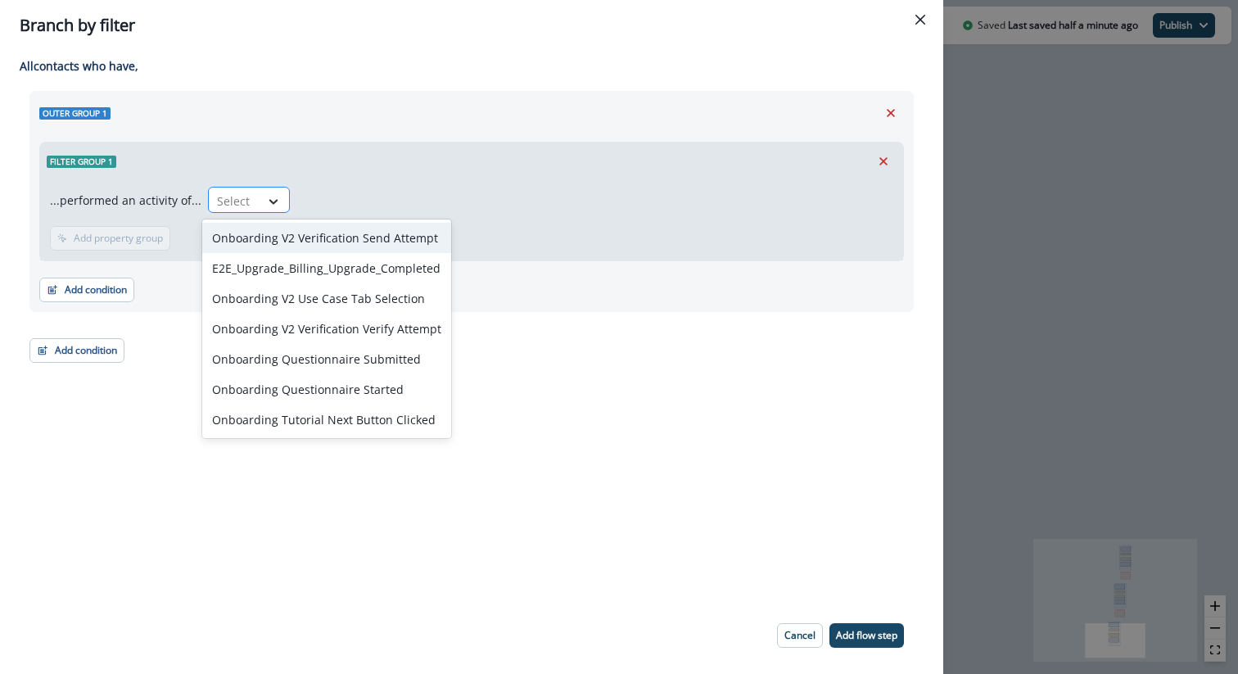
click at [266, 202] on icon at bounding box center [273, 201] width 15 height 16
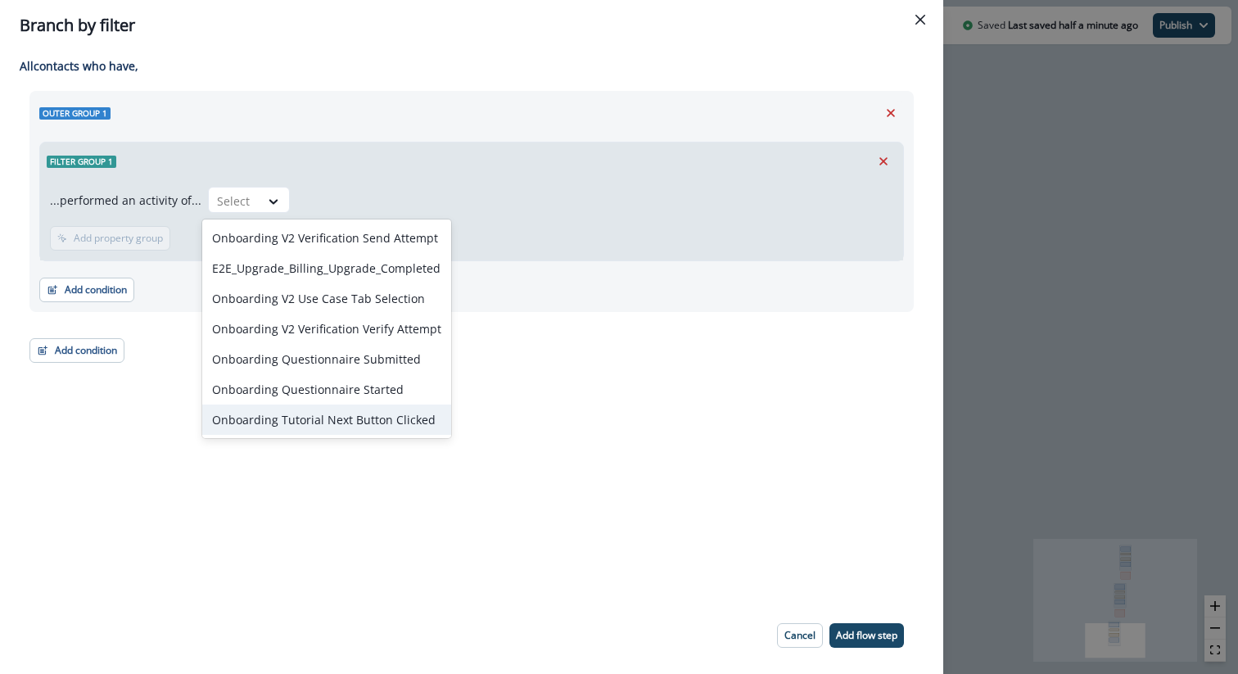
click at [319, 409] on div "Onboarding Tutorial Next Button Clicked" at bounding box center [326, 420] width 249 height 30
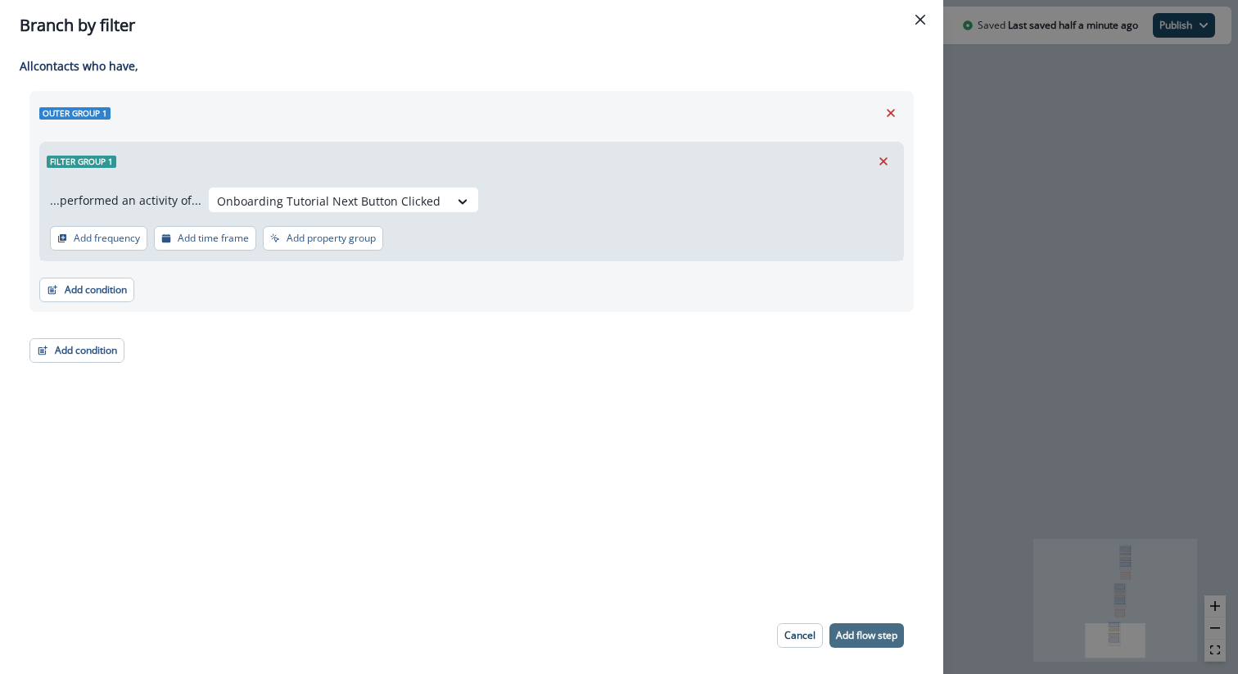
click at [853, 632] on p "Add flow step" at bounding box center [866, 635] width 61 height 11
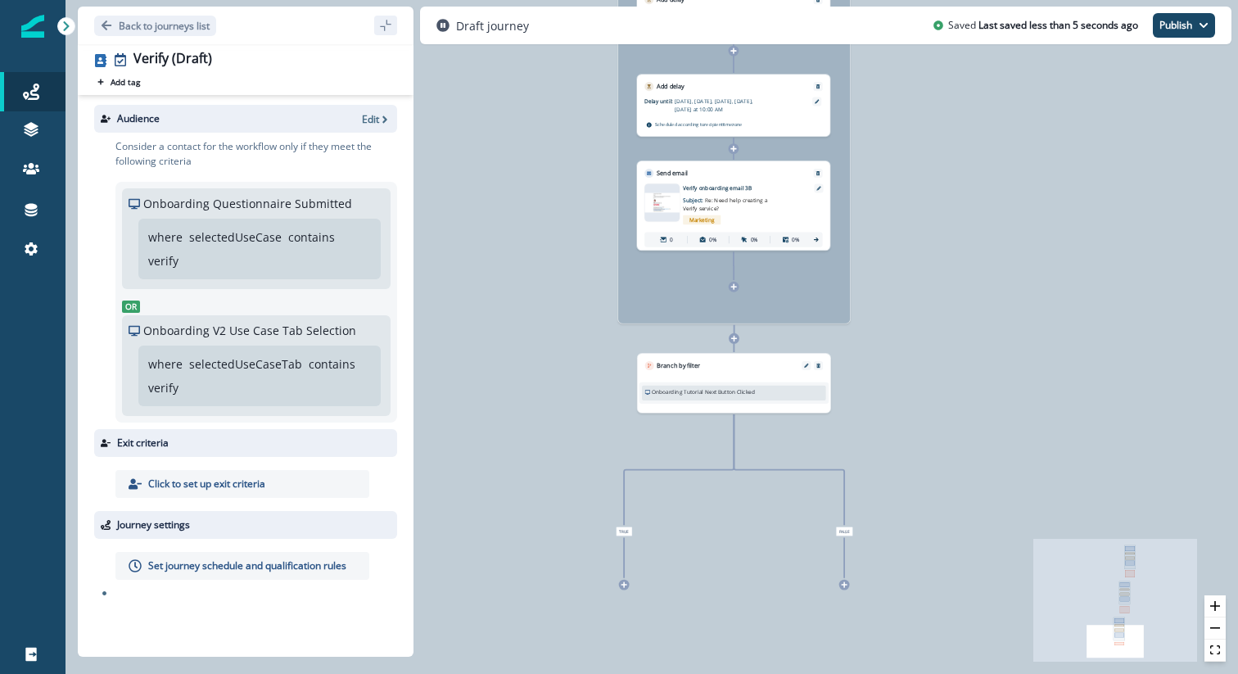
click at [622, 586] on icon at bounding box center [624, 584] width 7 height 7
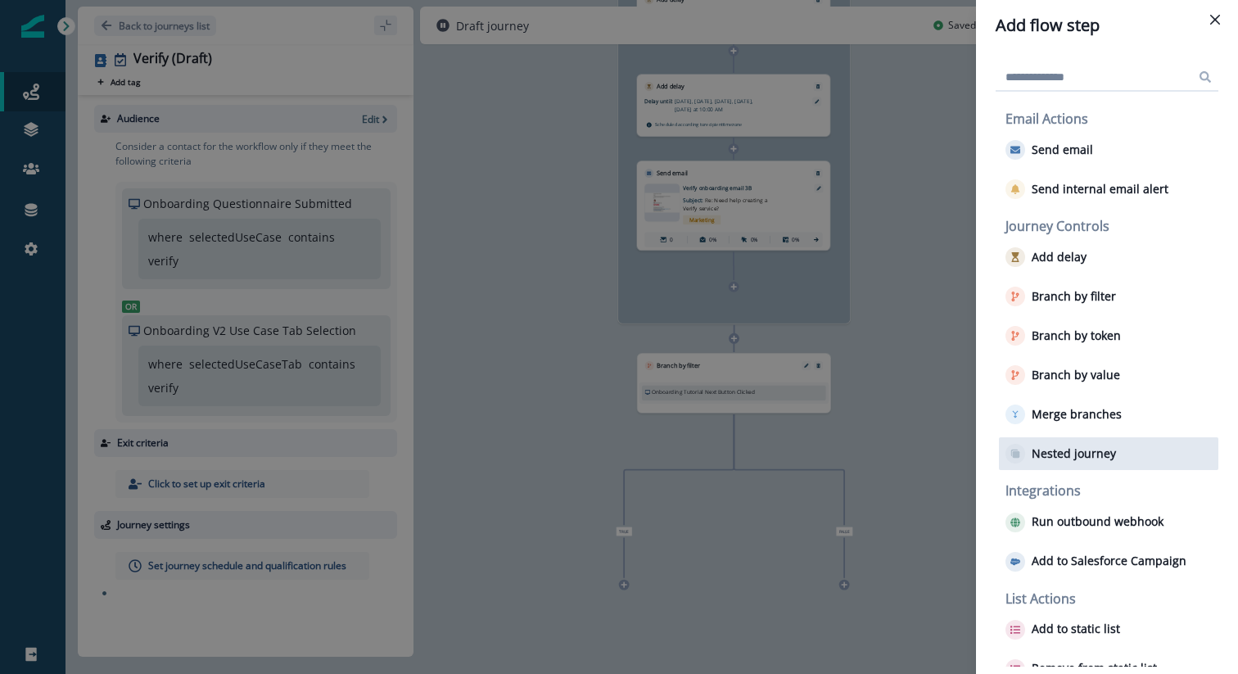
click at [1077, 447] on p "Nested journey" at bounding box center [1074, 454] width 84 height 14
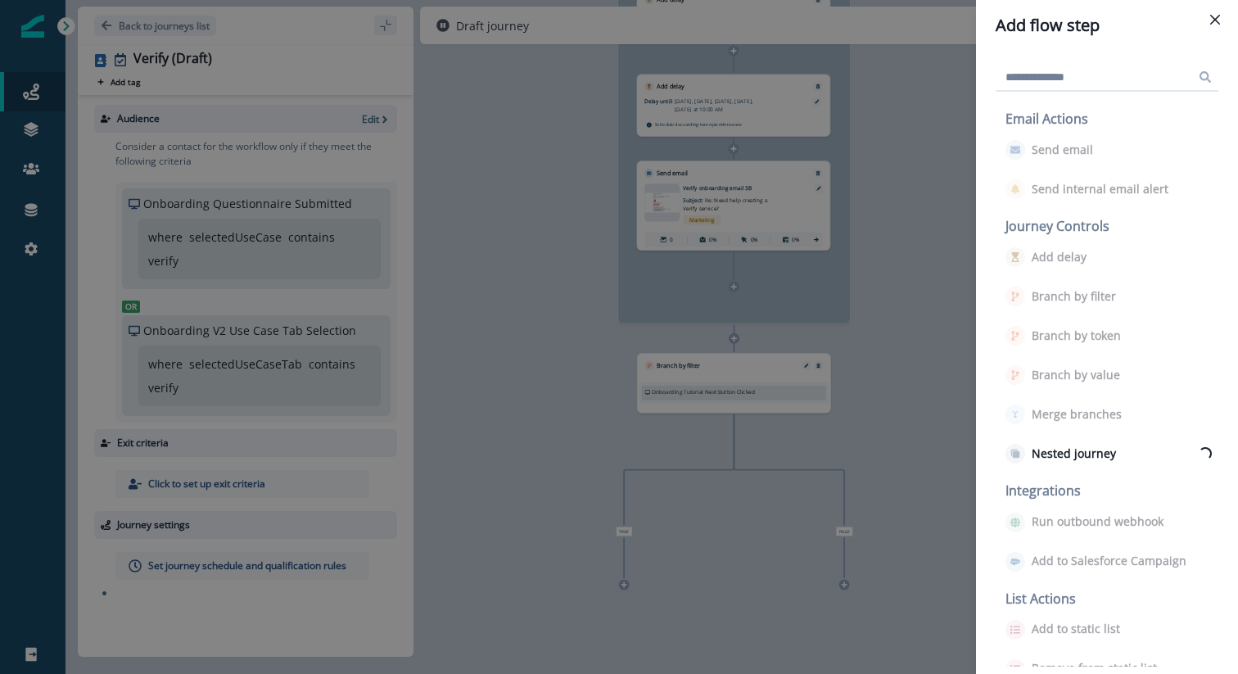
scroll to position [0, 0]
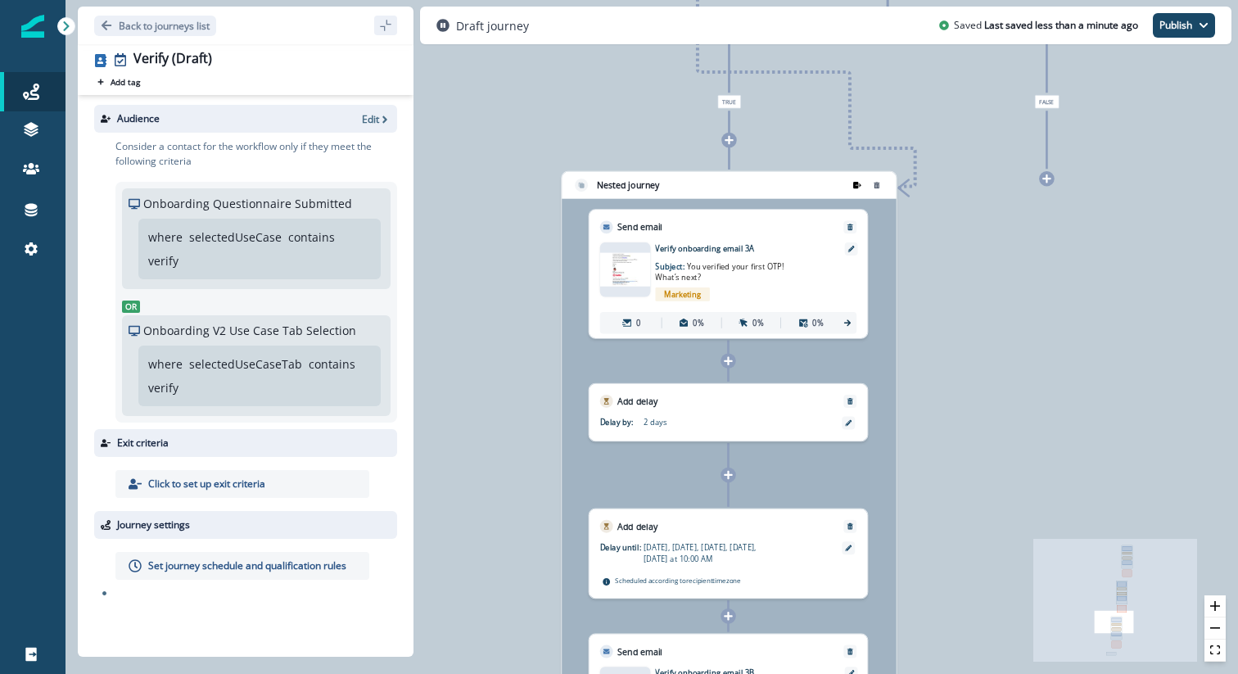
click at [854, 185] on icon "remove-group" at bounding box center [857, 185] width 8 height 7
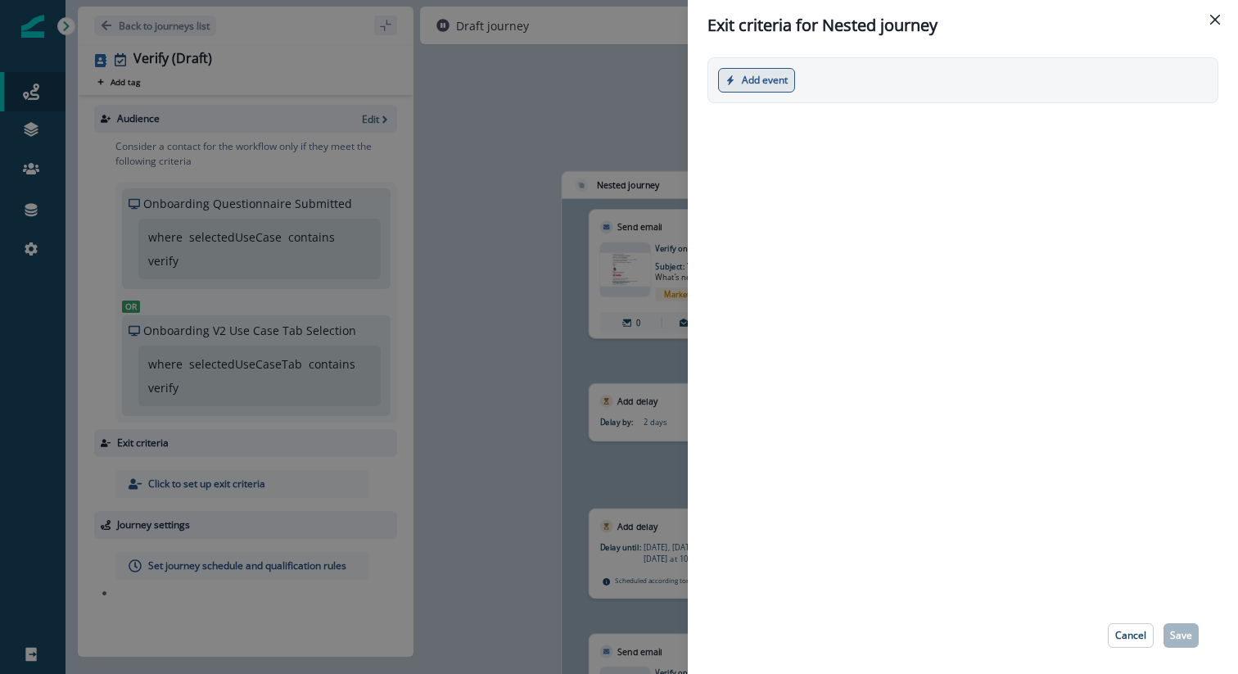
click at [770, 81] on button "Add event" at bounding box center [756, 80] width 77 height 25
click at [769, 122] on button "Product event" at bounding box center [810, 119] width 182 height 27
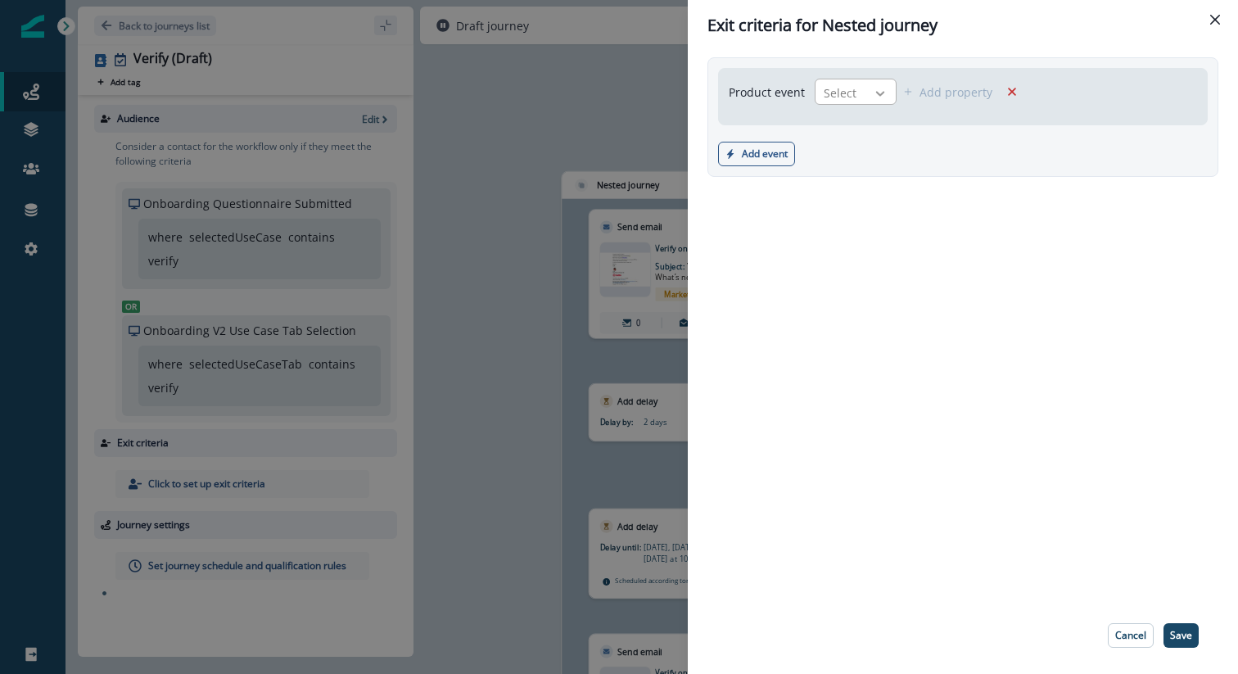
click at [874, 88] on icon at bounding box center [880, 93] width 15 height 16
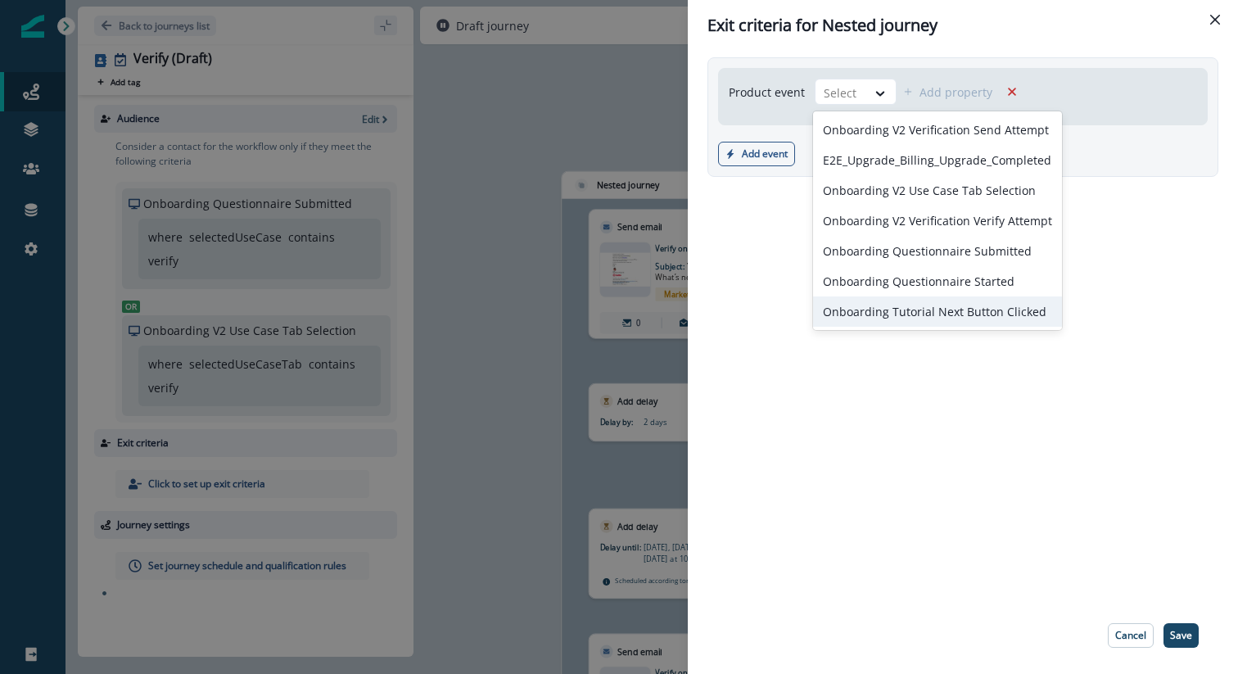
click at [932, 313] on div "Onboarding Tutorial Next Button Clicked" at bounding box center [937, 311] width 249 height 30
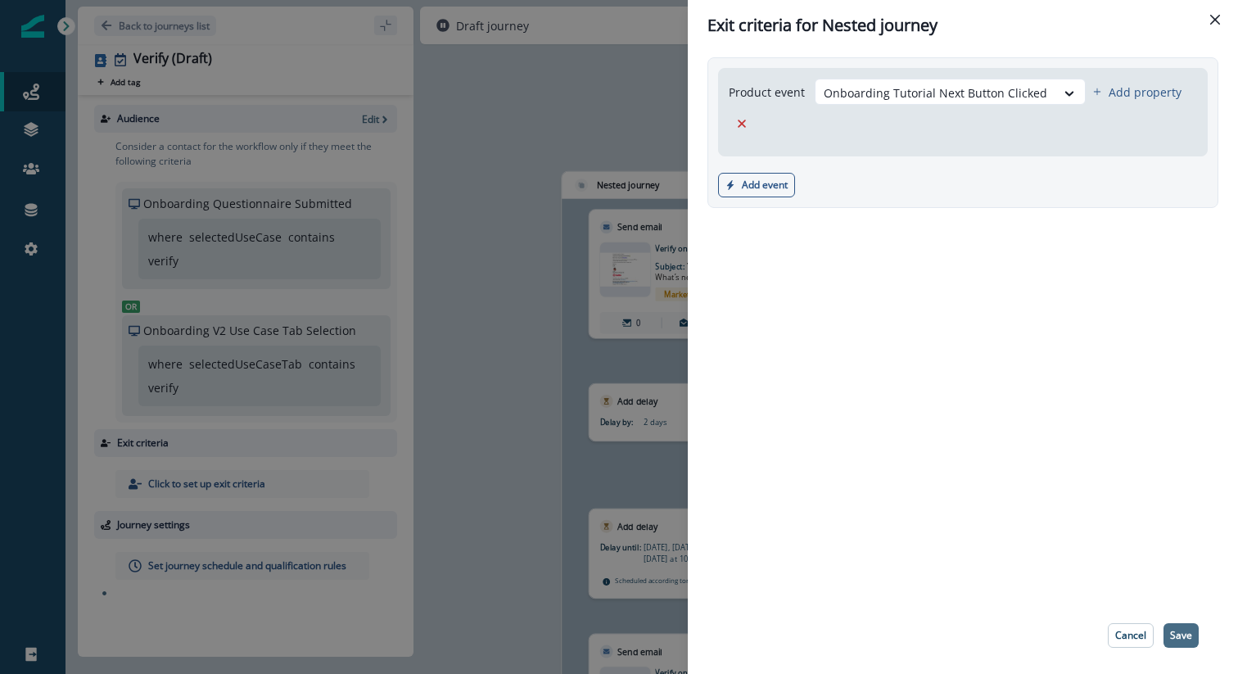
click at [1170, 626] on button "Save" at bounding box center [1181, 635] width 35 height 25
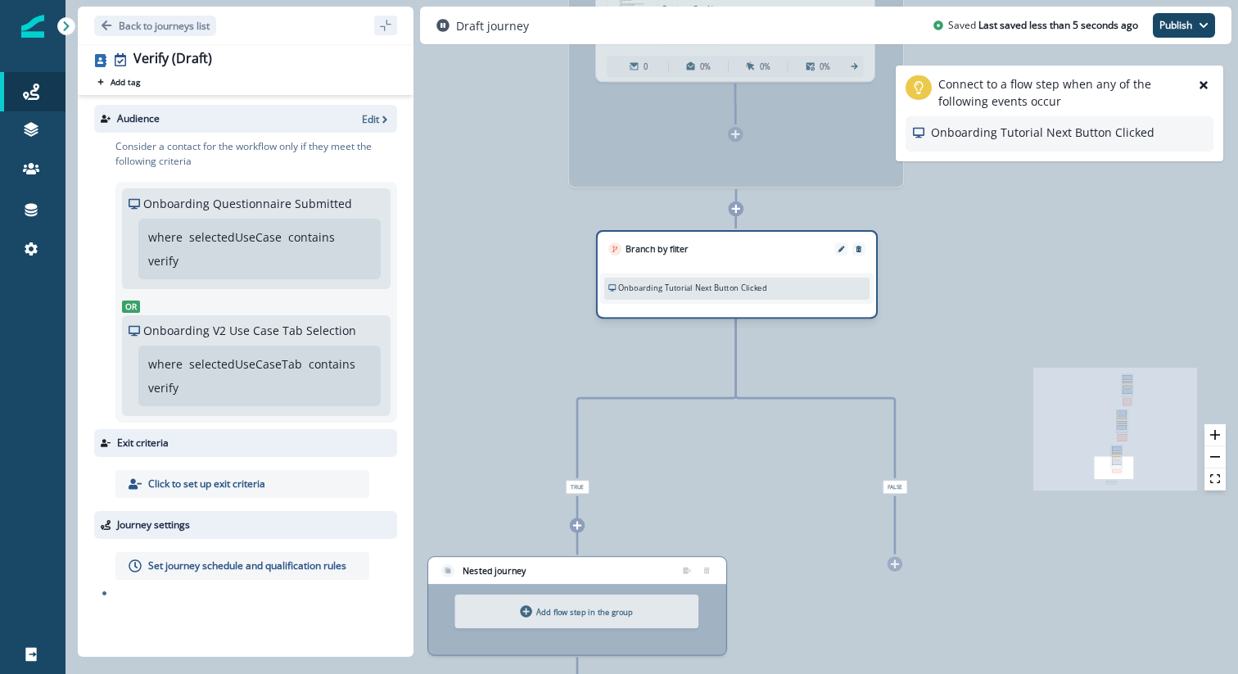
scroll to position [161, 0]
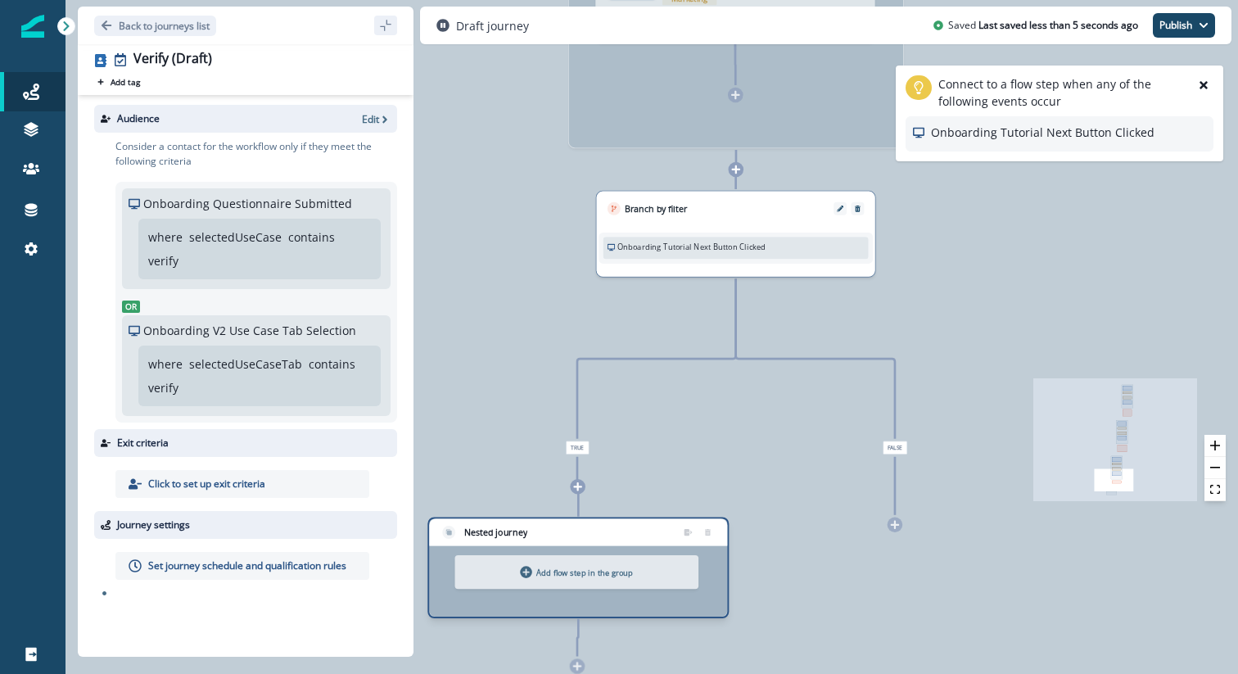
click at [521, 533] on div "Nested journey" at bounding box center [577, 568] width 301 height 102
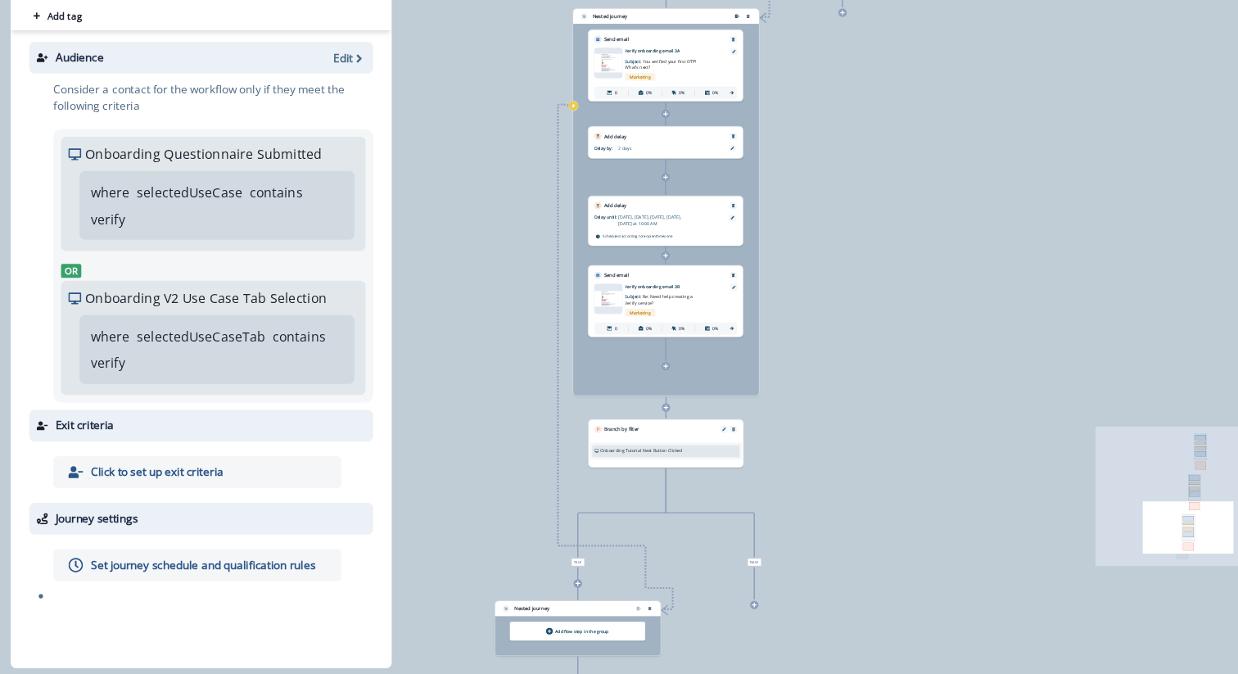
scroll to position [95, 0]
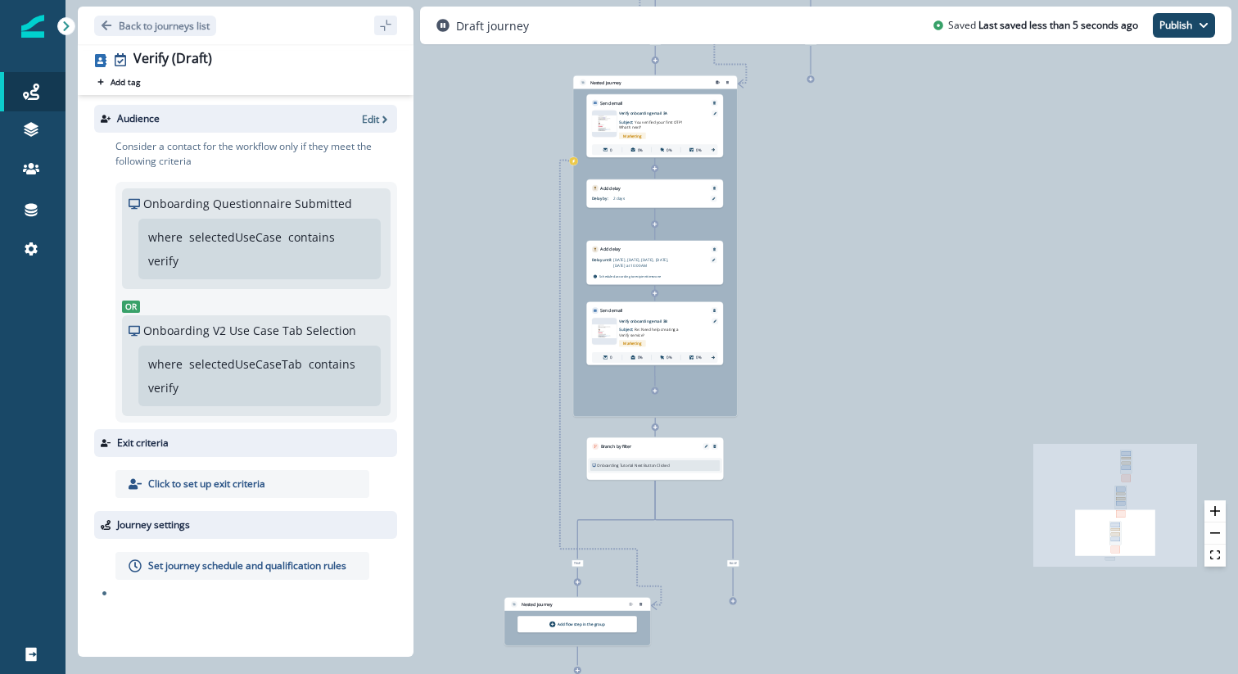
click at [505, 554] on div "**********" at bounding box center [652, 242] width 1173 height 674
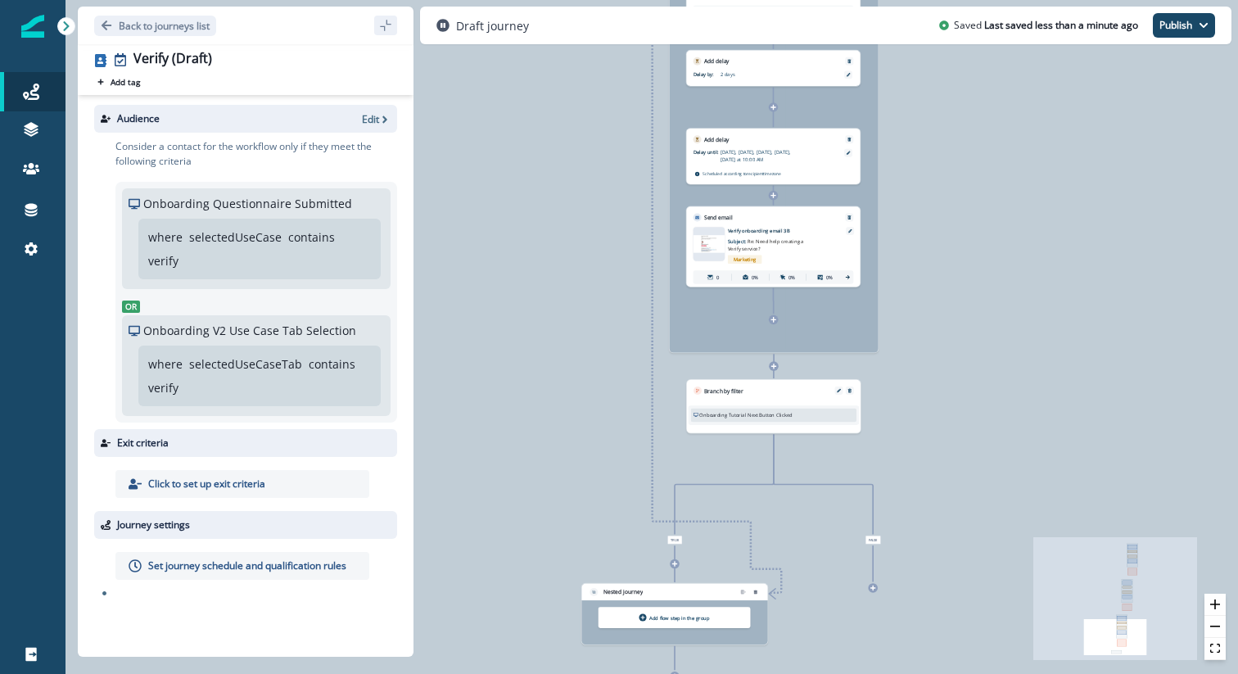
scroll to position [0, 0]
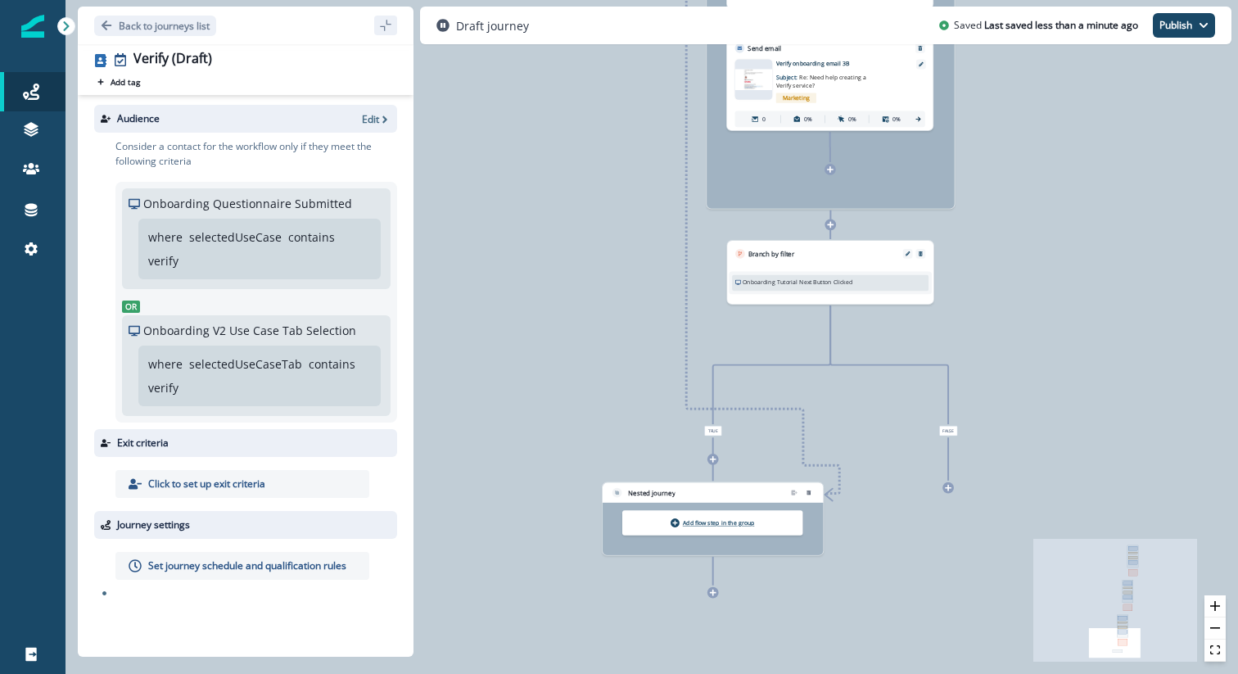
click at [701, 525] on p "Add flow step in the group" at bounding box center [719, 522] width 72 height 7
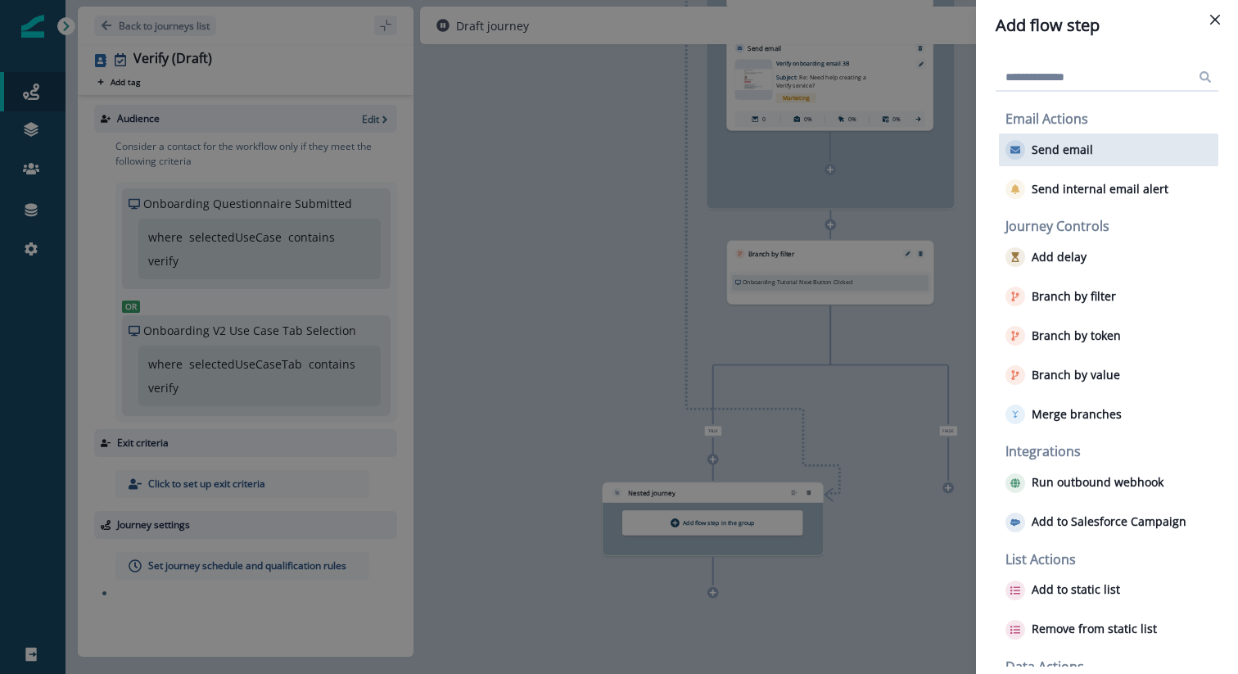
click at [1106, 144] on div "Send email" at bounding box center [1108, 149] width 219 height 33
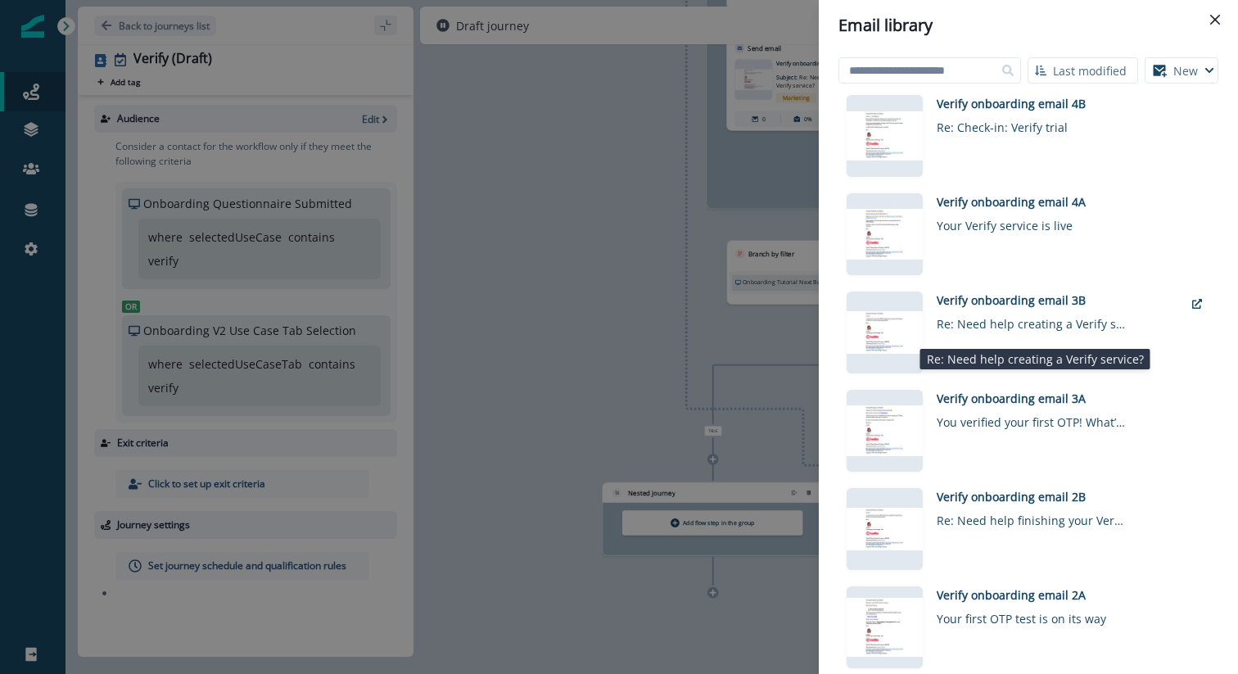
scroll to position [378, 0]
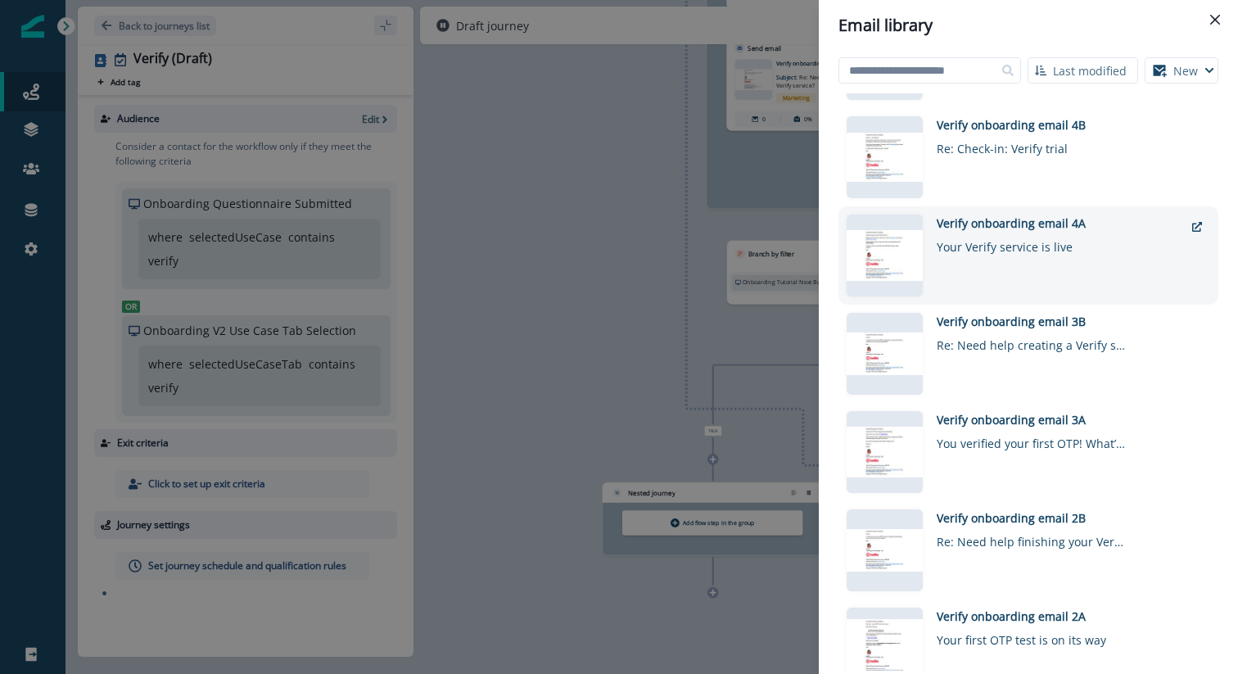
click at [976, 224] on div "Verify onboarding email 4A" at bounding box center [1060, 223] width 247 height 17
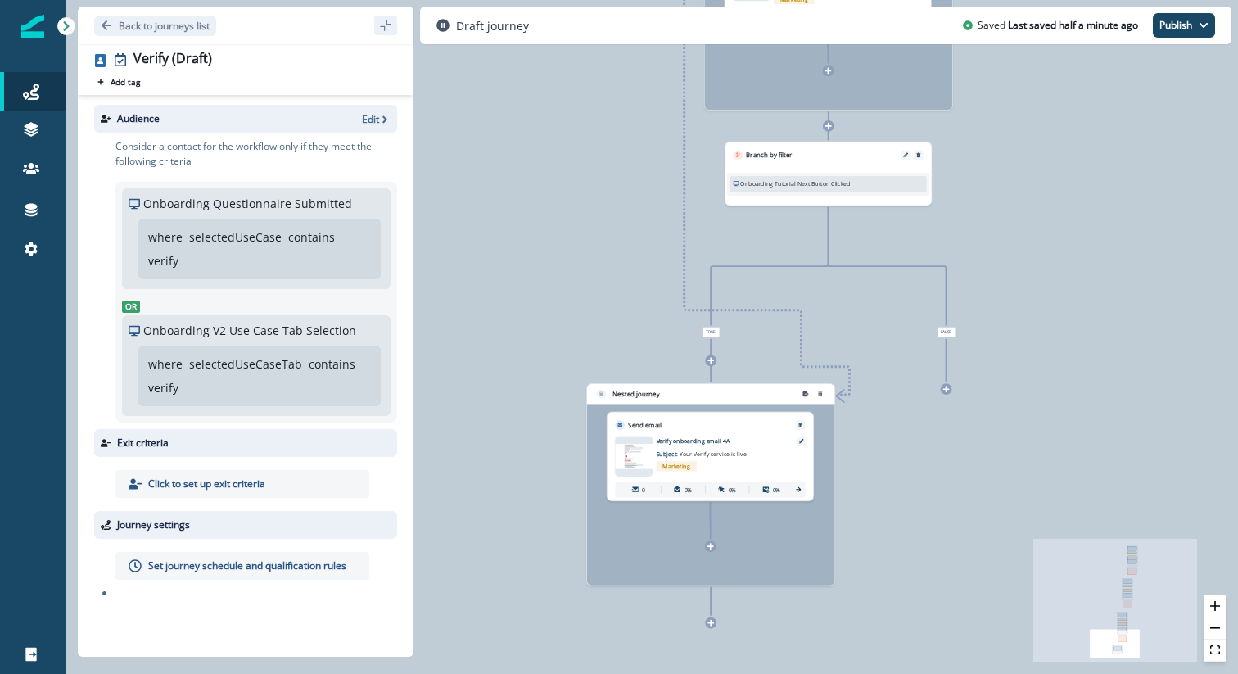
click at [711, 550] on icon at bounding box center [710, 546] width 7 height 7
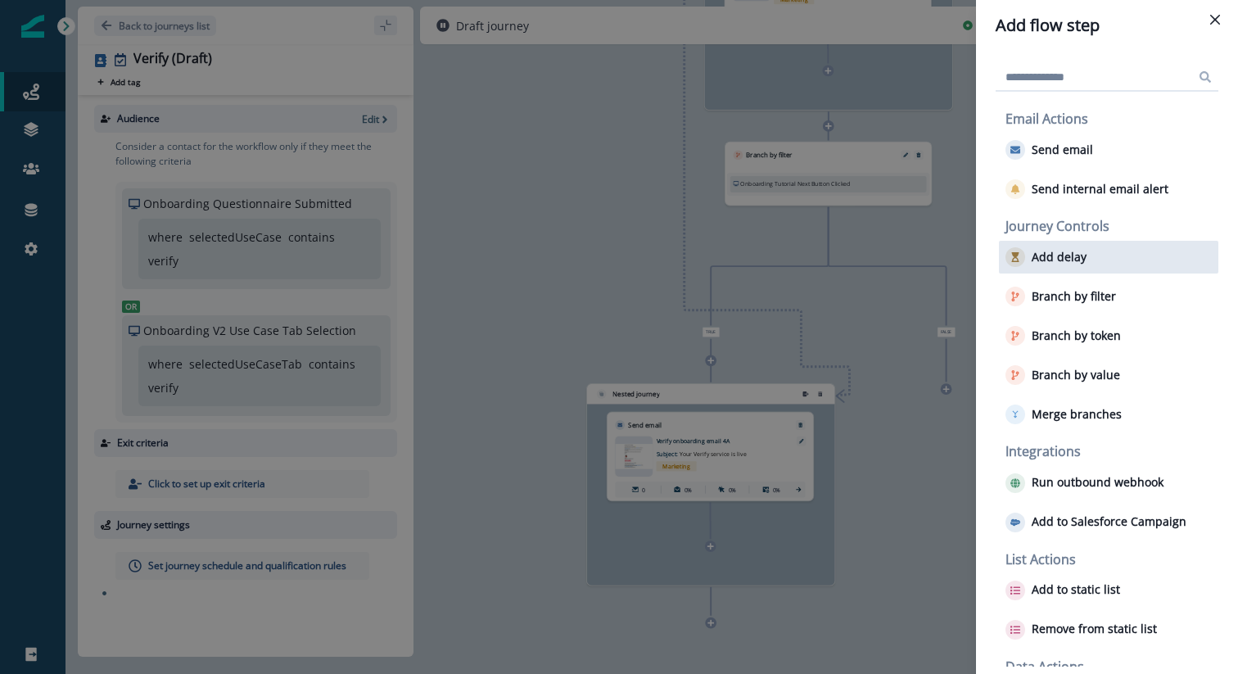
click at [1106, 249] on div "Add delay" at bounding box center [1108, 257] width 219 height 33
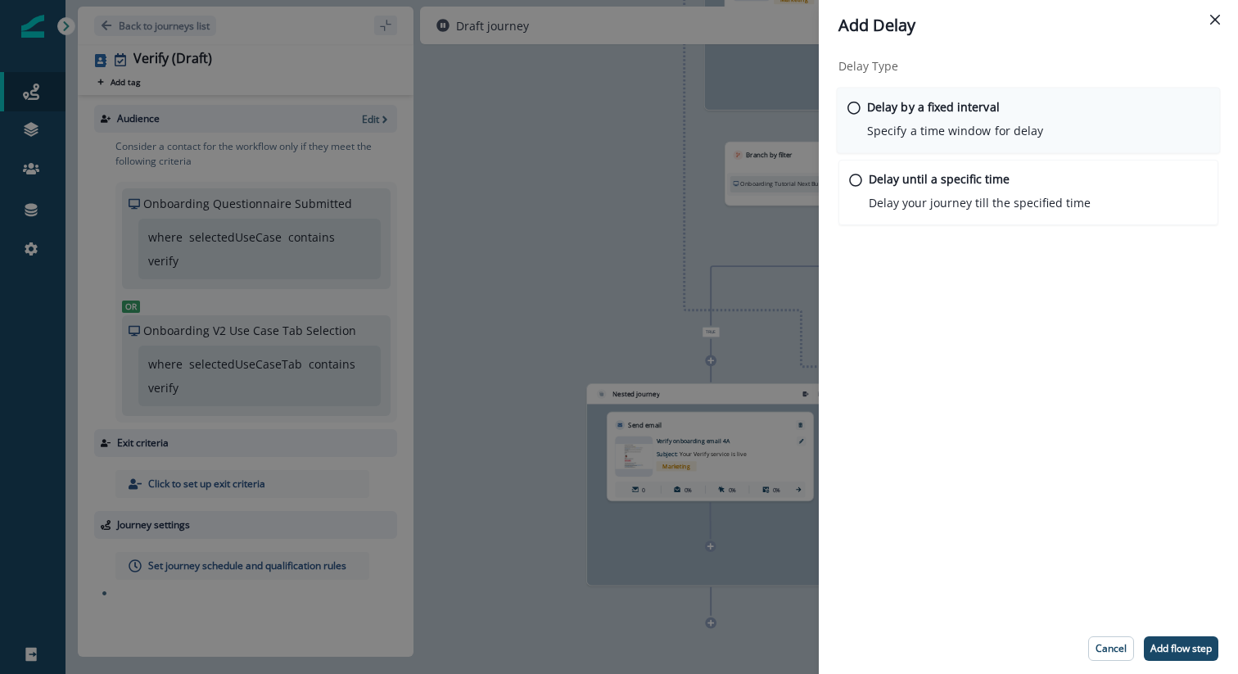
click at [934, 105] on p "Delay by a fixed interval" at bounding box center [933, 106] width 133 height 17
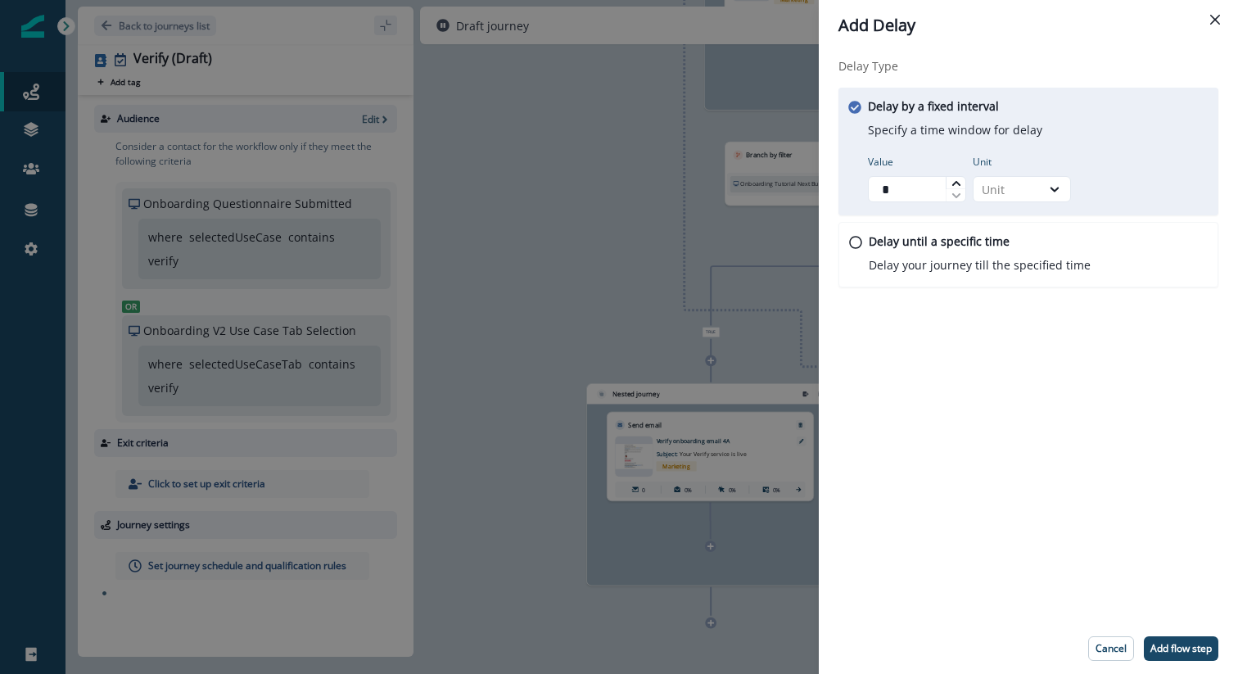
click at [961, 180] on icon at bounding box center [957, 184] width 10 height 10
type input "*"
click at [961, 180] on icon at bounding box center [957, 184] width 10 height 10
click at [1055, 190] on icon at bounding box center [1055, 189] width 9 height 5
click at [1029, 260] on div "Hour" at bounding box center [1022, 257] width 98 height 30
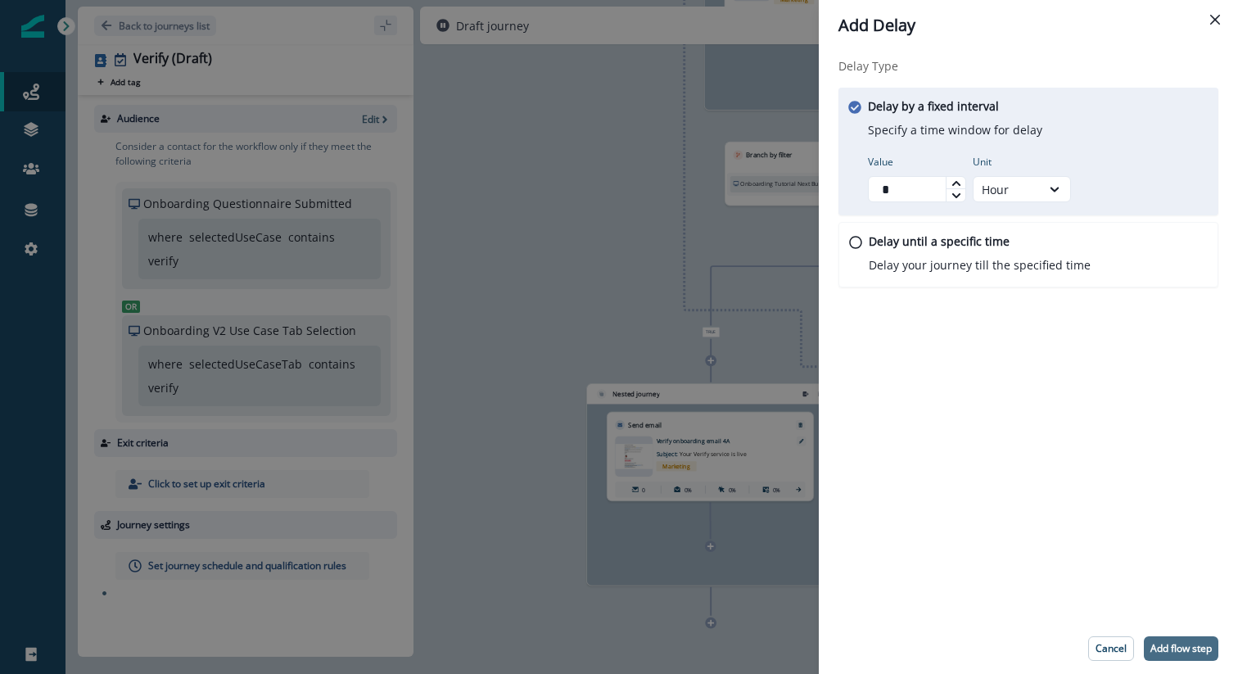
click at [1175, 653] on p "Add flow step" at bounding box center [1181, 648] width 61 height 11
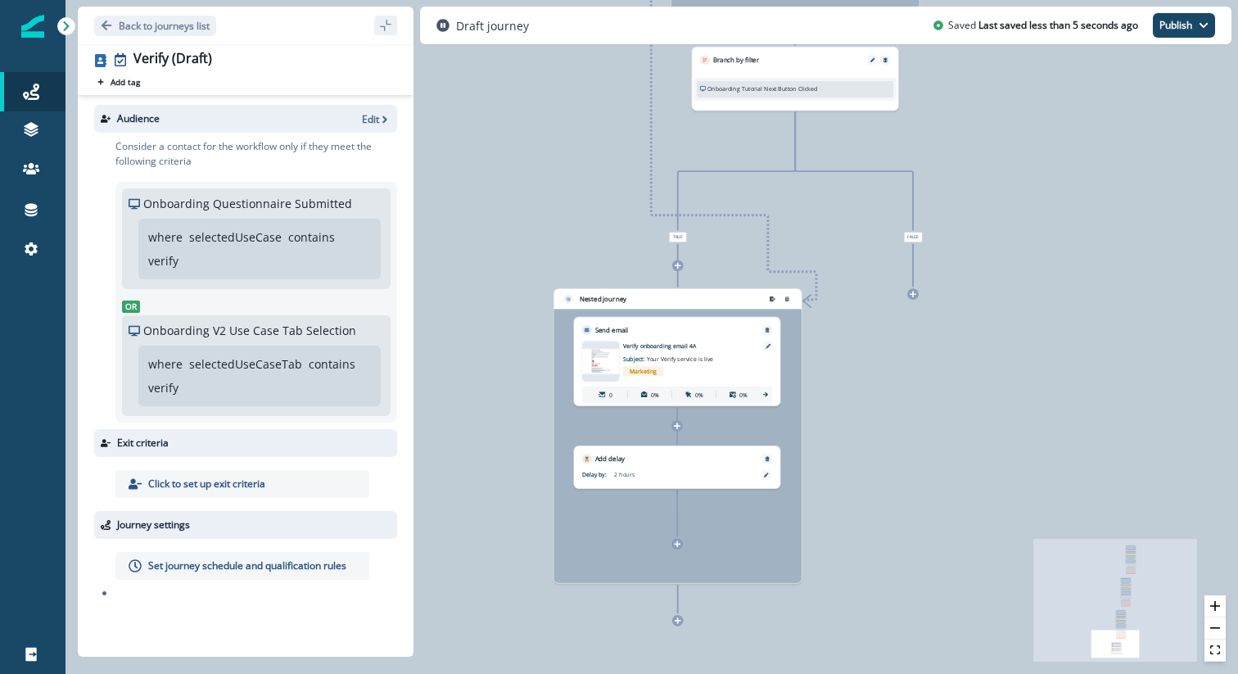
click at [675, 545] on icon at bounding box center [677, 543] width 7 height 7
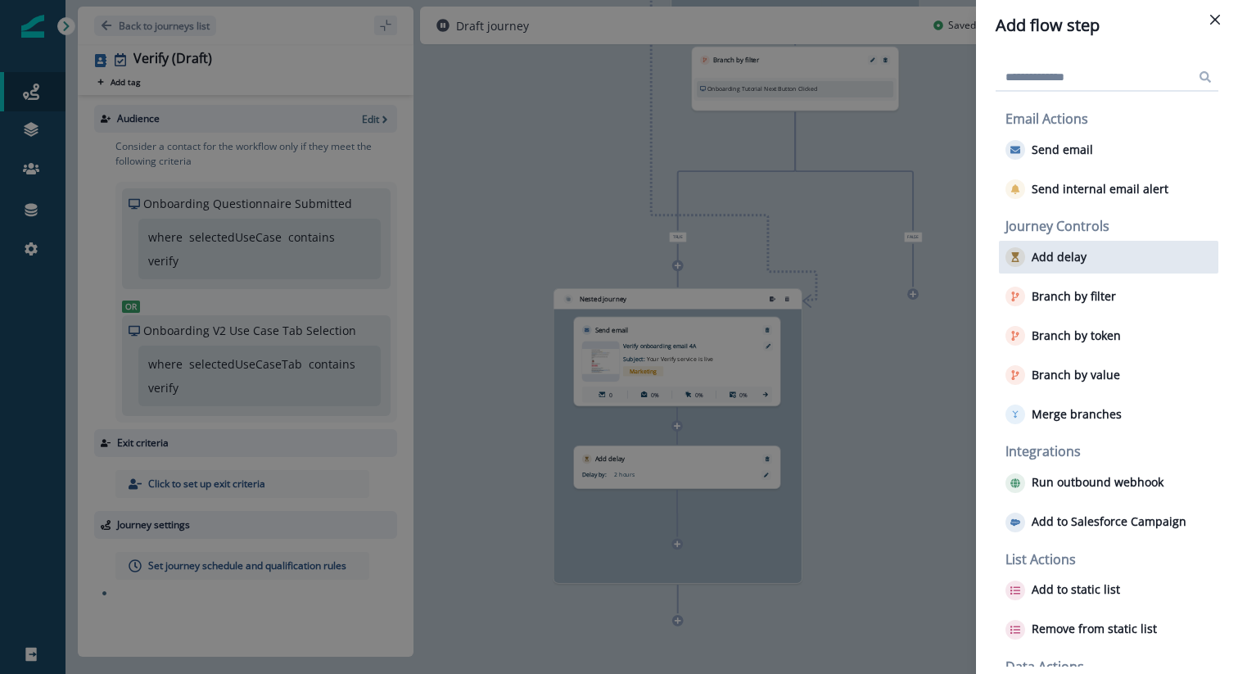
click at [1082, 266] on div "Add delay" at bounding box center [1108, 257] width 219 height 33
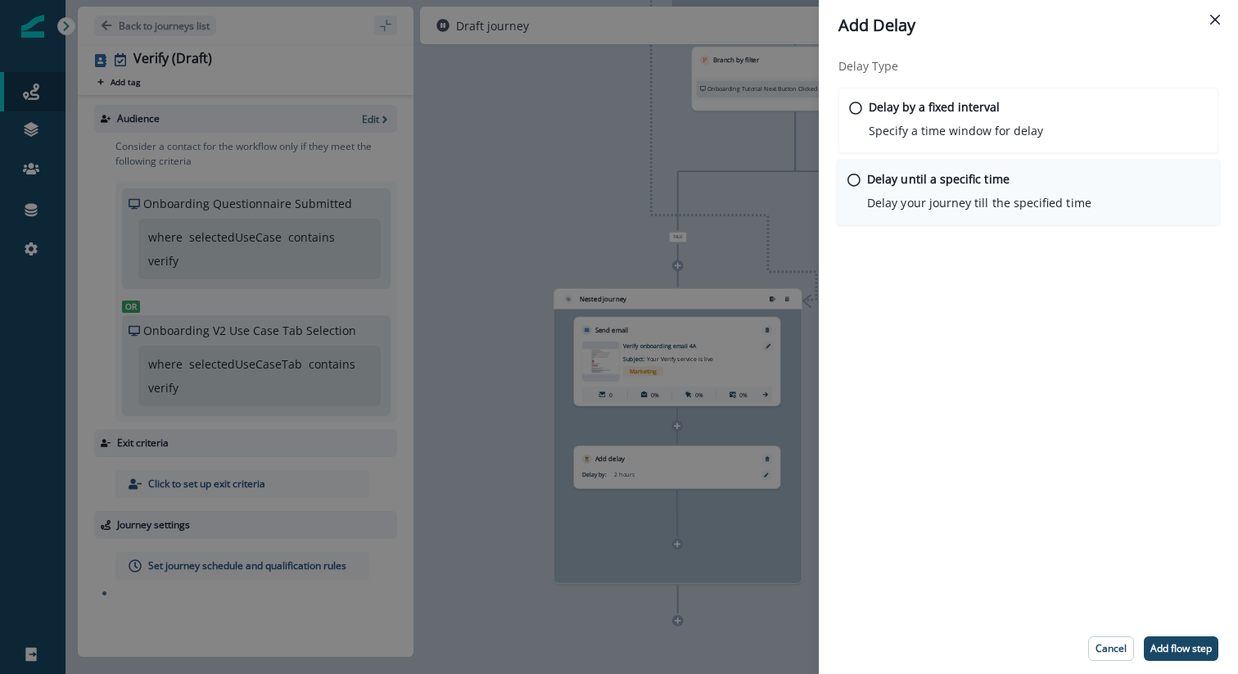
click at [1019, 172] on div "Delay until a specific time Delay your journey till the specified time" at bounding box center [979, 190] width 224 height 41
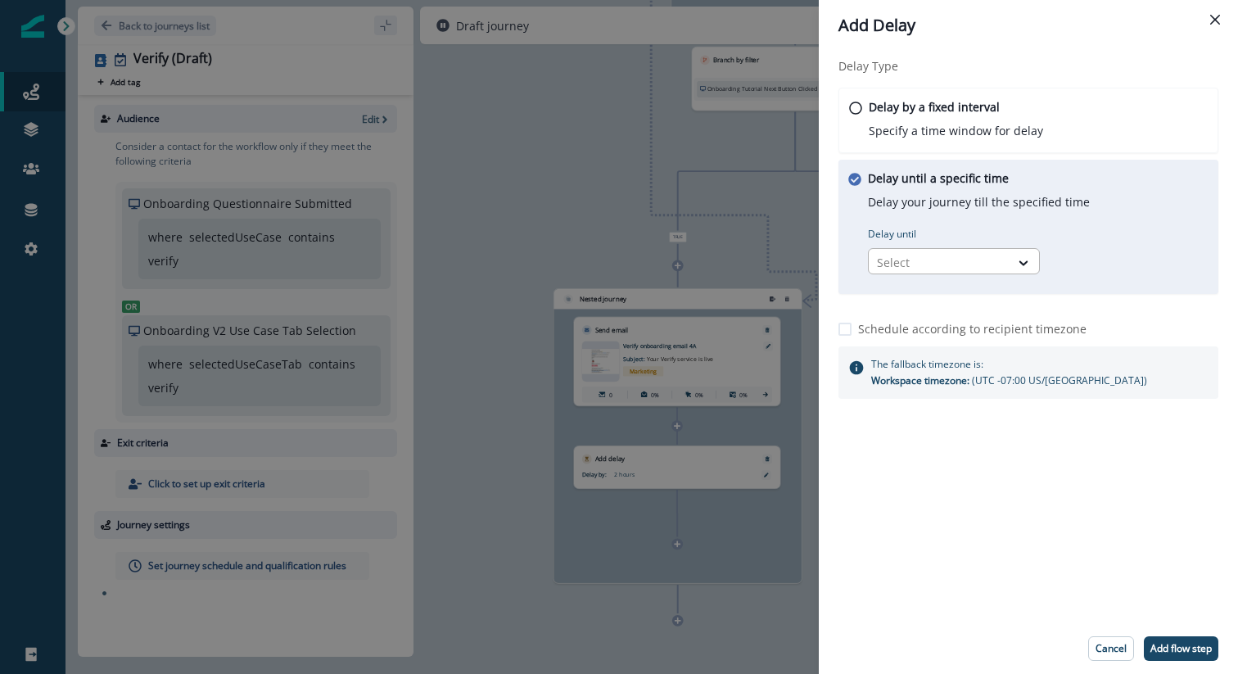
click at [920, 269] on div at bounding box center [939, 262] width 124 height 20
click at [918, 355] on div "Time in week" at bounding box center [954, 360] width 172 height 30
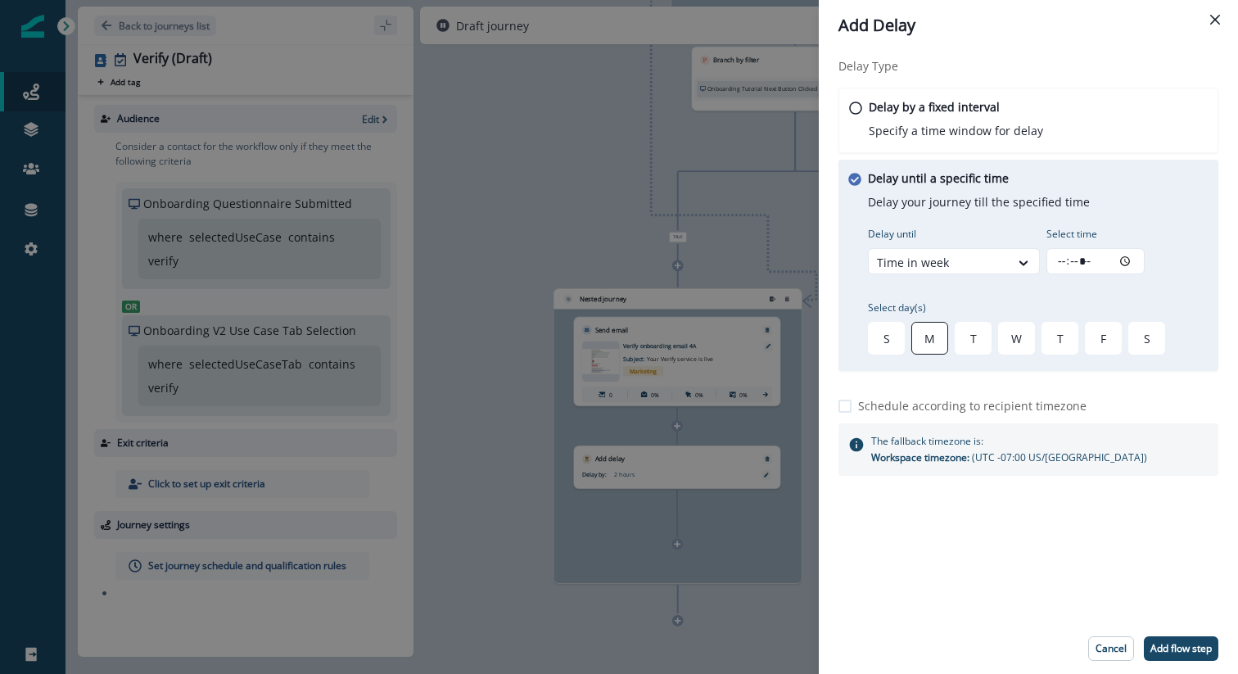
click at [926, 337] on div "M" at bounding box center [929, 338] width 37 height 33
click at [966, 341] on div "T" at bounding box center [973, 338] width 37 height 33
click at [1015, 336] on div "W" at bounding box center [1016, 338] width 37 height 33
click at [1060, 335] on div "T" at bounding box center [1060, 338] width 37 height 33
click at [1092, 332] on div "F" at bounding box center [1103, 338] width 37 height 33
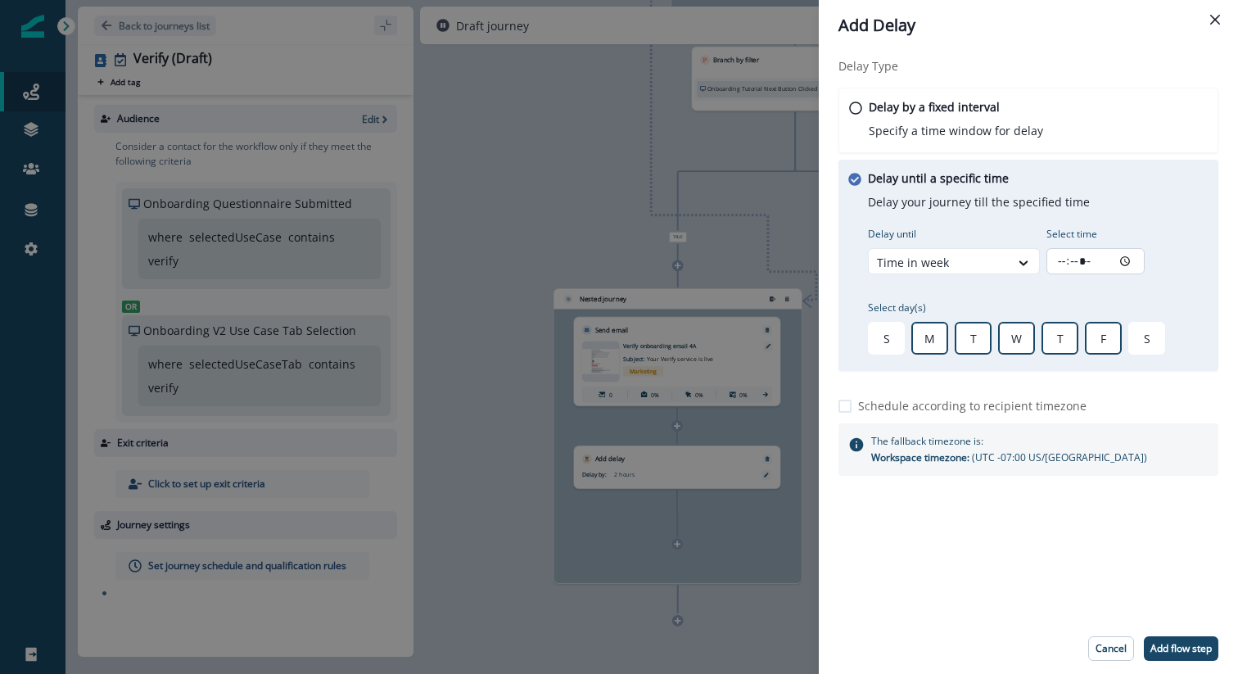
click at [1064, 260] on input "Select time" at bounding box center [1096, 261] width 98 height 26
type input "*****"
click at [844, 409] on span at bounding box center [845, 406] width 13 height 13
click at [1156, 638] on button "Add flow step" at bounding box center [1181, 648] width 75 height 25
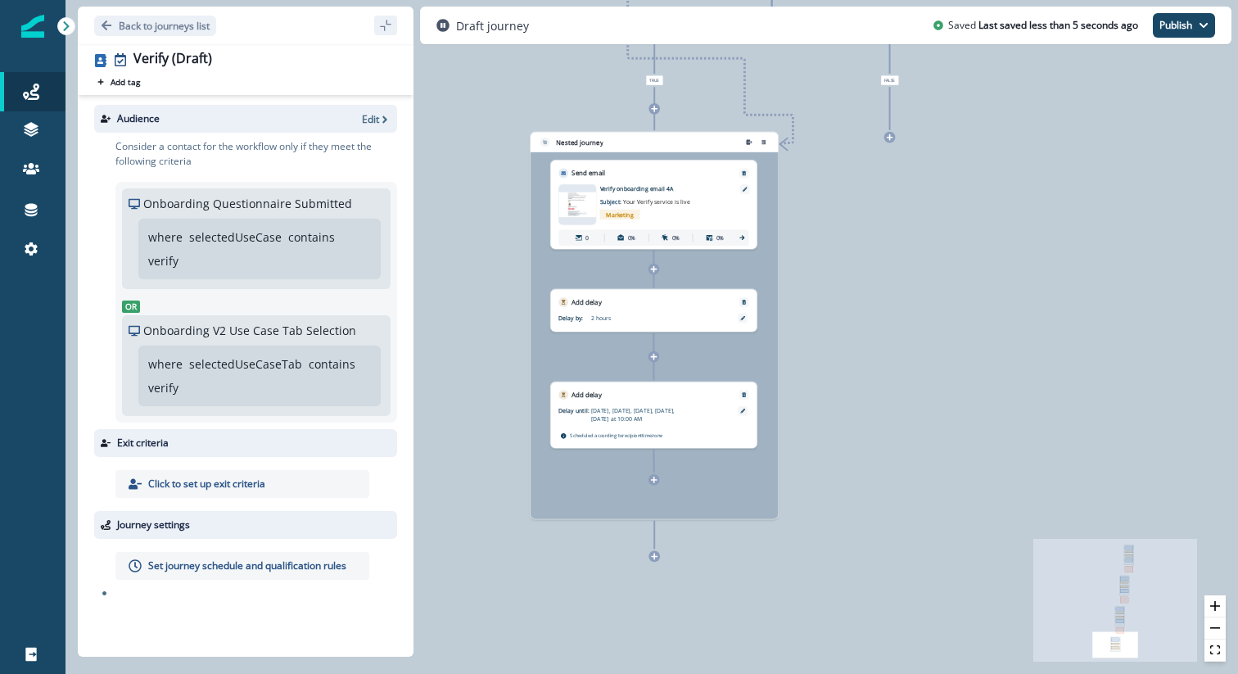
click at [652, 484] on div at bounding box center [654, 479] width 11 height 11
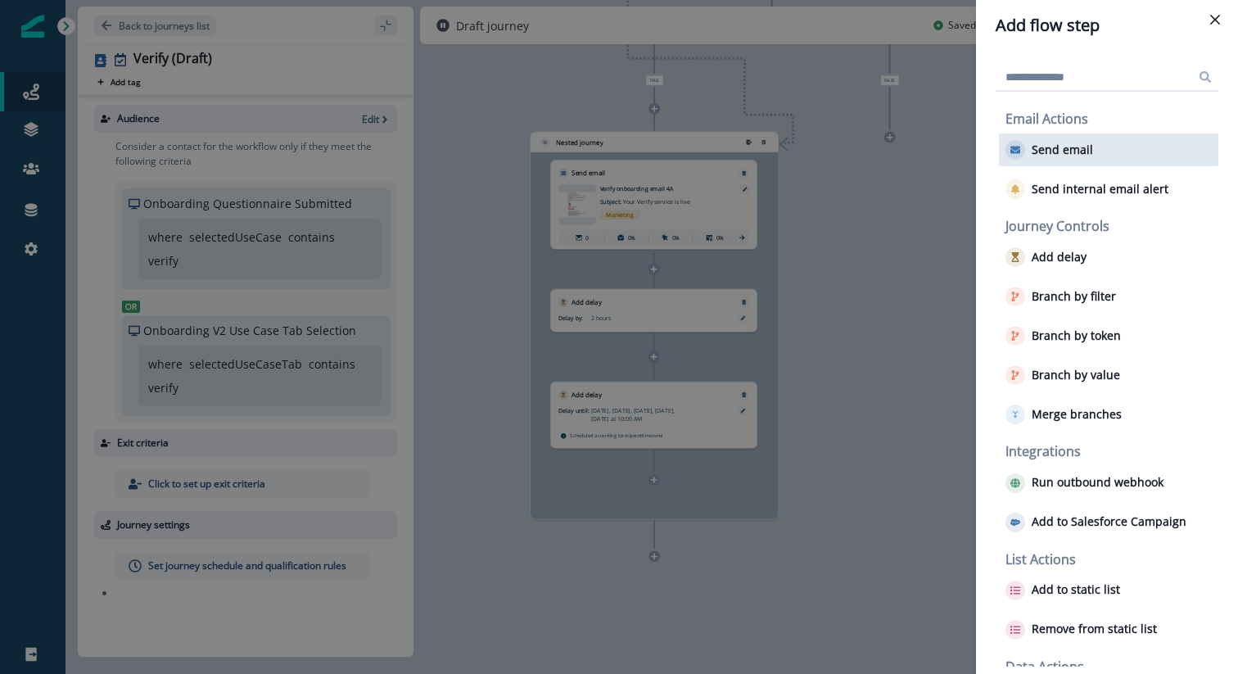
click at [1078, 144] on p "Send email" at bounding box center [1062, 150] width 61 height 14
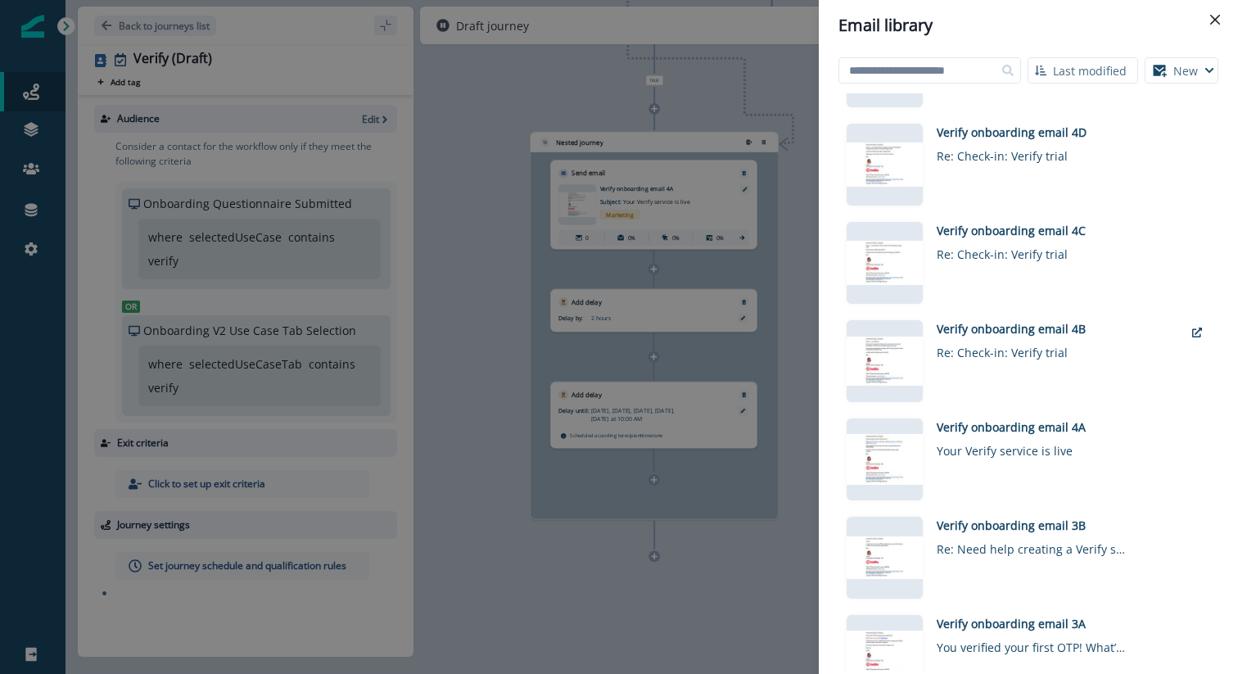
scroll to position [171, 0]
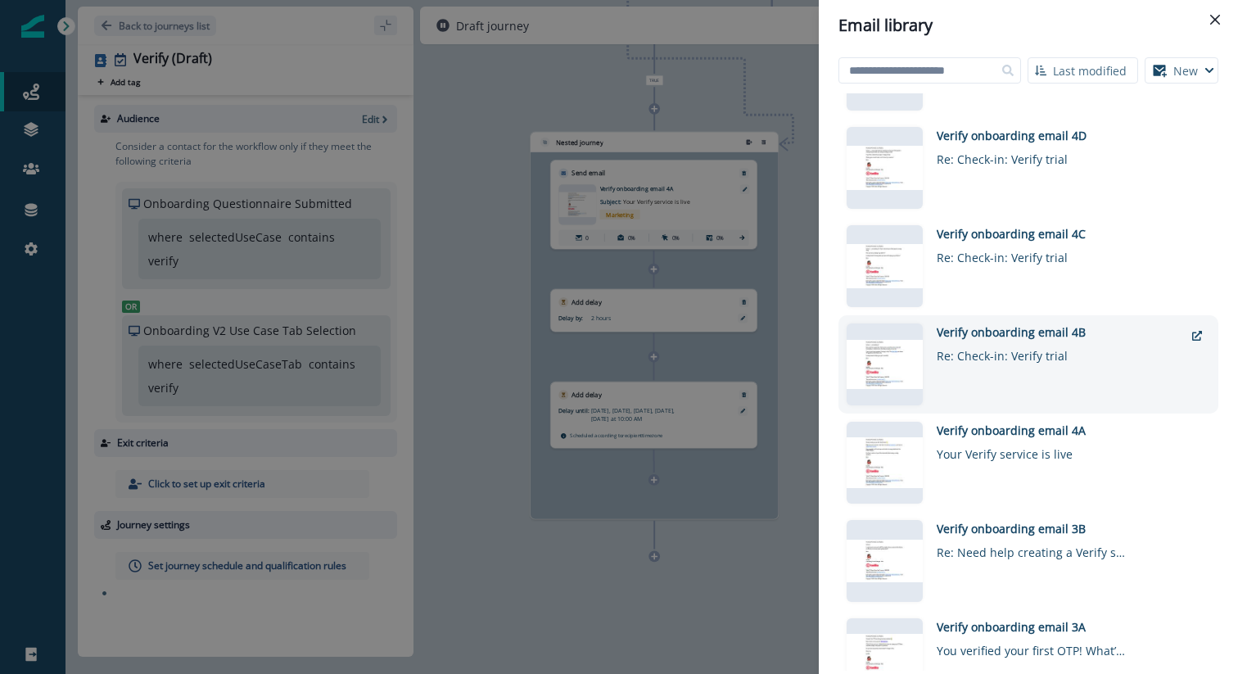
click at [1001, 337] on div "Verify onboarding email 4B" at bounding box center [1060, 331] width 247 height 17
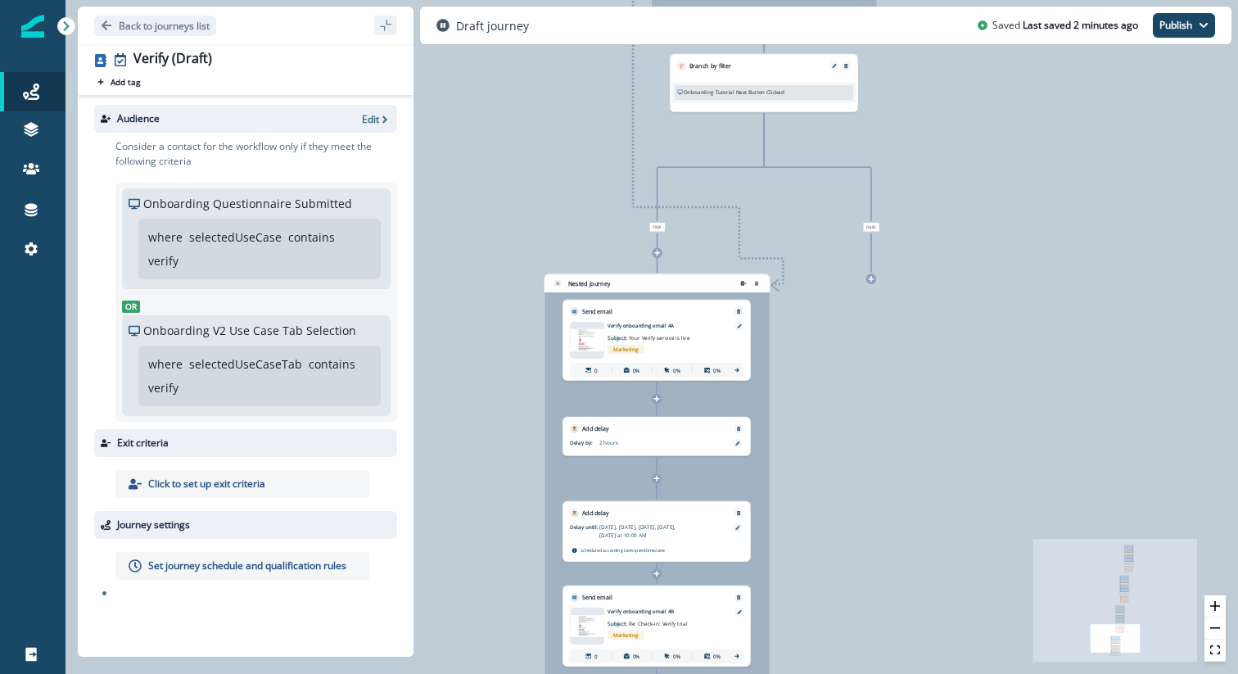
click at [612, 437] on div "Delay by: 2 hours Delay details incomplete Scheduled according to workspace tim…" at bounding box center [657, 444] width 188 height 22
click at [737, 446] on div at bounding box center [737, 443] width 9 height 9
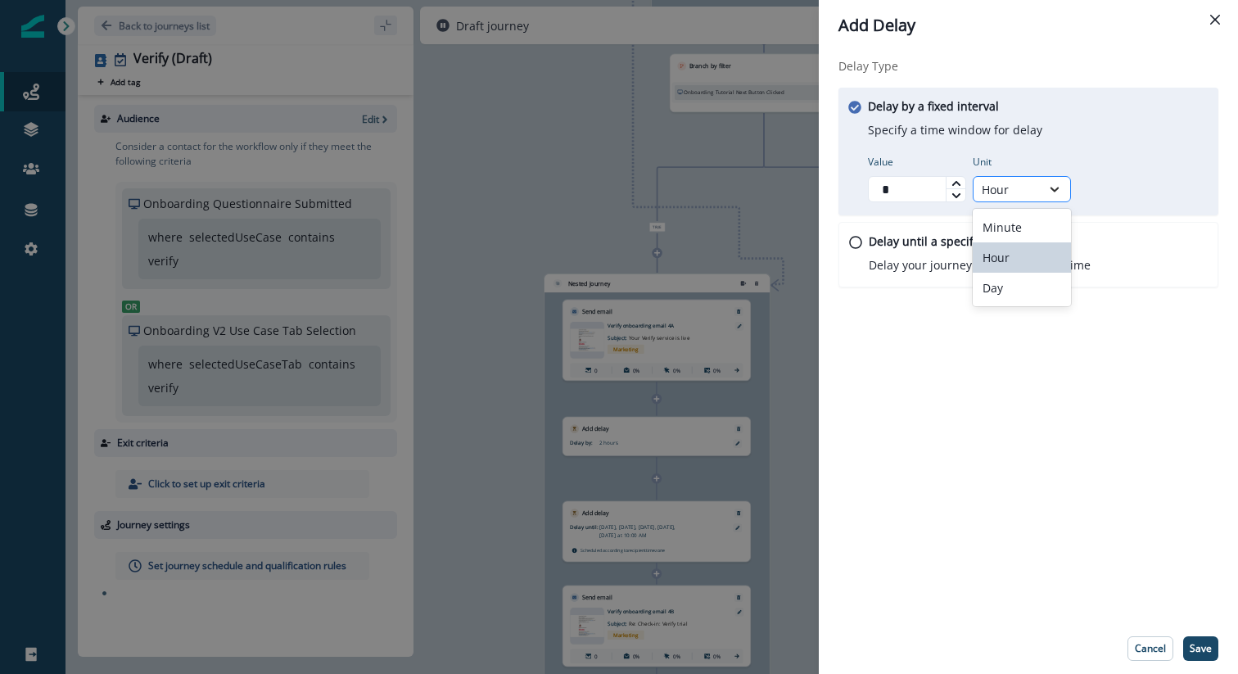
click at [1065, 186] on div at bounding box center [1055, 189] width 28 height 16
click at [1038, 290] on div "Day" at bounding box center [1022, 288] width 98 height 30
click at [1203, 640] on button "Save" at bounding box center [1200, 648] width 35 height 25
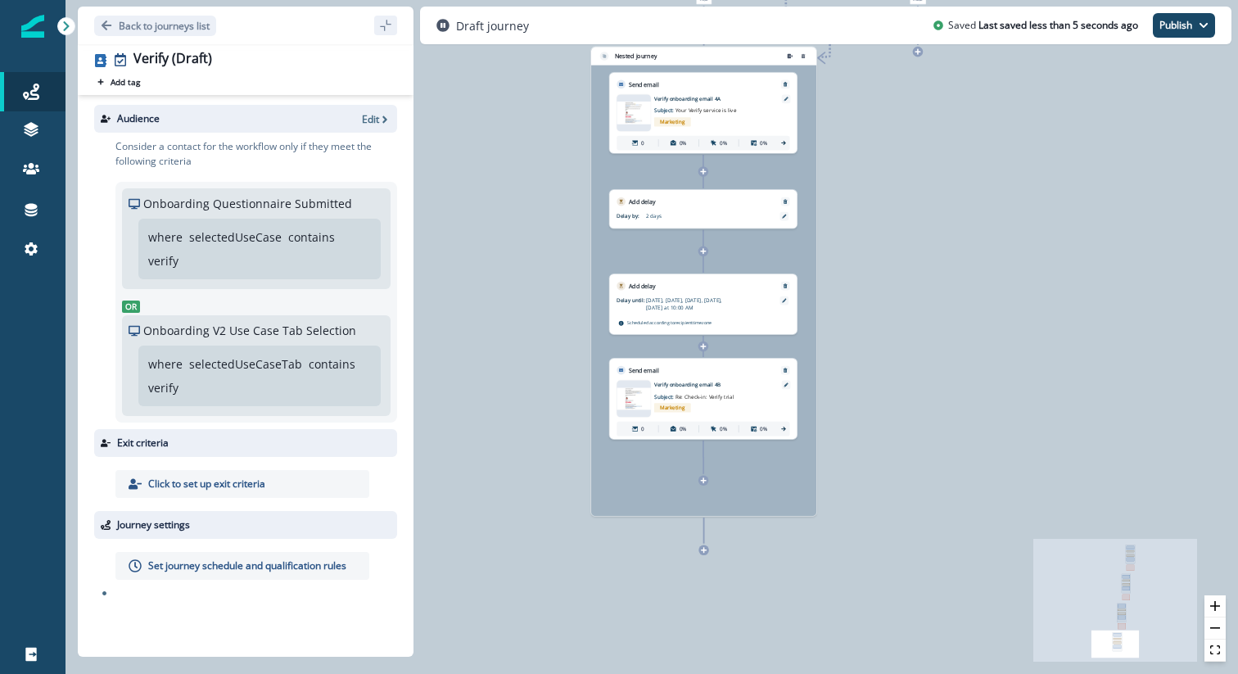
click at [704, 482] on icon at bounding box center [703, 480] width 7 height 7
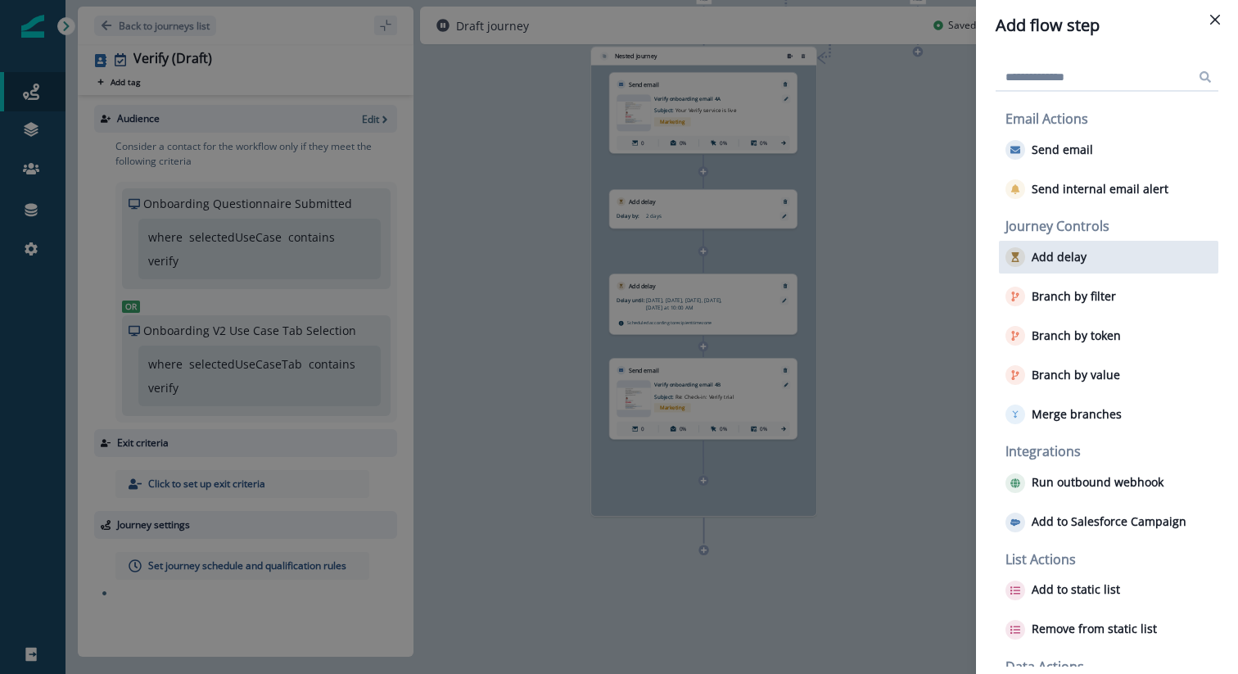
click at [1073, 247] on button "Add delay" at bounding box center [1046, 257] width 81 height 20
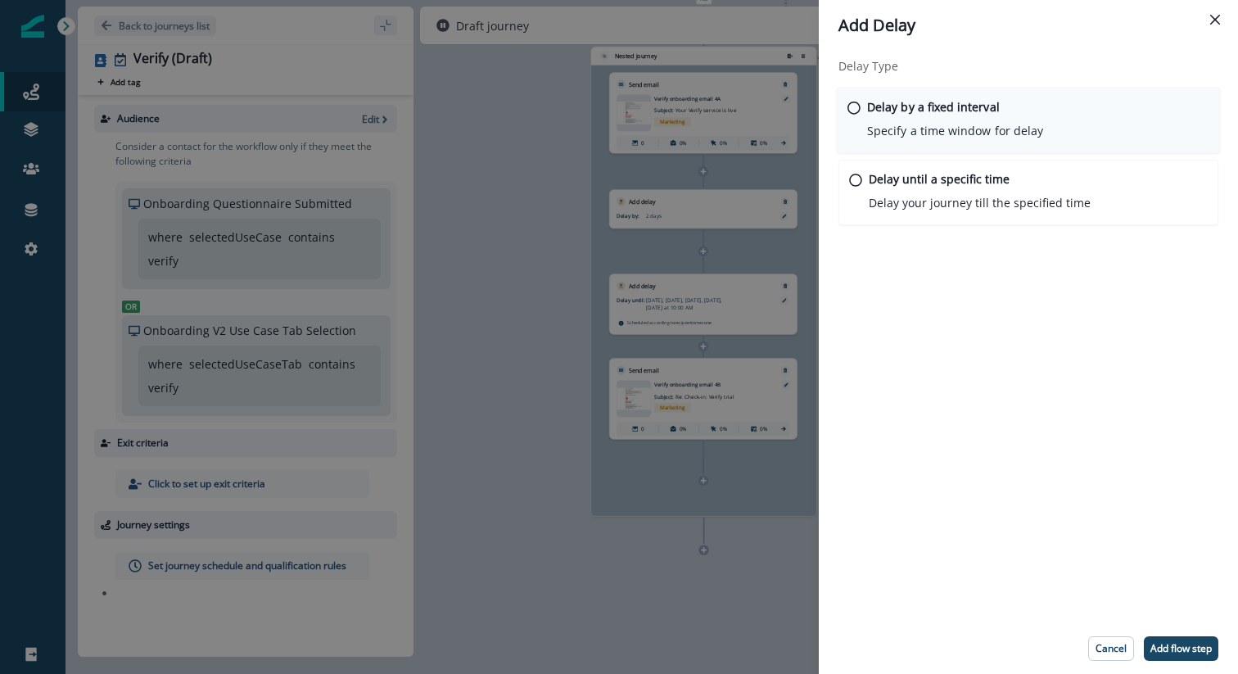
click at [978, 131] on p "Specify a time window for delay" at bounding box center [955, 130] width 176 height 17
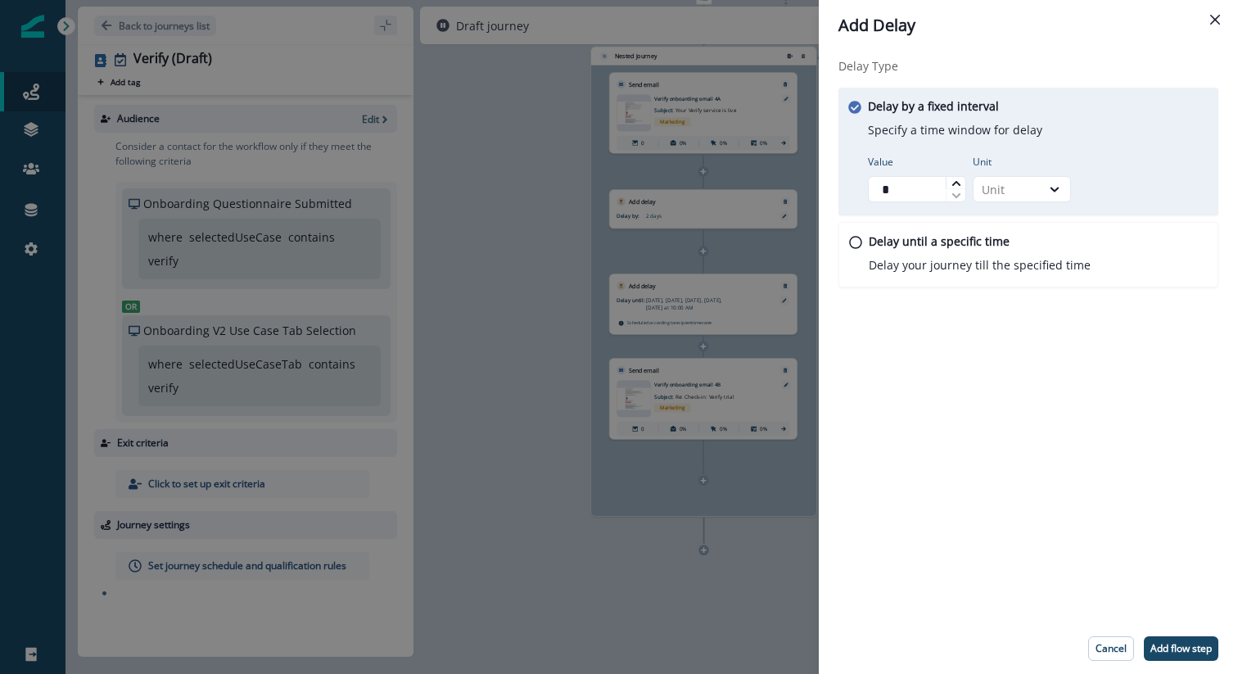
click at [957, 183] on icon at bounding box center [957, 184] width 10 height 10
type input "*"
click at [957, 183] on icon at bounding box center [957, 184] width 10 height 10
click at [1038, 195] on div "Unit" at bounding box center [1007, 189] width 67 height 20
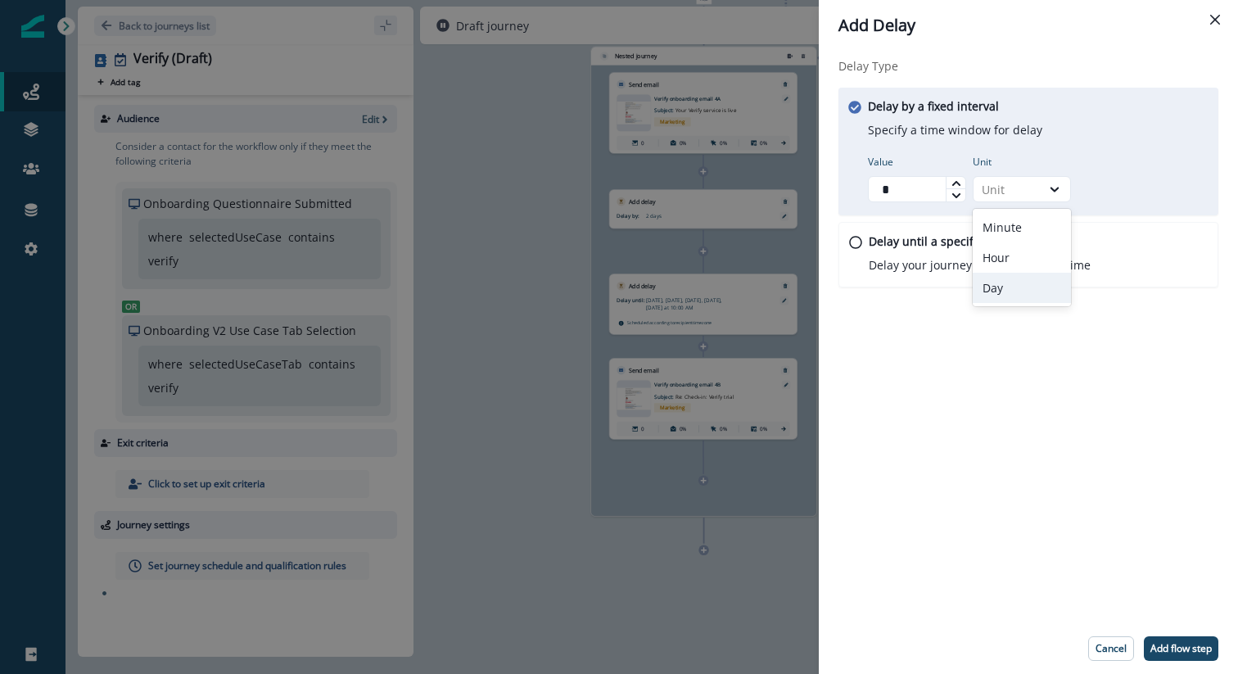
click at [1020, 278] on div "Day" at bounding box center [1022, 288] width 98 height 30
click at [1173, 635] on footer "Cancel Add flow step" at bounding box center [1028, 648] width 419 height 51
click at [1179, 647] on p "Add flow step" at bounding box center [1181, 648] width 61 height 11
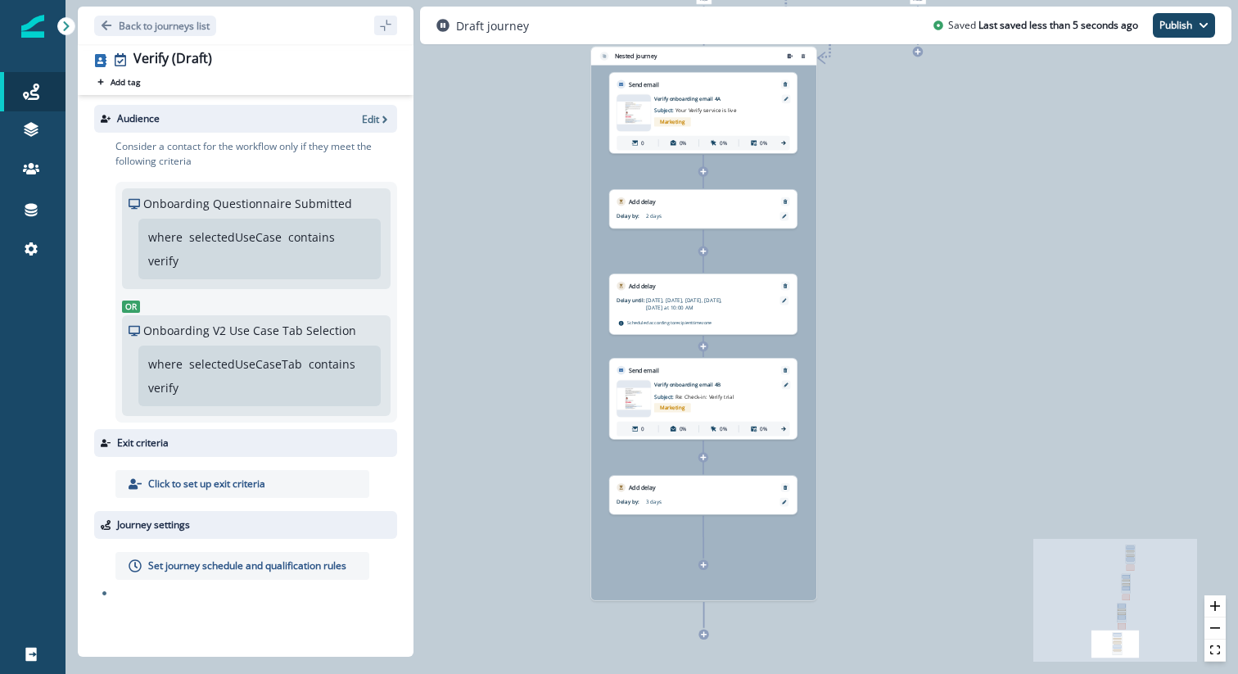
click at [703, 564] on icon at bounding box center [704, 565] width 6 height 6
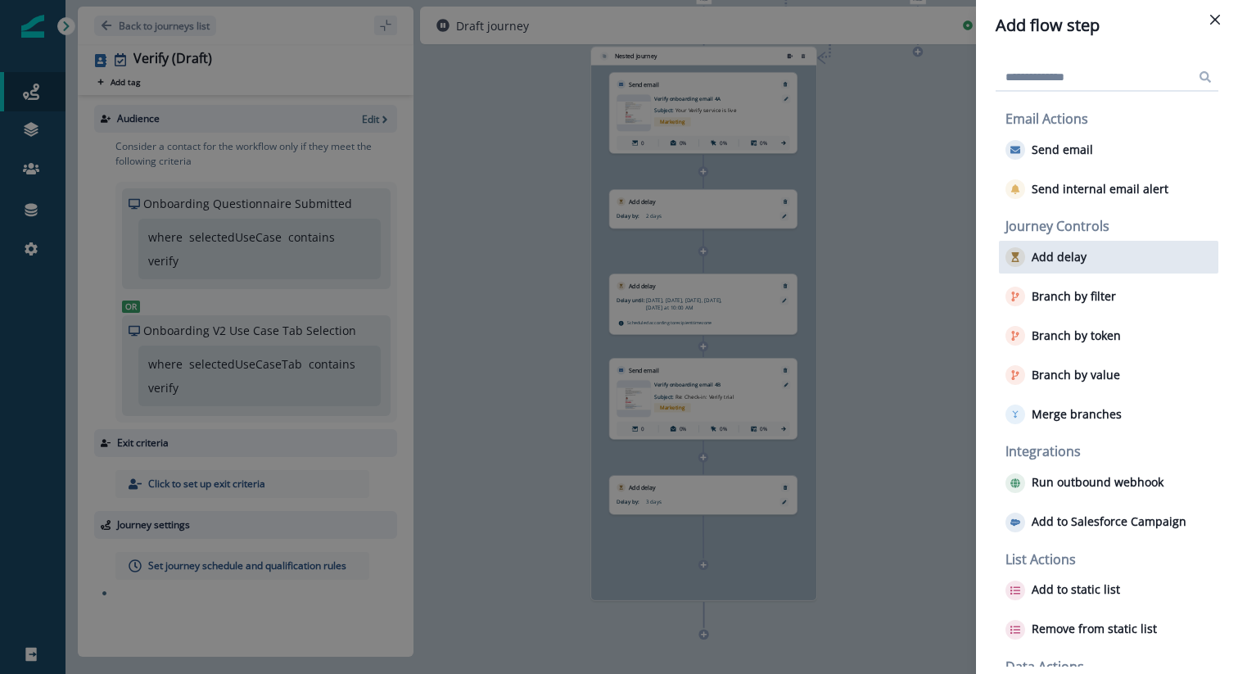
click at [1042, 261] on p "Add delay" at bounding box center [1059, 258] width 55 height 14
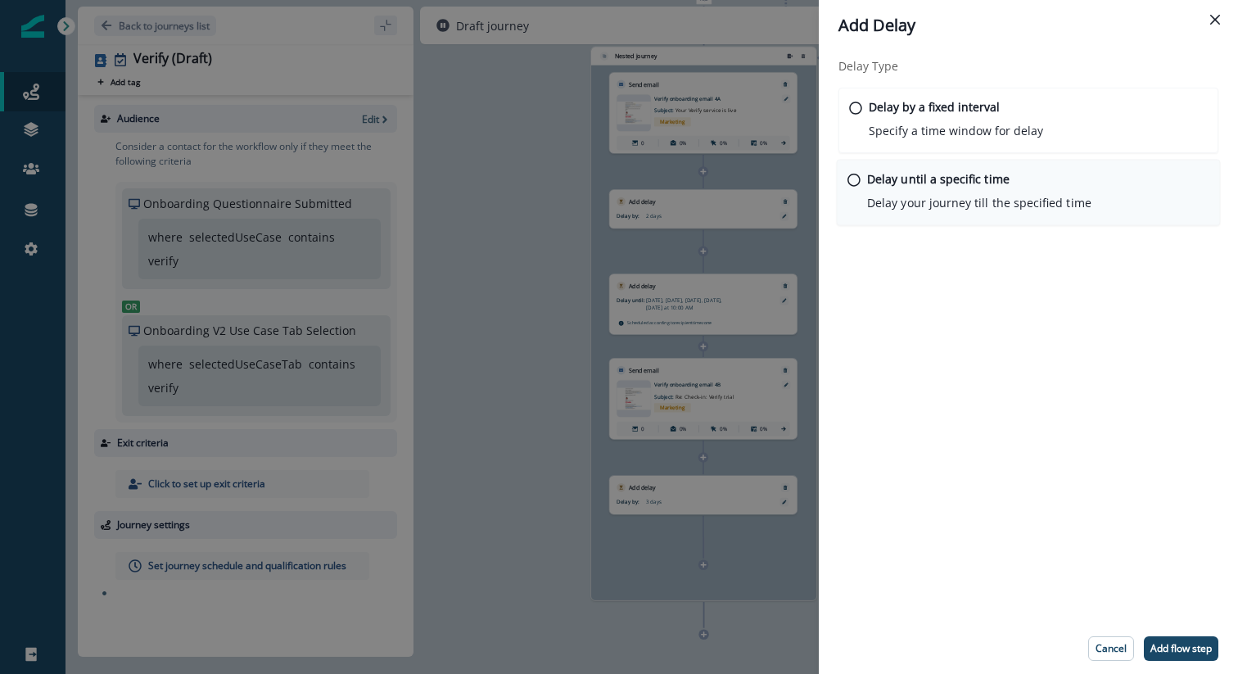
click at [932, 170] on p "Delay until a specific time" at bounding box center [938, 178] width 142 height 17
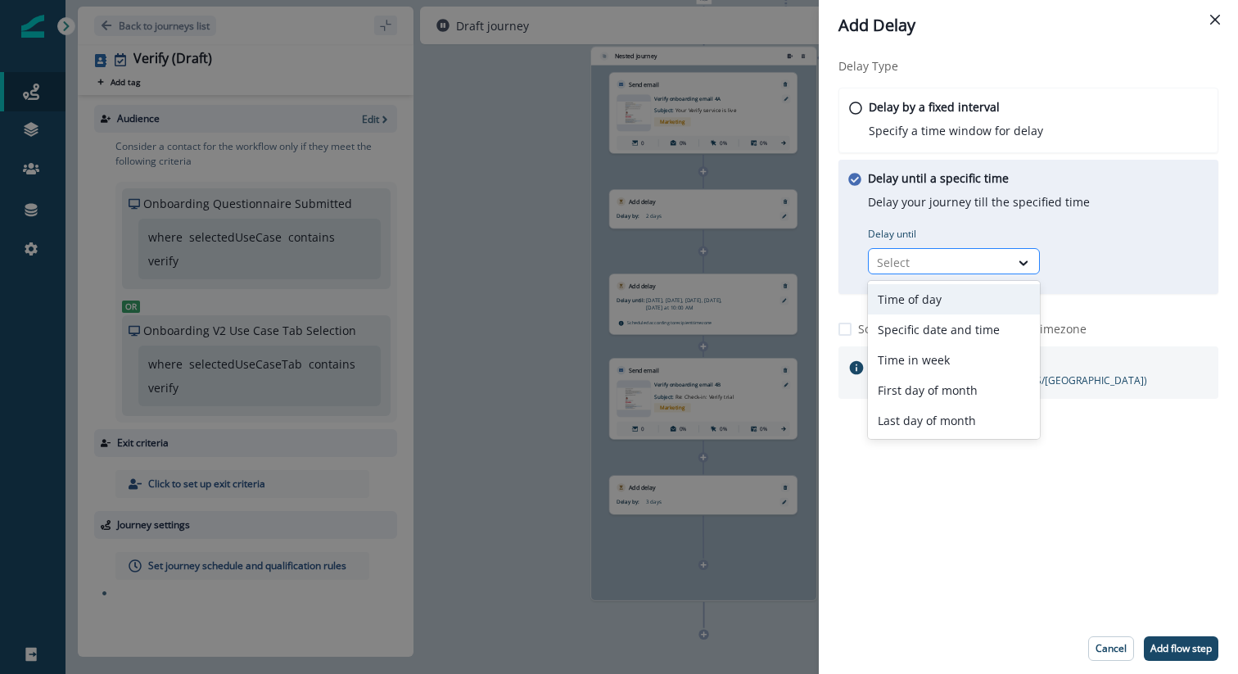
click at [952, 268] on div at bounding box center [939, 262] width 124 height 20
click at [941, 348] on div "Time in week" at bounding box center [954, 360] width 172 height 30
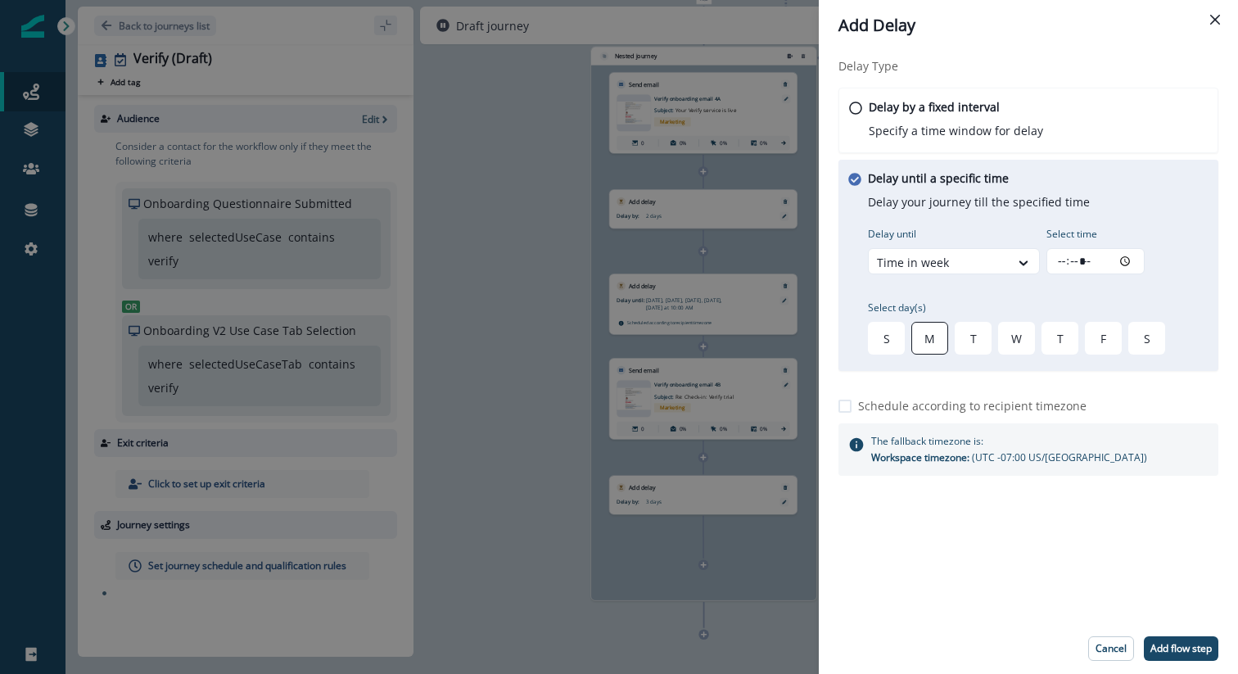
click at [938, 347] on div "M" at bounding box center [929, 338] width 37 height 33
click at [959, 343] on div "T" at bounding box center [973, 338] width 37 height 33
click at [1001, 341] on div "W" at bounding box center [1016, 338] width 37 height 33
click at [1052, 343] on div "T" at bounding box center [1060, 338] width 37 height 33
click at [1105, 349] on div "F" at bounding box center [1103, 338] width 37 height 33
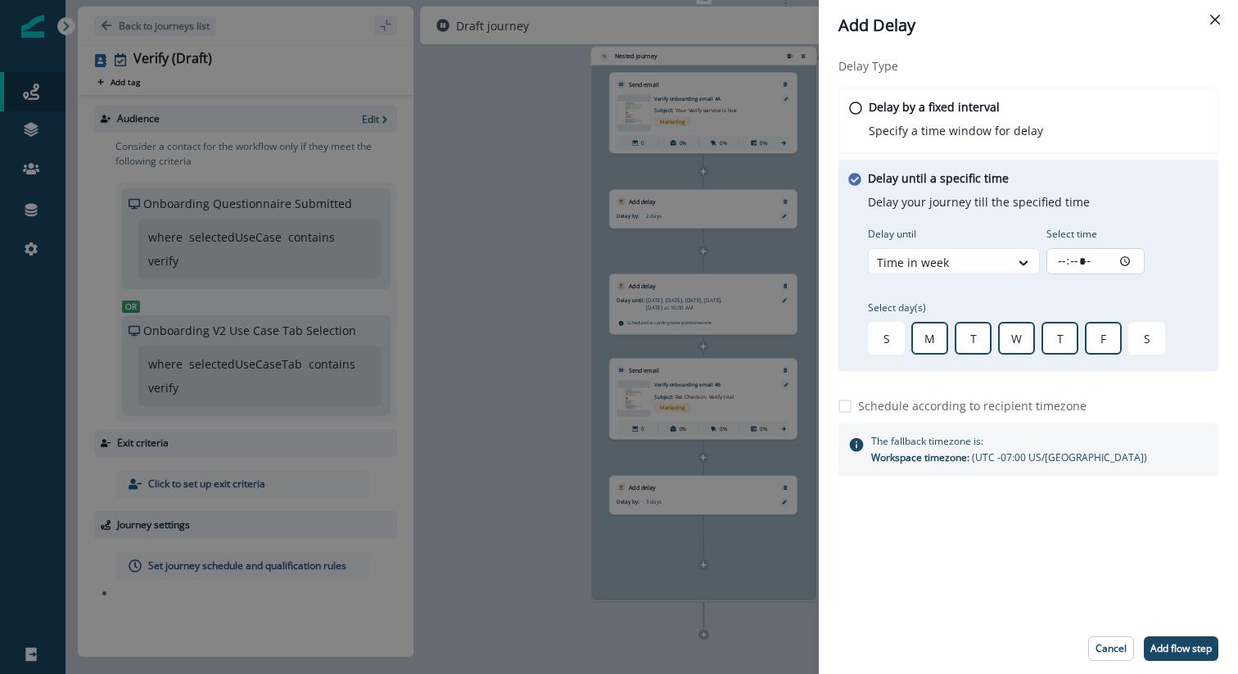
click at [1056, 267] on input "Select time" at bounding box center [1096, 261] width 98 height 26
click at [1100, 263] on input "Select time" at bounding box center [1096, 261] width 98 height 26
type input "*****"
click at [1015, 402] on p "Schedule according to recipient timezone" at bounding box center [972, 405] width 228 height 17
click at [1166, 650] on p "Add flow step" at bounding box center [1181, 648] width 61 height 11
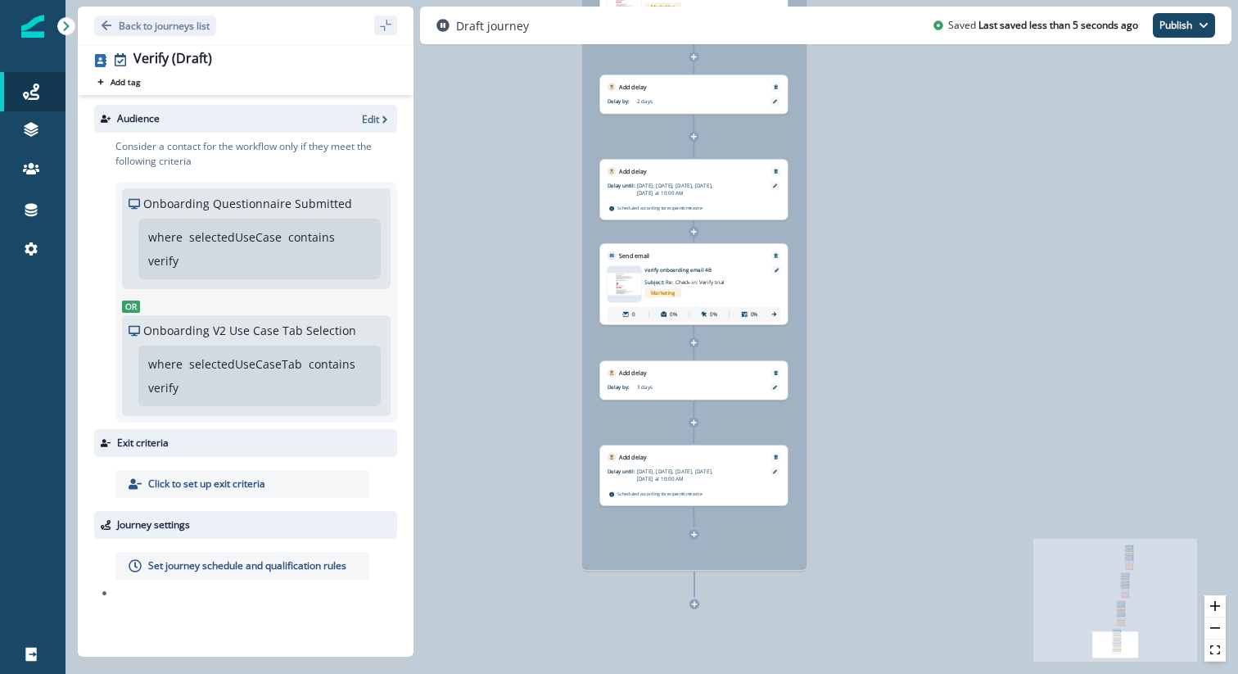
click at [698, 537] on div at bounding box center [694, 534] width 11 height 11
click at [694, 532] on icon at bounding box center [694, 534] width 6 height 6
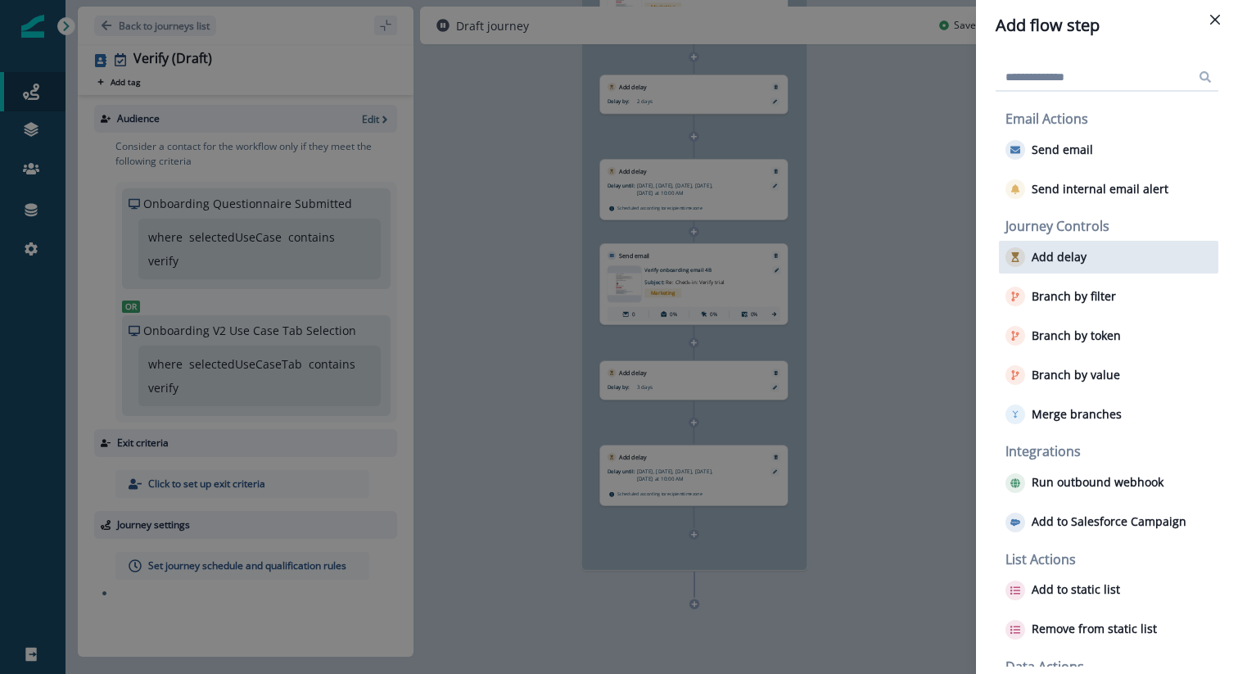
click at [1065, 253] on p "Add delay" at bounding box center [1059, 258] width 55 height 14
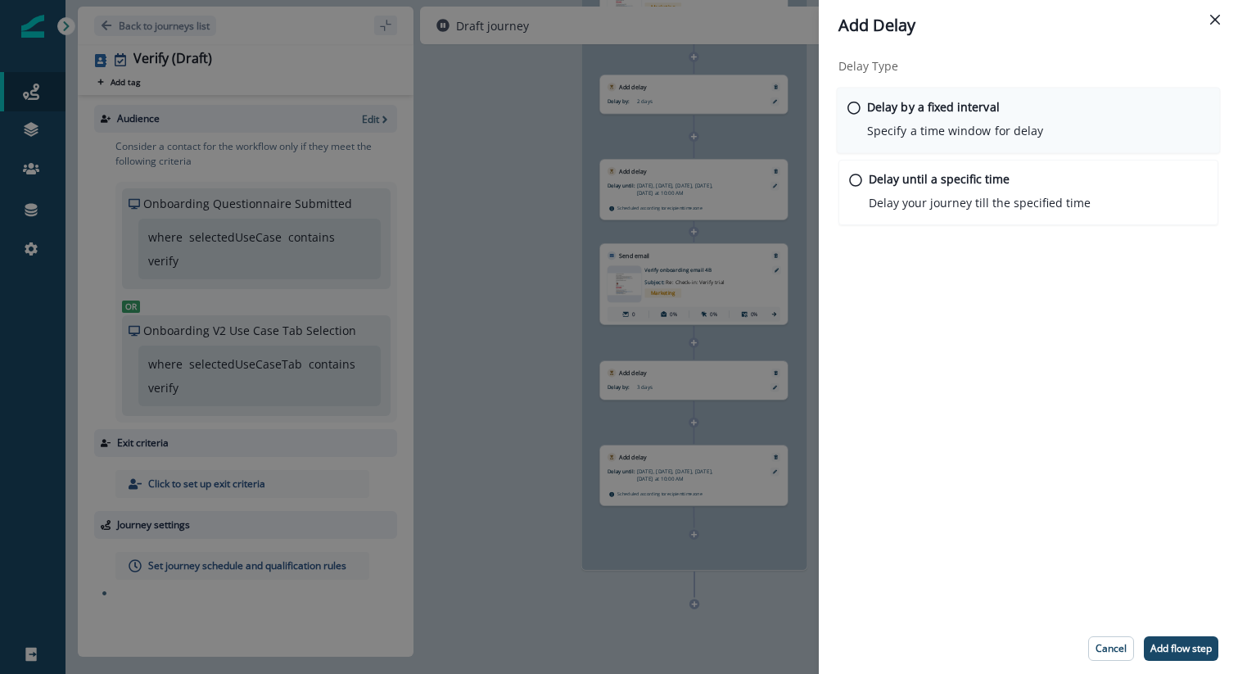
click at [975, 107] on p "Delay by a fixed interval" at bounding box center [933, 106] width 133 height 17
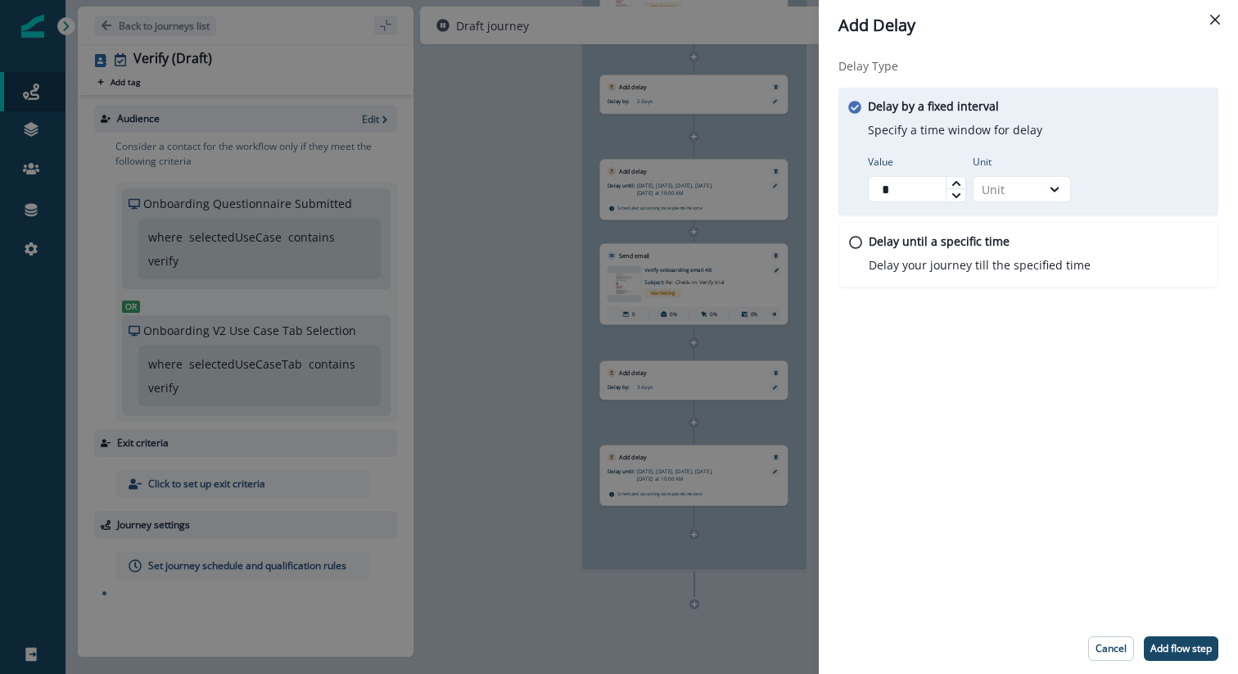
click at [957, 186] on icon at bounding box center [957, 184] width 10 height 10
type input "*"
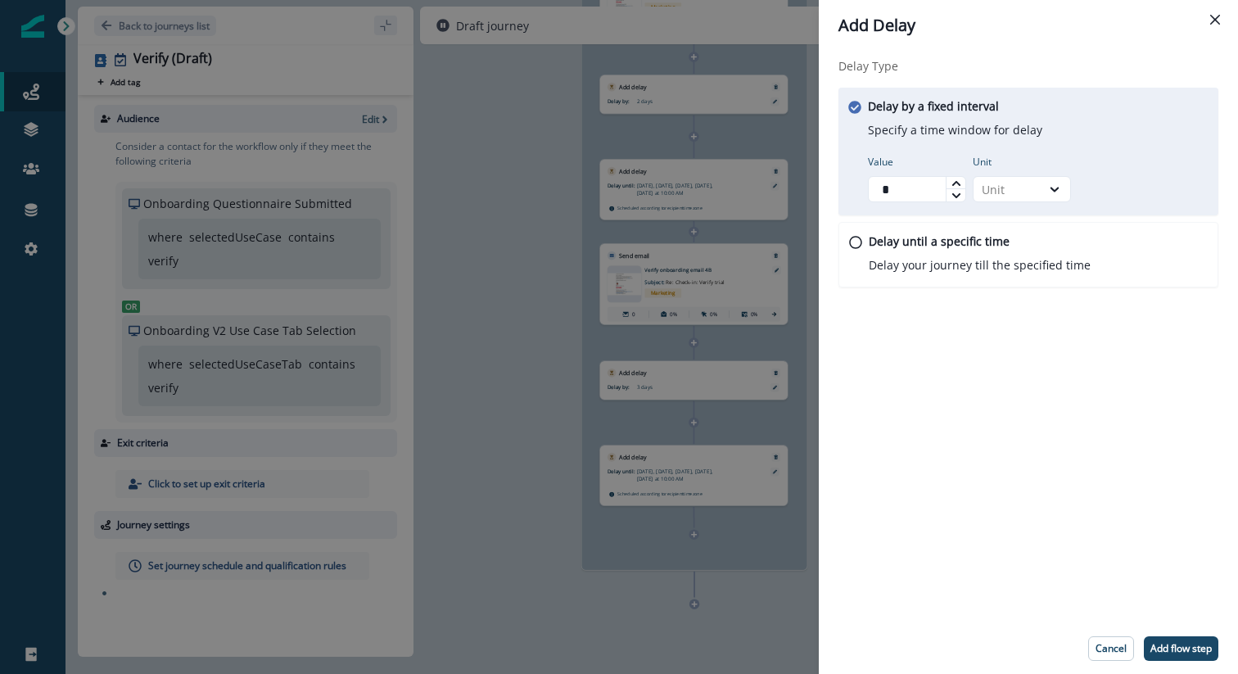
click at [957, 186] on icon at bounding box center [957, 184] width 10 height 10
click at [1027, 199] on div "Unit" at bounding box center [1007, 189] width 67 height 20
click at [1021, 283] on div "Day" at bounding box center [1022, 288] width 98 height 30
click at [1167, 658] on button "Add flow step" at bounding box center [1181, 648] width 75 height 25
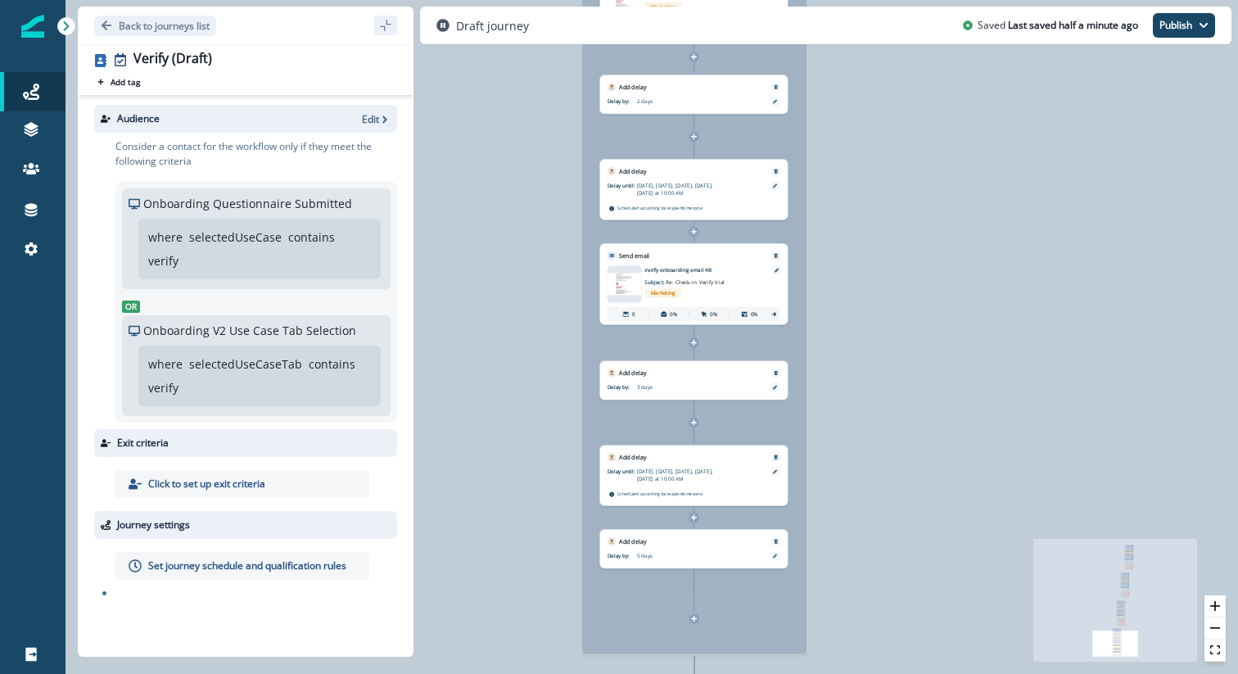
click at [695, 518] on icon at bounding box center [694, 518] width 6 height 6
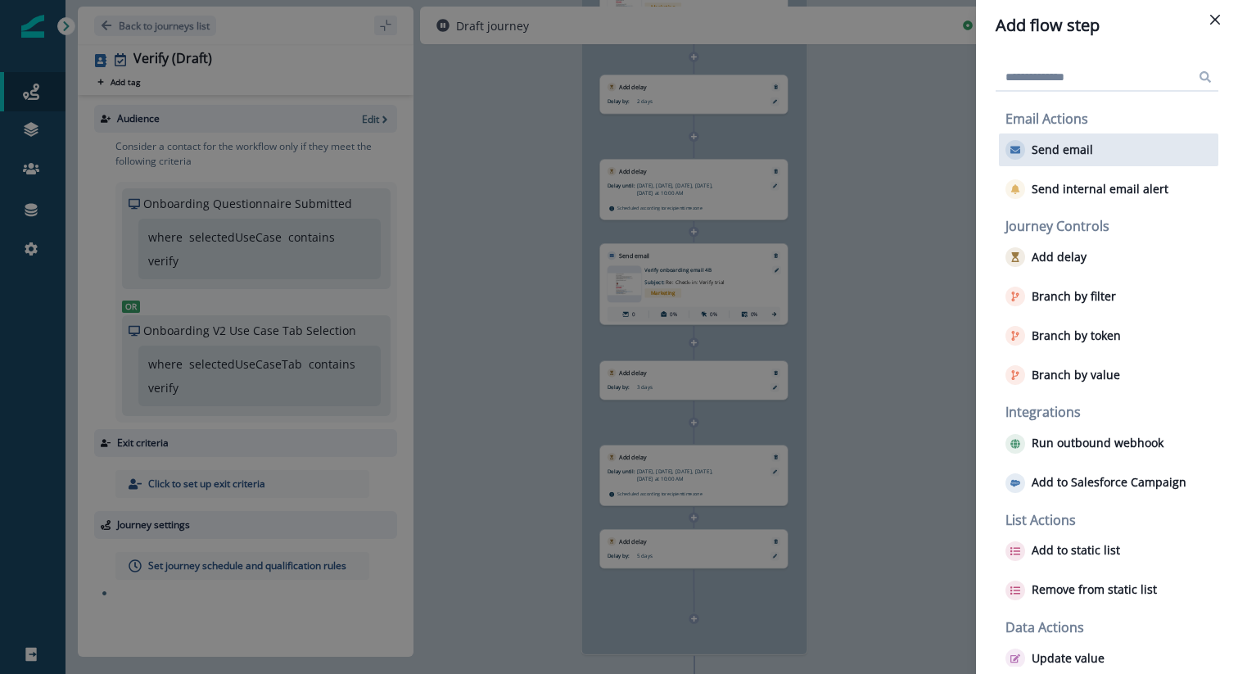
click at [1088, 158] on button "Send email" at bounding box center [1050, 150] width 88 height 20
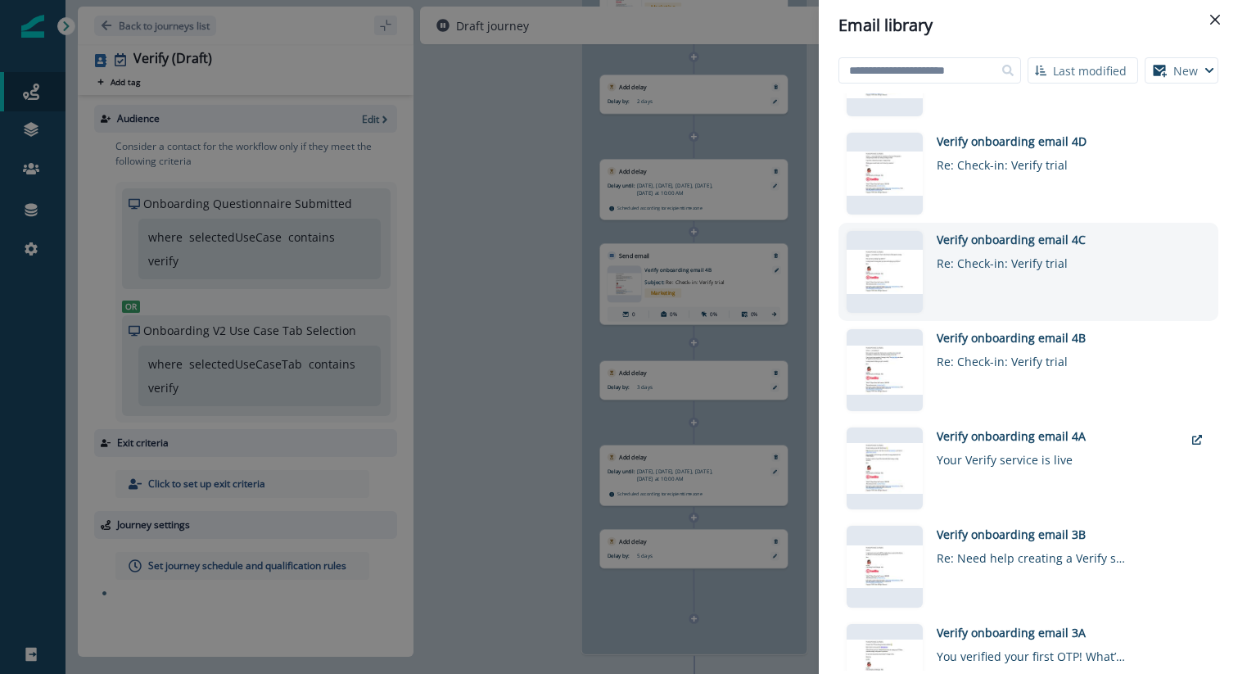
scroll to position [166, 0]
click at [1006, 278] on div "Verify onboarding email 4C Re: Check-in: Verify trial" at bounding box center [1060, 271] width 247 height 82
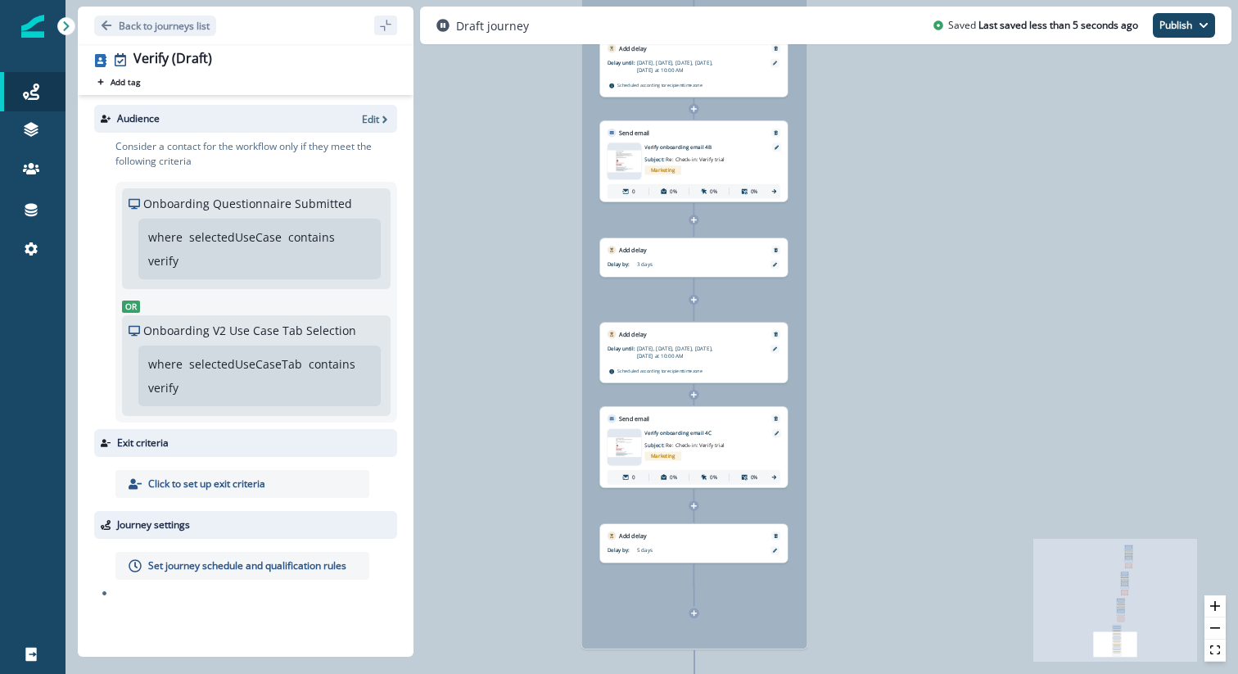
click at [696, 615] on icon at bounding box center [694, 613] width 7 height 7
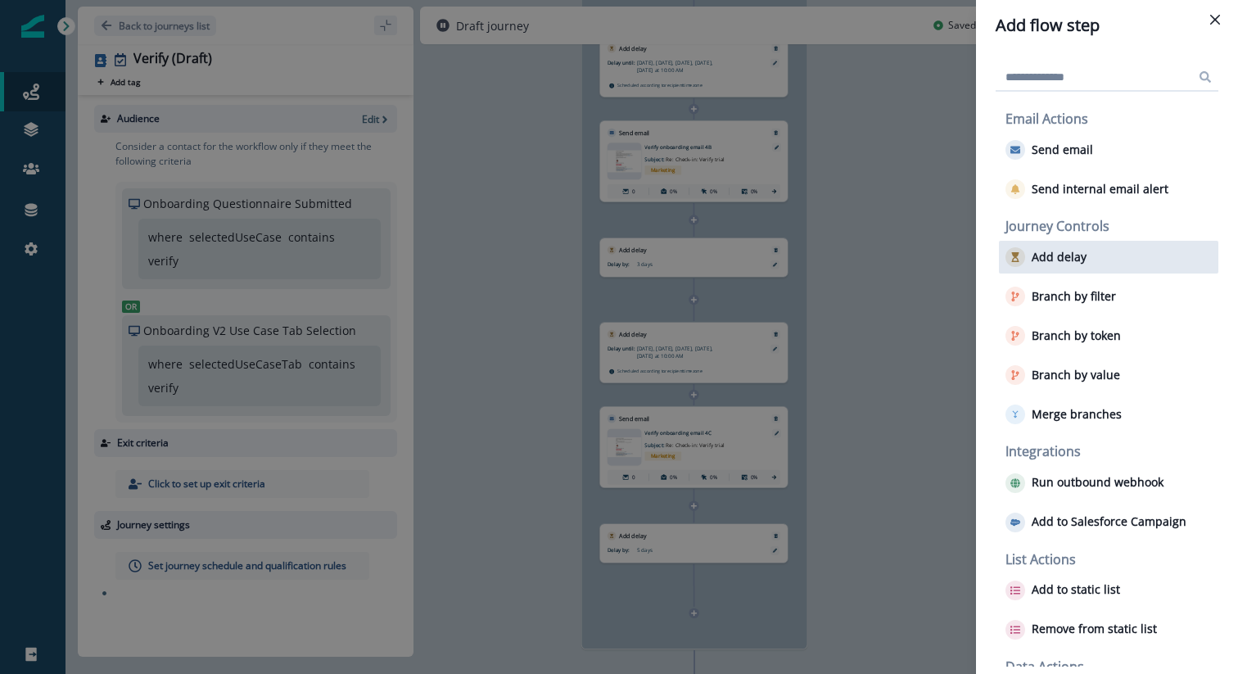
click at [1065, 265] on button "Add delay" at bounding box center [1046, 257] width 81 height 20
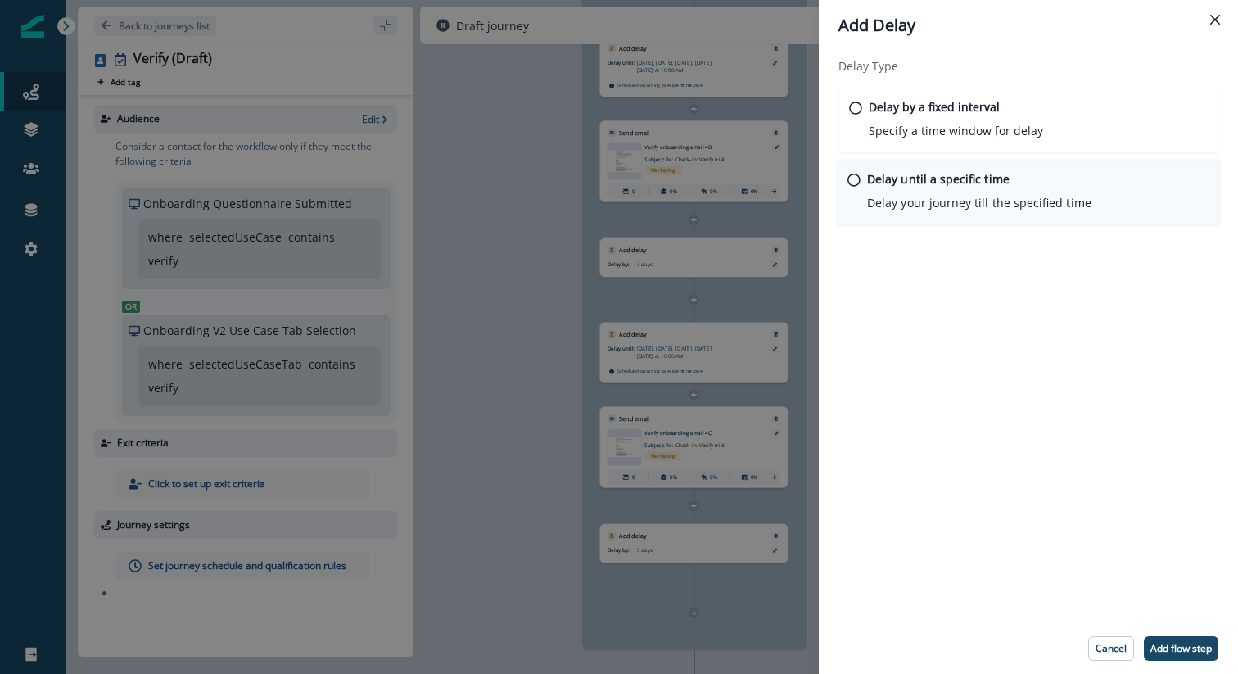
click at [975, 182] on p "Delay until a specific time" at bounding box center [938, 178] width 142 height 17
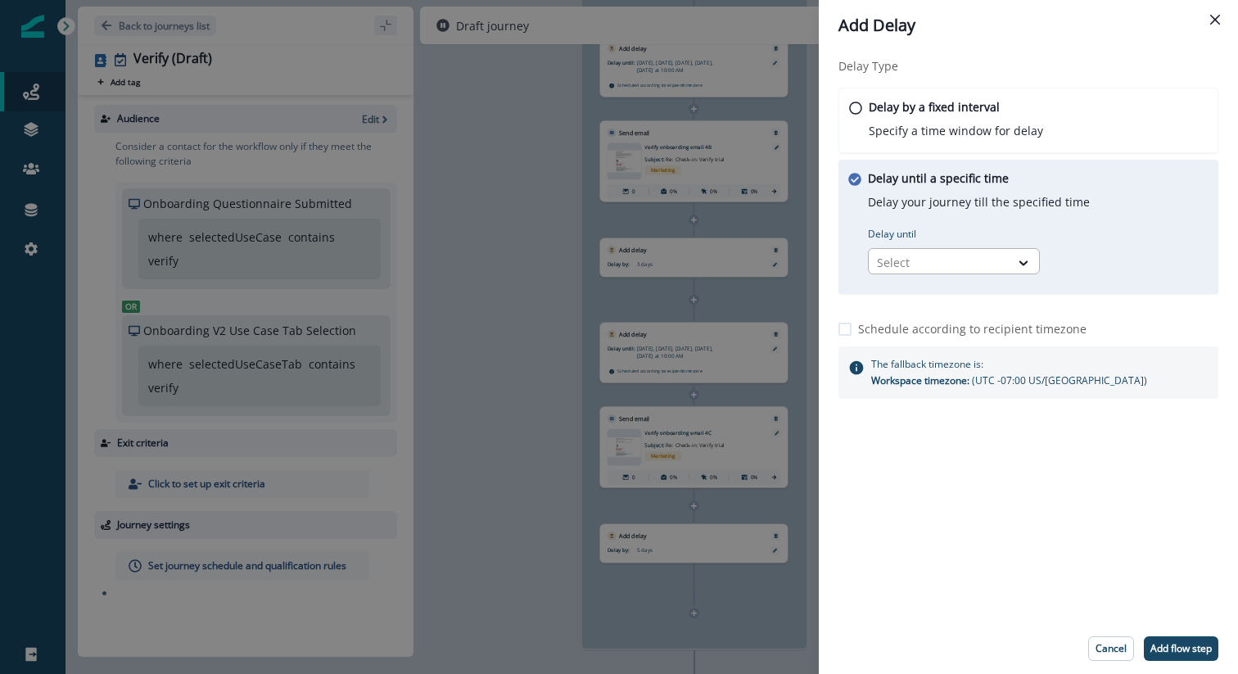
click at [950, 259] on div at bounding box center [939, 262] width 124 height 20
click at [942, 369] on div "Time in week" at bounding box center [954, 360] width 172 height 30
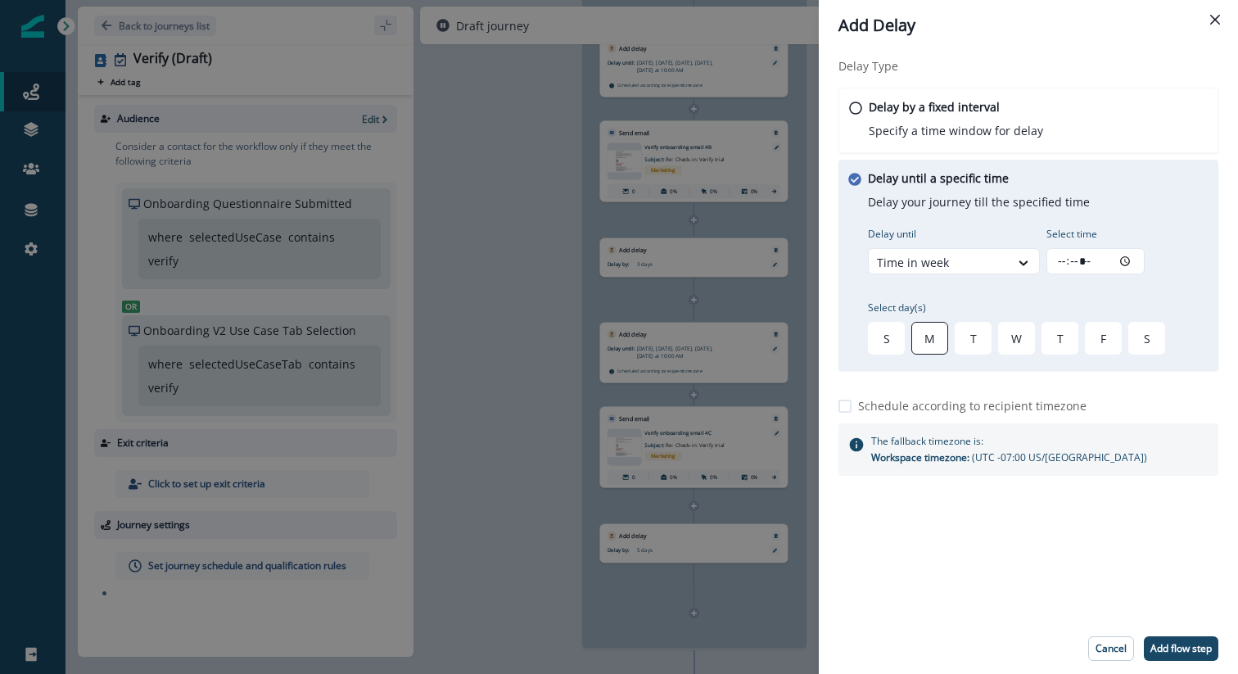
click at [935, 338] on div "M" at bounding box center [929, 338] width 37 height 33
click at [965, 338] on div "T" at bounding box center [973, 338] width 37 height 33
click at [1020, 338] on div "W" at bounding box center [1016, 338] width 37 height 33
click at [1061, 348] on div "T" at bounding box center [1060, 338] width 37 height 33
click at [1090, 344] on div "F" at bounding box center [1103, 338] width 37 height 33
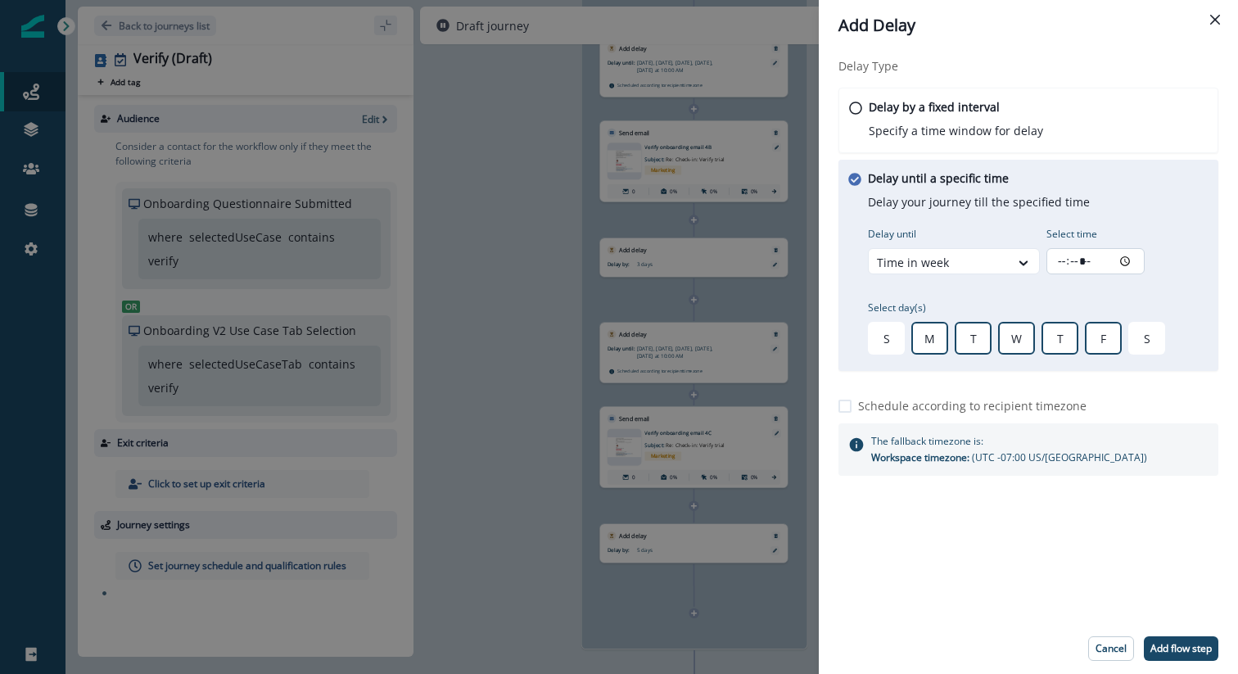
click at [1062, 269] on input "Select time" at bounding box center [1096, 261] width 98 height 26
type input "*****"
click at [937, 399] on p "Schedule according to recipient timezone" at bounding box center [972, 405] width 228 height 17
click at [1184, 635] on footer "Cancel Add flow step" at bounding box center [1028, 648] width 419 height 51
click at [1173, 649] on p "Add flow step" at bounding box center [1181, 648] width 61 height 11
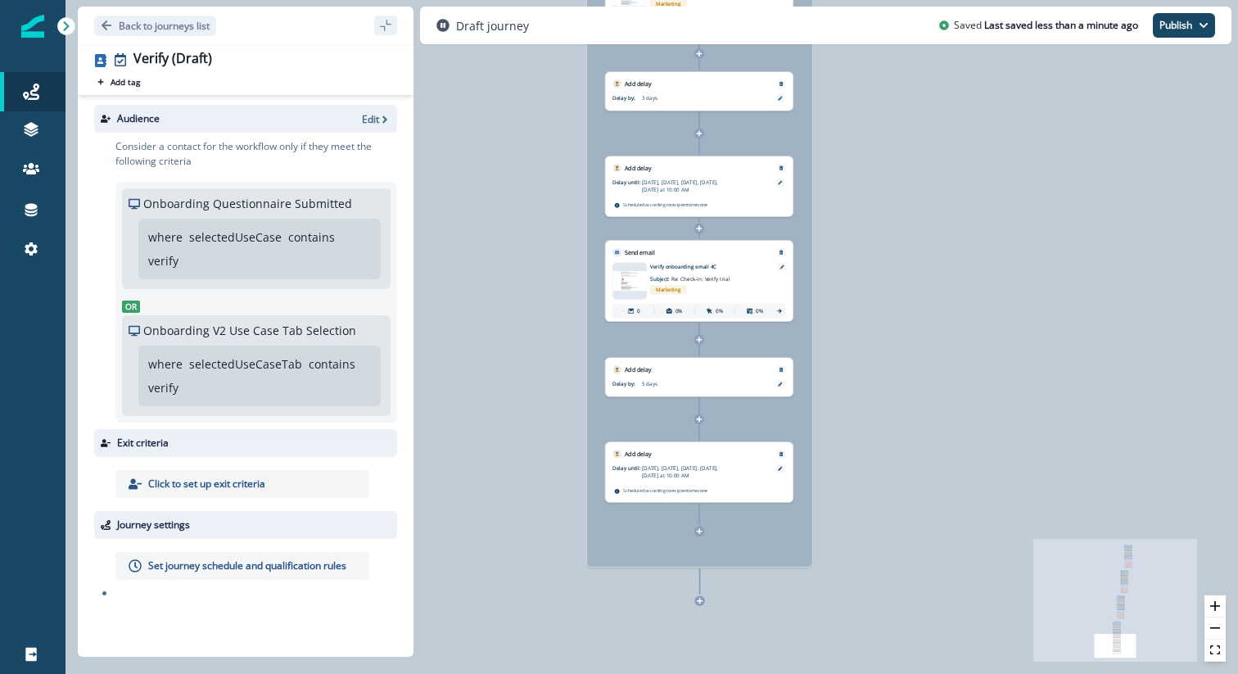
click at [699, 540] on div "Nested journey" at bounding box center [699, 105] width 225 height 924
click at [700, 537] on div "Nested journey" at bounding box center [699, 105] width 225 height 924
click at [701, 532] on icon at bounding box center [699, 531] width 7 height 7
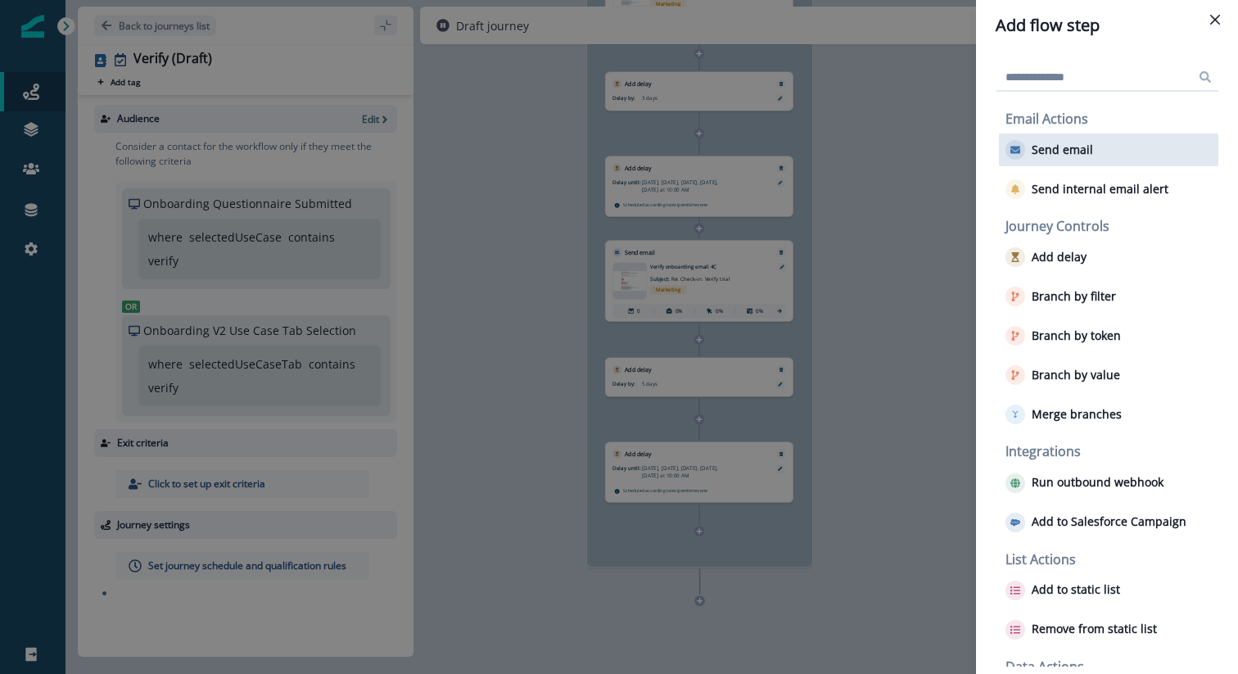
click at [1073, 152] on p "Send email" at bounding box center [1062, 150] width 61 height 14
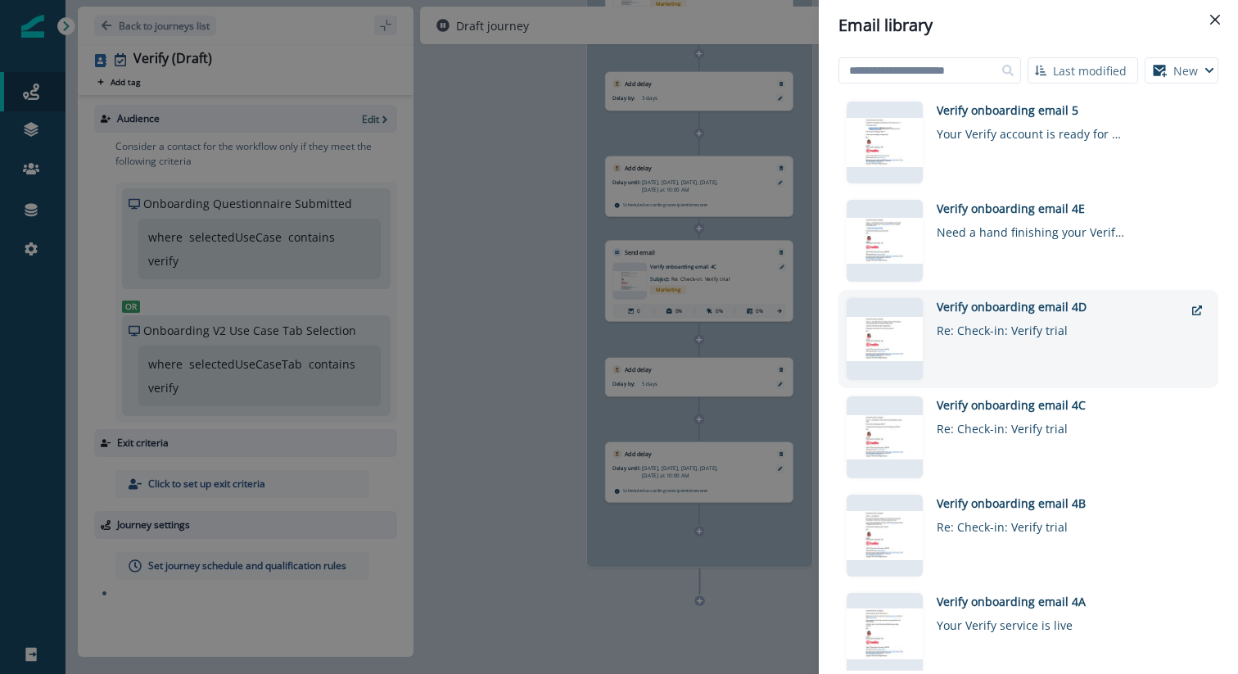
click at [961, 311] on div "Verify onboarding email 4D" at bounding box center [1060, 306] width 247 height 17
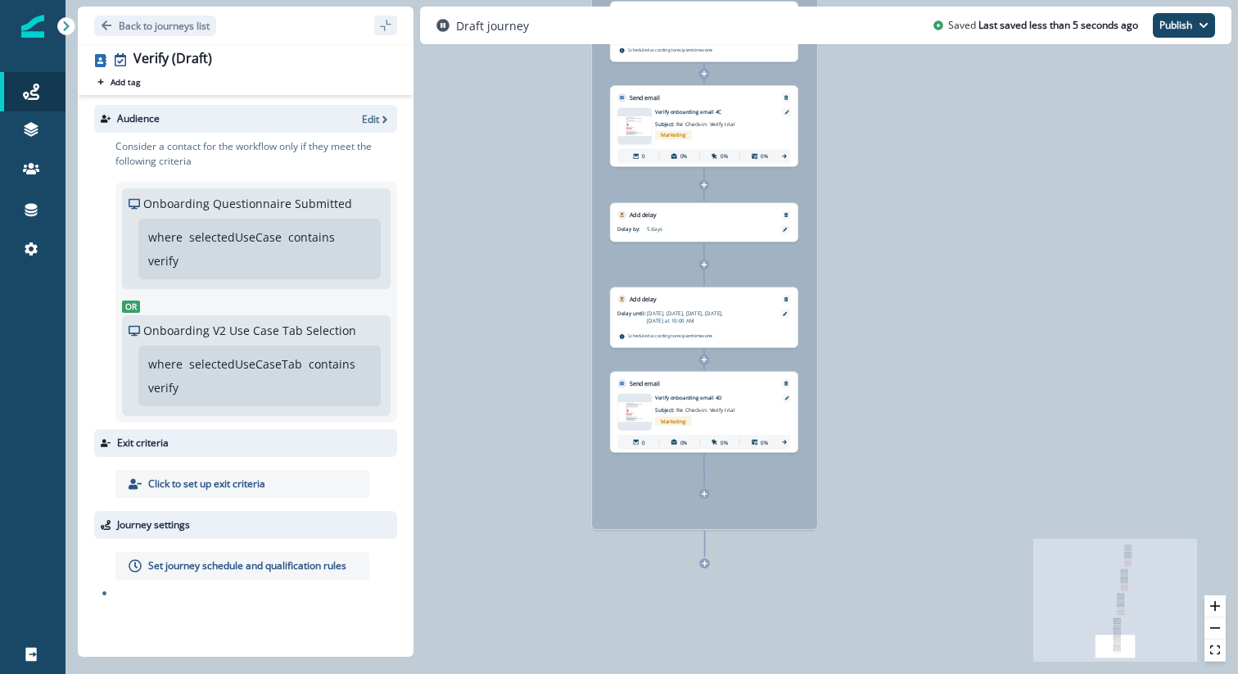
click at [703, 566] on icon at bounding box center [705, 563] width 7 height 7
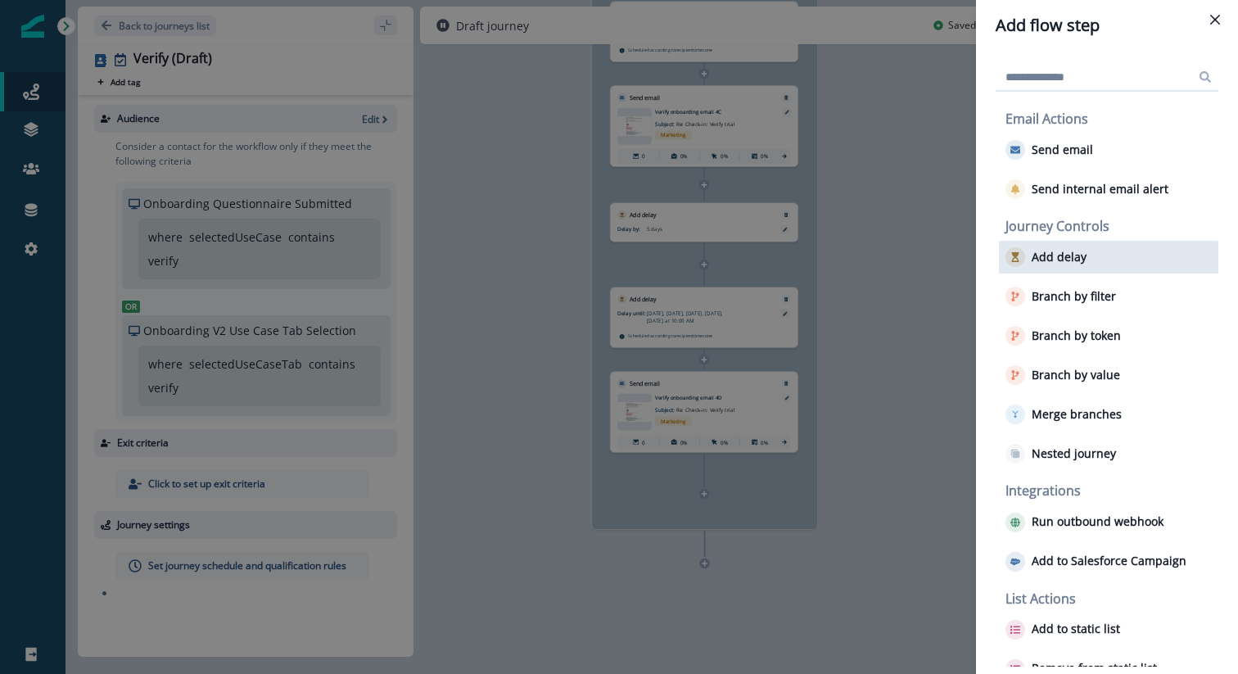
click at [1059, 260] on p "Add delay" at bounding box center [1059, 258] width 55 height 14
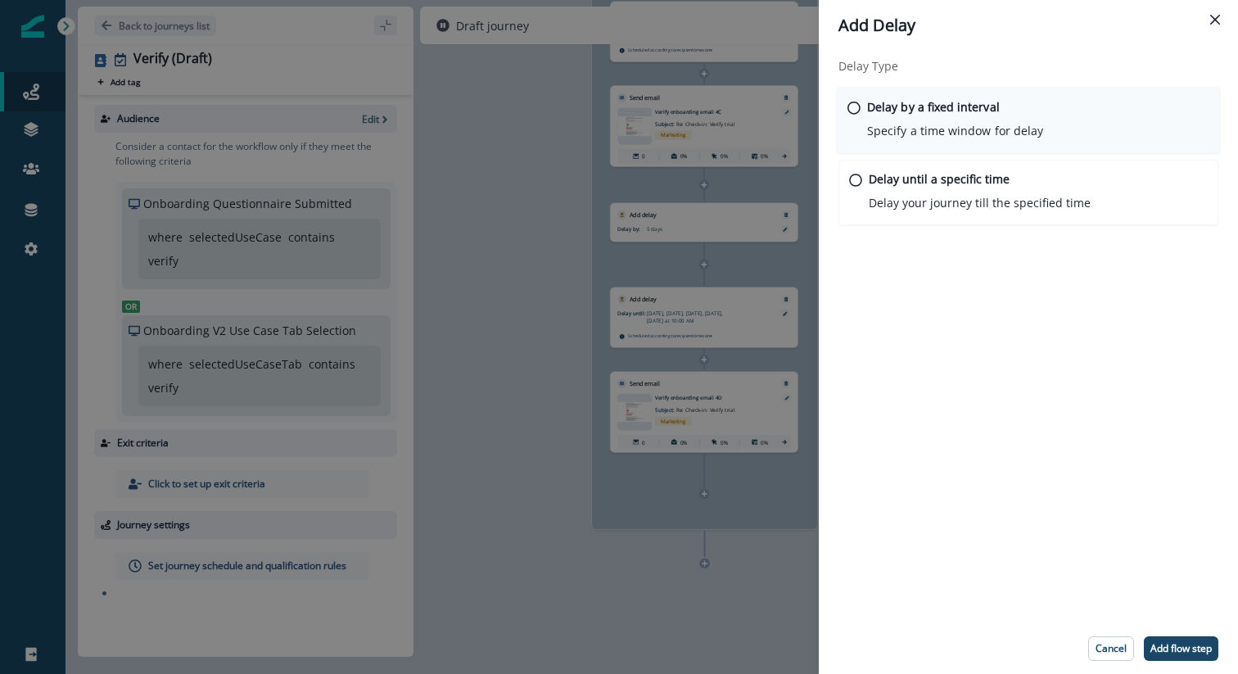
click at [967, 116] on div "Delay by a fixed interval Specify a time window for delay" at bounding box center [955, 119] width 176 height 42
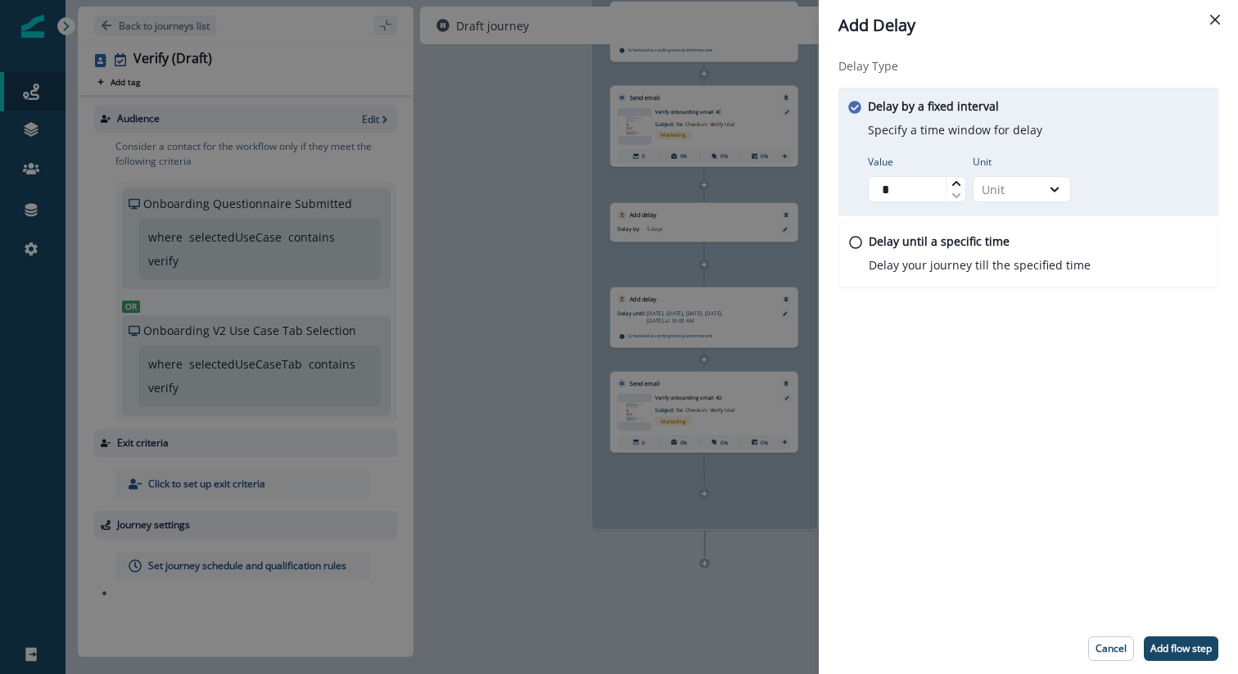
click at [957, 183] on icon at bounding box center [956, 182] width 8 height 5
click at [957, 184] on icon at bounding box center [956, 182] width 8 height 5
click at [956, 191] on icon at bounding box center [957, 196] width 10 height 10
type input "**"
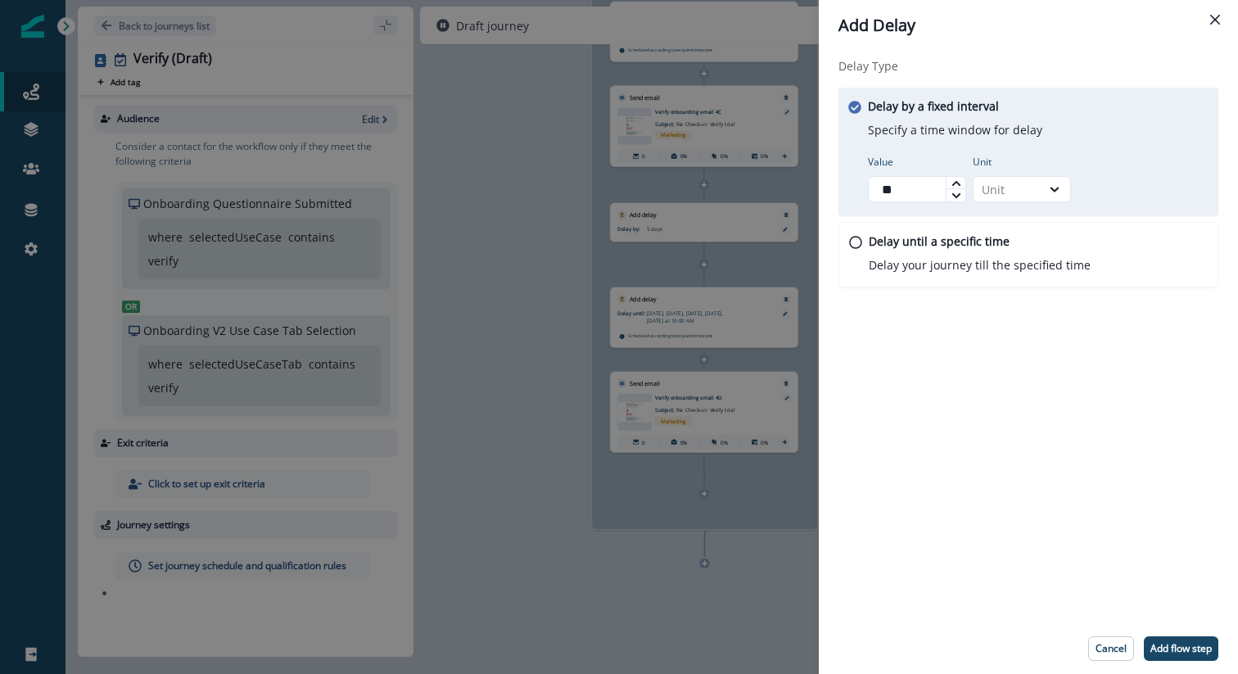
click at [956, 191] on icon at bounding box center [957, 196] width 10 height 10
click at [1058, 197] on icon at bounding box center [1054, 189] width 15 height 16
click at [1029, 228] on div "Minute" at bounding box center [1022, 227] width 98 height 30
click at [1156, 645] on p "Add flow step" at bounding box center [1181, 648] width 61 height 11
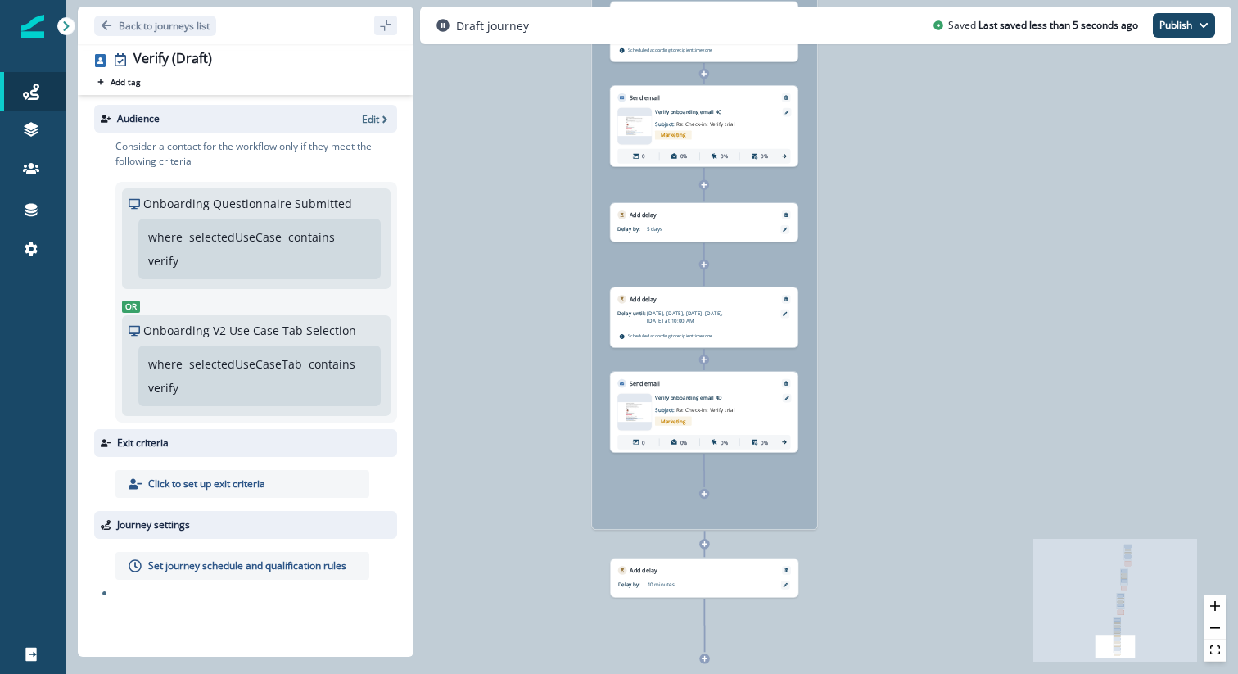
click at [705, 541] on icon at bounding box center [705, 544] width 6 height 6
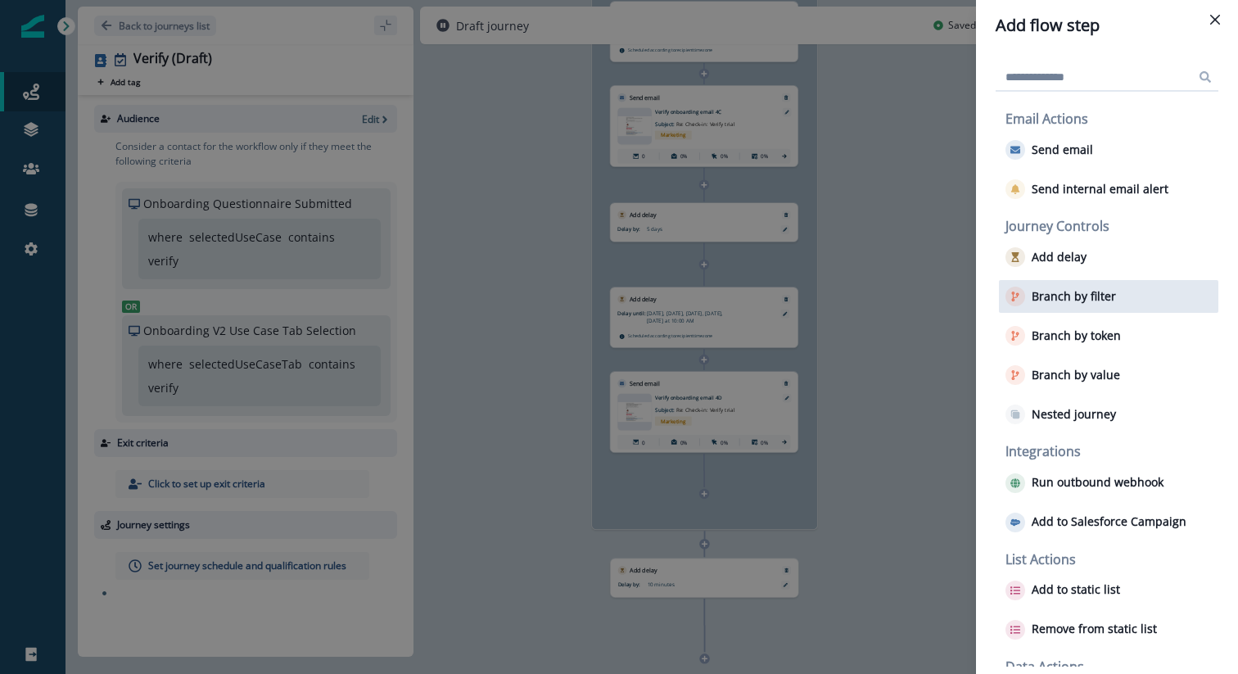
click at [1079, 290] on p "Branch by filter" at bounding box center [1074, 297] width 84 height 14
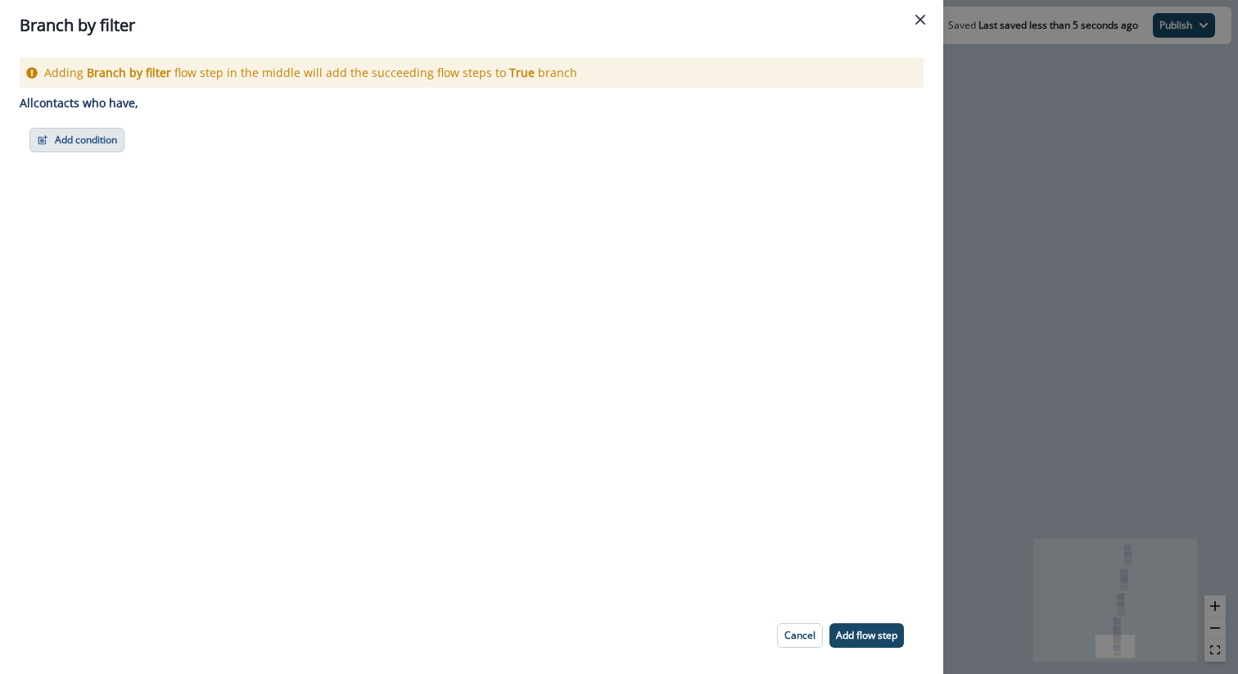
click at [93, 133] on button "Add condition" at bounding box center [76, 140] width 95 height 25
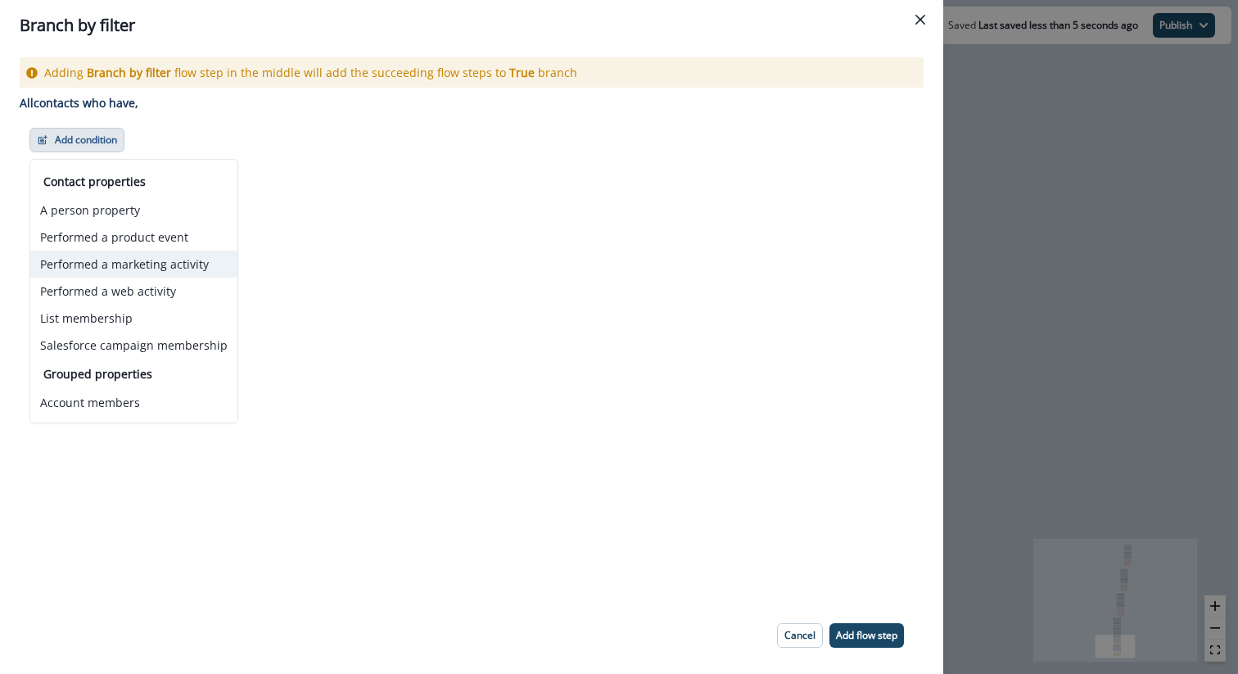
click at [133, 260] on button "Performed a marketing activity" at bounding box center [133, 264] width 207 height 27
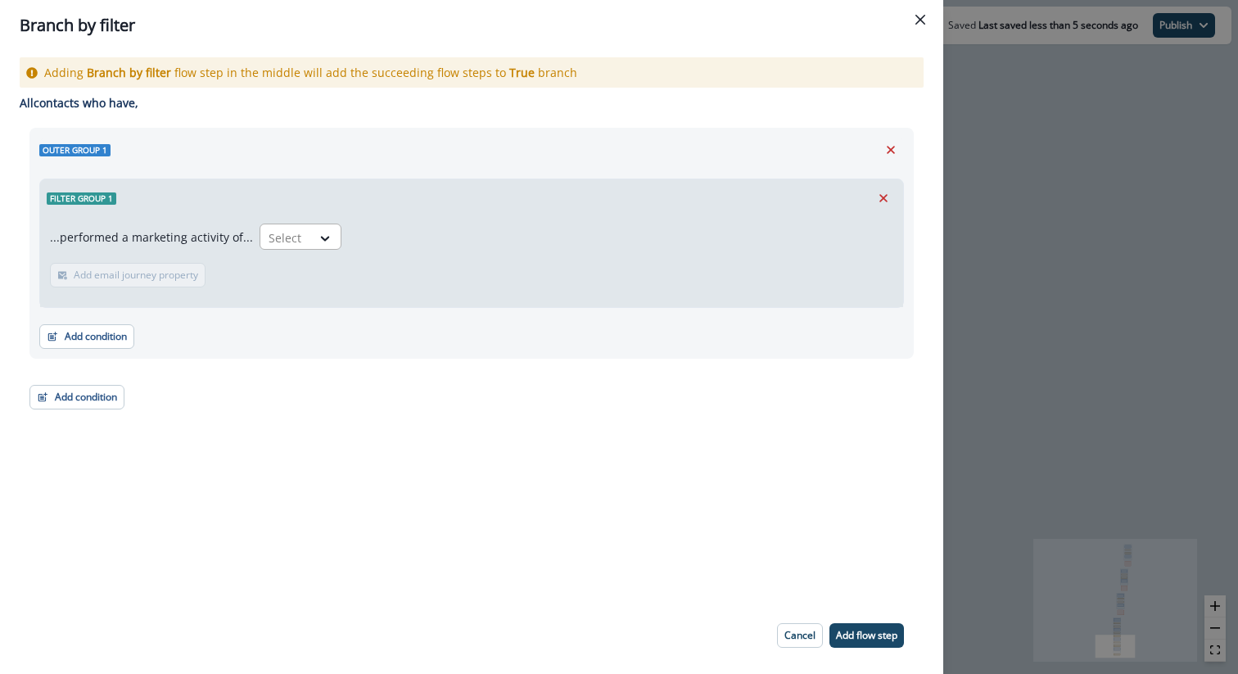
click at [296, 233] on div at bounding box center [286, 238] width 34 height 20
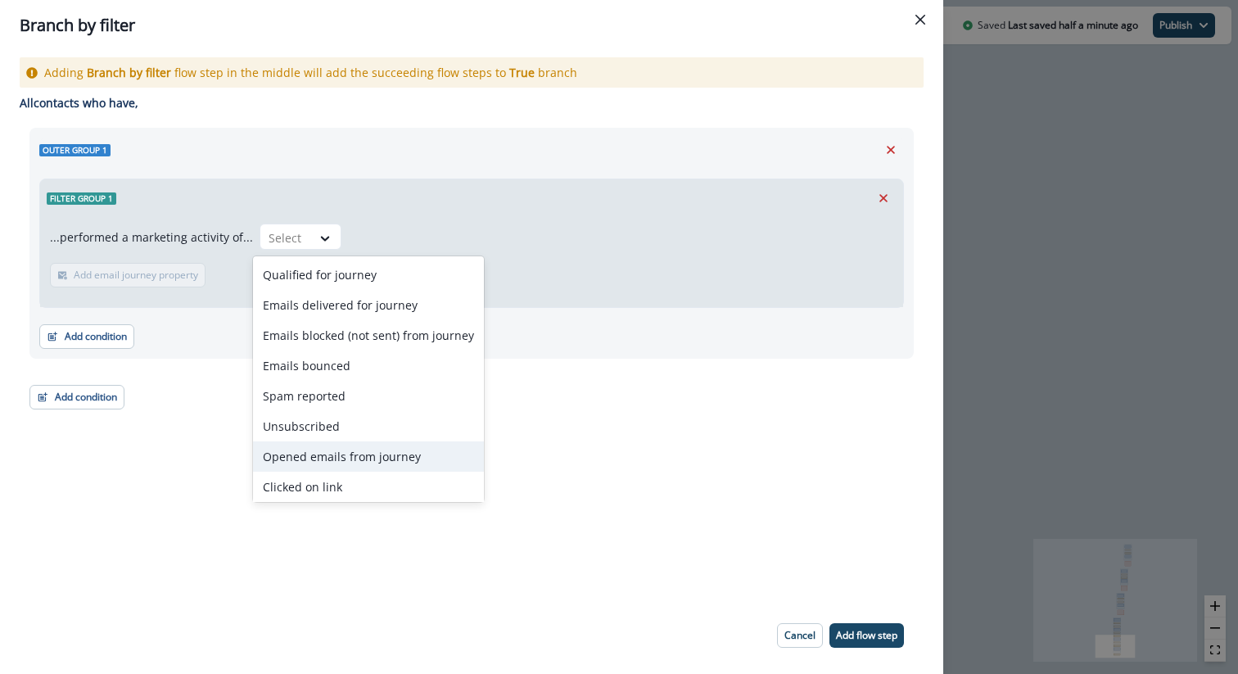
click at [351, 462] on div "Opened emails from journey" at bounding box center [368, 456] width 231 height 30
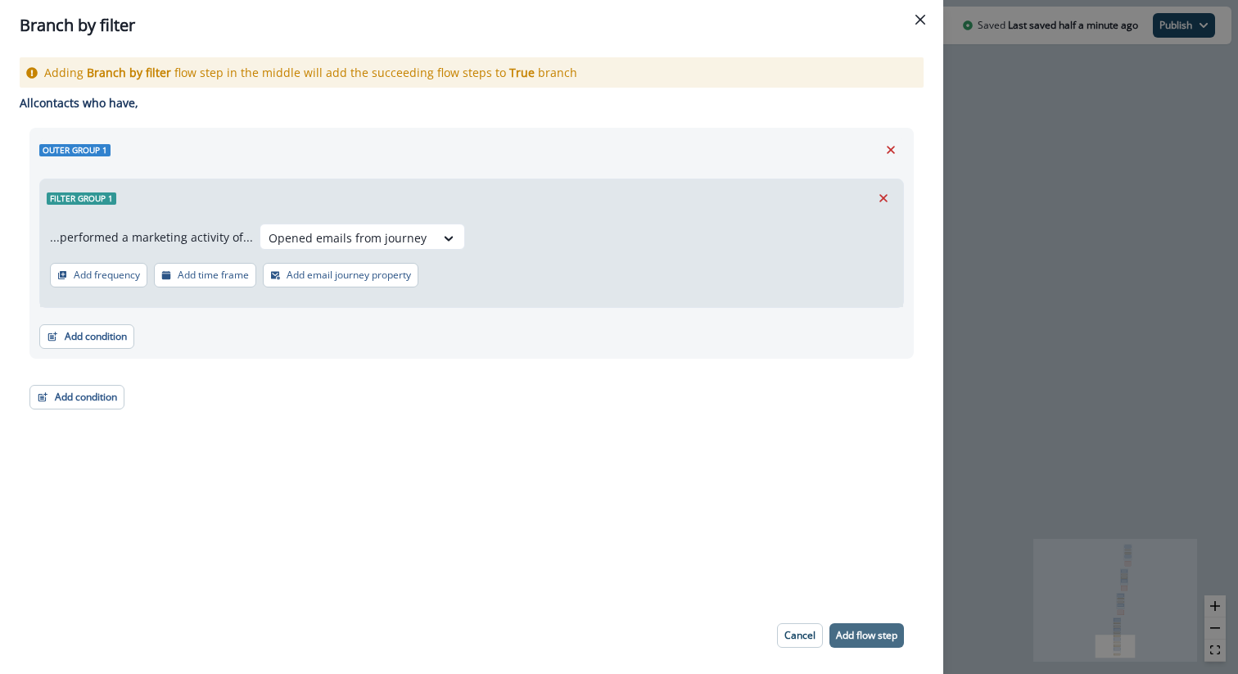
click at [871, 640] on p "Add flow step" at bounding box center [866, 635] width 61 height 11
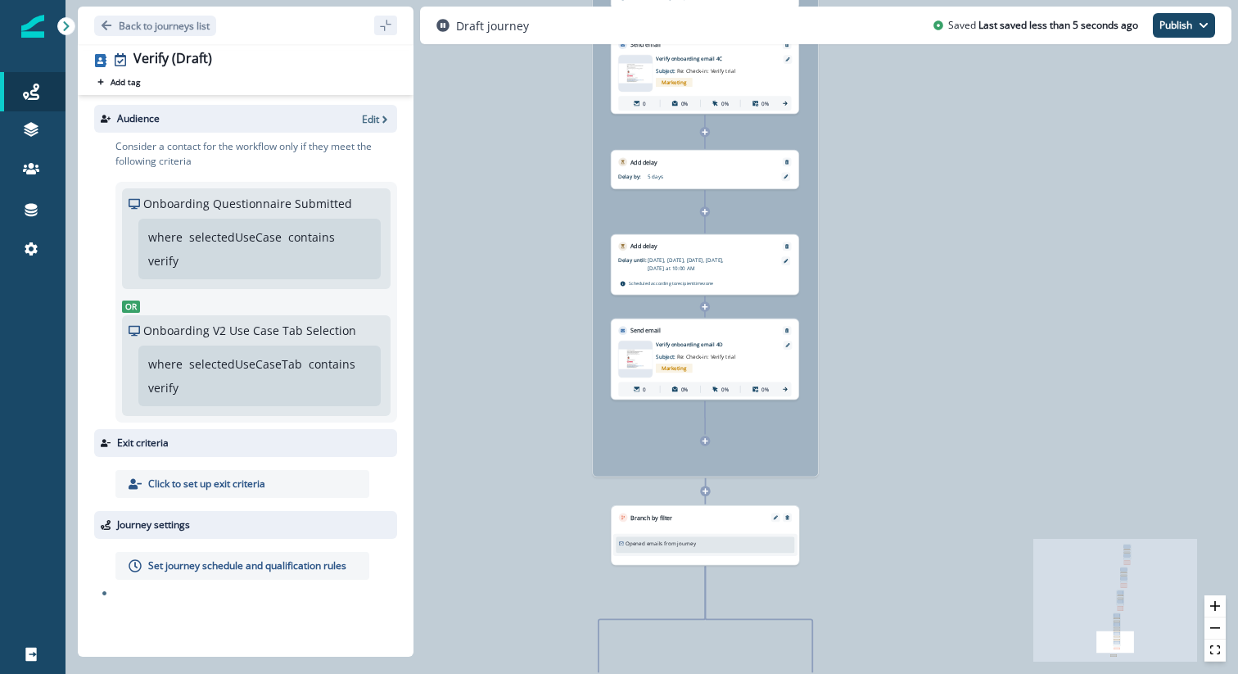
click at [743, 545] on div "Opened emails from journey Email journey properties" at bounding box center [705, 545] width 173 height 11
click at [771, 518] on button "Edit" at bounding box center [775, 517] width 11 height 4
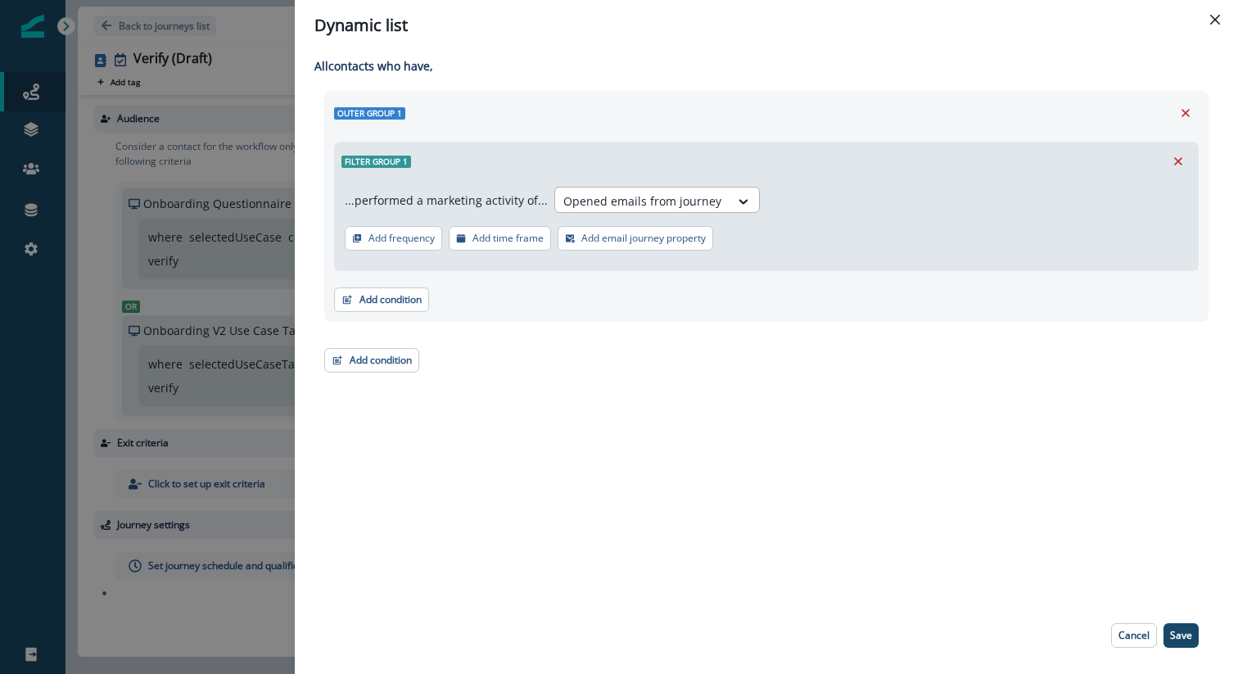
click at [667, 204] on div at bounding box center [642, 201] width 158 height 20
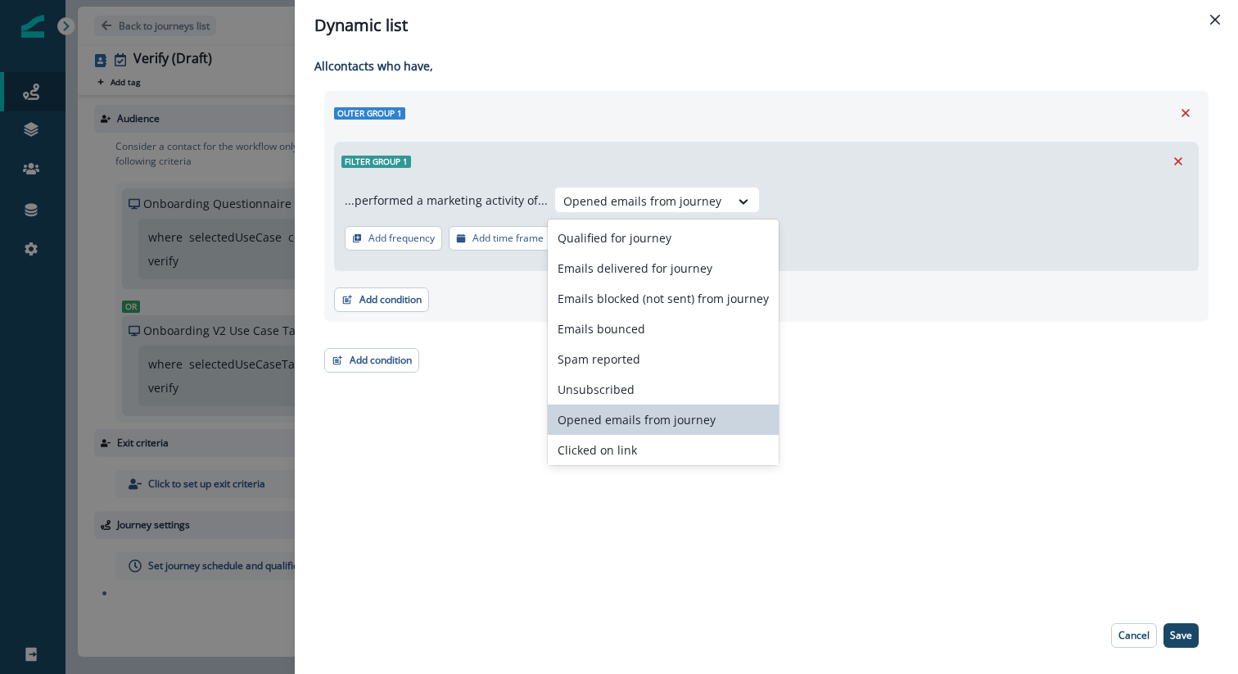
click at [690, 424] on div "Opened emails from journey" at bounding box center [663, 420] width 231 height 30
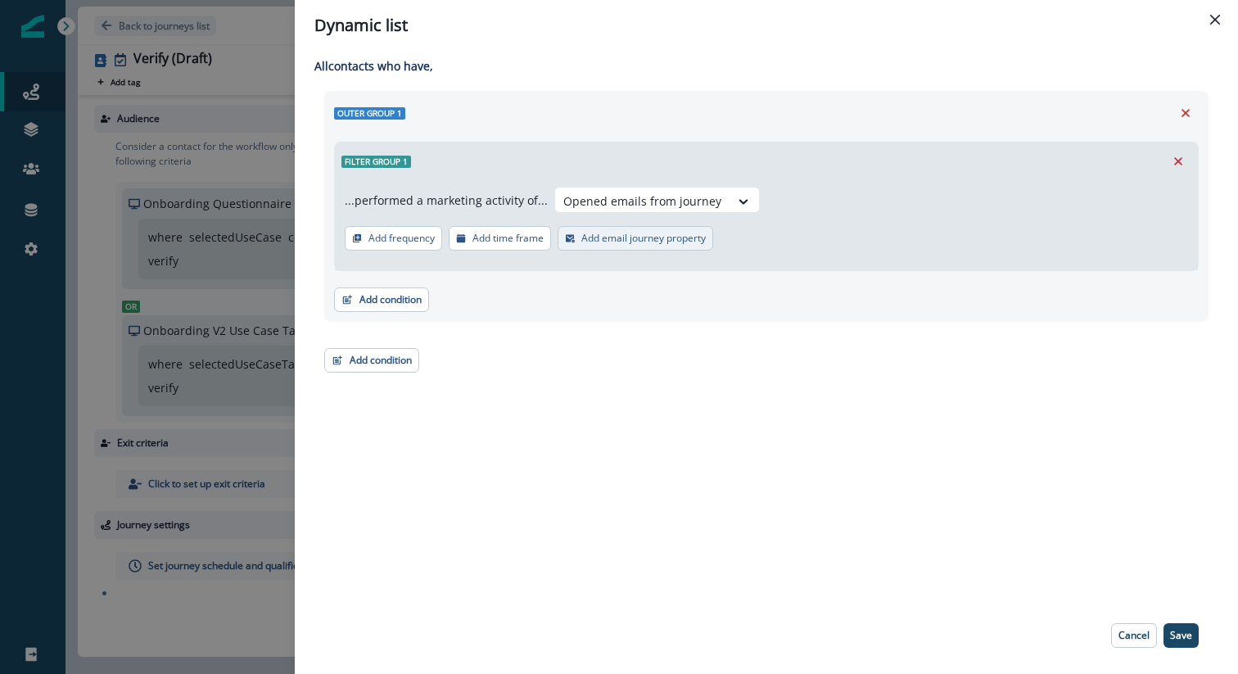
click at [651, 240] on p "Add email journey property" at bounding box center [643, 238] width 124 height 11
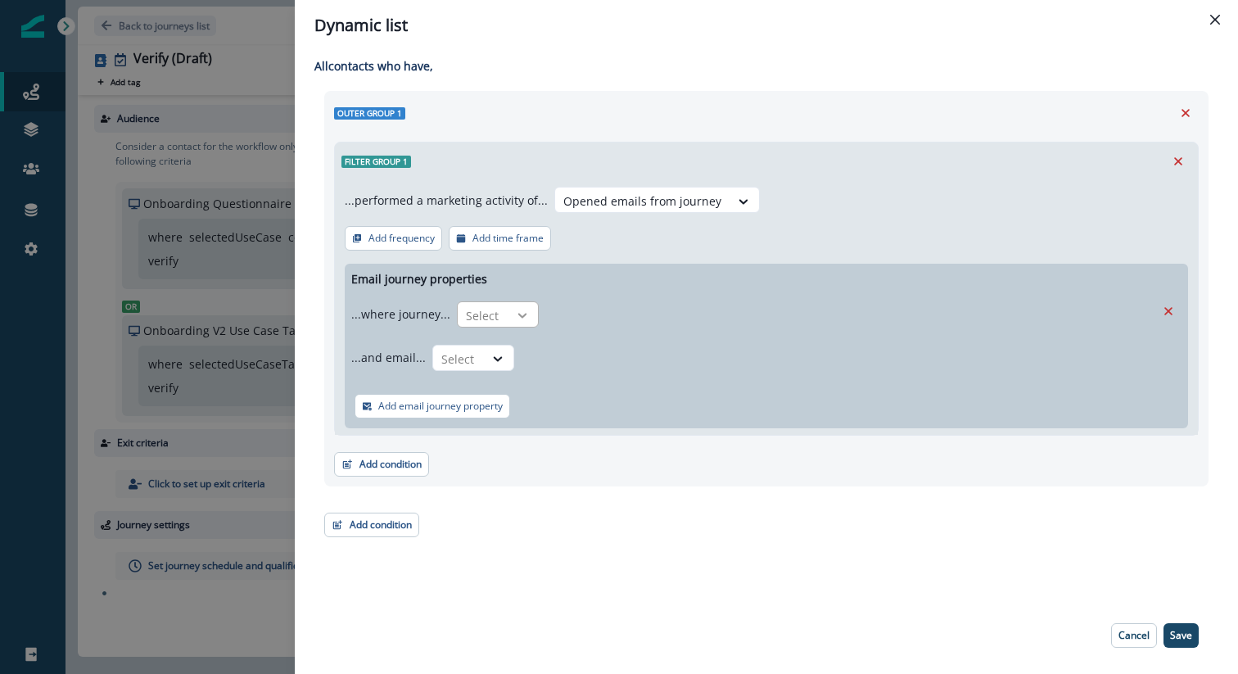
click at [520, 311] on icon at bounding box center [522, 315] width 15 height 16
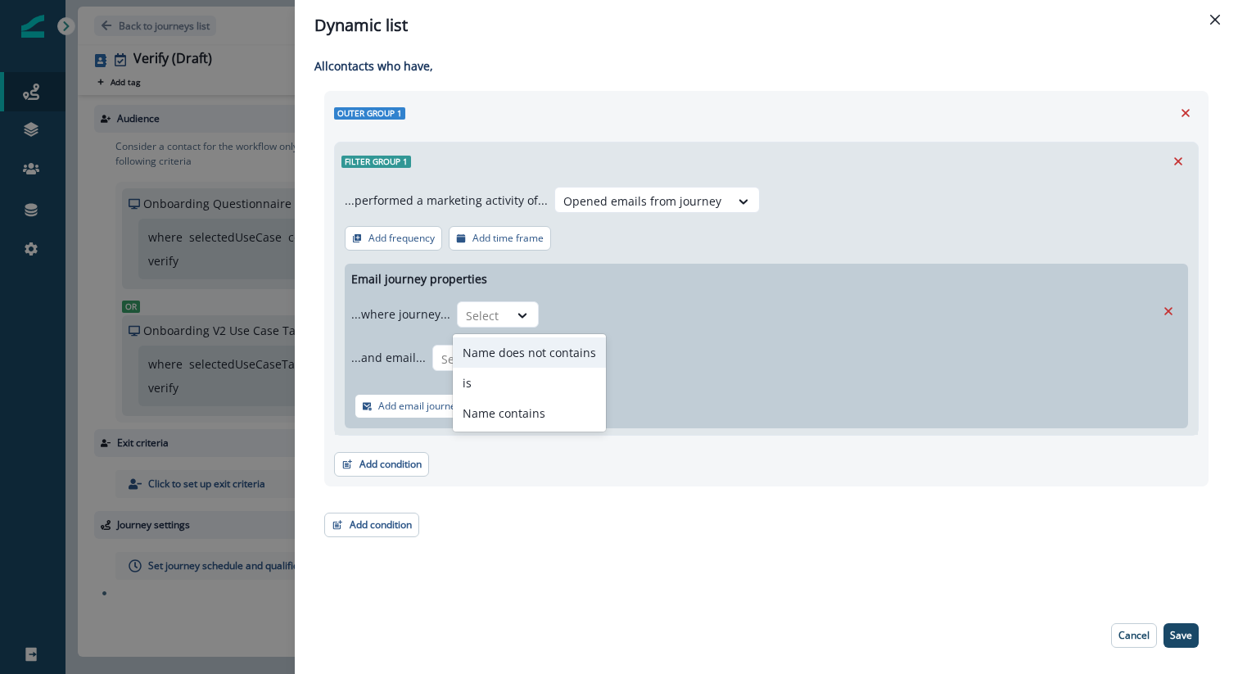
click at [592, 314] on div "...where journey... Name does not contains, 1 of 3. 3 results available. Use Up…" at bounding box center [753, 314] width 804 height 40
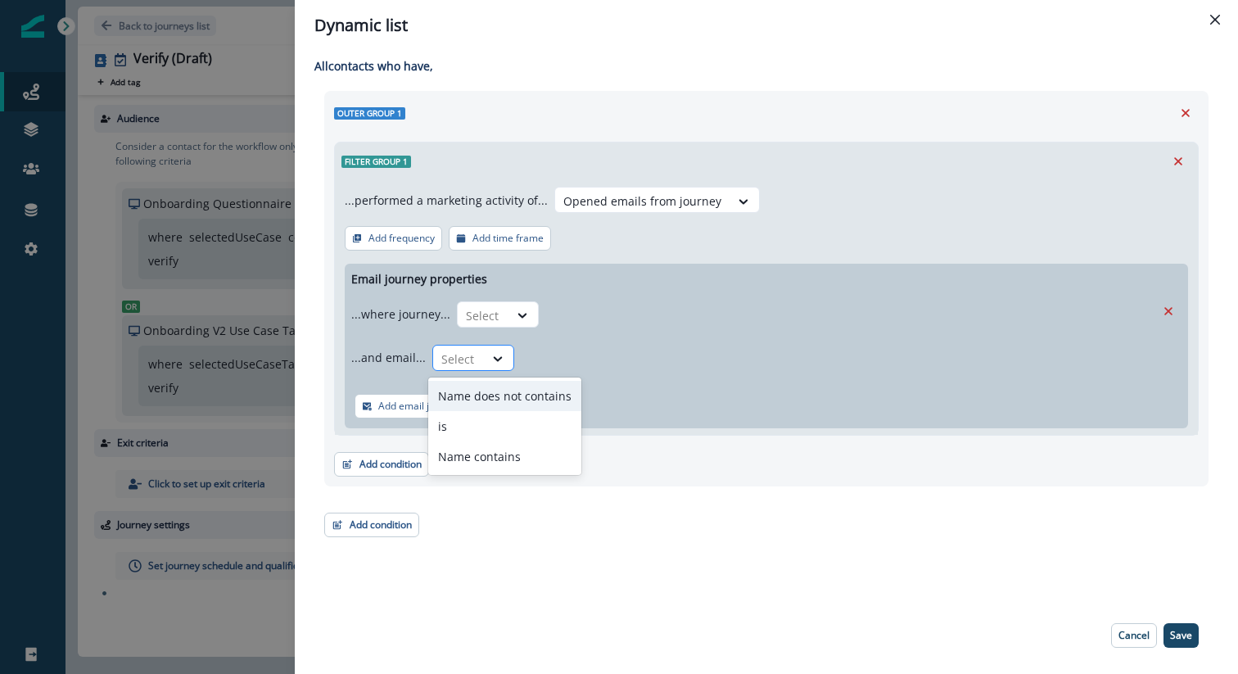
click at [479, 363] on div "Select" at bounding box center [458, 359] width 51 height 27
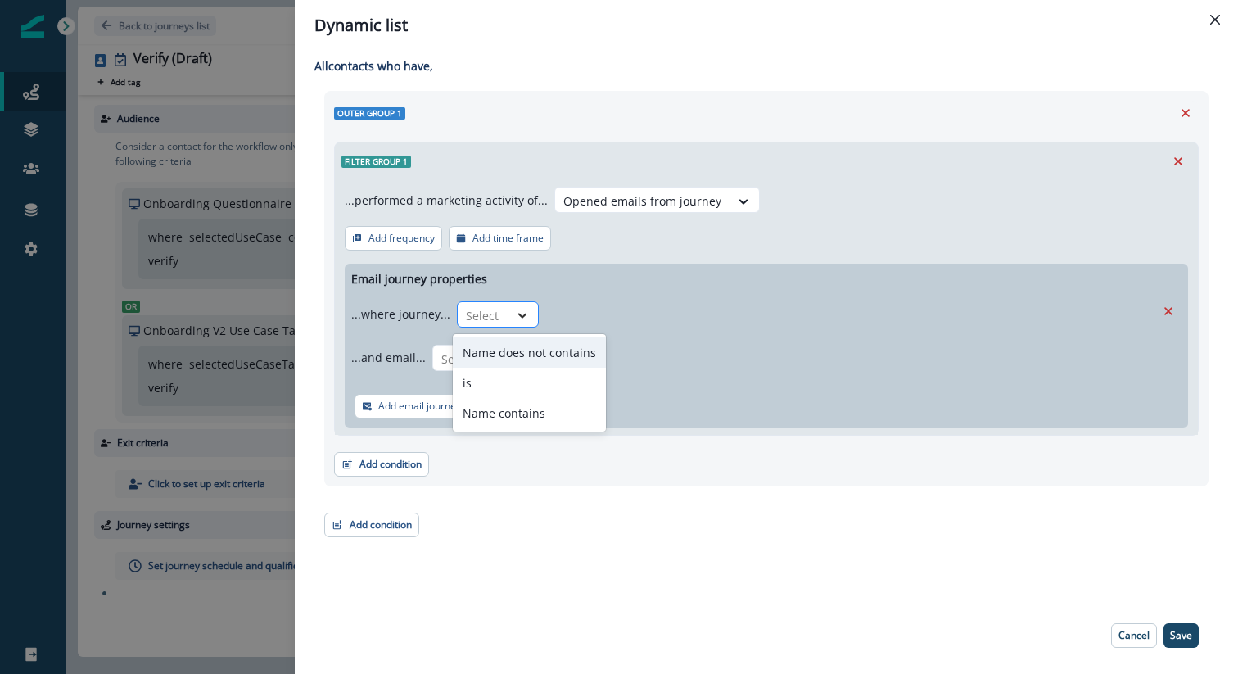
click at [526, 312] on icon at bounding box center [522, 315] width 15 height 16
click at [515, 382] on div "is" at bounding box center [529, 383] width 153 height 30
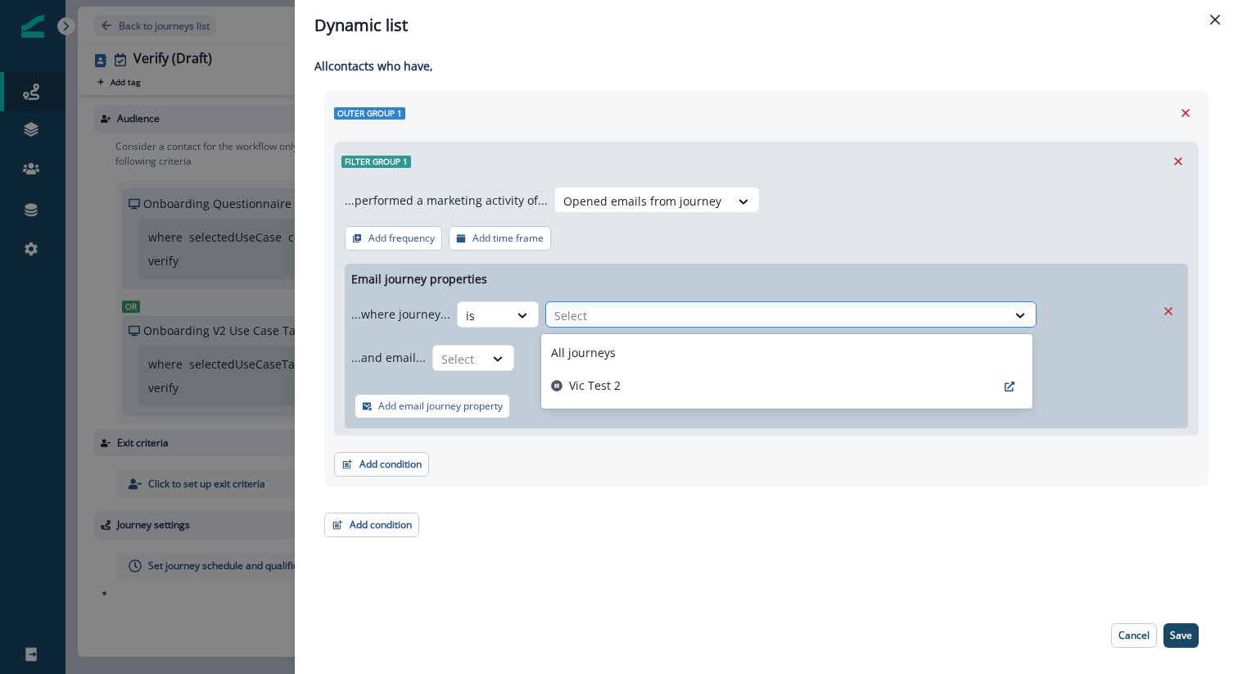
click at [574, 317] on div at bounding box center [776, 315] width 444 height 20
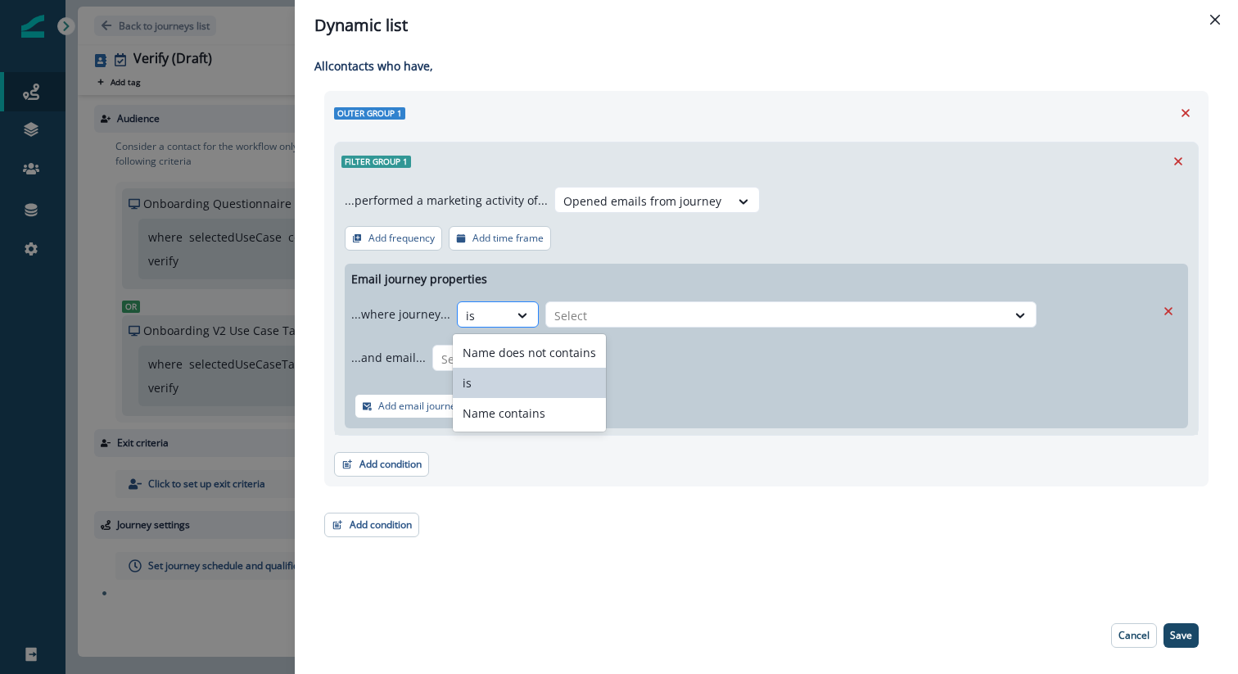
click at [495, 313] on div at bounding box center [483, 315] width 34 height 20
click at [511, 410] on div "Name contains" at bounding box center [529, 413] width 153 height 30
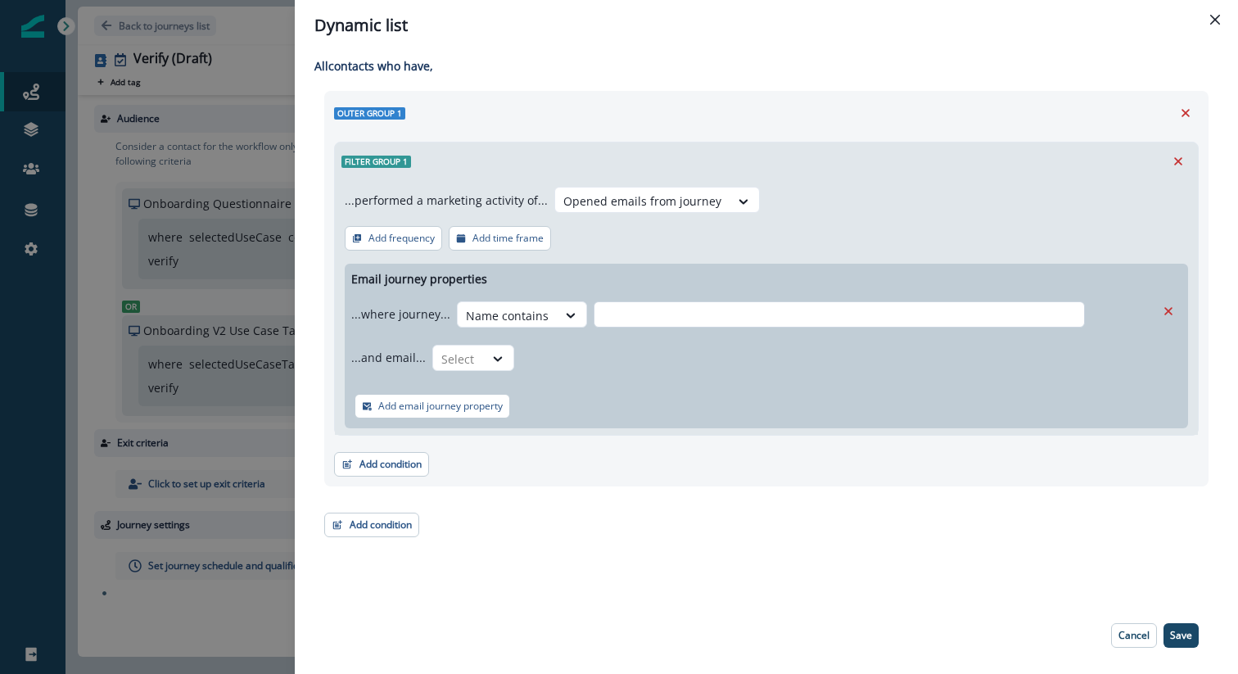
click at [665, 310] on input "text" at bounding box center [839, 314] width 491 height 26
click at [1170, 309] on icon "Remove" at bounding box center [1169, 311] width 8 height 8
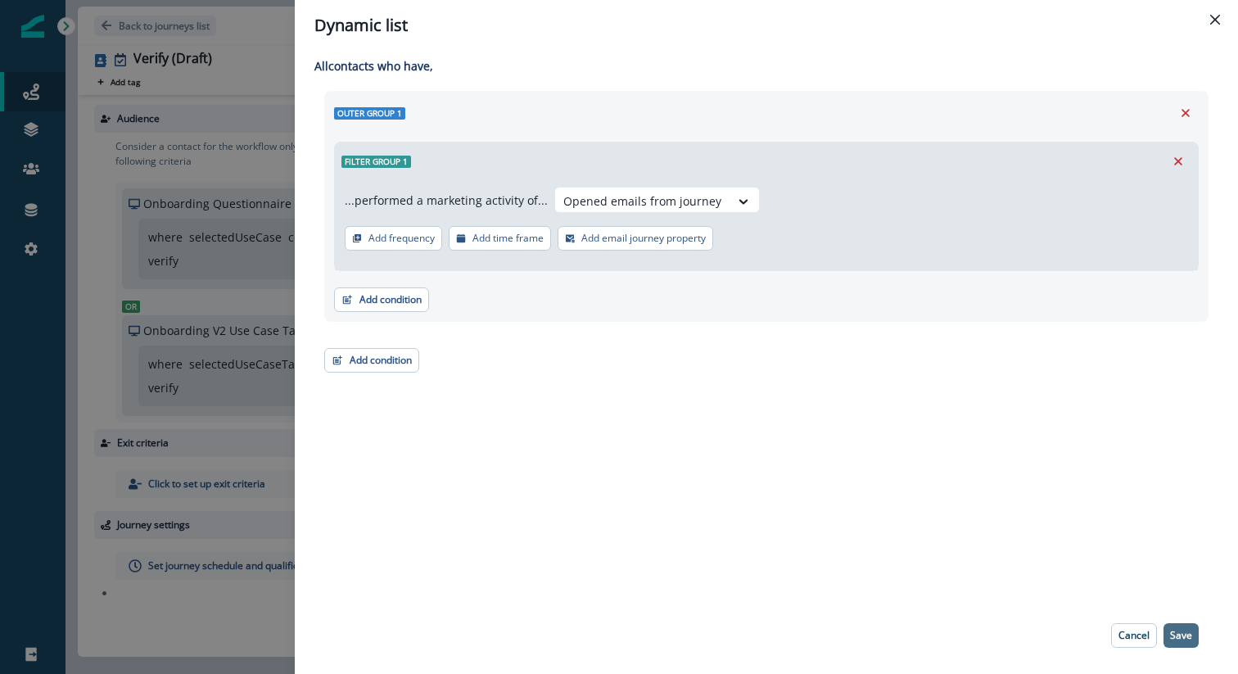
click at [1178, 631] on p "Save" at bounding box center [1181, 635] width 22 height 11
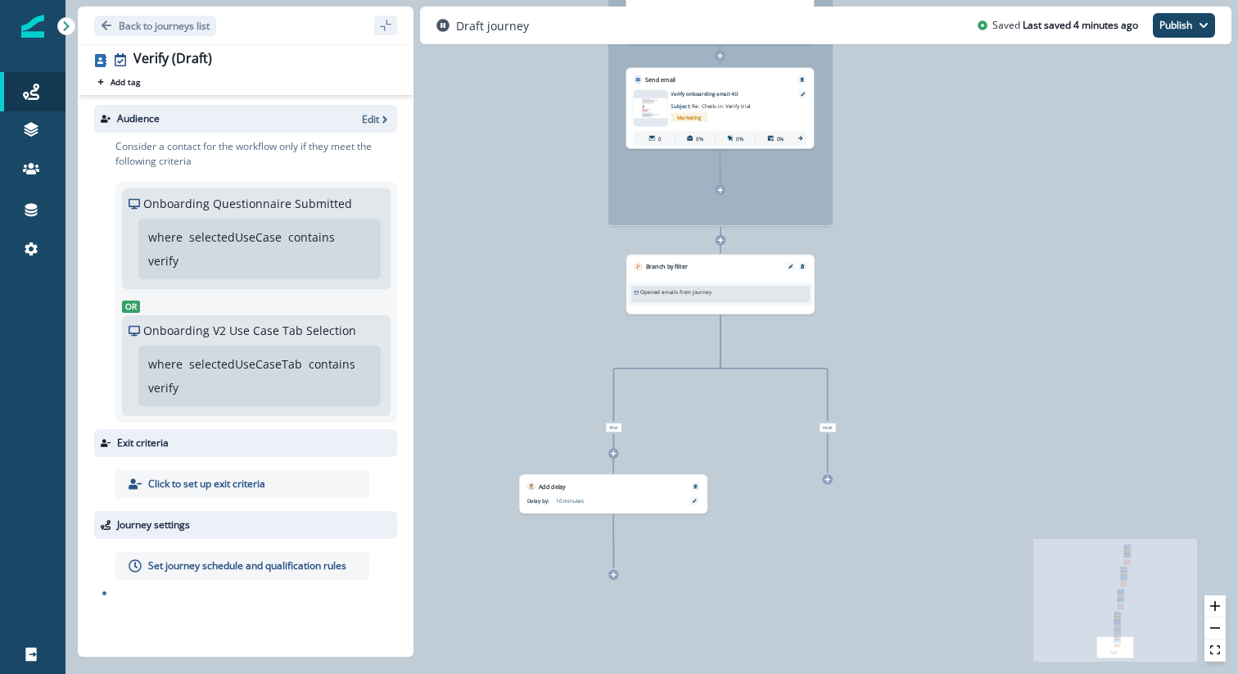
click at [718, 238] on icon at bounding box center [720, 240] width 7 height 7
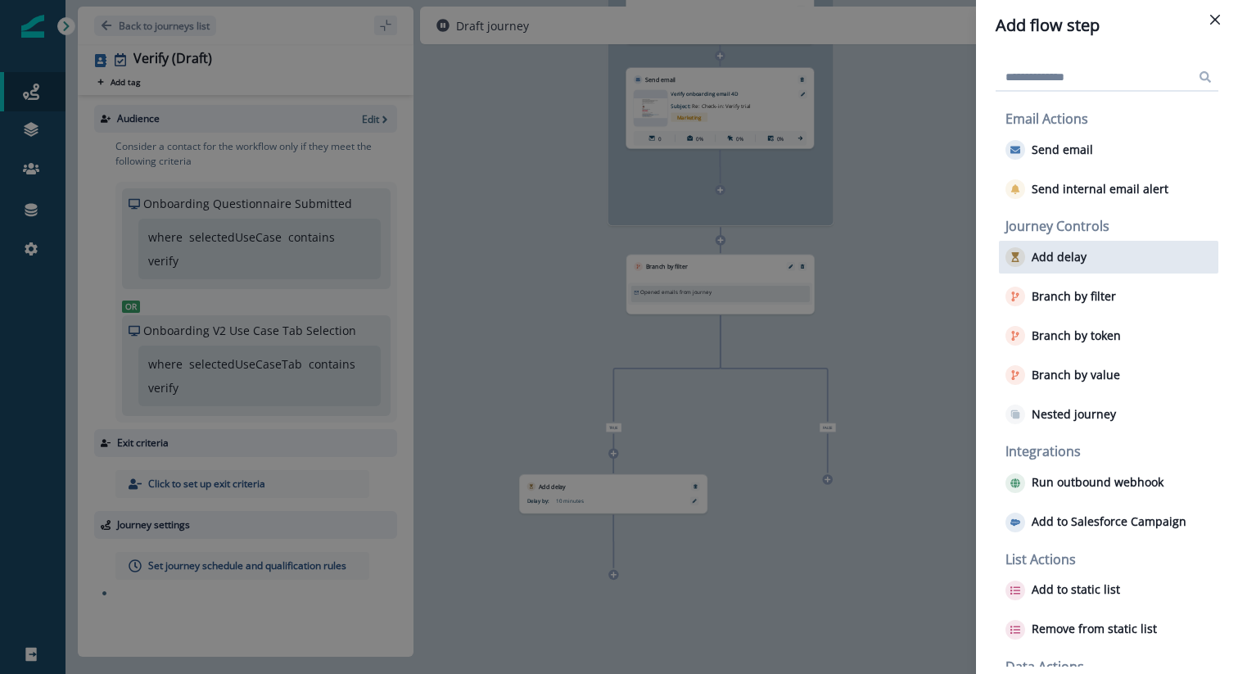
click at [1065, 263] on p "Add delay" at bounding box center [1059, 258] width 55 height 14
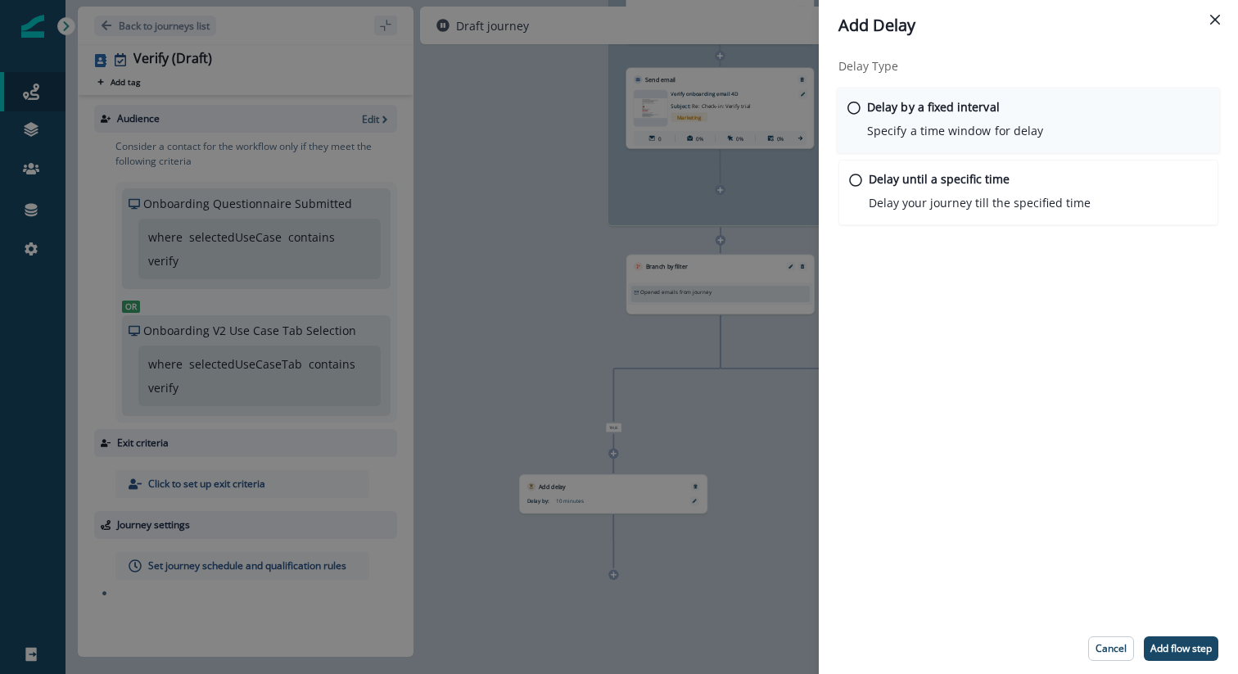
click at [988, 132] on p "Specify a time window for delay" at bounding box center [955, 130] width 176 height 17
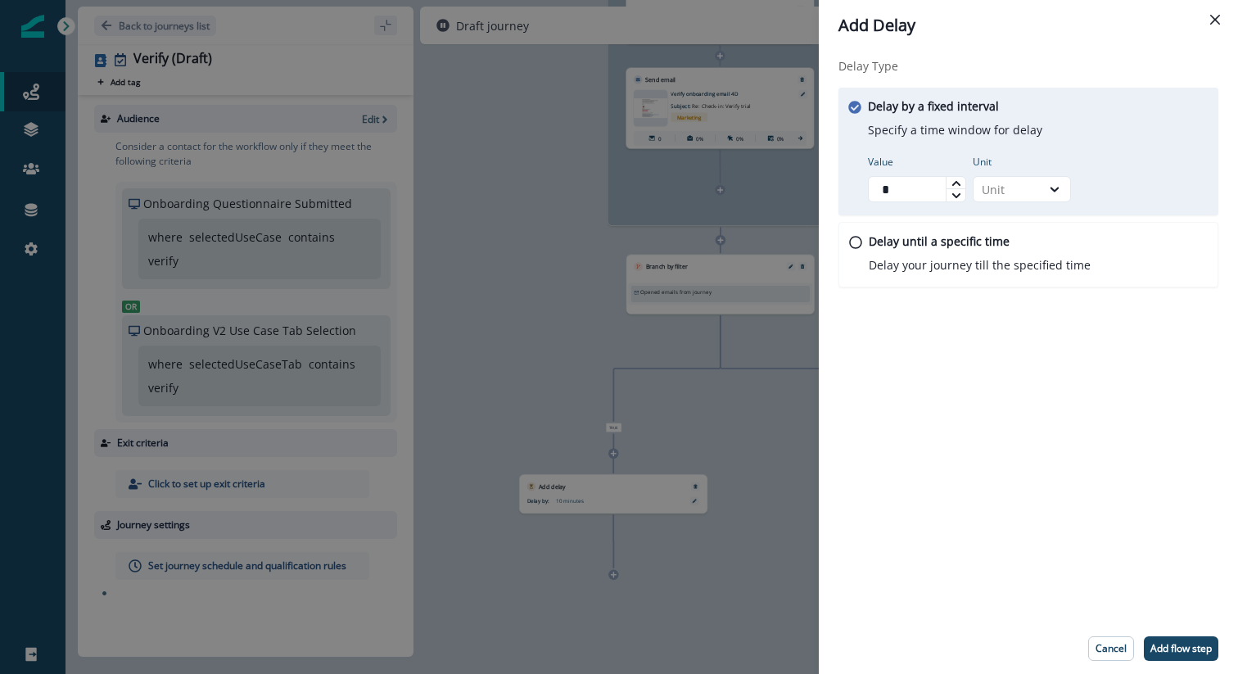
click at [952, 179] on icon at bounding box center [957, 184] width 10 height 10
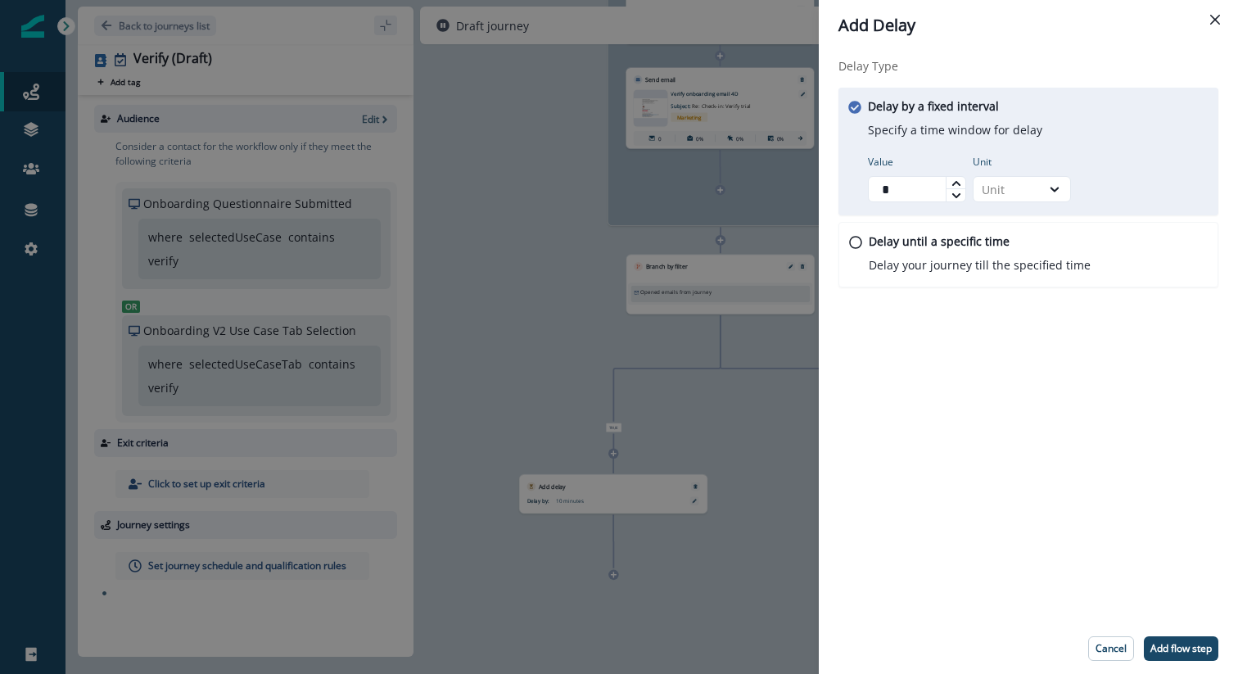
click at [952, 179] on icon at bounding box center [957, 184] width 10 height 10
type input "**"
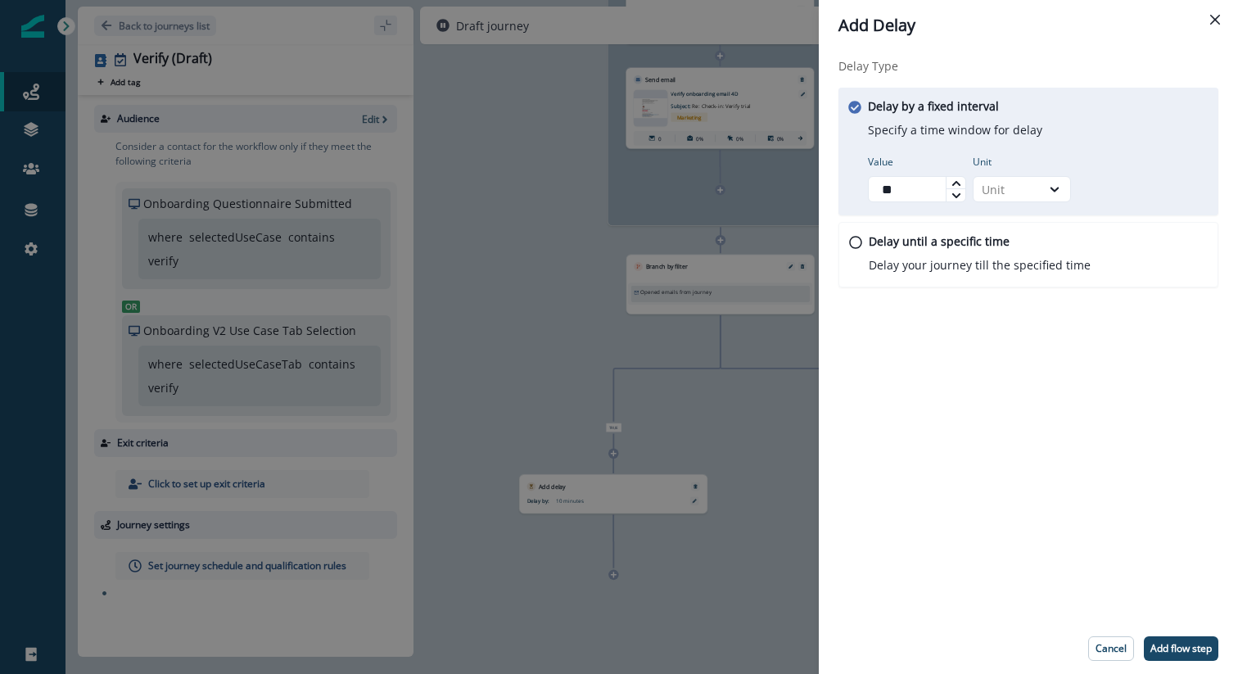
click at [952, 179] on icon at bounding box center [957, 184] width 10 height 10
click at [995, 187] on div "Unit" at bounding box center [1007, 189] width 51 height 17
click at [994, 227] on div "Minute" at bounding box center [1022, 227] width 98 height 30
click at [1164, 636] on button "Add flow step" at bounding box center [1181, 648] width 75 height 25
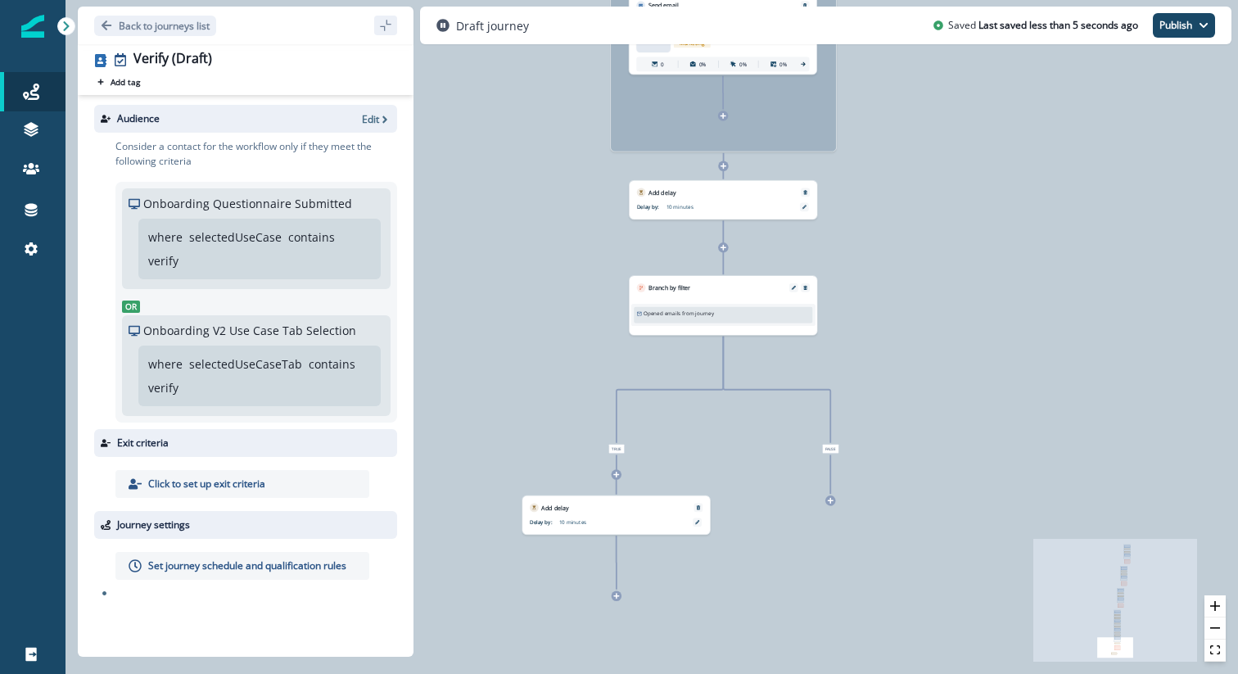
click at [612, 475] on div at bounding box center [617, 474] width 11 height 11
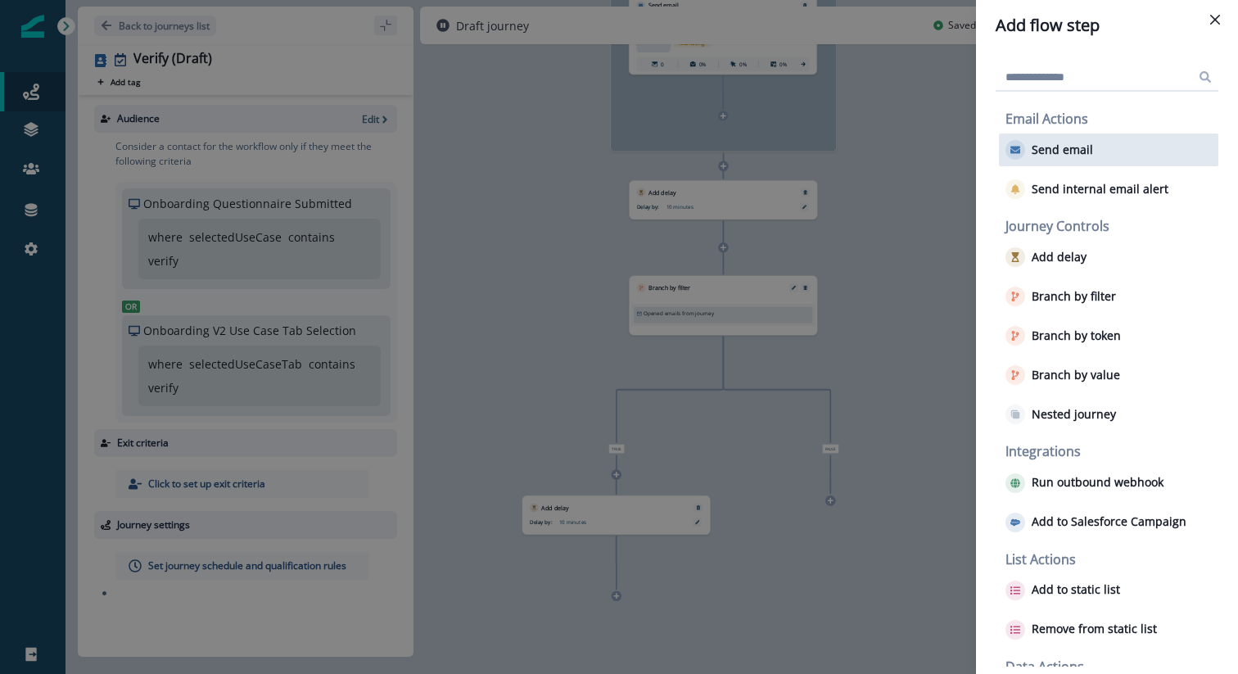
click at [1082, 159] on button "Send email" at bounding box center [1050, 150] width 88 height 20
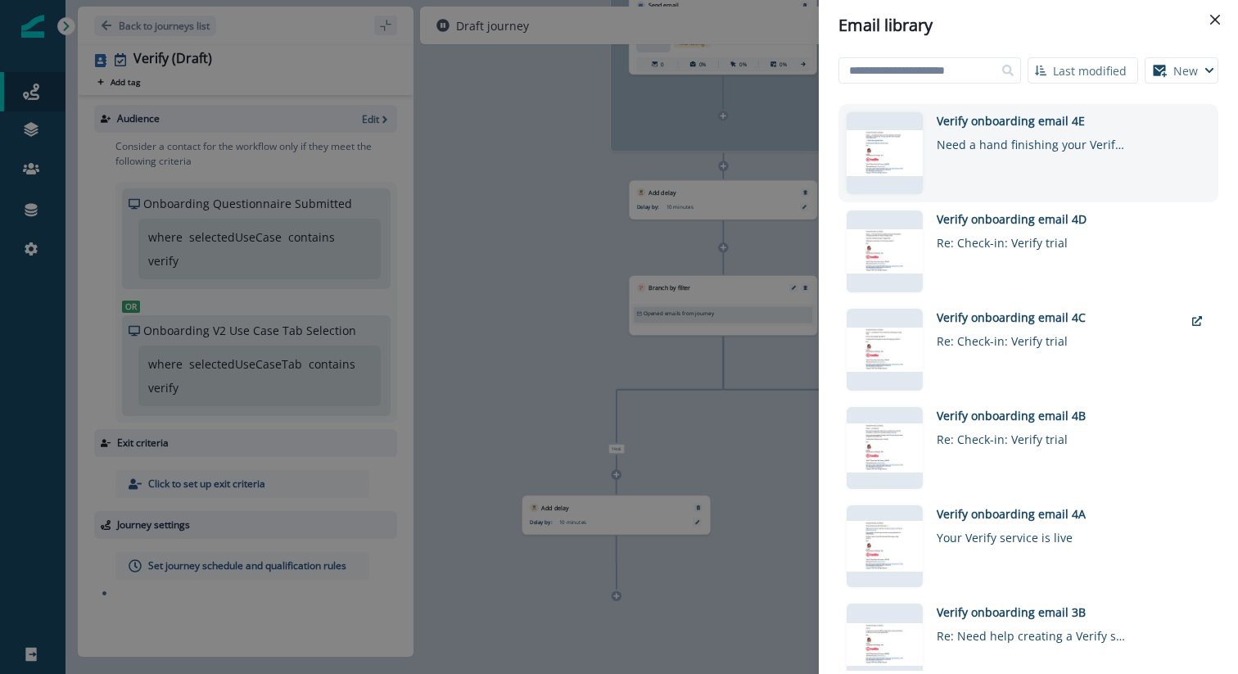
scroll to position [0, 0]
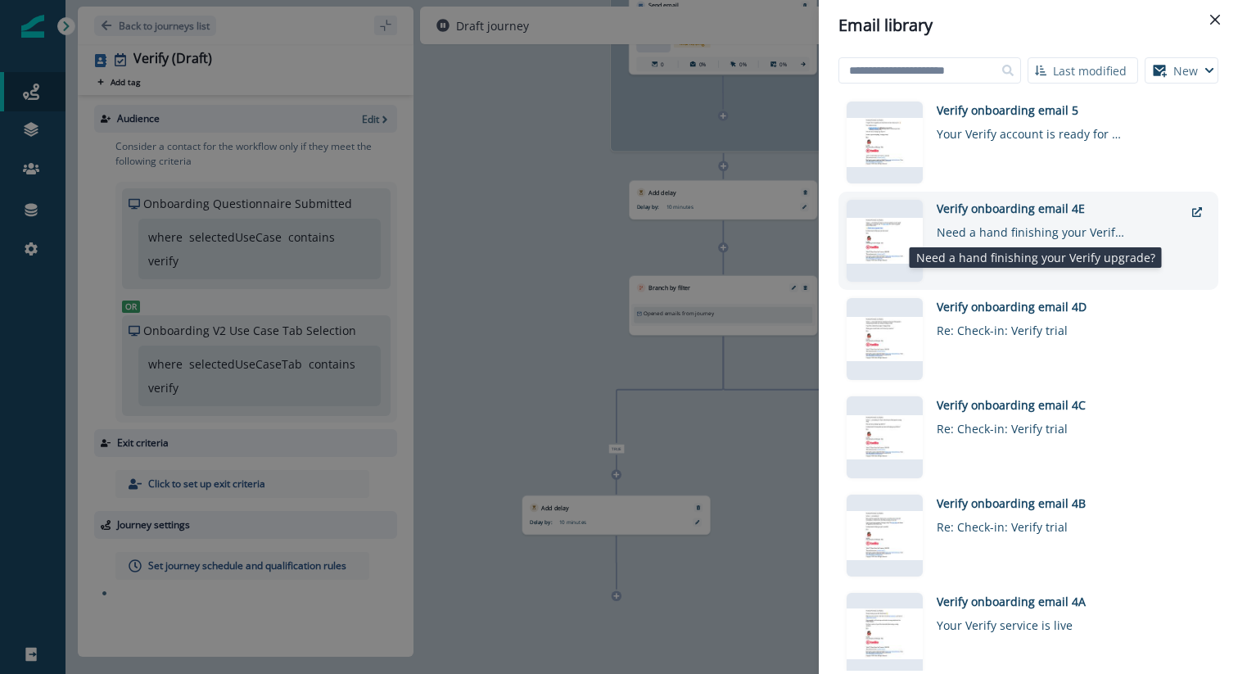
click at [994, 224] on div "Need a hand finishing your Verify upgrade?" at bounding box center [1031, 229] width 188 height 24
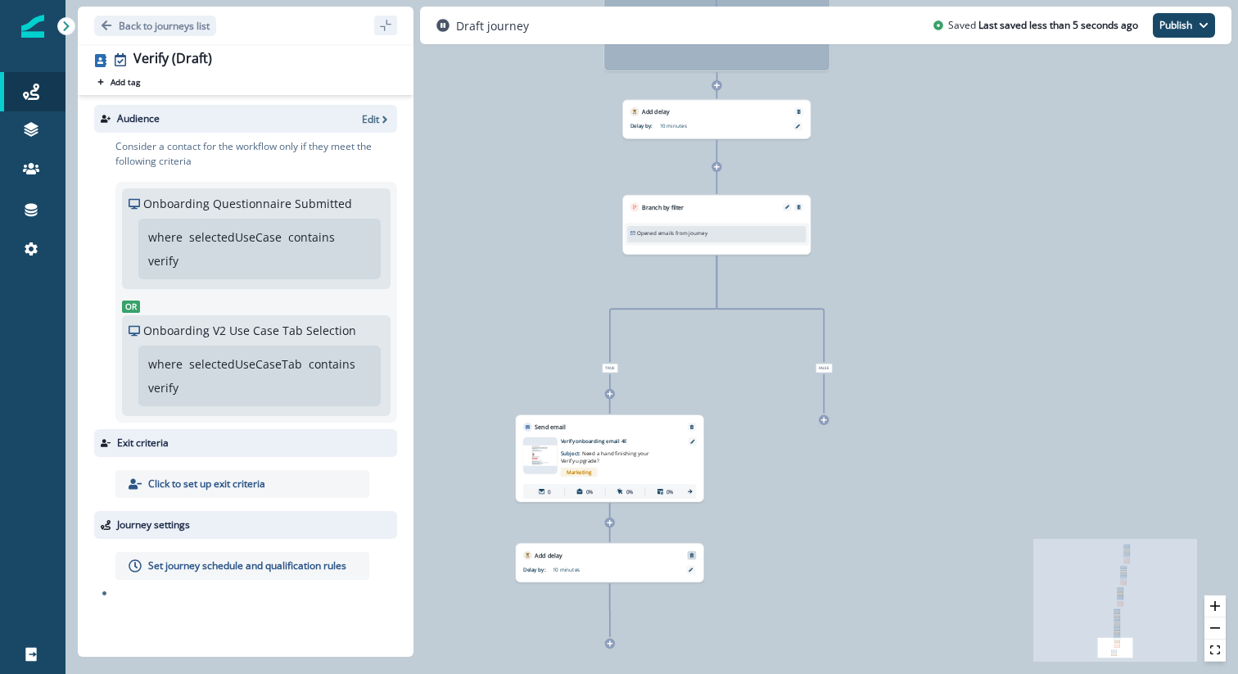
click at [691, 554] on icon "Remove" at bounding box center [692, 555] width 5 height 5
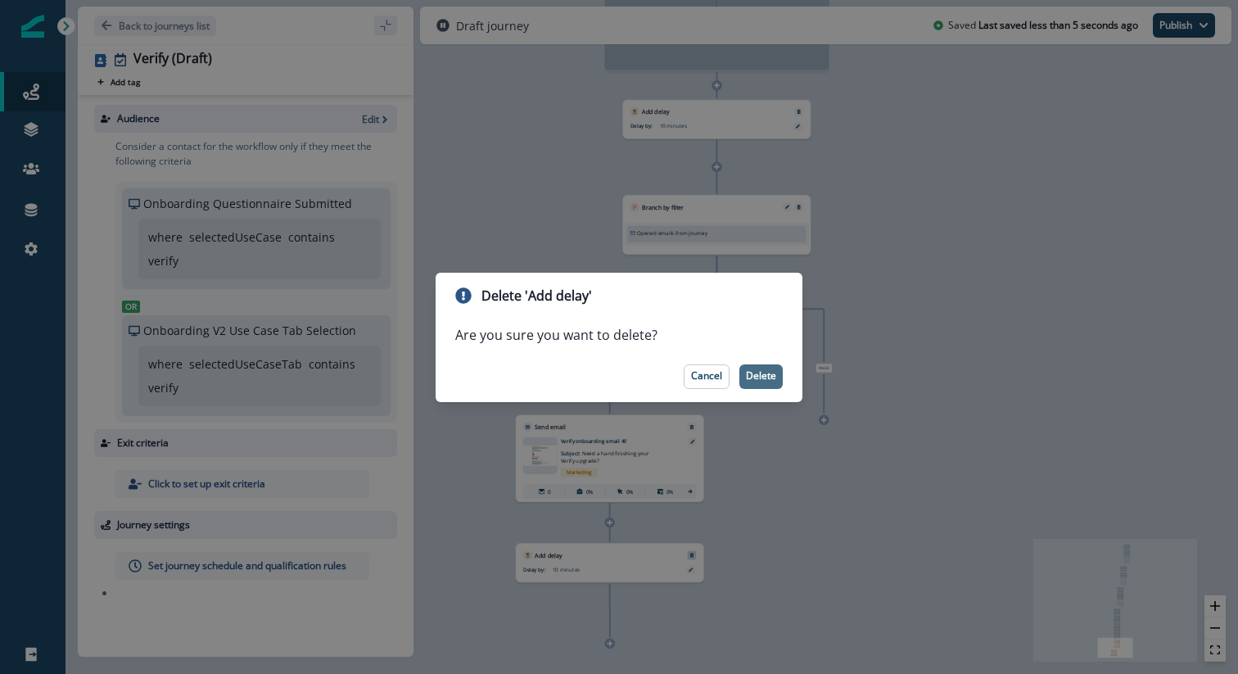
click at [770, 369] on button "Delete" at bounding box center [760, 376] width 43 height 25
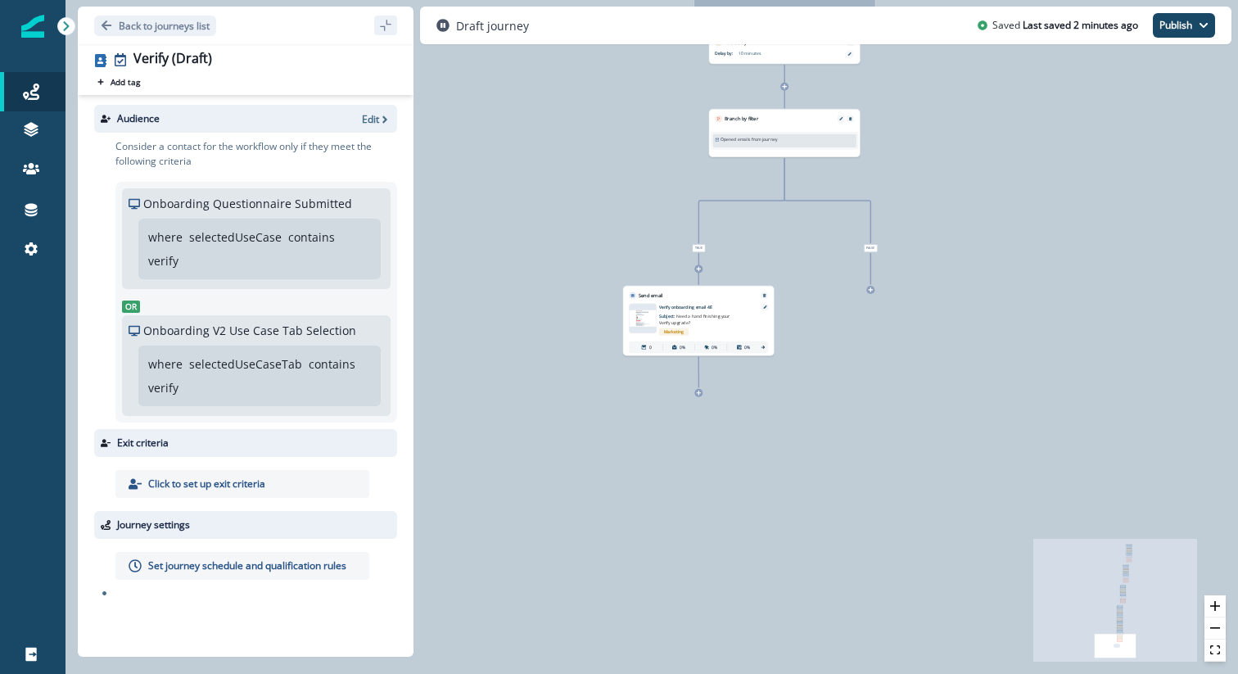
click at [699, 396] on div at bounding box center [698, 393] width 8 height 8
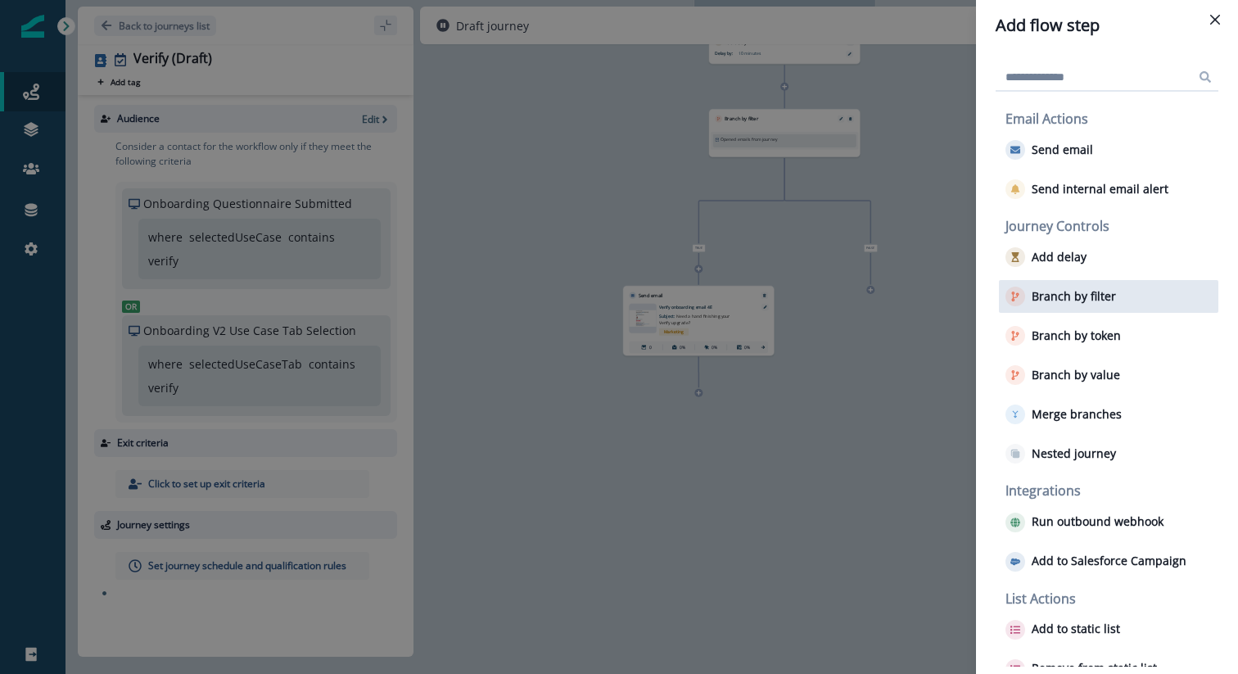
click at [1074, 301] on p "Branch by filter" at bounding box center [1074, 297] width 84 height 14
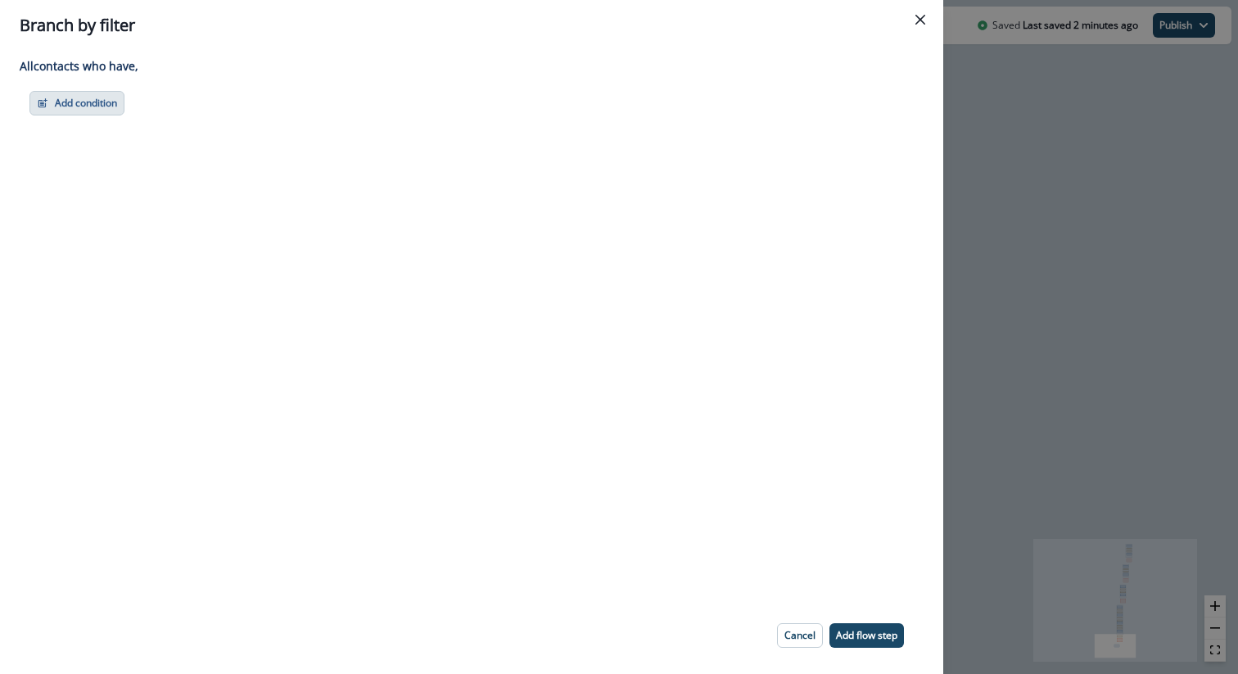
click at [102, 100] on button "Add condition" at bounding box center [76, 103] width 95 height 25
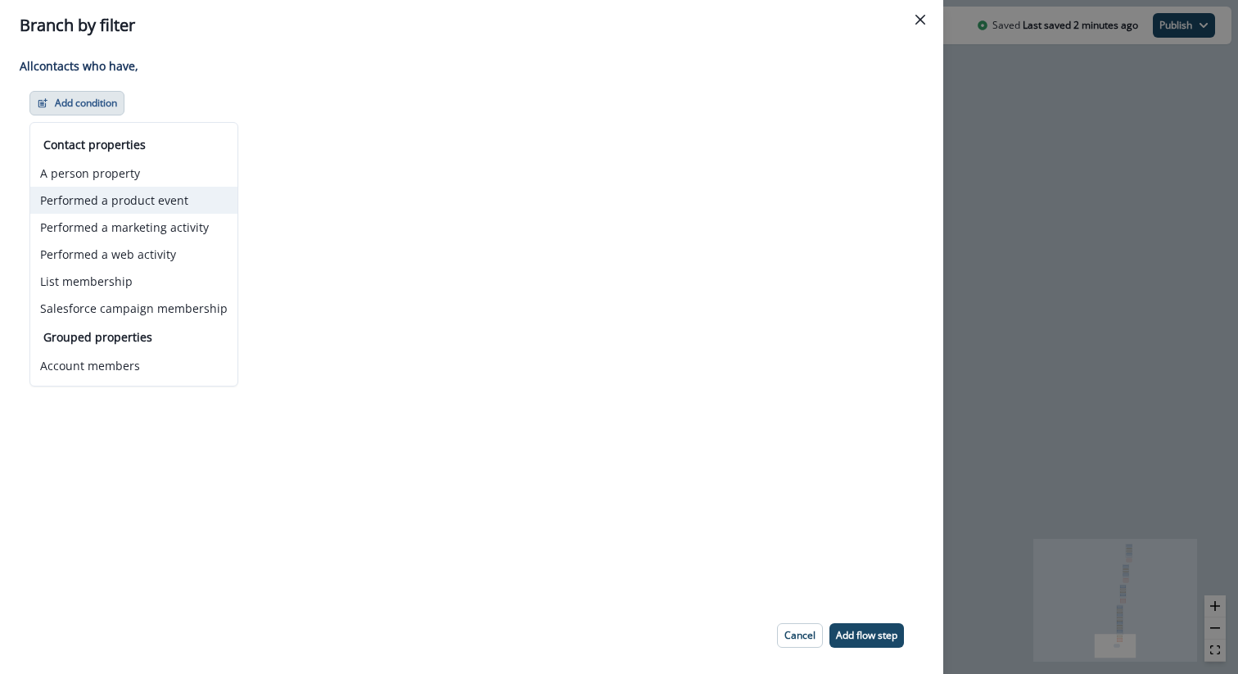
click at [117, 201] on button "Performed a product event" at bounding box center [133, 200] width 207 height 27
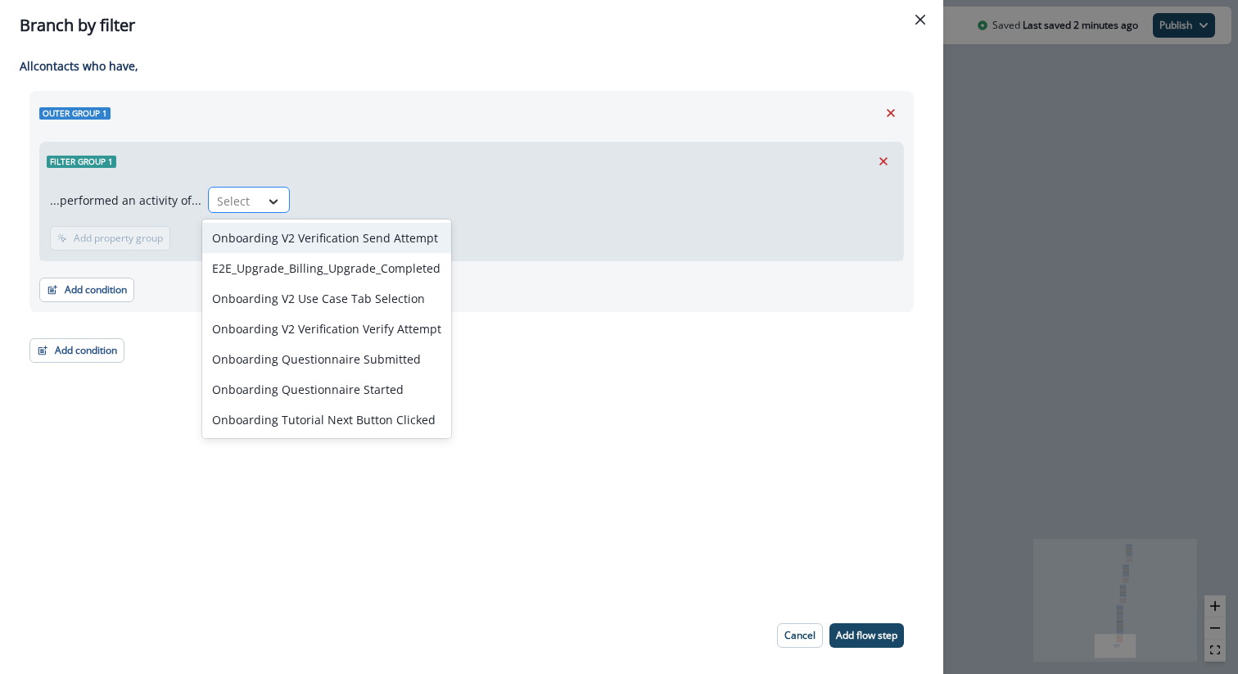
click at [266, 200] on icon at bounding box center [273, 201] width 15 height 16
click at [266, 198] on icon at bounding box center [273, 201] width 15 height 16
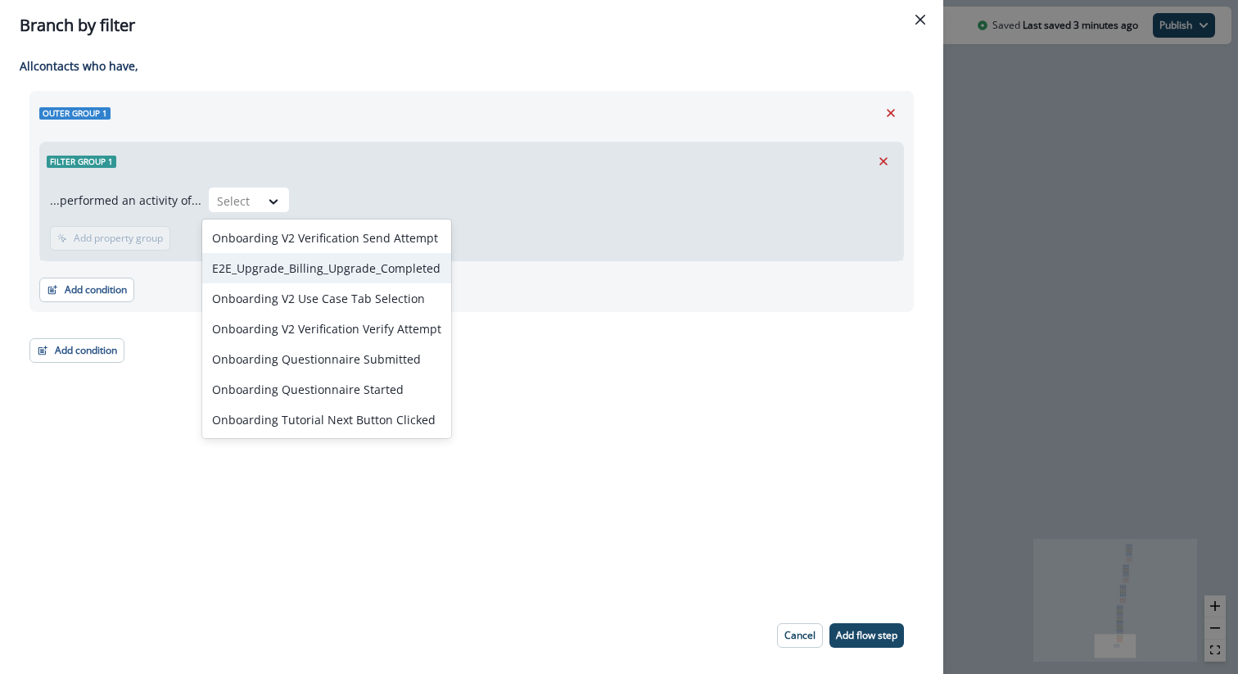
click at [299, 262] on div "E2E_Upgrade_Billing_Upgrade_Completed" at bounding box center [326, 268] width 249 height 30
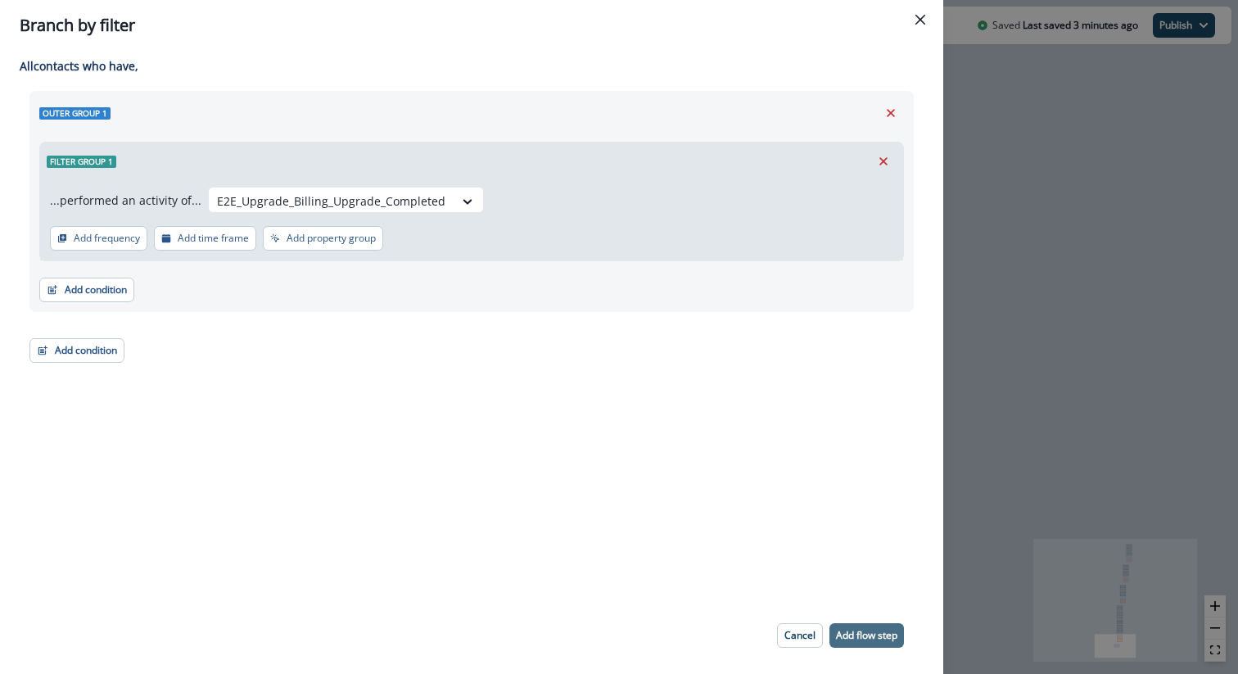
click at [875, 636] on p "Add flow step" at bounding box center [866, 635] width 61 height 11
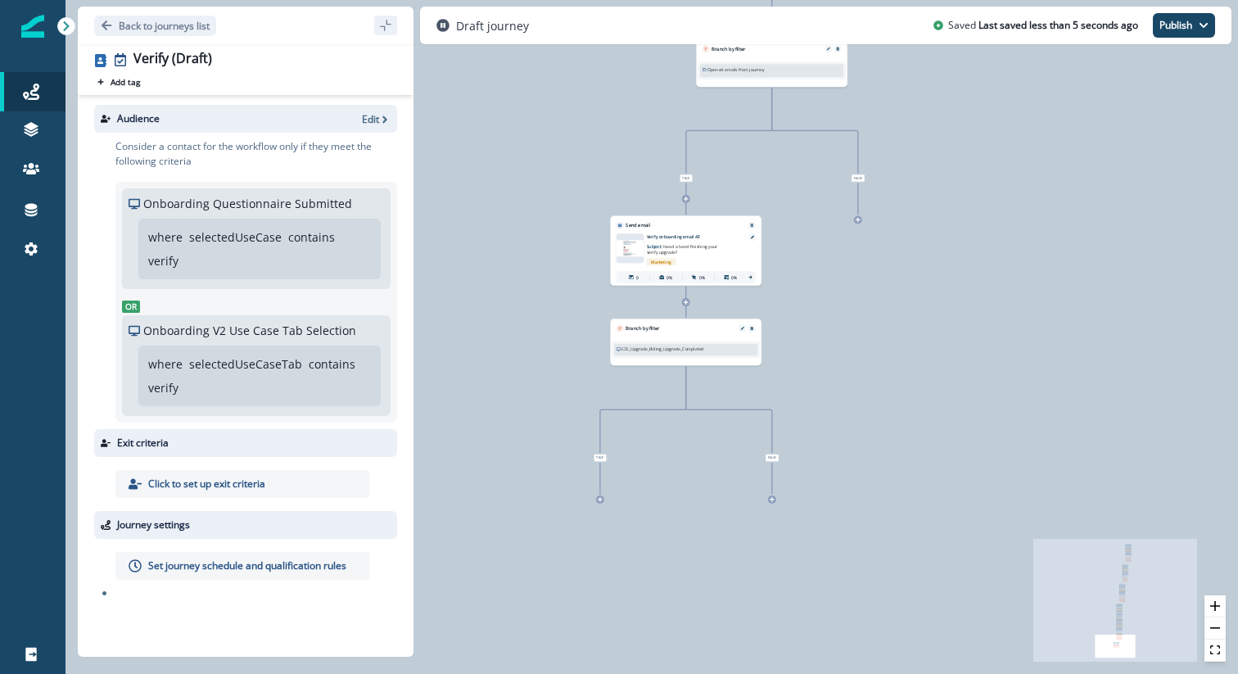
click at [604, 500] on div "**********" at bounding box center [652, 337] width 1173 height 674
click at [600, 495] on div "**********" at bounding box center [652, 337] width 1173 height 674
click at [600, 497] on icon at bounding box center [600, 499] width 5 height 5
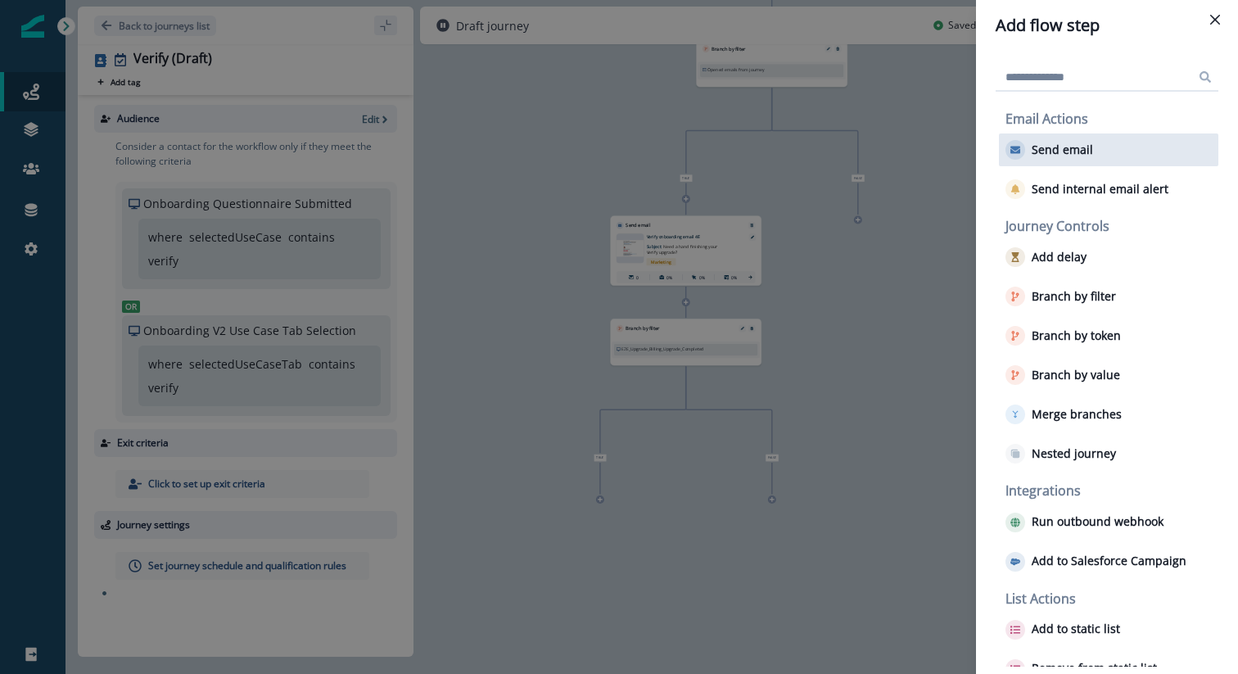
click at [1085, 148] on p "Send email" at bounding box center [1062, 150] width 61 height 14
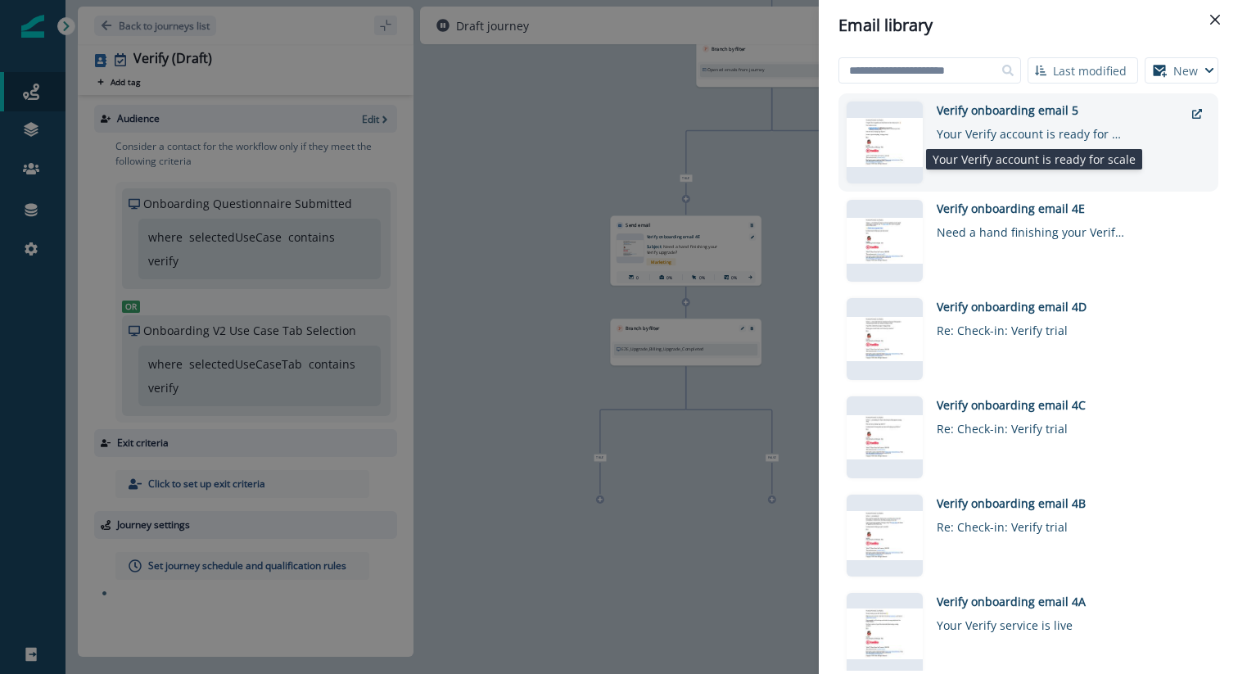
click at [1009, 129] on div "Your Verify account is ready for scale" at bounding box center [1031, 131] width 188 height 24
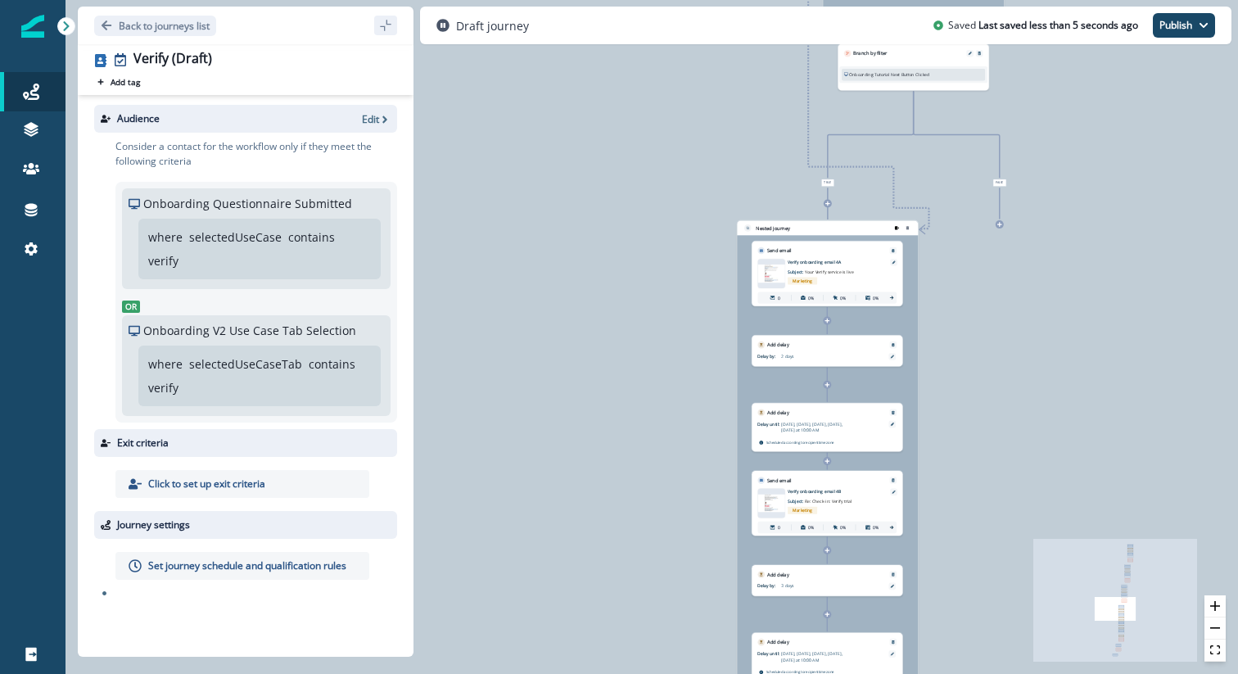
click at [897, 228] on icon "remove-group" at bounding box center [897, 227] width 4 height 3
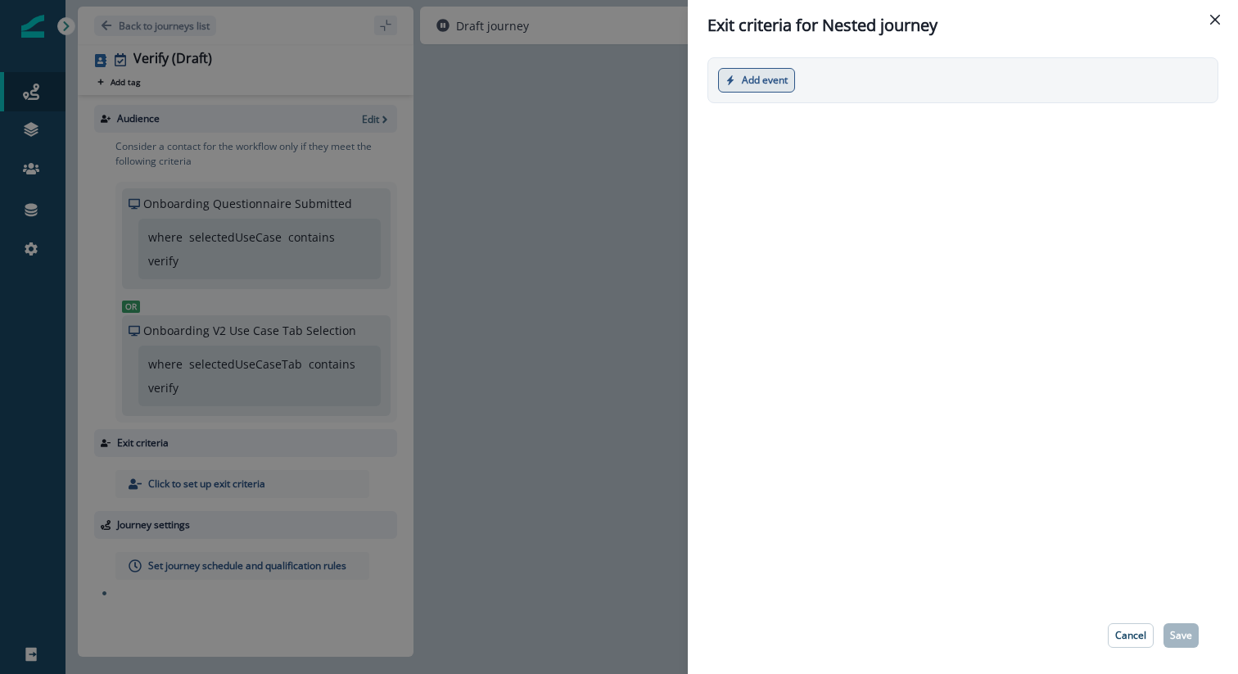
click at [764, 70] on button "Add event" at bounding box center [756, 80] width 77 height 25
click at [780, 120] on button "Product event" at bounding box center [810, 119] width 182 height 27
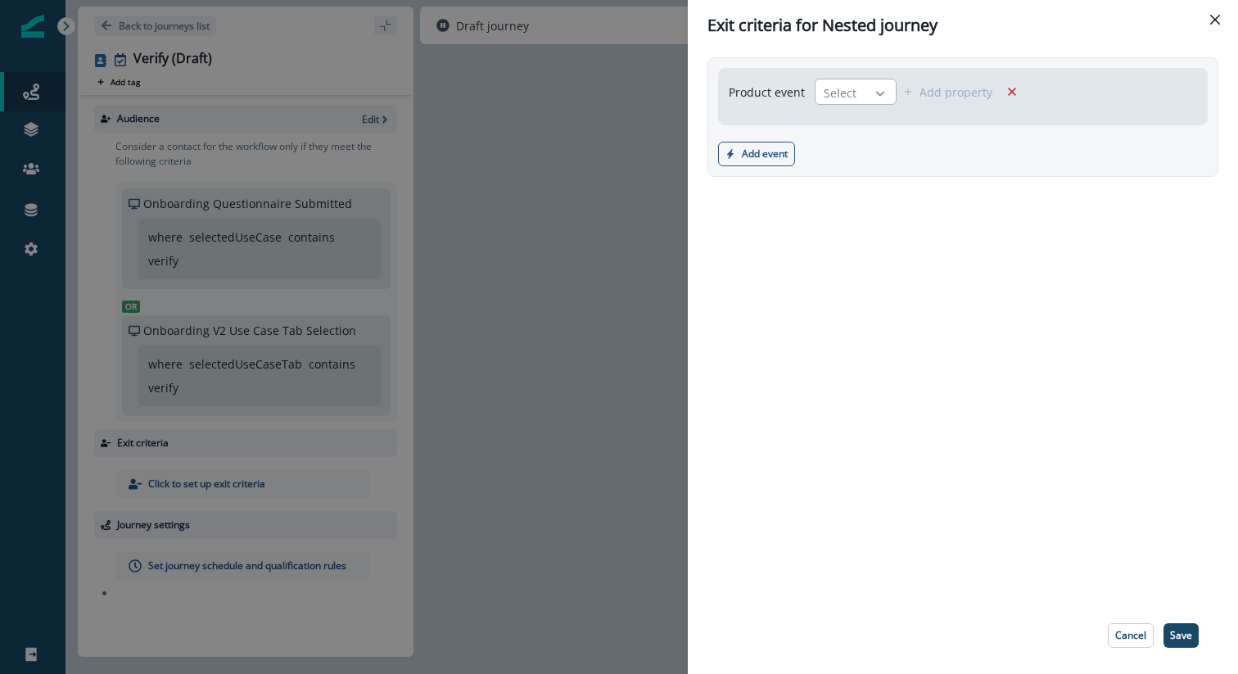
click at [867, 91] on div at bounding box center [880, 93] width 28 height 16
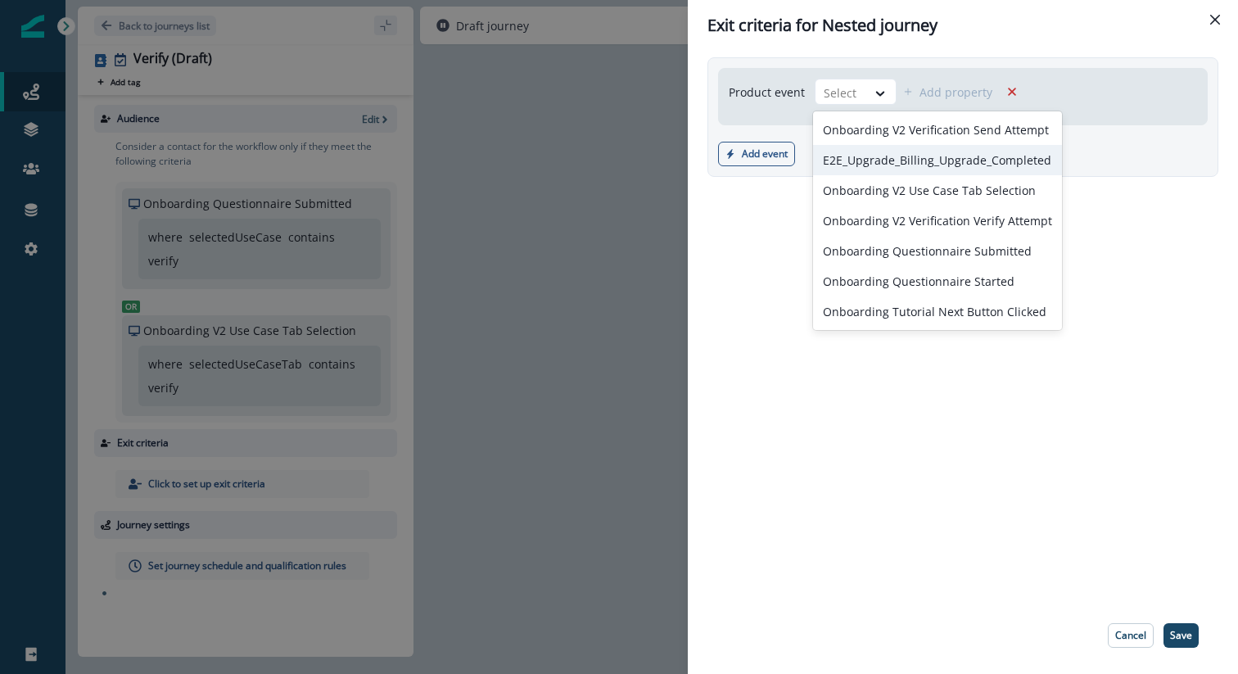
click at [901, 165] on div "E2E_Upgrade_Billing_Upgrade_Completed" at bounding box center [937, 160] width 249 height 30
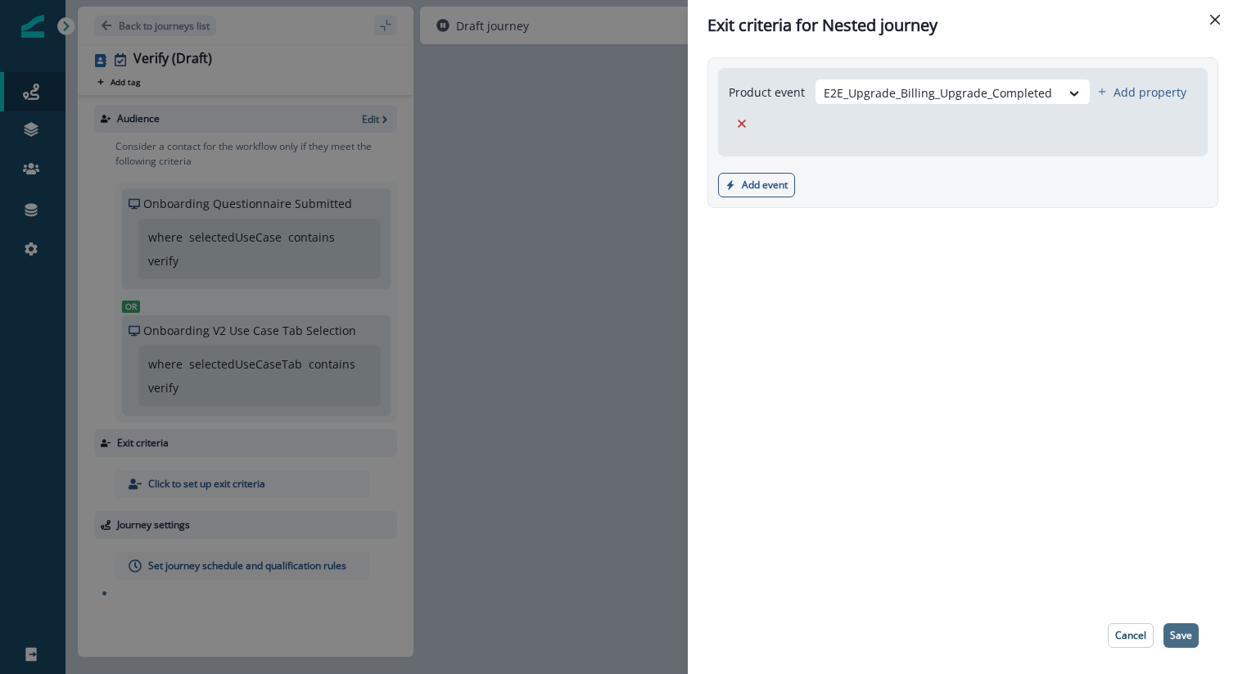
click at [1174, 632] on p "Save" at bounding box center [1181, 635] width 22 height 11
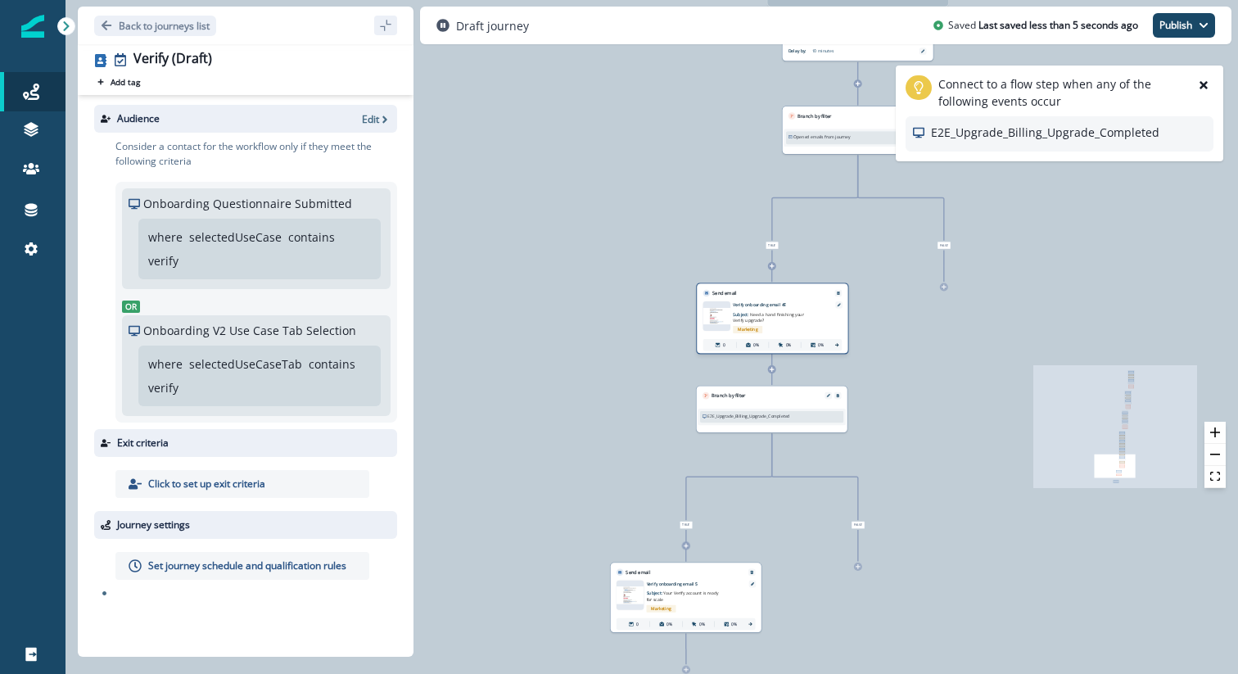
scroll to position [170, 0]
click at [685, 576] on div "Send email Email asset changed, journey reports will be subject to change This …" at bounding box center [686, 598] width 152 height 71
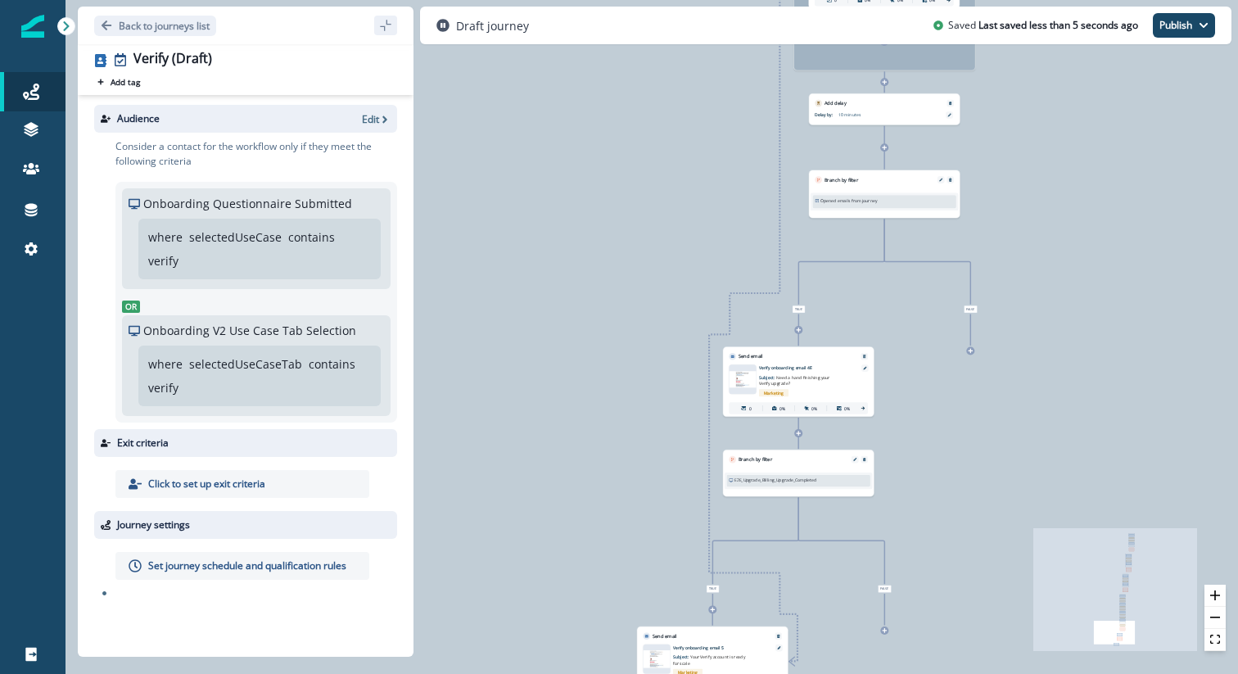
scroll to position [0, 0]
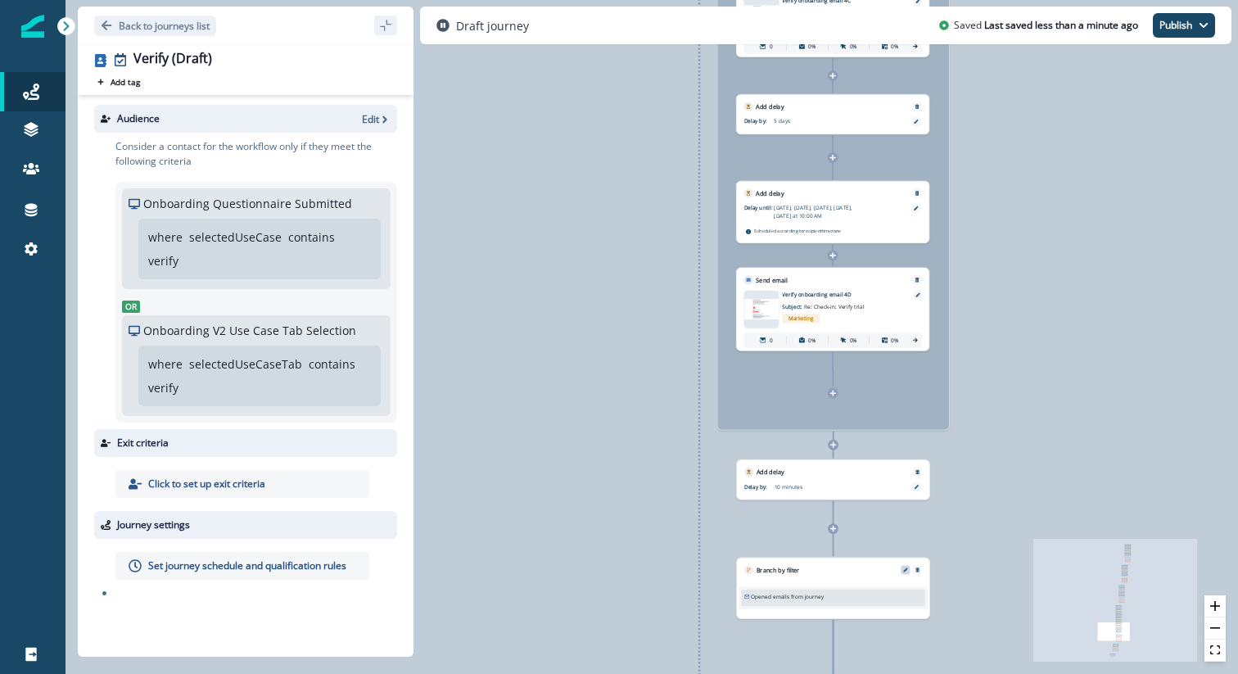
click at [903, 571] on icon "Edit" at bounding box center [905, 570] width 5 height 5
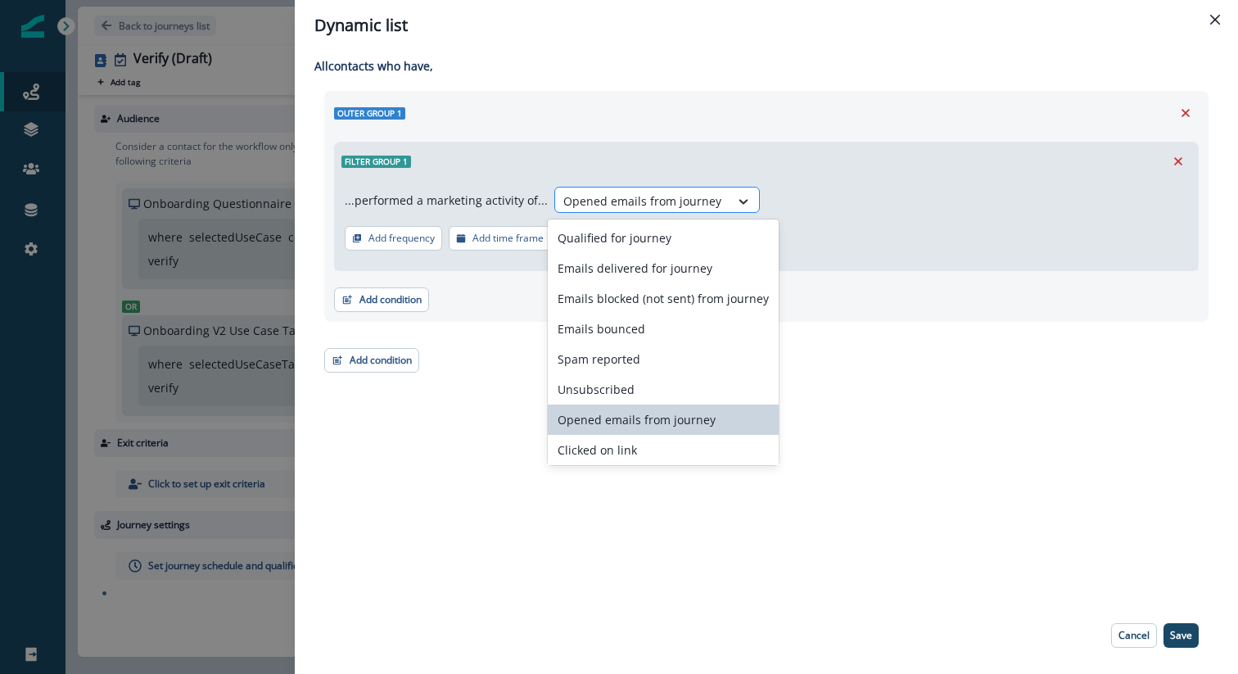
click at [730, 197] on div at bounding box center [744, 201] width 28 height 16
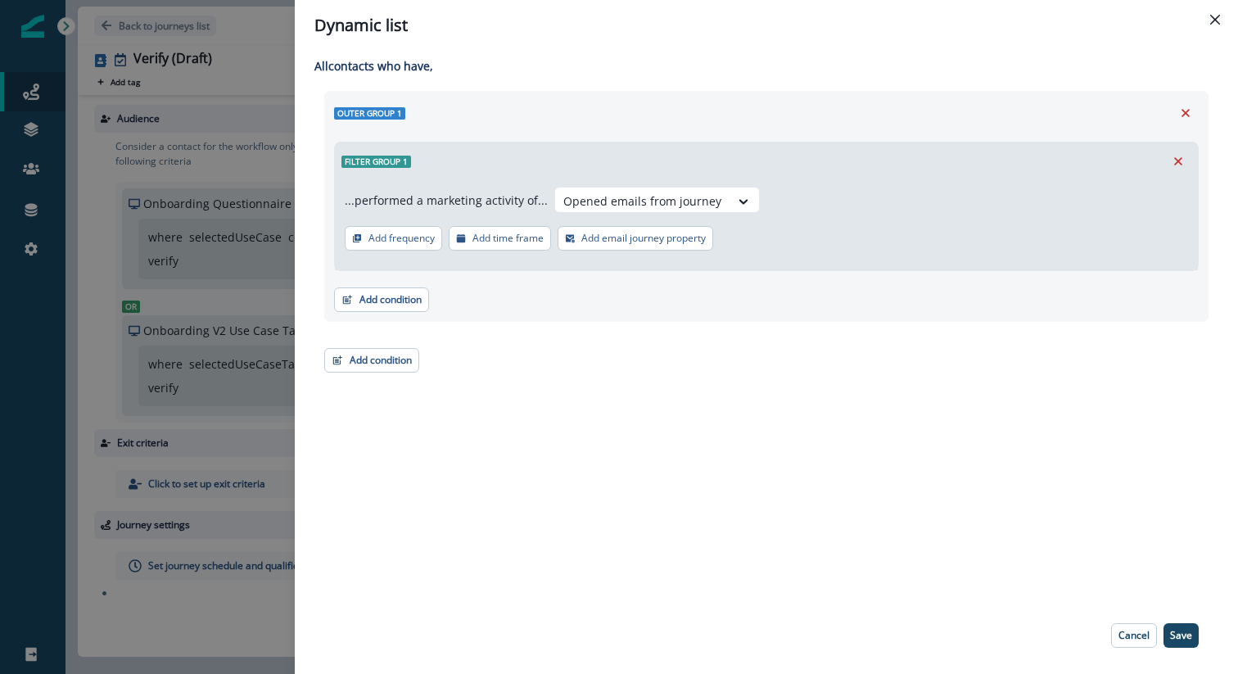
click at [823, 316] on div "Outer group 1 Filter group 1 ...performed a marketing activity of... Opened ema…" at bounding box center [766, 206] width 884 height 231
click at [692, 201] on div at bounding box center [642, 201] width 158 height 20
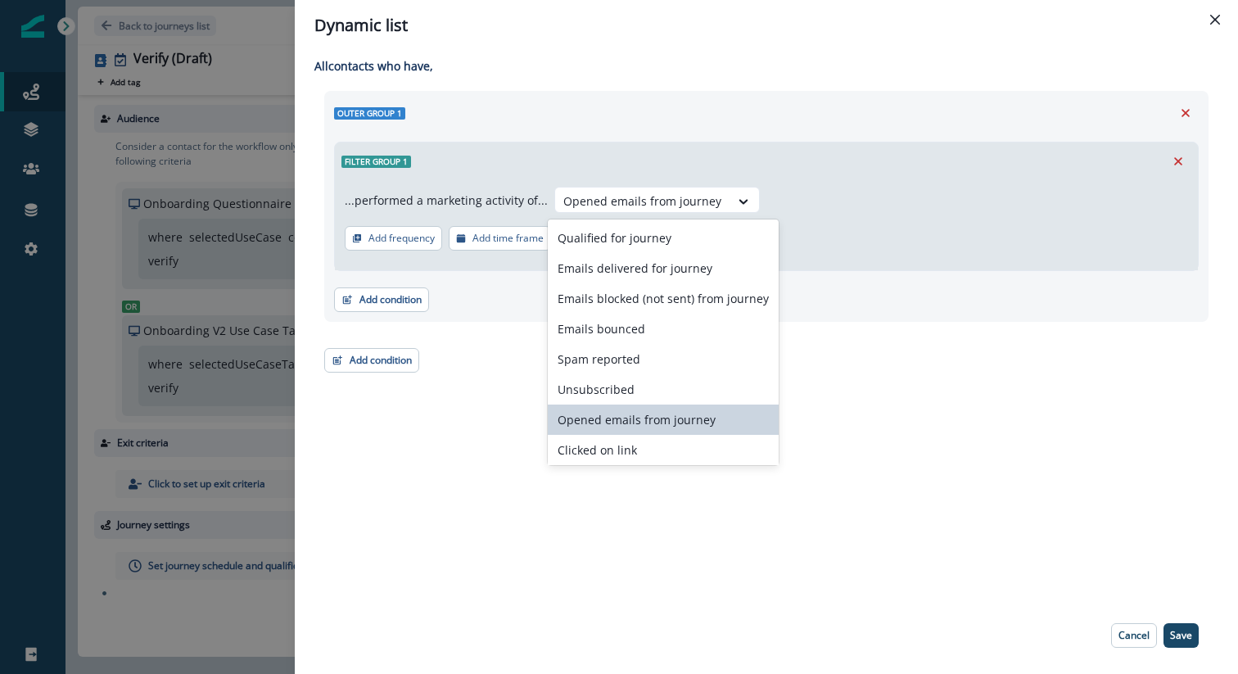
click at [666, 418] on div "Opened emails from journey" at bounding box center [663, 420] width 231 height 30
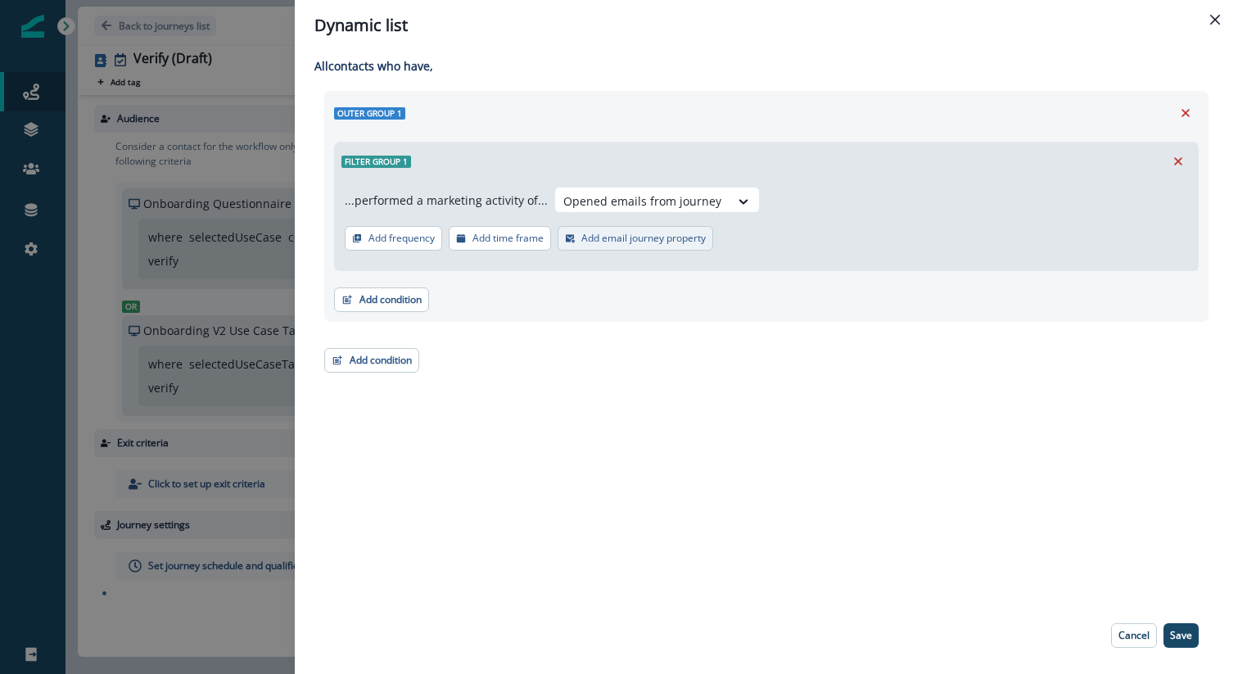
click at [611, 240] on p "Add email journey property" at bounding box center [643, 238] width 124 height 11
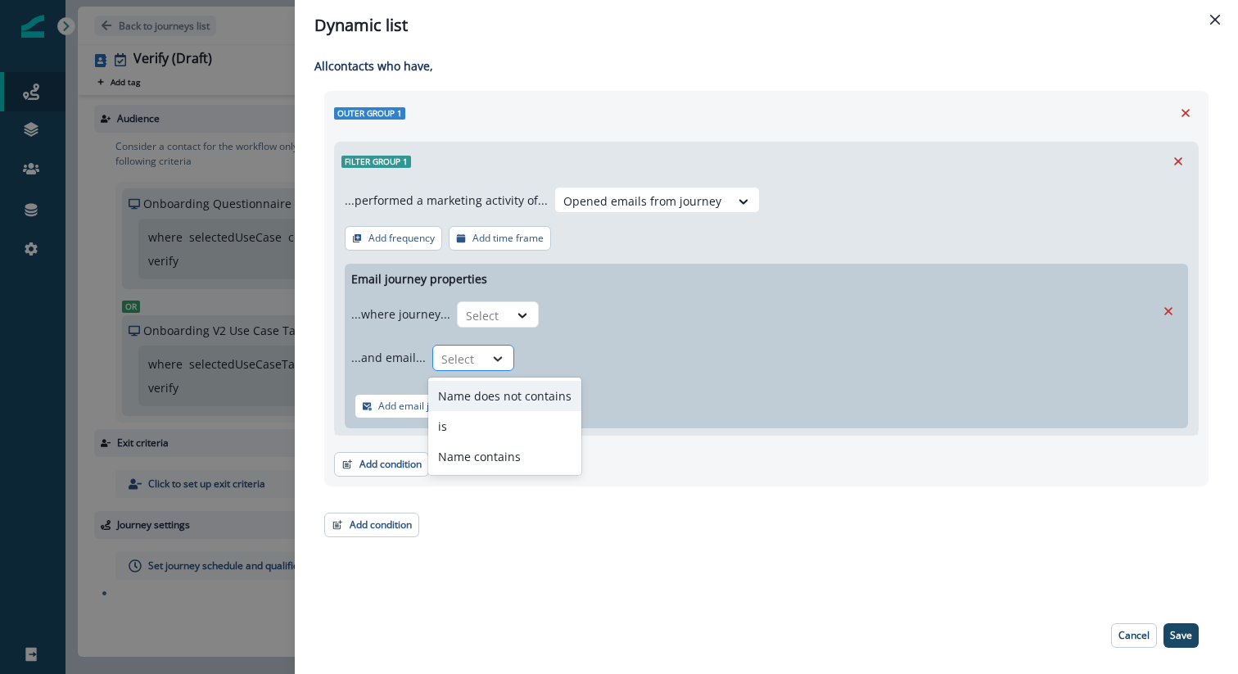
click at [485, 363] on div at bounding box center [498, 359] width 28 height 16
click at [482, 418] on div "is" at bounding box center [504, 426] width 153 height 30
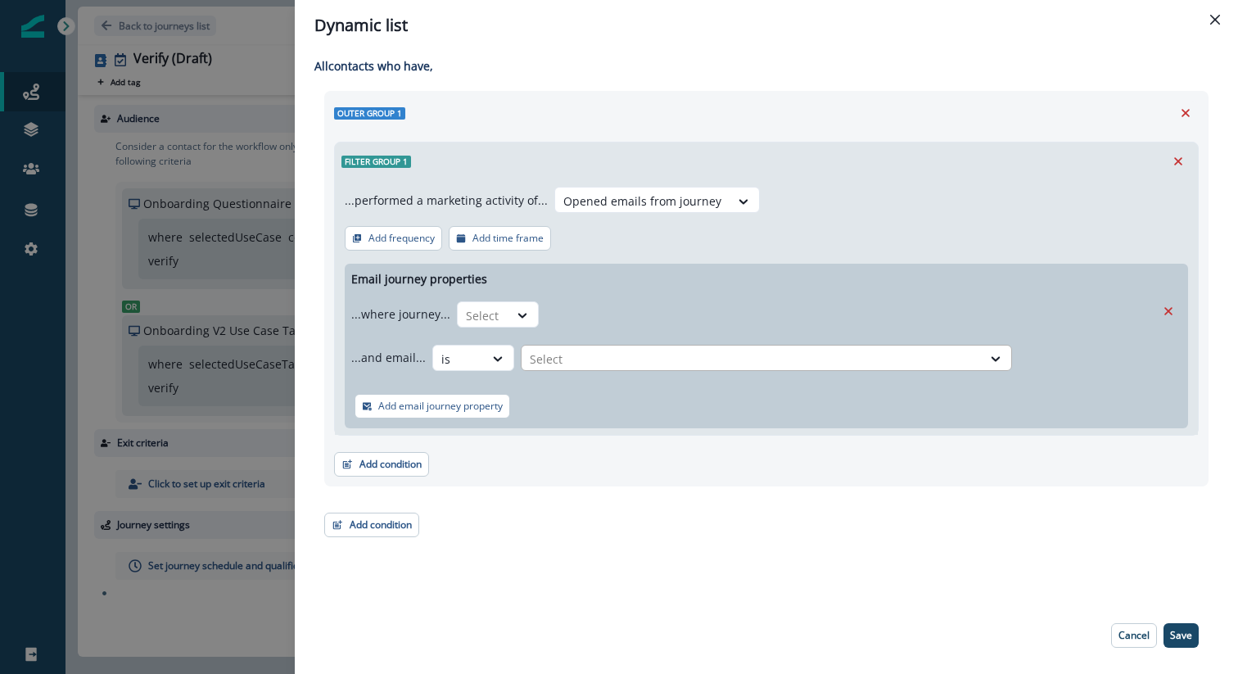
click at [603, 363] on div at bounding box center [752, 359] width 444 height 20
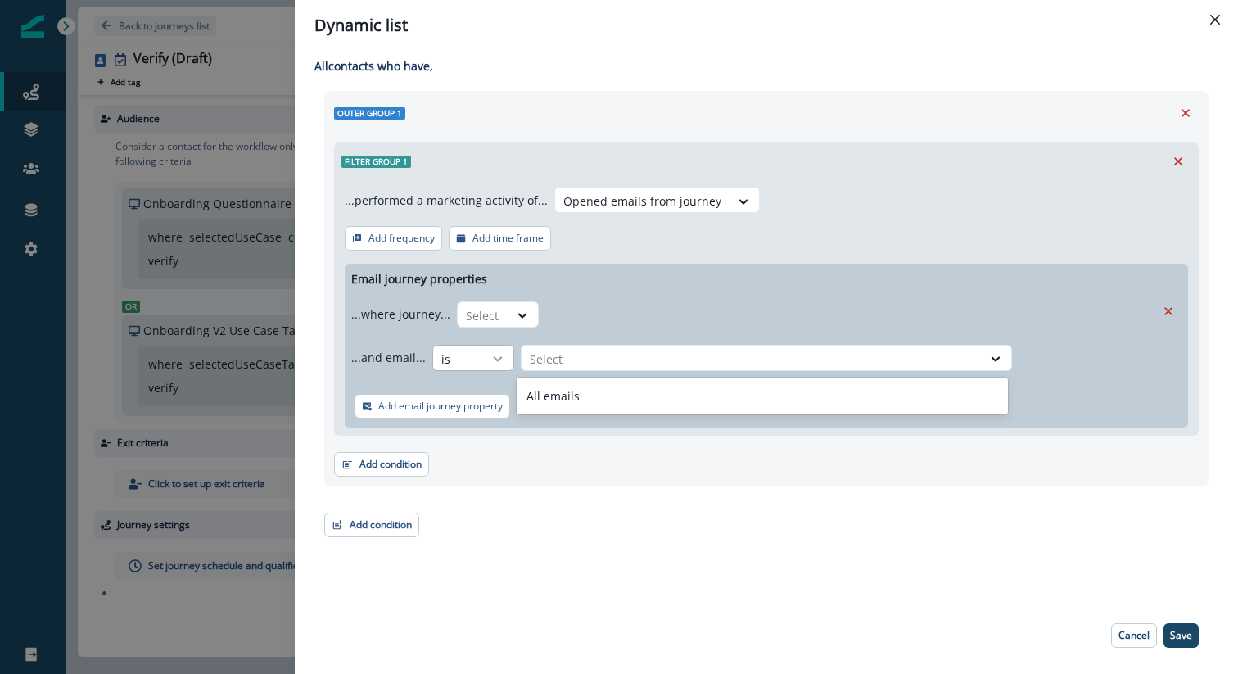
click at [491, 356] on icon at bounding box center [498, 359] width 15 height 16
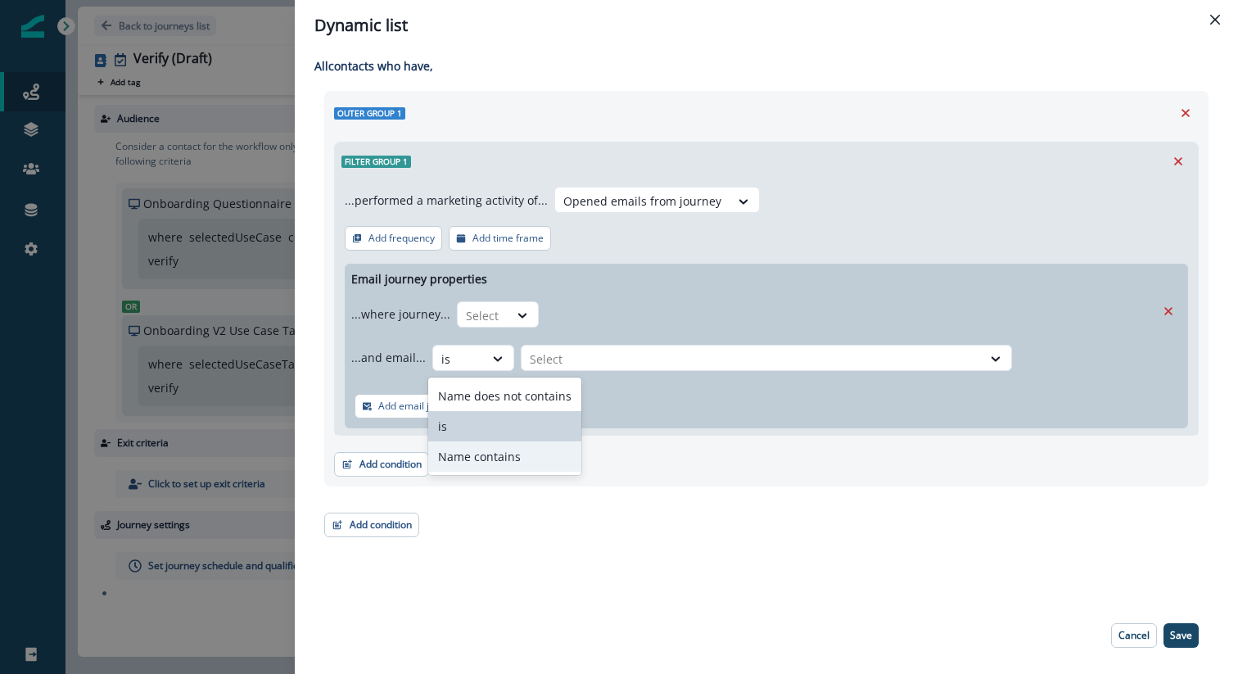
click at [519, 447] on div "Name contains" at bounding box center [504, 456] width 153 height 30
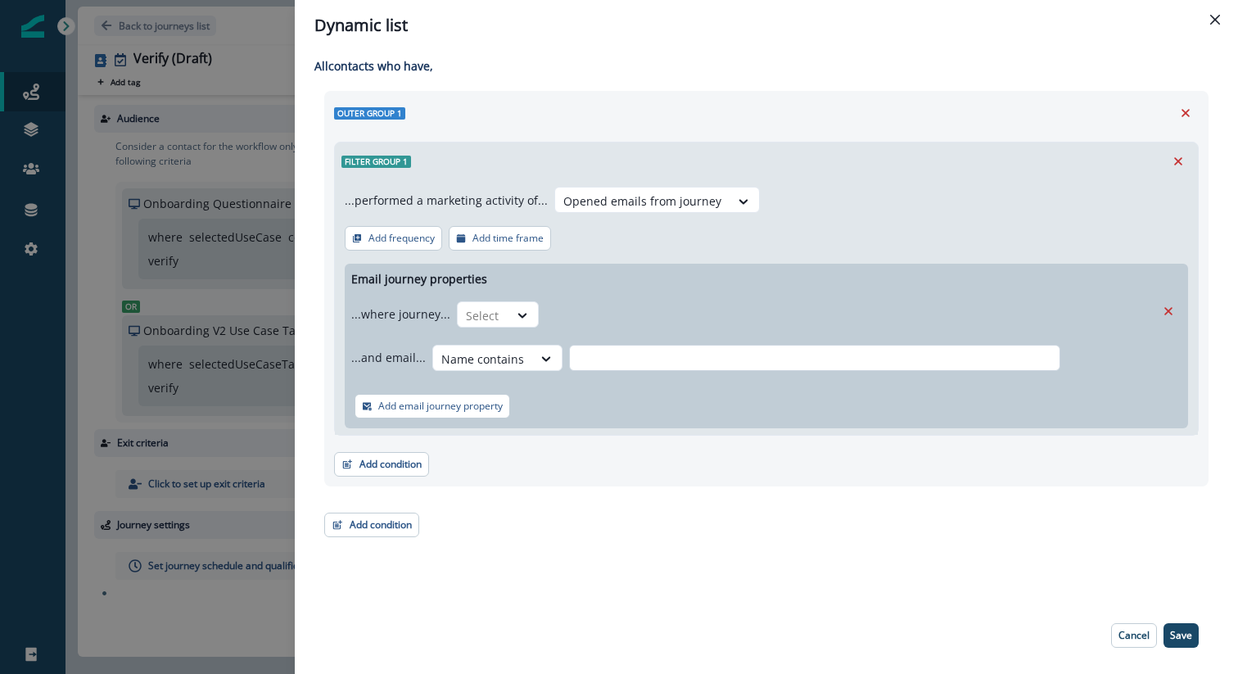
click at [629, 368] on input "text" at bounding box center [814, 358] width 491 height 26
click at [522, 358] on div "Name contains" at bounding box center [482, 359] width 99 height 27
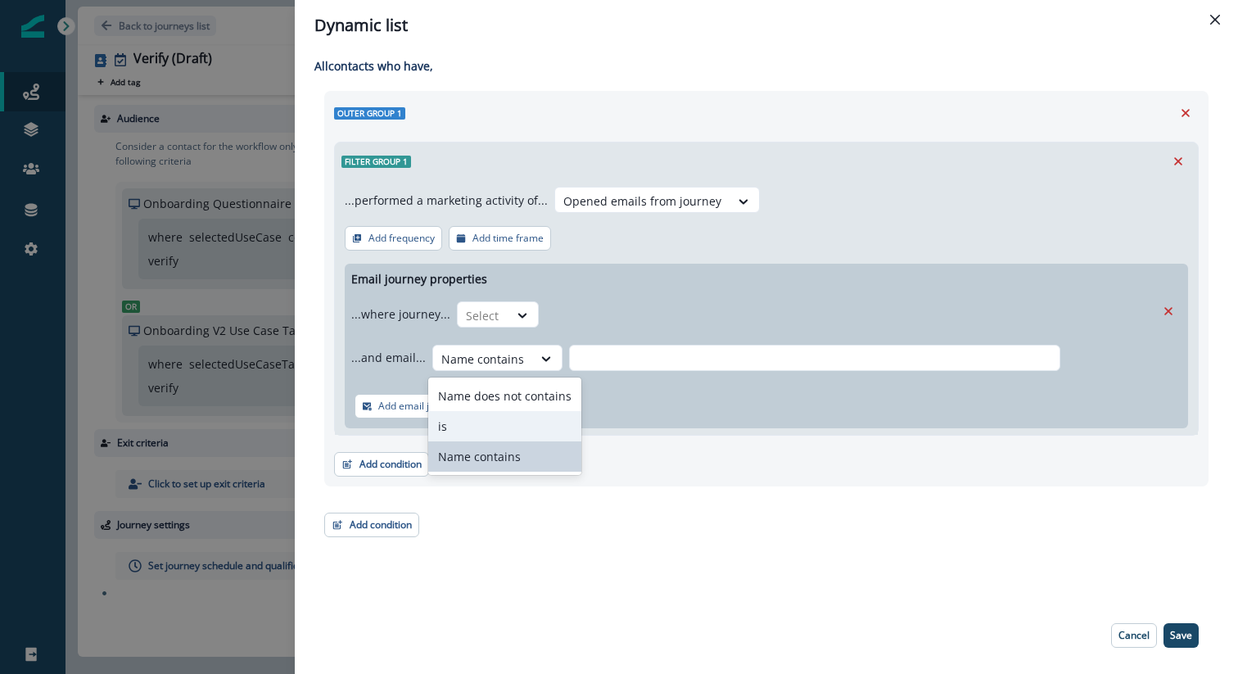
click at [506, 418] on div "is" at bounding box center [504, 426] width 153 height 30
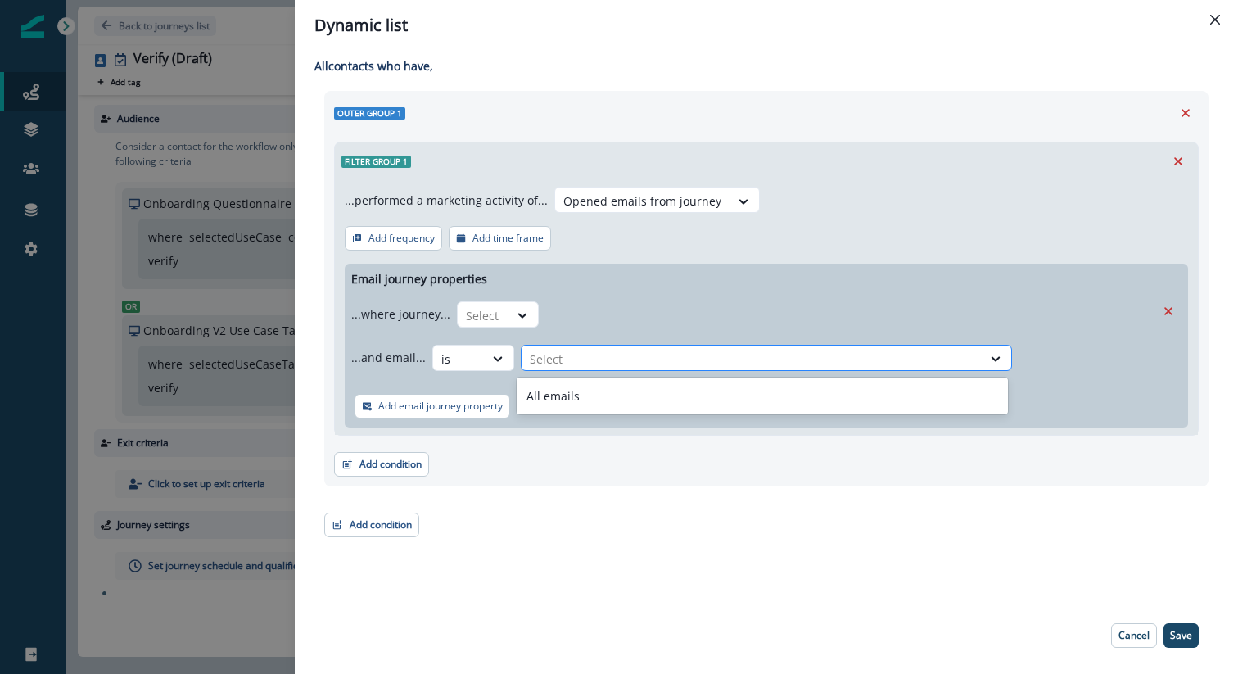
click at [634, 367] on div at bounding box center [752, 359] width 444 height 20
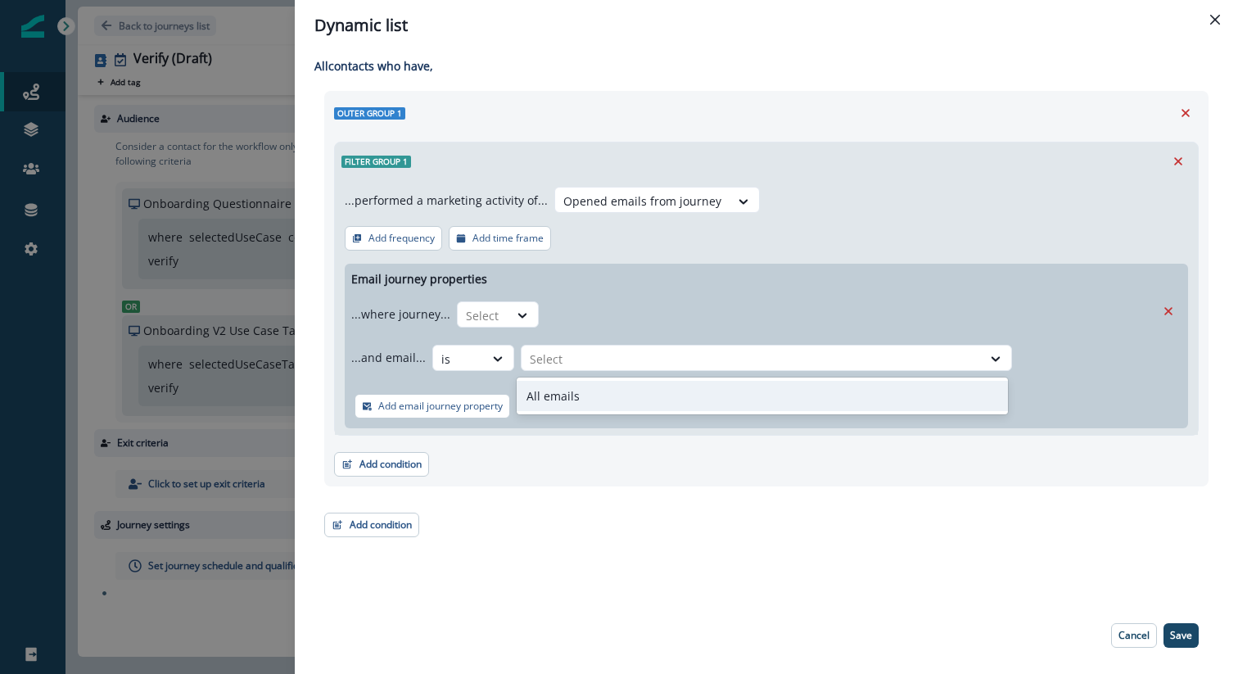
click at [622, 390] on div "All emails" at bounding box center [762, 396] width 491 height 30
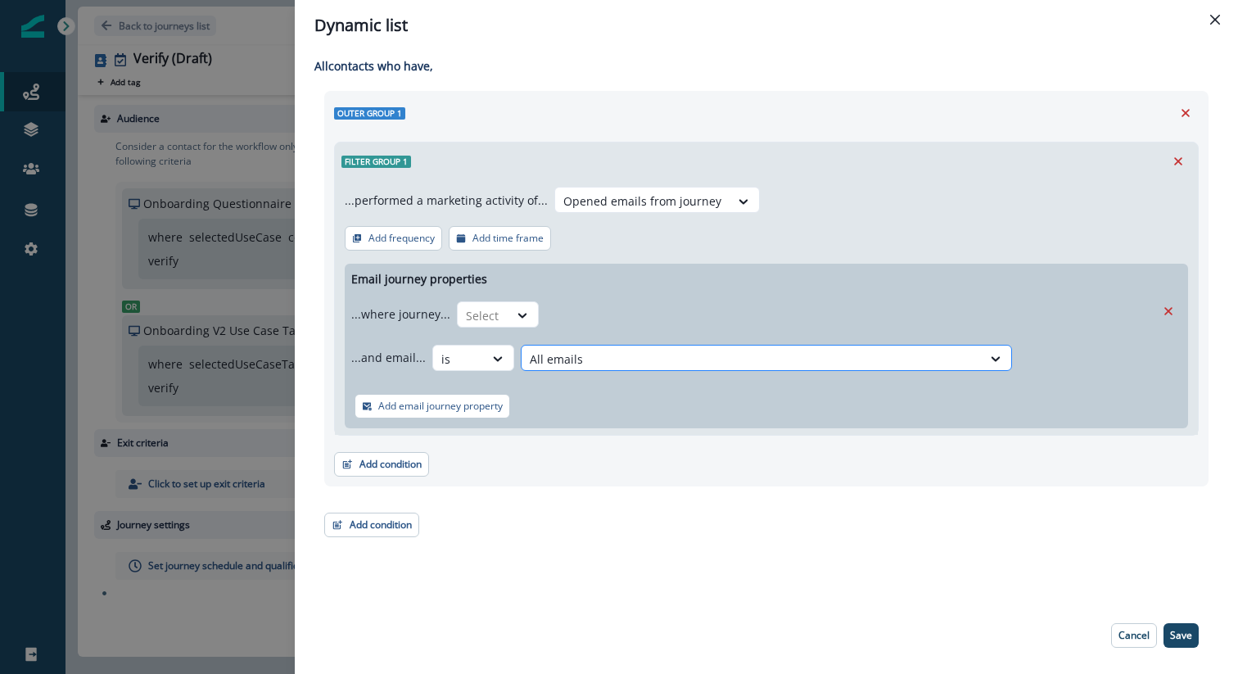
click at [604, 357] on div at bounding box center [752, 359] width 444 height 20
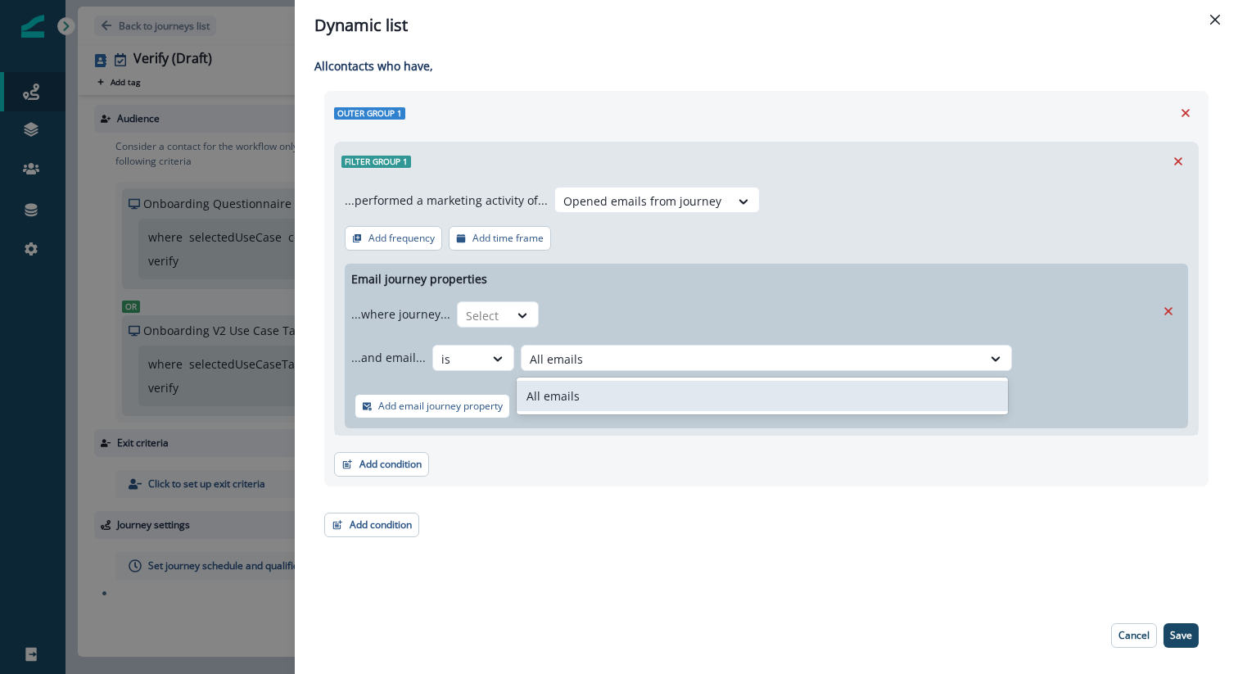
click at [590, 378] on div "All emails" at bounding box center [762, 396] width 491 height 37
click at [484, 358] on div at bounding box center [498, 359] width 28 height 16
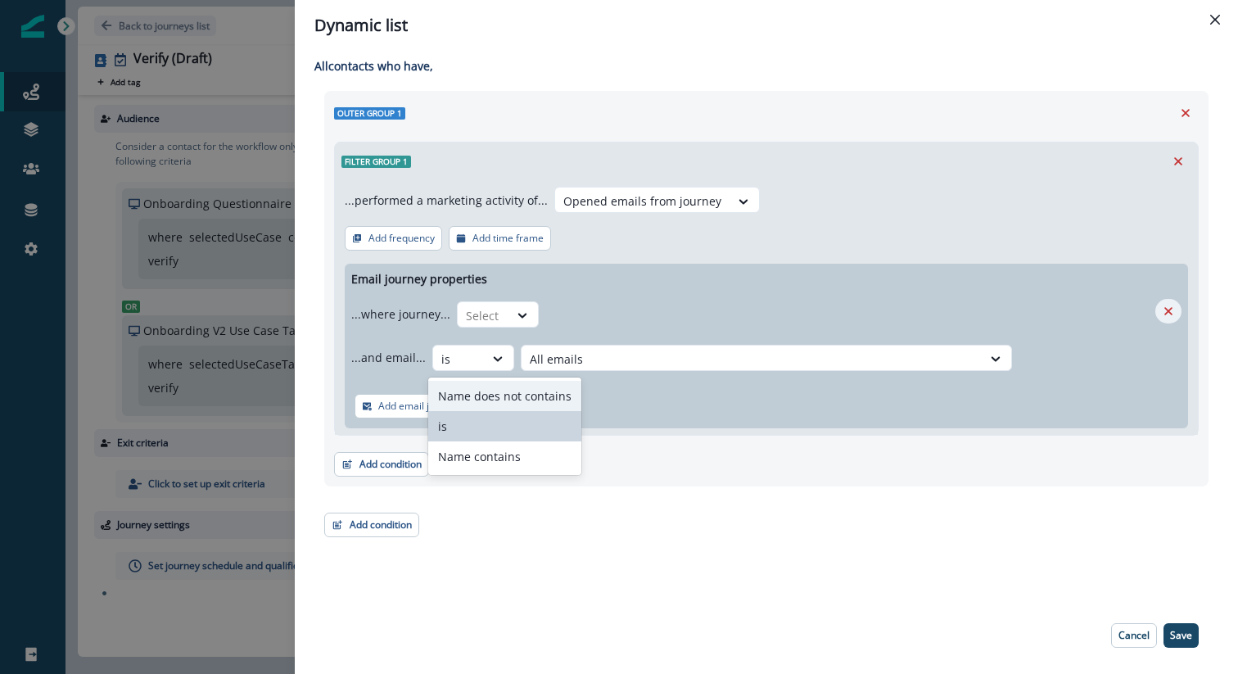
click at [1173, 310] on icon "Remove" at bounding box center [1168, 311] width 15 height 15
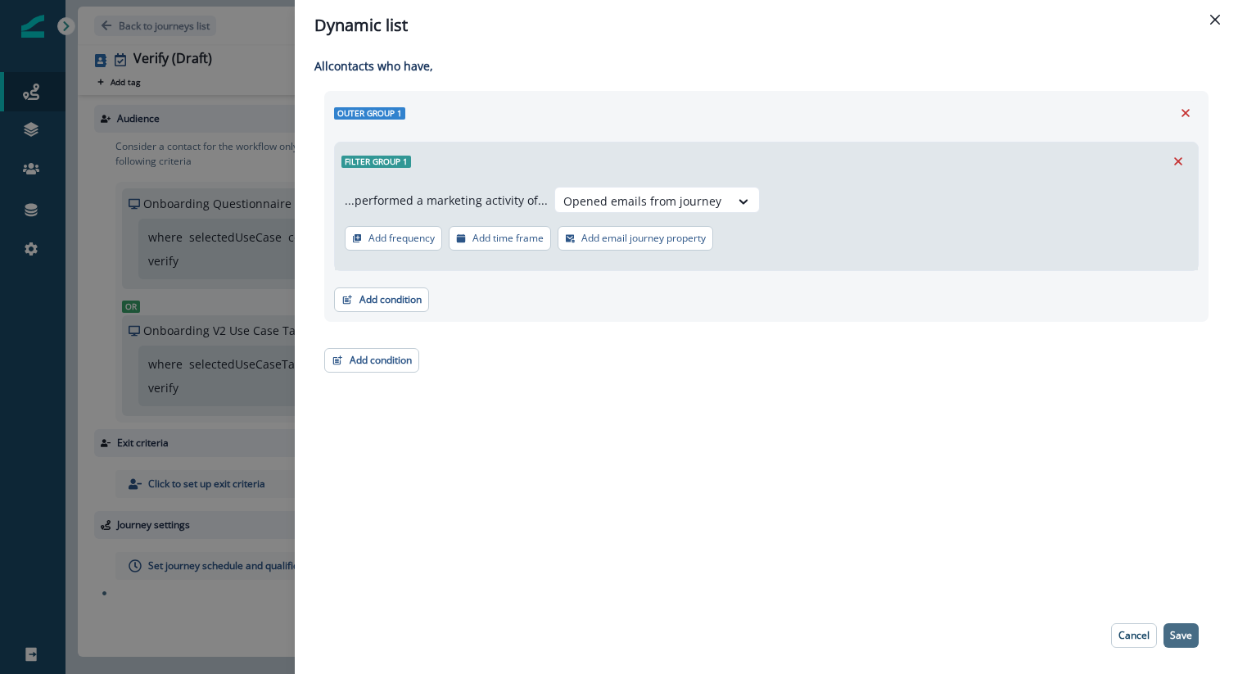
click at [1181, 633] on p "Save" at bounding box center [1181, 635] width 22 height 11
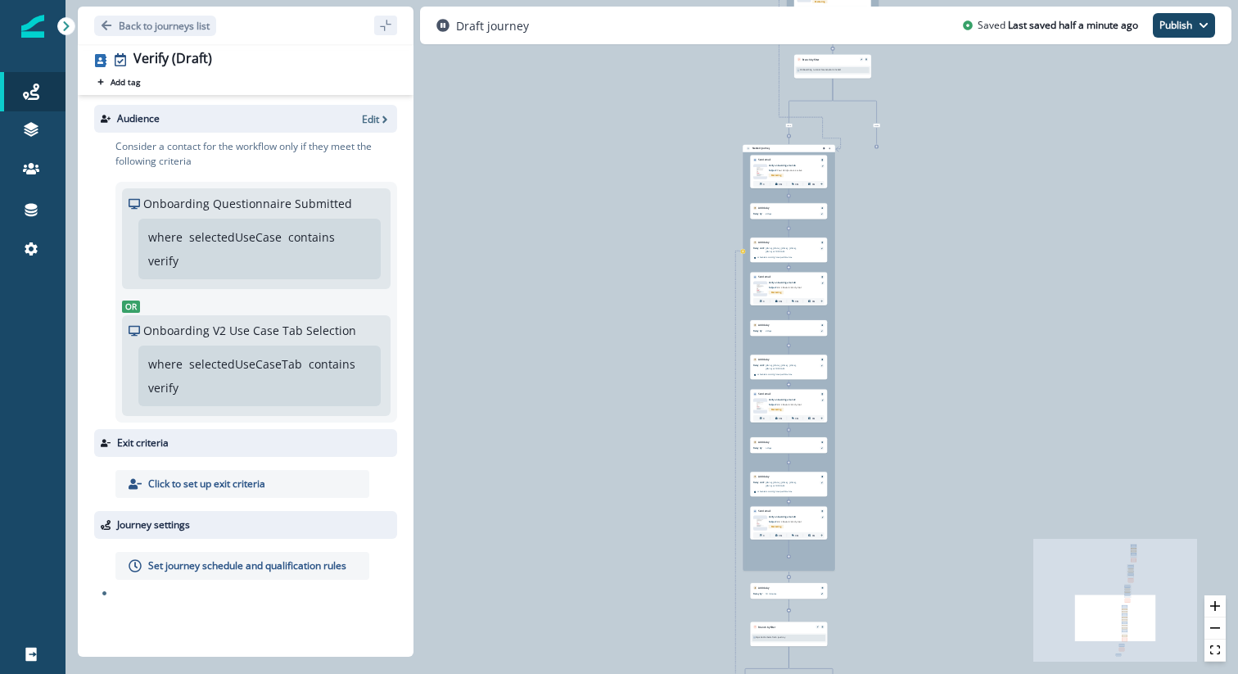
click at [584, 163] on div "**********" at bounding box center [652, 337] width 1173 height 674
click at [25, 89] on icon at bounding box center [31, 92] width 16 height 16
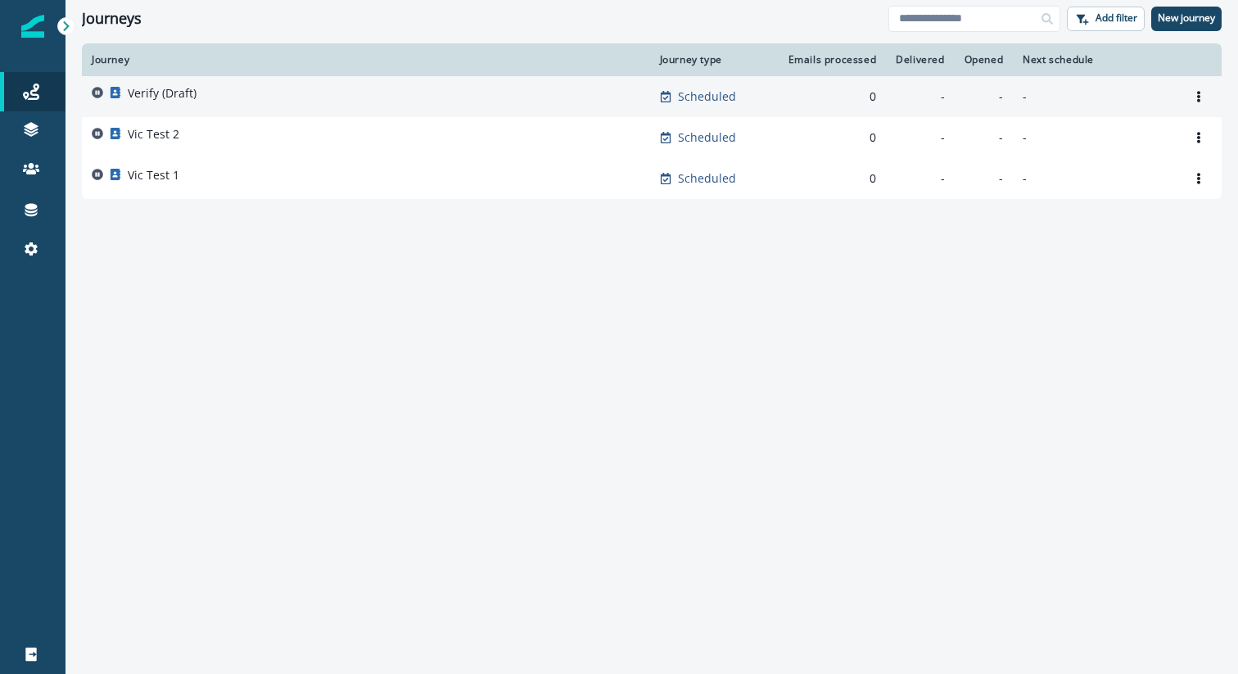
click at [173, 90] on p "Verify (Draft)" at bounding box center [162, 93] width 69 height 16
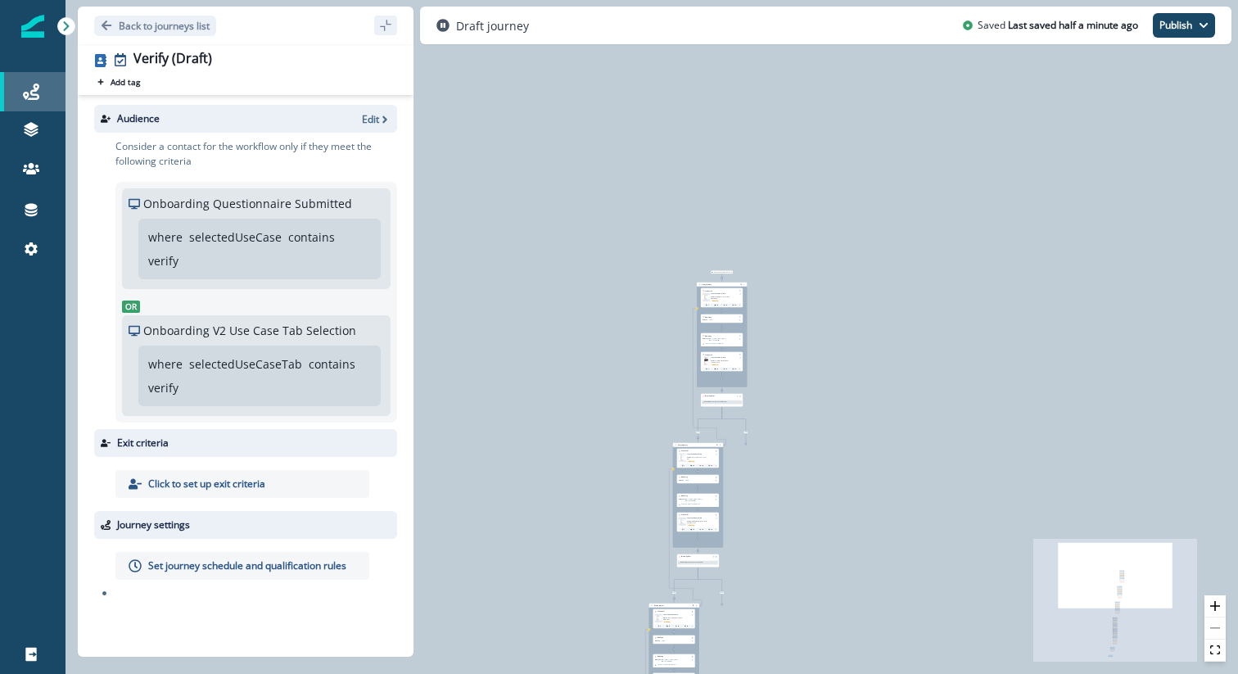
click at [34, 83] on div "Journeys" at bounding box center [33, 92] width 52 height 20
